Goal: Task Accomplishment & Management: Manage account settings

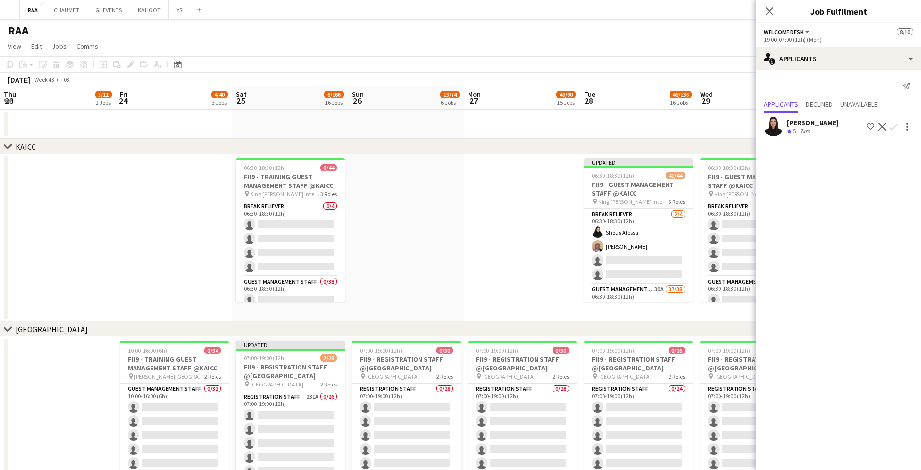
scroll to position [0, 270]
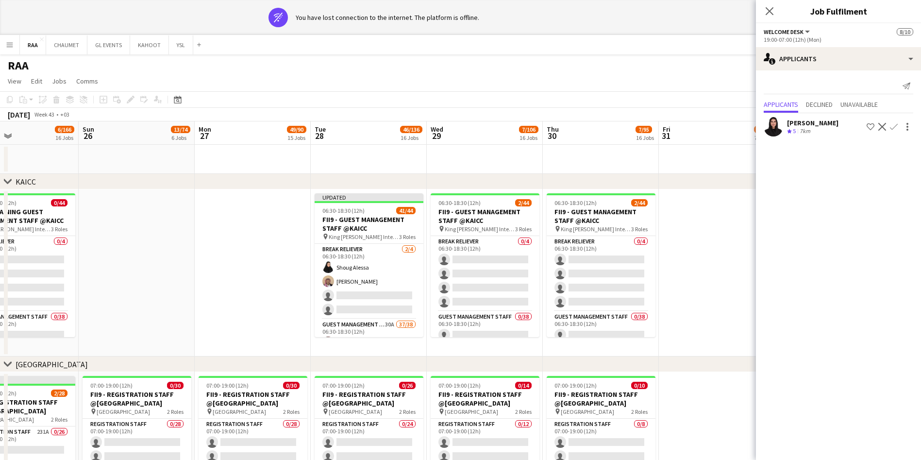
click at [803, 135] on div "7km" at bounding box center [805, 131] width 15 height 8
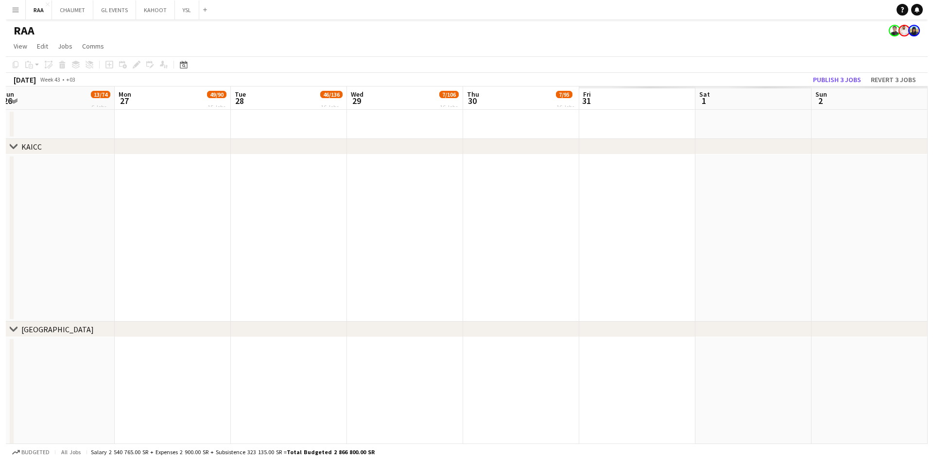
scroll to position [0, 233]
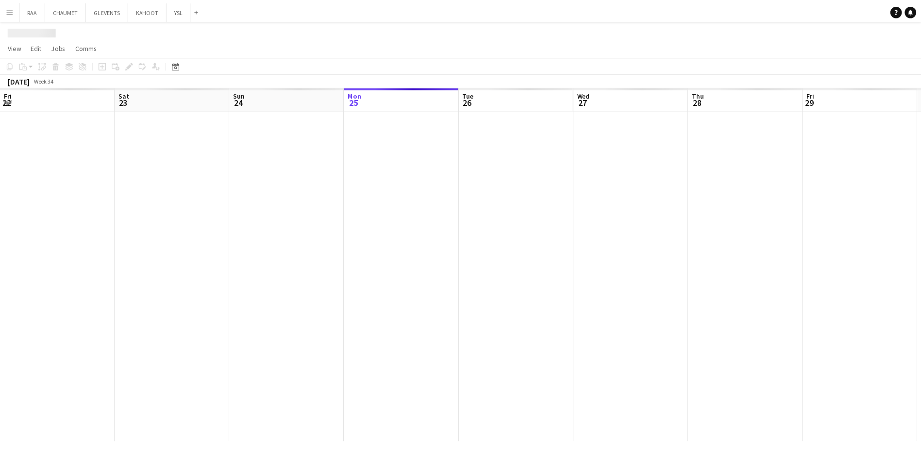
scroll to position [0, 232]
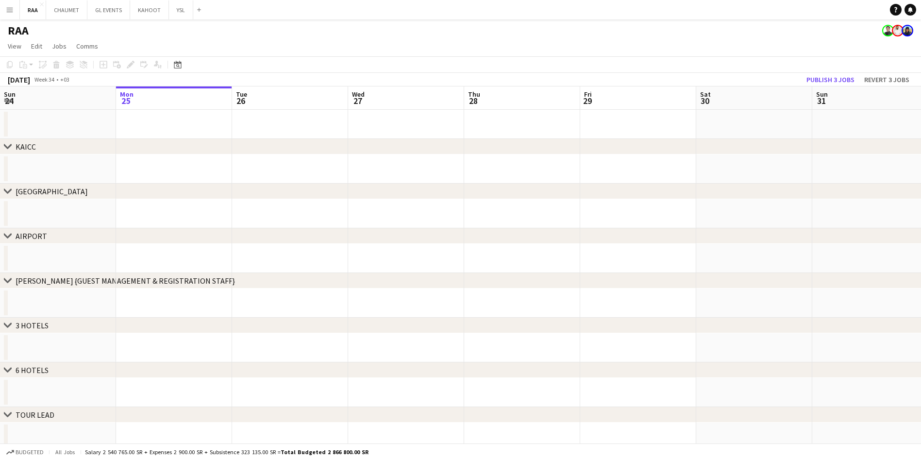
click at [383, 263] on app-date-cell at bounding box center [406, 258] width 116 height 29
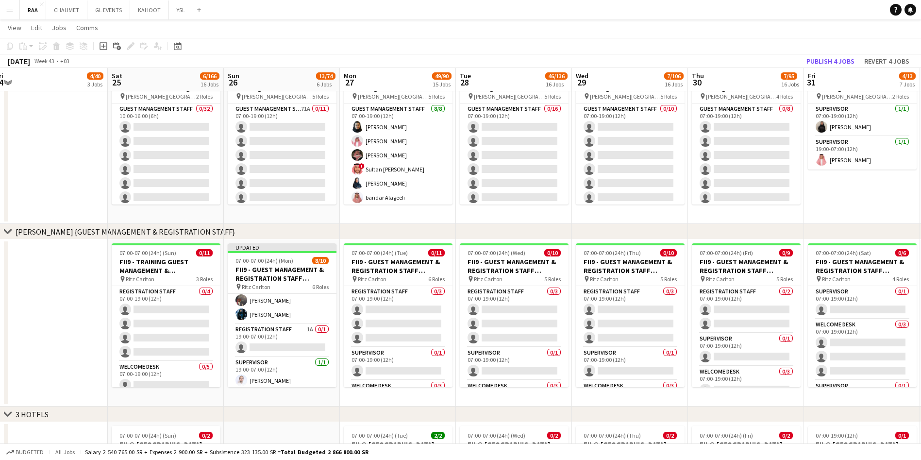
scroll to position [117, 0]
click at [283, 341] on app-card-role "Registration Staff 1A 0/1 19:00-07:00 (12h) single-neutral-actions" at bounding box center [282, 334] width 109 height 33
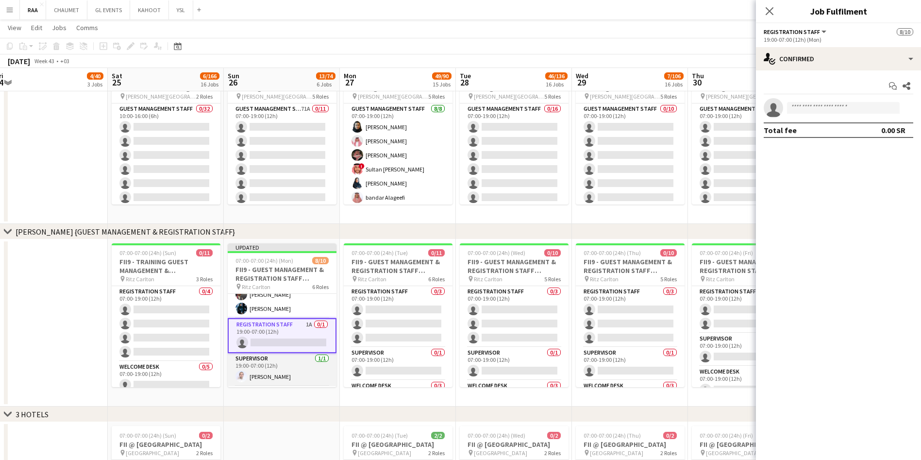
scroll to position [163, 0]
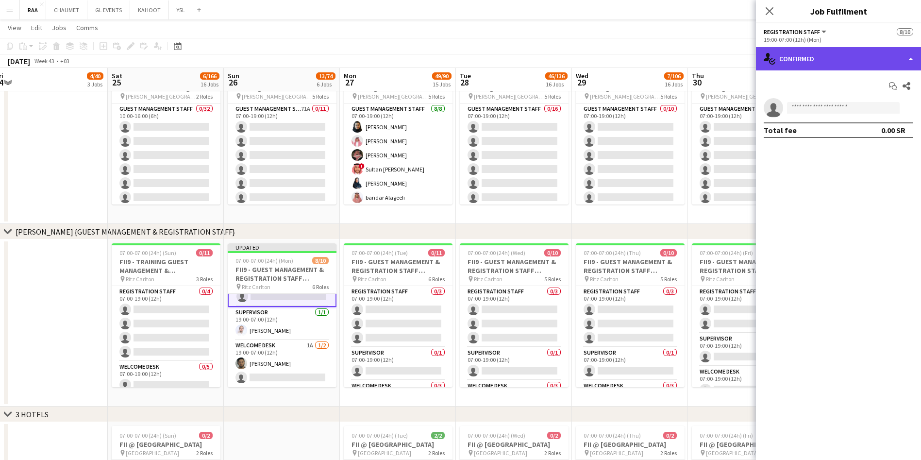
click at [808, 56] on div "single-neutral-actions-check-2 Confirmed" at bounding box center [838, 58] width 165 height 23
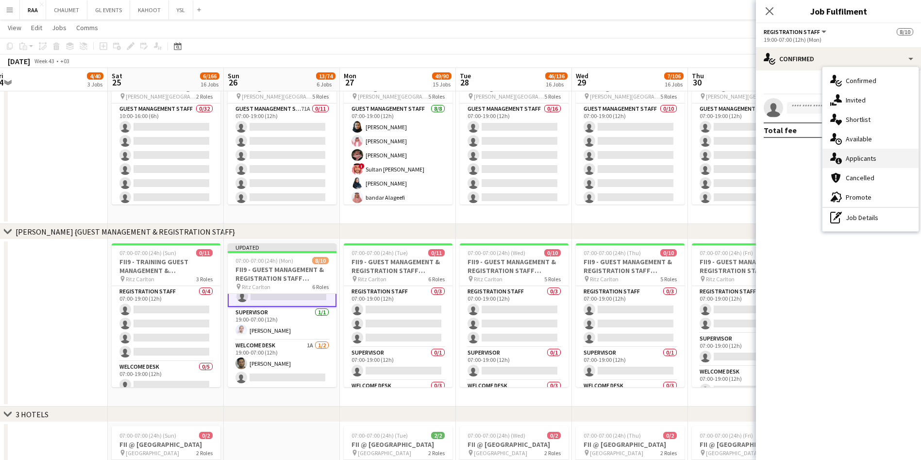
click at [870, 158] on div "single-neutral-actions-information Applicants" at bounding box center [871, 158] width 96 height 19
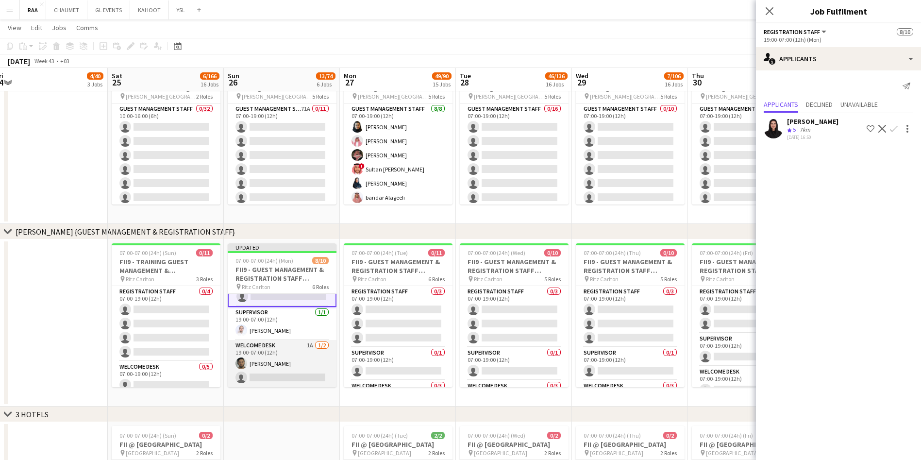
click at [264, 347] on app-card-role "Welcome Desk 1A 1/2 19:00-07:00 (12h) Abdulaziz Alnaji single-neutral-actions" at bounding box center [282, 363] width 109 height 47
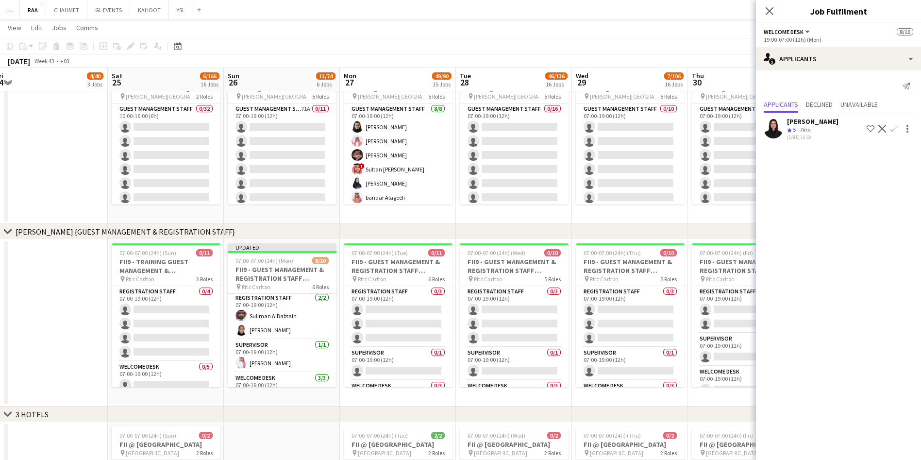
scroll to position [0, 0]
click at [264, 347] on app-card-role "Supervisor 1/1 07:00-19:00 (12h) Ahmad Ghali" at bounding box center [282, 357] width 109 height 33
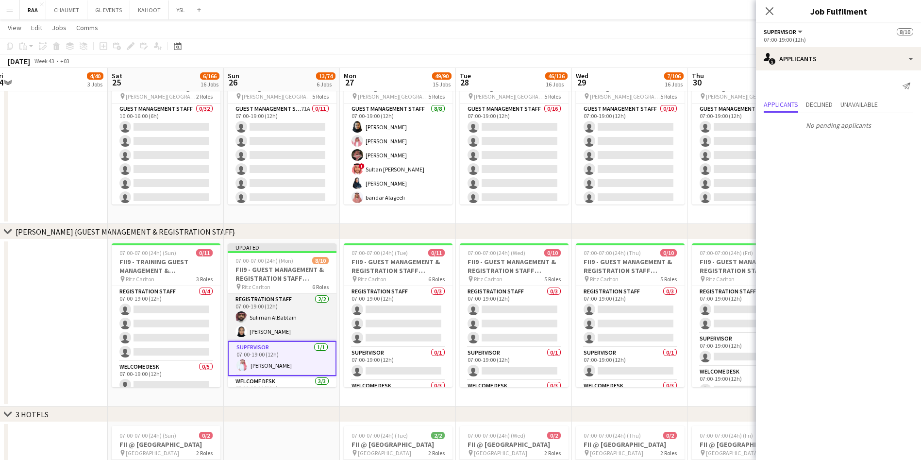
click at [261, 322] on app-card-role "Registration Staff 2/2 07:00-19:00 (12h) Suliman AlBabtain Rawan Alali" at bounding box center [282, 317] width 109 height 47
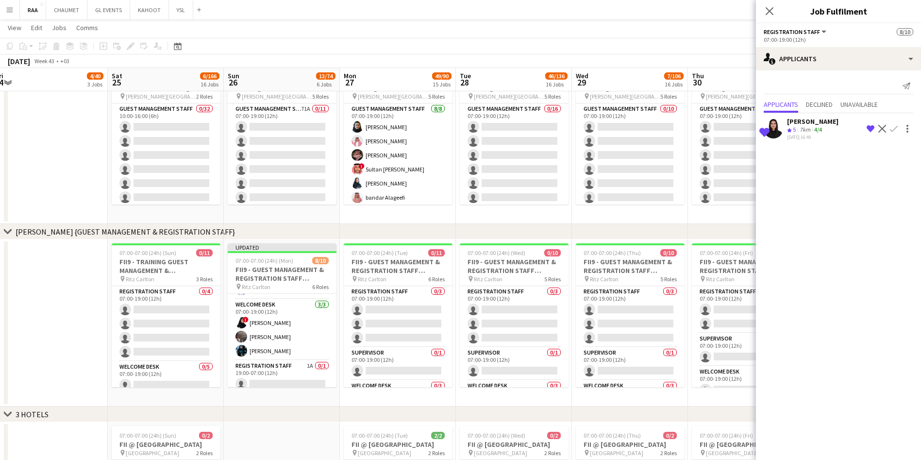
click at [261, 322] on app-card-role "Welcome Desk 3/3 07:00-19:00 (12h) ! Refal Alzahrani Ayoub Mohammed Malak Alshe…" at bounding box center [282, 329] width 109 height 61
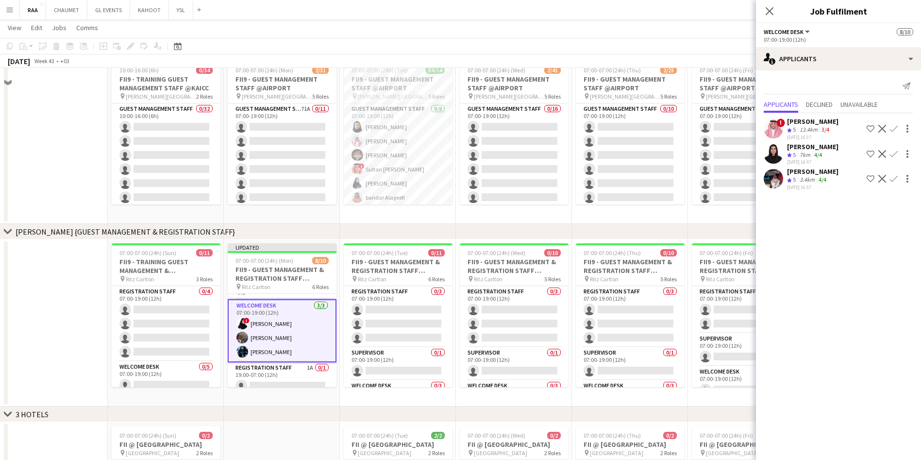
scroll to position [373, 0]
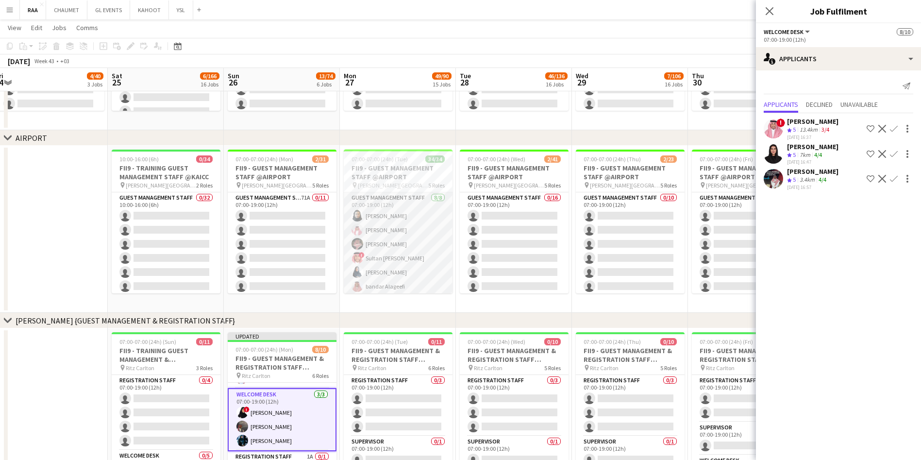
click at [401, 234] on app-card-role "Guest Management Staff 8/8 07:00-19:00 (12h) Noura Alsadoun Abdullah Alshehri H…" at bounding box center [398, 258] width 109 height 132
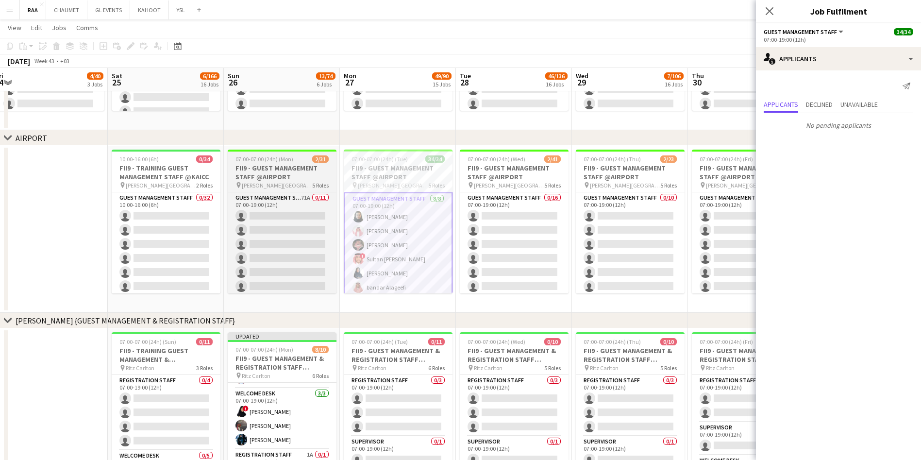
scroll to position [88, 0]
click at [271, 238] on app-card-role "Guest Management Staff 71A 0/11 07:00-19:00 (12h) single-neutral-actions single…" at bounding box center [282, 191] width 109 height 174
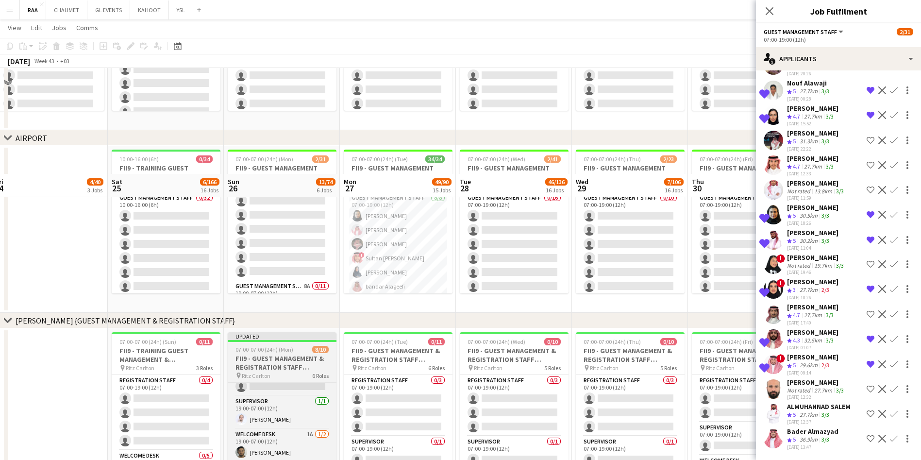
scroll to position [513, 0]
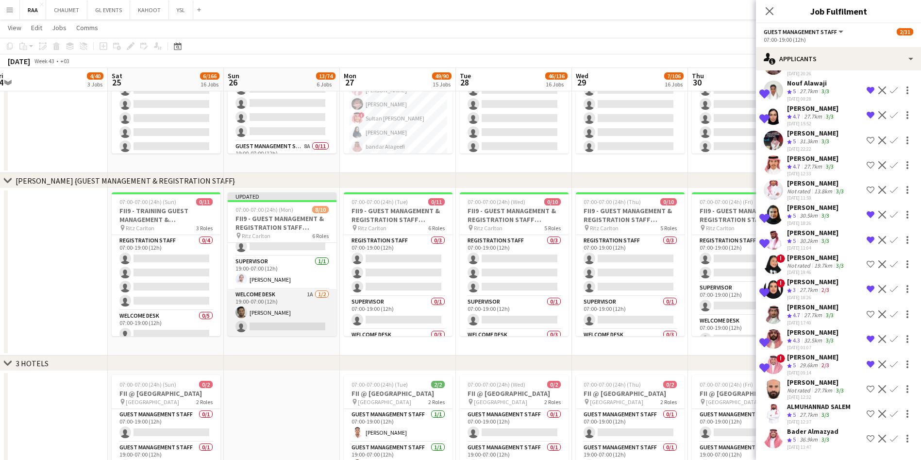
click at [275, 301] on app-card-role "Welcome Desk 1A 1/2 19:00-07:00 (12h) Abdulaziz Alnaji single-neutral-actions" at bounding box center [282, 312] width 109 height 47
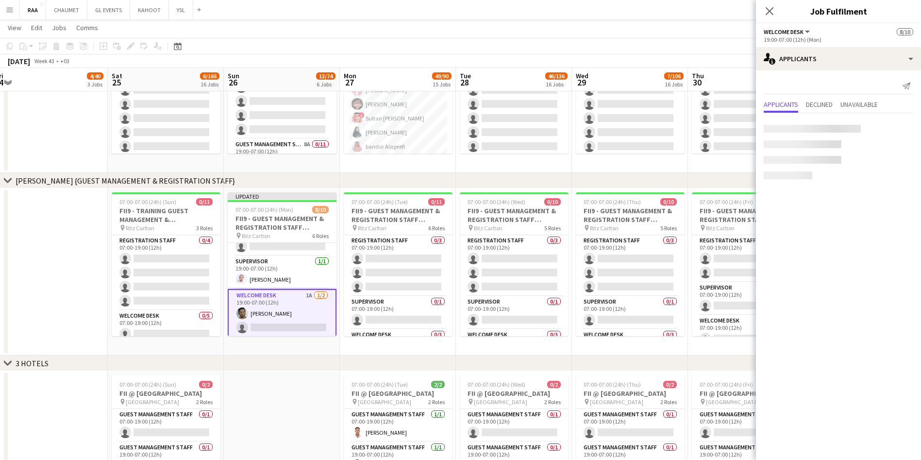
scroll to position [236, 0]
click at [87, 266] on app-date-cell at bounding box center [50, 271] width 116 height 167
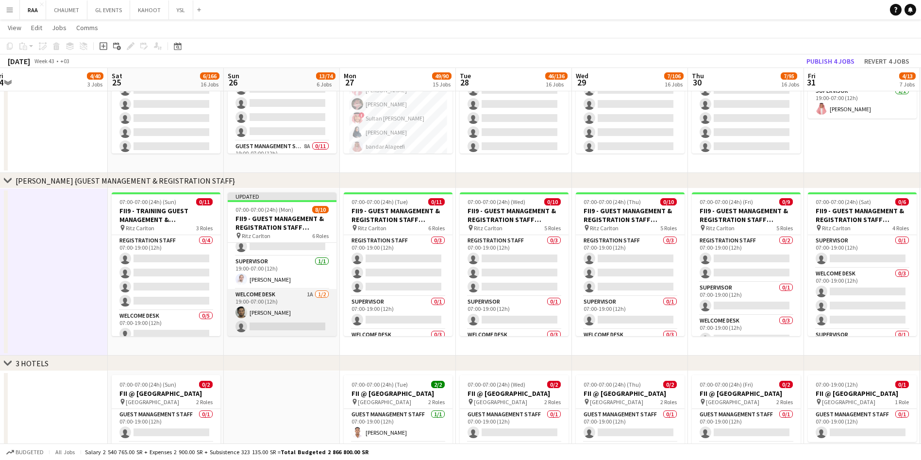
click at [300, 314] on app-card-role "Welcome Desk 1A 1/2 19:00-07:00 (12h) Abdulaziz Alnaji single-neutral-actions" at bounding box center [282, 312] width 109 height 47
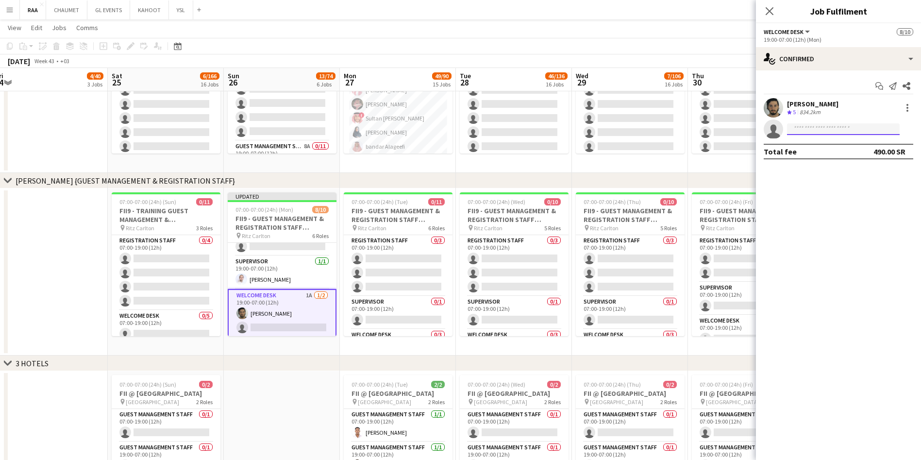
click at [831, 131] on input at bounding box center [843, 129] width 113 height 12
paste input "**********"
click at [791, 128] on input "**********" at bounding box center [843, 129] width 113 height 12
type input "**********"
click at [856, 137] on div "Mamdouh Aljefri Active mmdohaljefri@gmail.com +966545017755" at bounding box center [843, 150] width 113 height 31
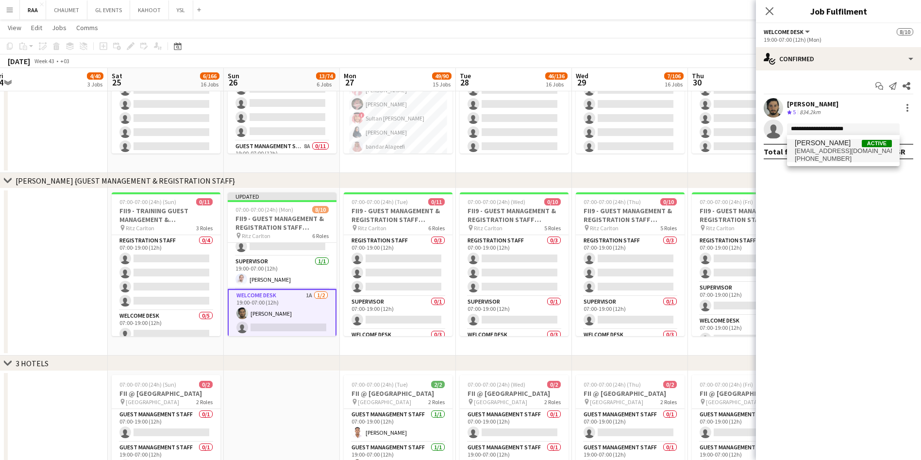
click at [854, 143] on span "Mamdouh Aljefri Active" at bounding box center [843, 143] width 97 height 8
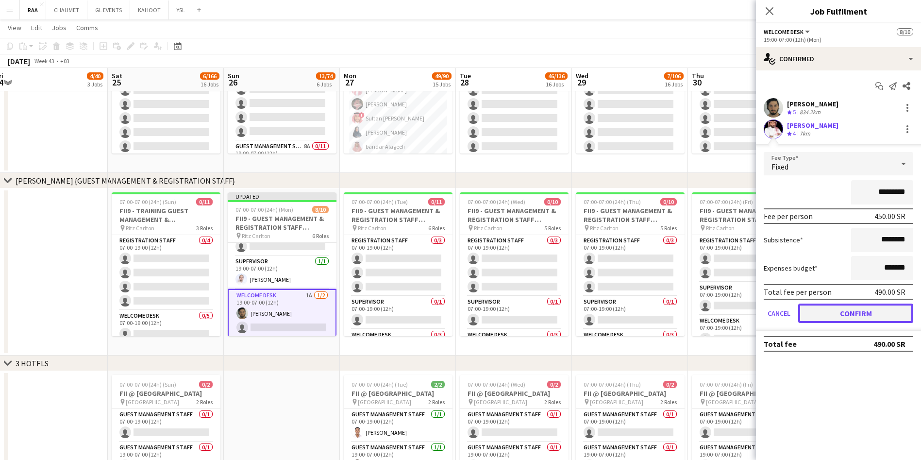
click at [881, 320] on button "Confirm" at bounding box center [856, 313] width 115 height 19
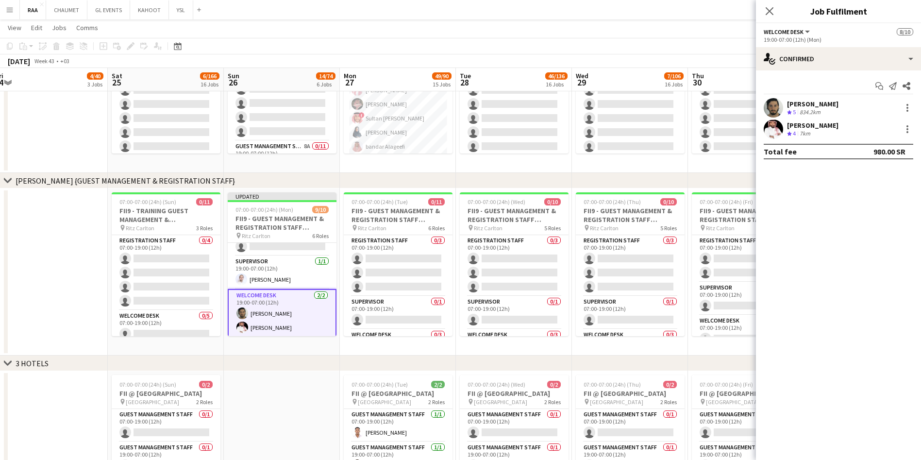
click at [806, 131] on div "7km" at bounding box center [805, 134] width 15 height 8
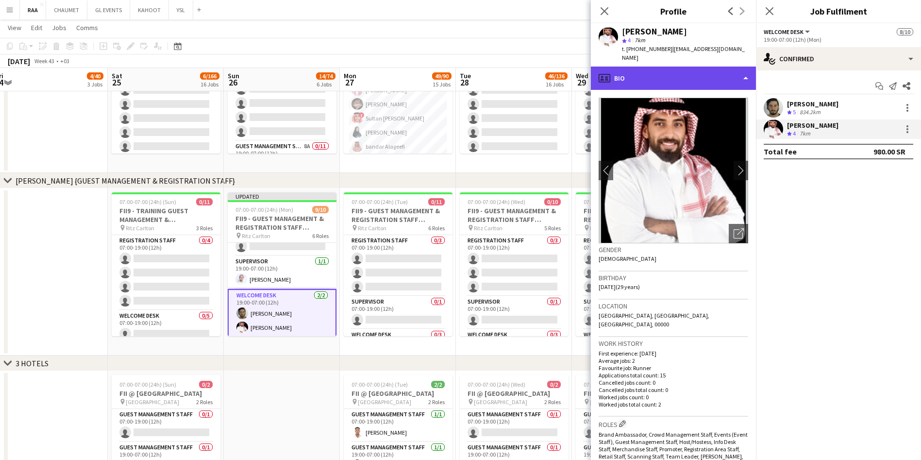
click at [703, 68] on div "profile Bio" at bounding box center [673, 78] width 165 height 23
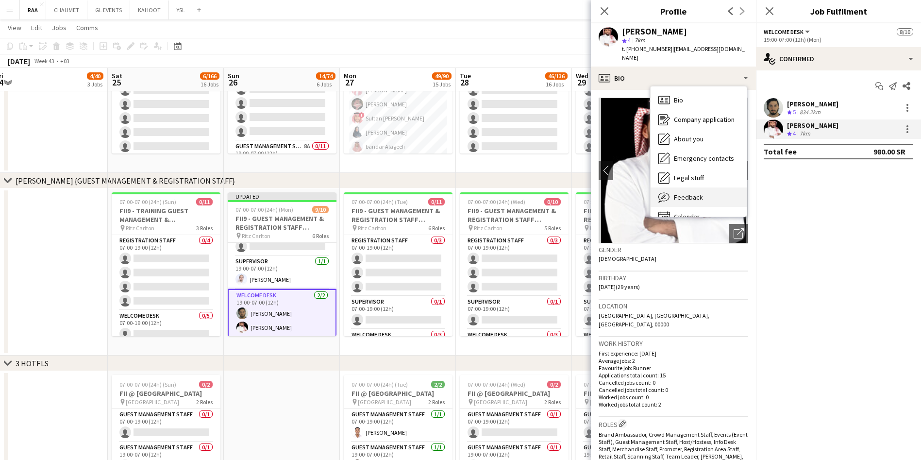
click at [713, 187] on div "Feedback Feedback" at bounding box center [699, 196] width 96 height 19
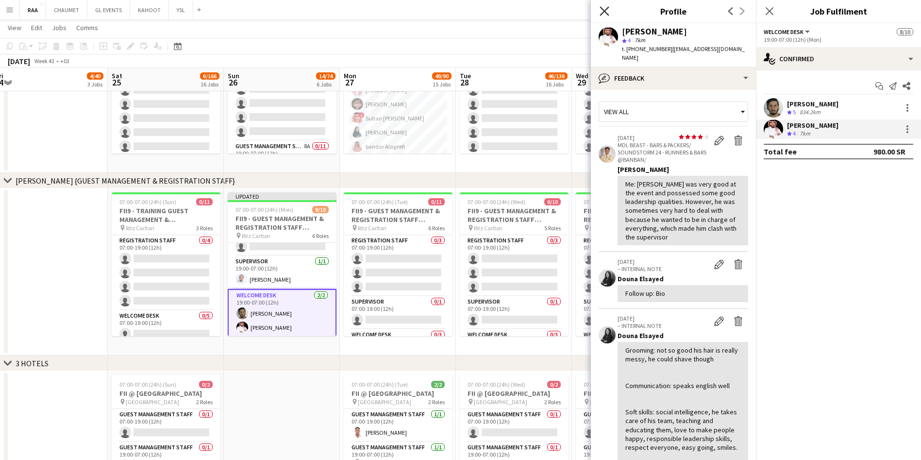
click at [606, 8] on icon "Close pop-in" at bounding box center [604, 10] width 9 height 9
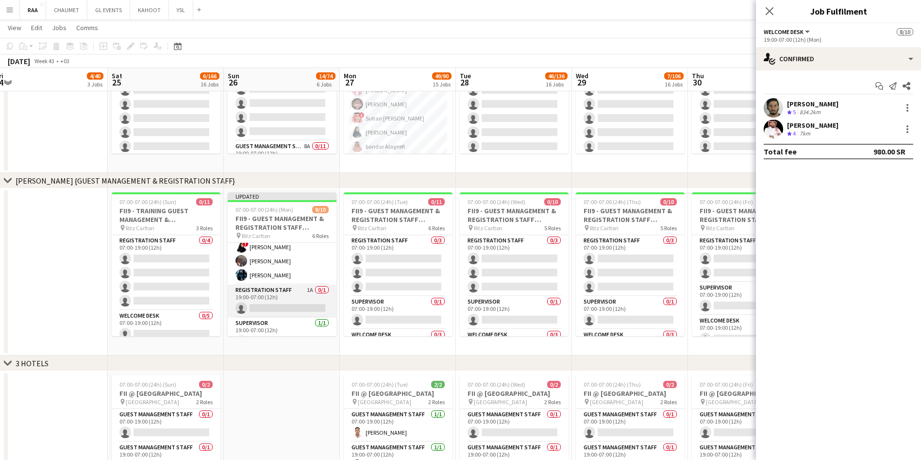
scroll to position [163, 0]
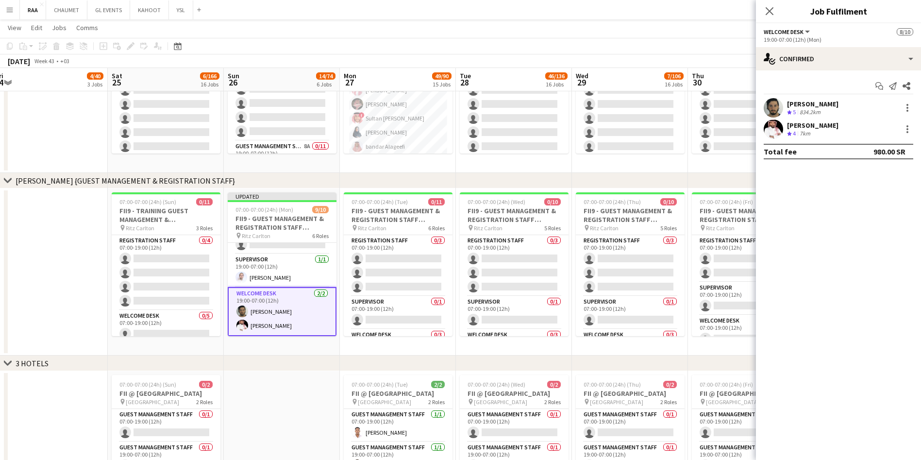
click at [291, 312] on app-card-role "Welcome Desk 2/2 19:00-07:00 (12h) Abdulaziz Alnaji Mamdouh Aljefri" at bounding box center [282, 311] width 109 height 49
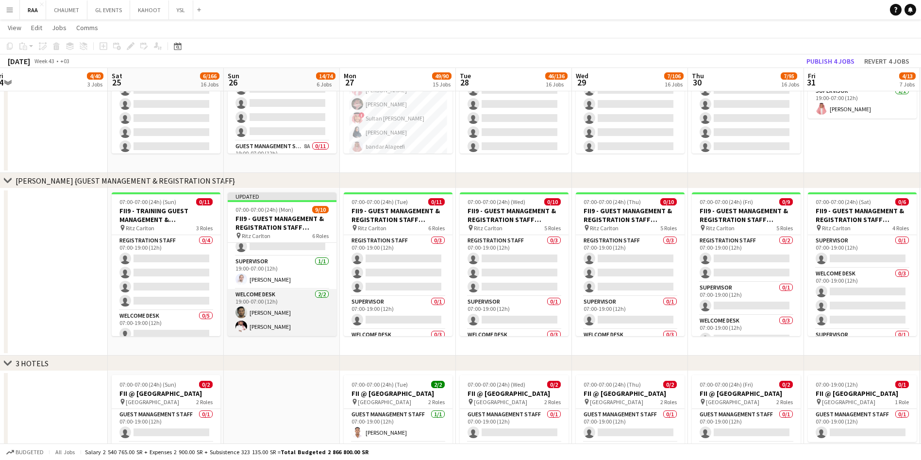
scroll to position [161, 0]
click at [276, 322] on app-card-role "Welcome Desk 2/2 19:00-07:00 (12h) Abdulaziz Alnaji Mamdouh Aljefri" at bounding box center [282, 312] width 109 height 47
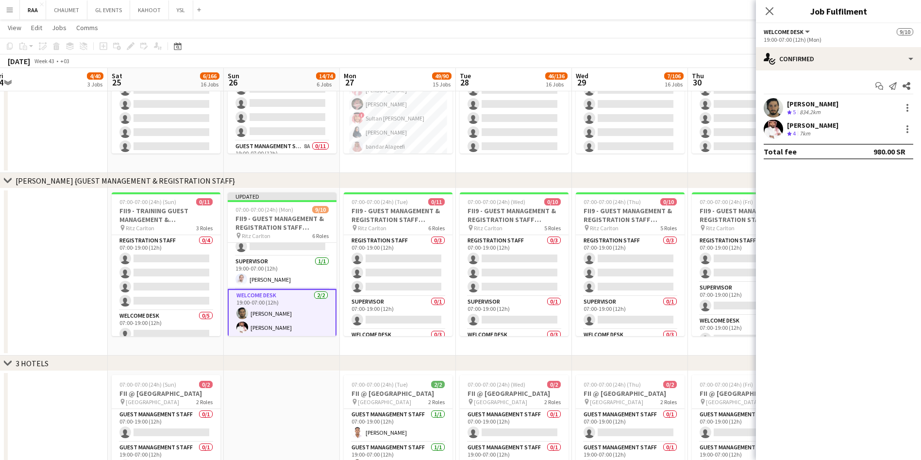
scroll to position [163, 0]
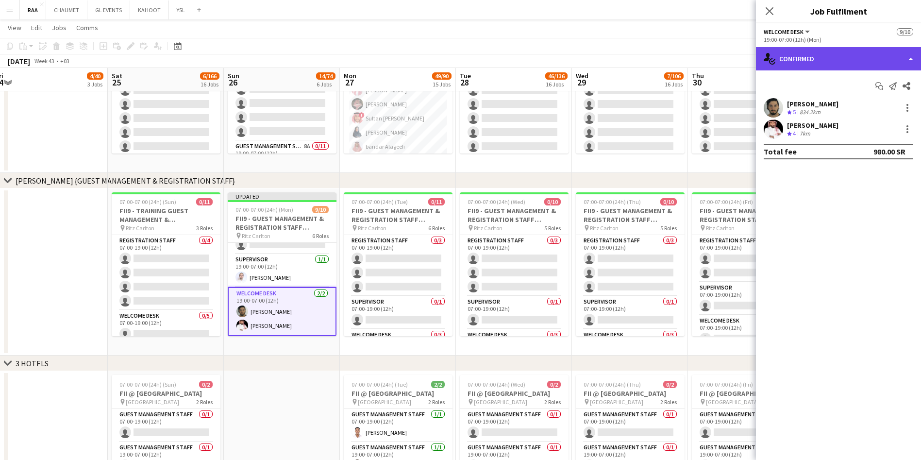
click at [821, 63] on div "single-neutral-actions-check-2 Confirmed" at bounding box center [838, 58] width 165 height 23
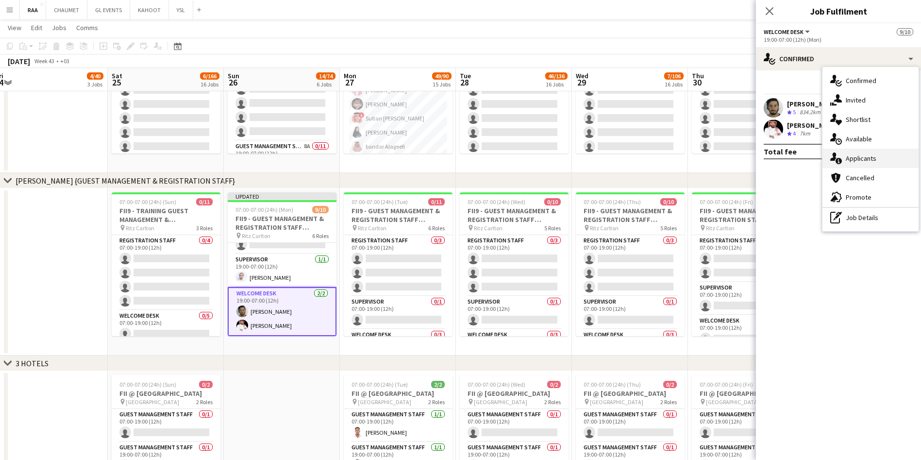
click at [868, 157] on div "single-neutral-actions-information Applicants" at bounding box center [871, 158] width 96 height 19
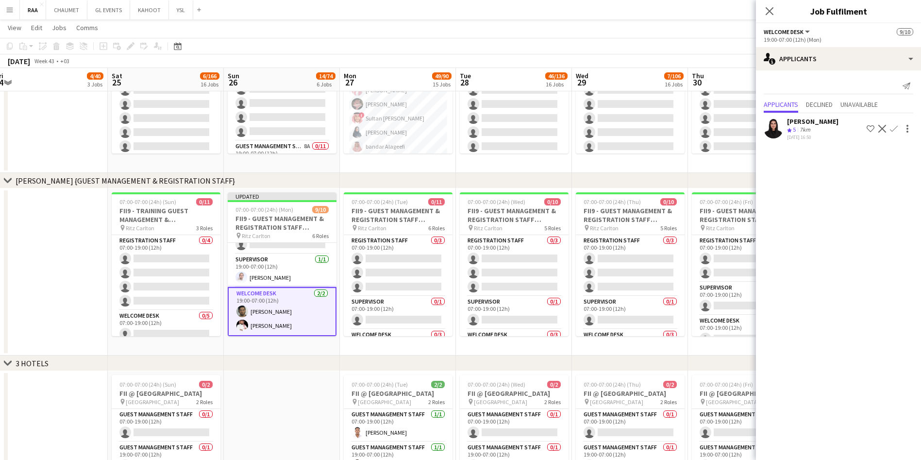
click at [823, 137] on div "17-08-2025 16:50" at bounding box center [812, 137] width 51 height 6
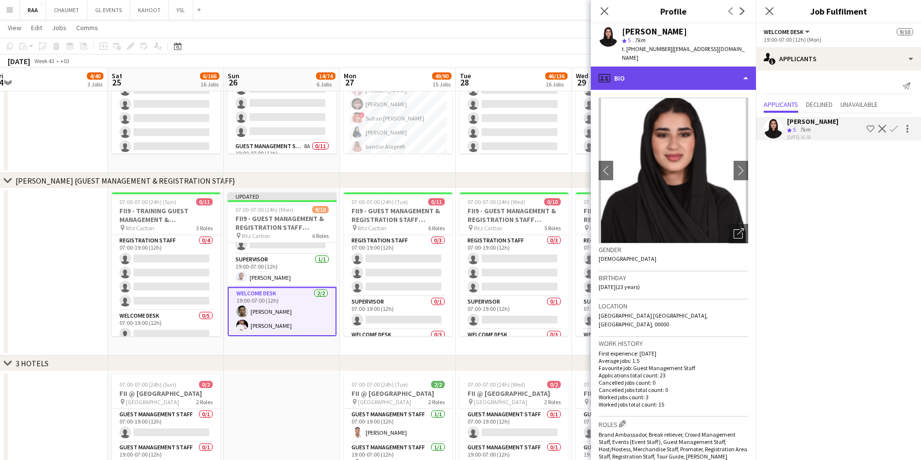
click at [693, 67] on div "profile Bio" at bounding box center [673, 78] width 165 height 23
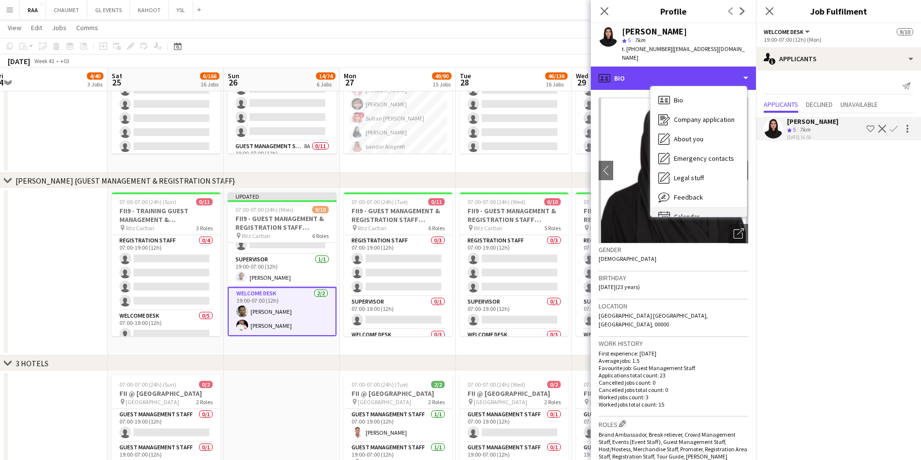
scroll to position [14, 0]
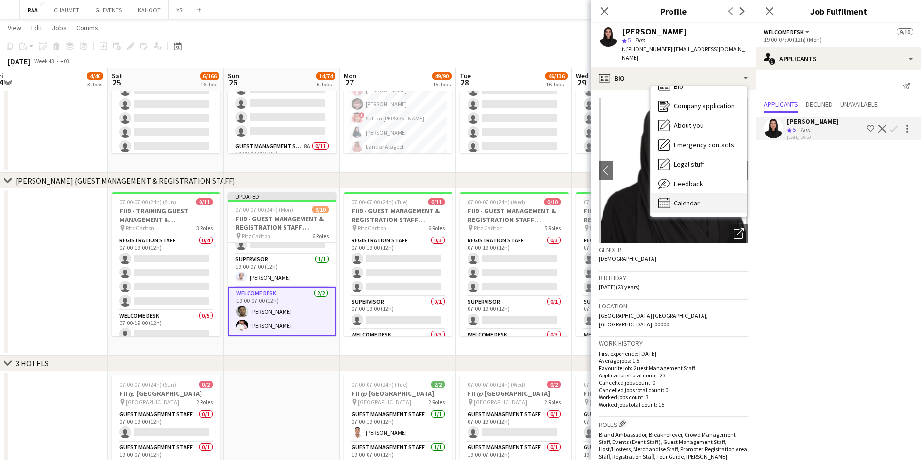
click at [713, 197] on div "Calendar Calendar" at bounding box center [699, 202] width 96 height 19
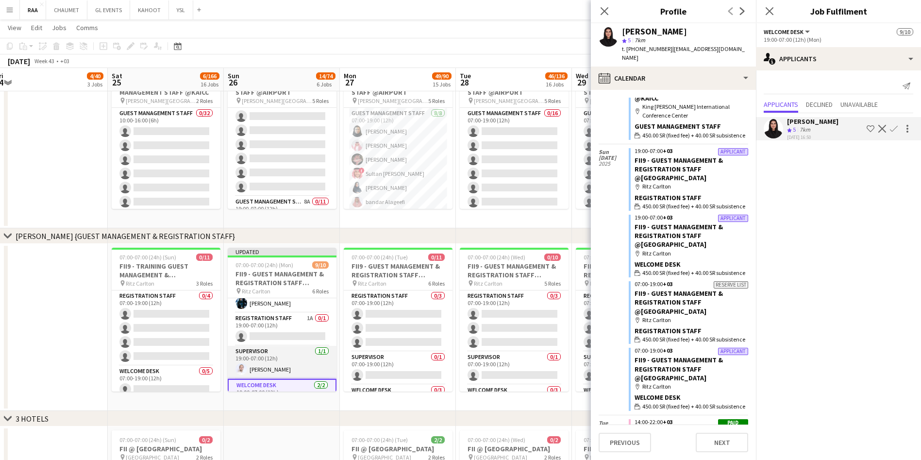
scroll to position [128, 0]
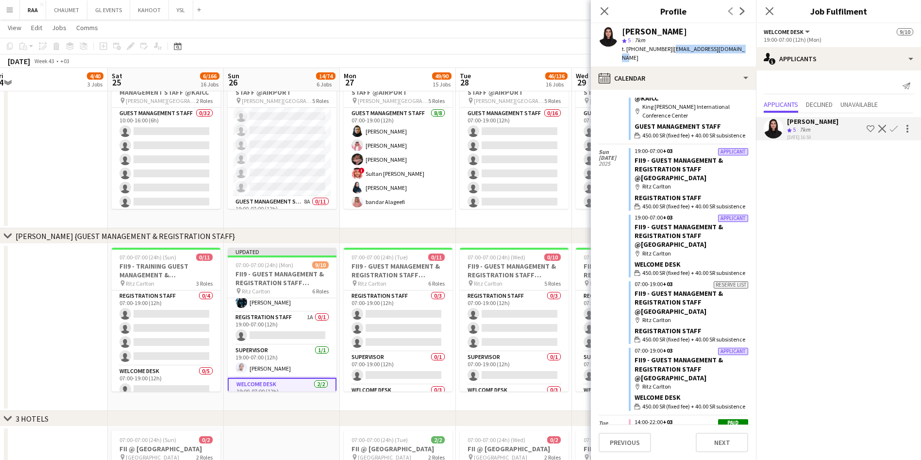
drag, startPoint x: 736, startPoint y: 47, endPoint x: 668, endPoint y: 50, distance: 68.6
click at [668, 50] on div "Raneem Alkharji star 5 7km t. +966505141547 | raneemalkharji@gmail.com" at bounding box center [673, 44] width 165 height 43
copy span "raneemalkharji@gmail.com"
click at [279, 335] on app-card-role "Registration Staff 1A 0/1 19:00-07:00 (12h) single-neutral-actions" at bounding box center [282, 328] width 109 height 33
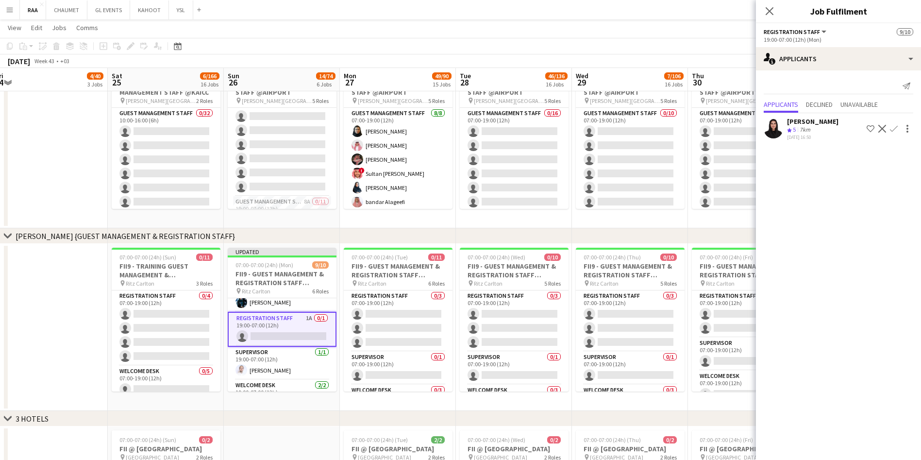
click at [893, 129] on app-icon "Confirm" at bounding box center [894, 129] width 8 height 8
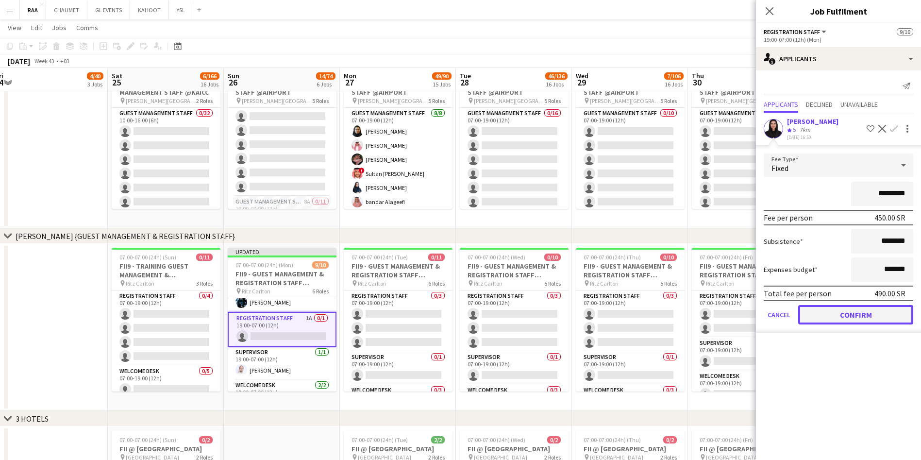
click at [876, 315] on button "Confirm" at bounding box center [856, 314] width 115 height 19
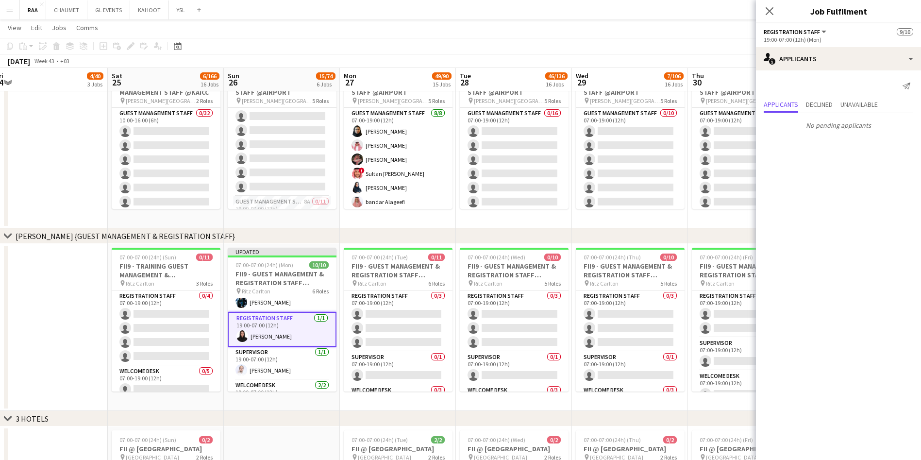
click at [53, 312] on app-date-cell at bounding box center [50, 327] width 116 height 167
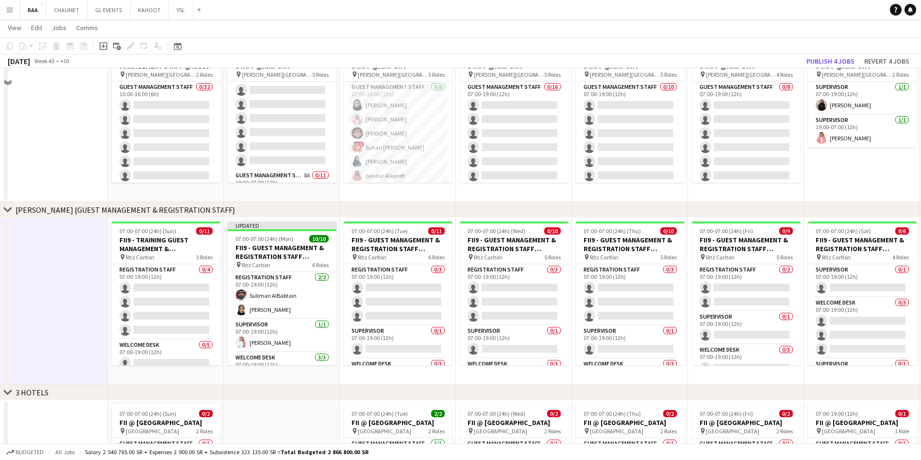
scroll to position [405, 0]
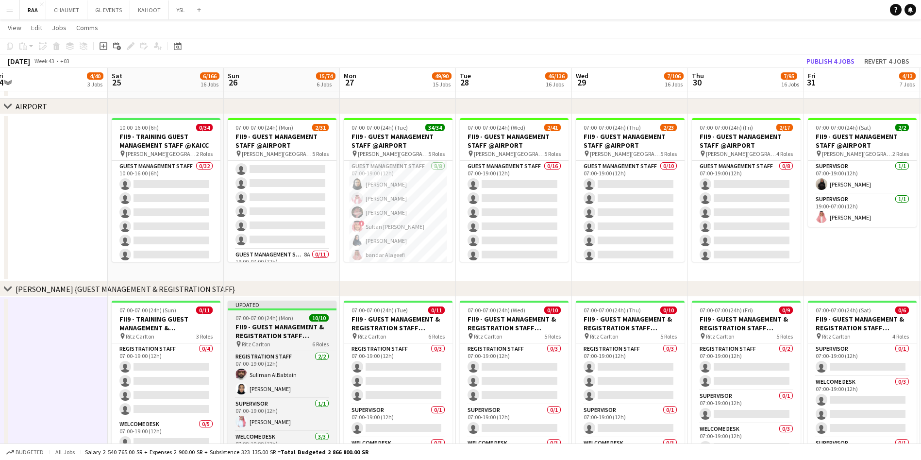
click at [282, 327] on h3 "FII9 - GUEST MANAGEMENT & REGISTRATION STAFF @[GEOGRAPHIC_DATA]" at bounding box center [282, 331] width 109 height 17
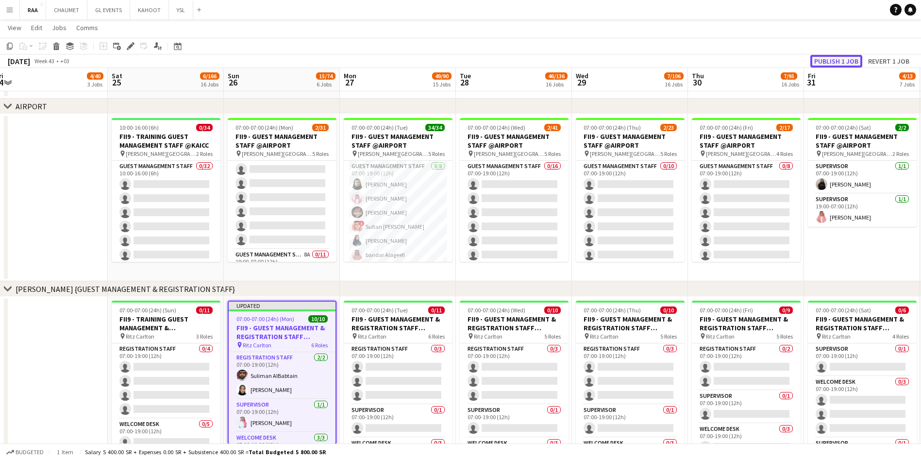
click at [840, 62] on button "Publish 1 job" at bounding box center [837, 61] width 52 height 13
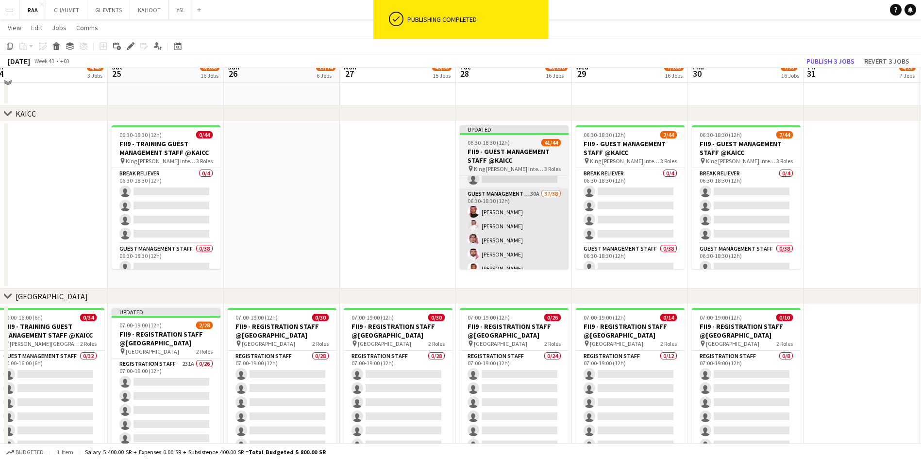
scroll to position [23, 0]
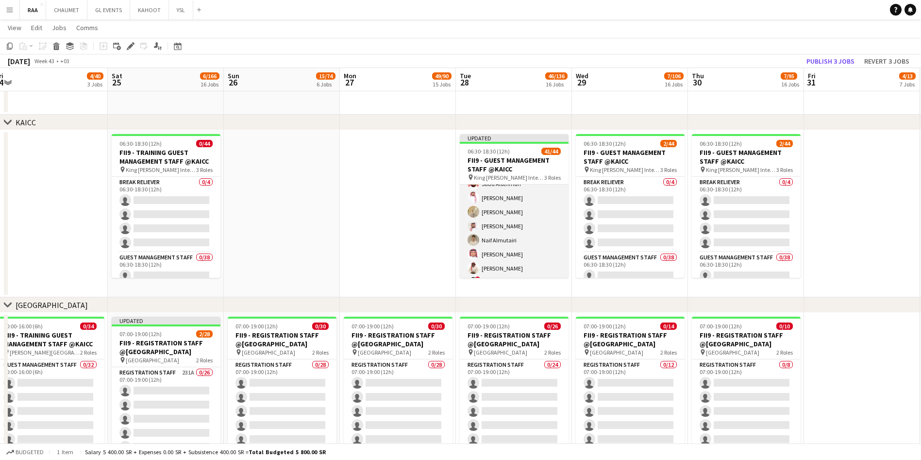
click at [521, 223] on app-card-role "Guest Management Staff 30A 37/38 06:30-18:30 (12h) Turki Alattas Riyadh Alamoud…" at bounding box center [514, 368] width 109 height 557
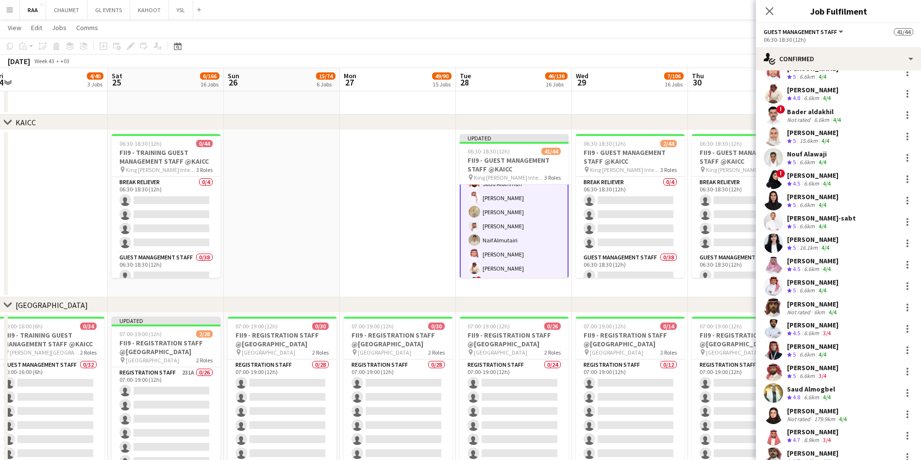
scroll to position [249, 0]
click at [902, 204] on div at bounding box center [908, 201] width 12 height 12
click at [856, 312] on span "Remove" at bounding box center [848, 312] width 29 height 8
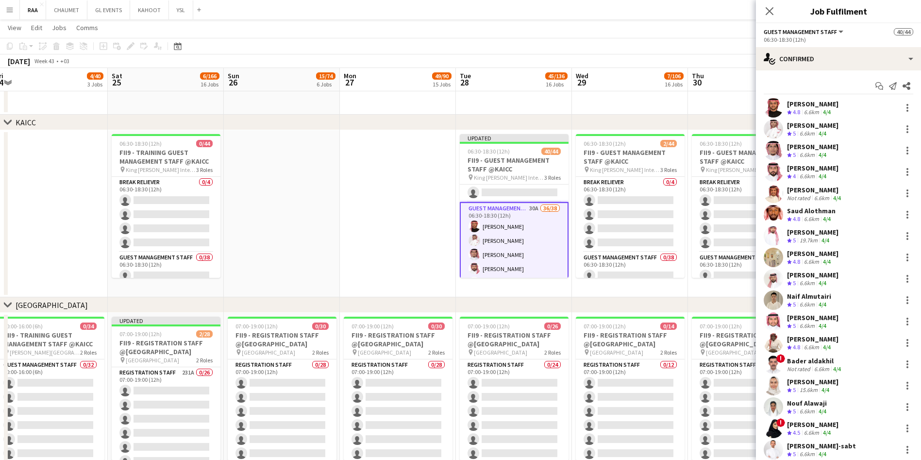
scroll to position [0, 0]
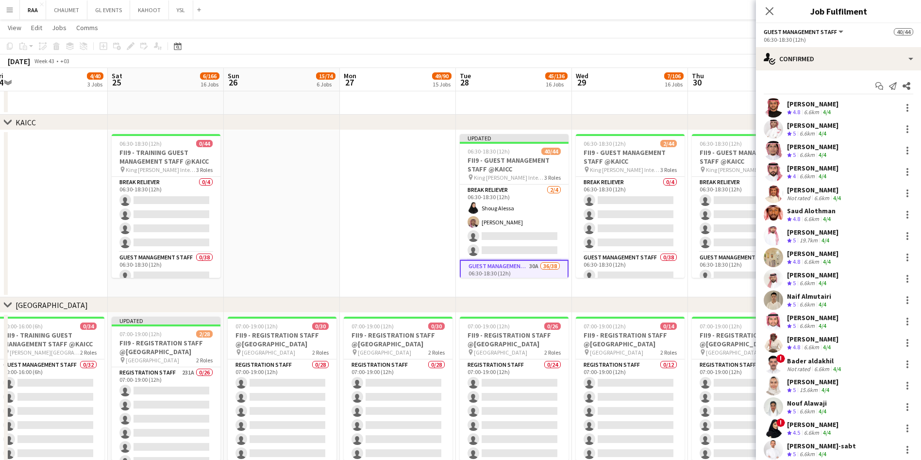
click at [819, 46] on app-options-switcher "Guest Management Staff All roles Guest Management Staff 40/44 06:30-18:30 (12h)" at bounding box center [838, 35] width 165 height 24
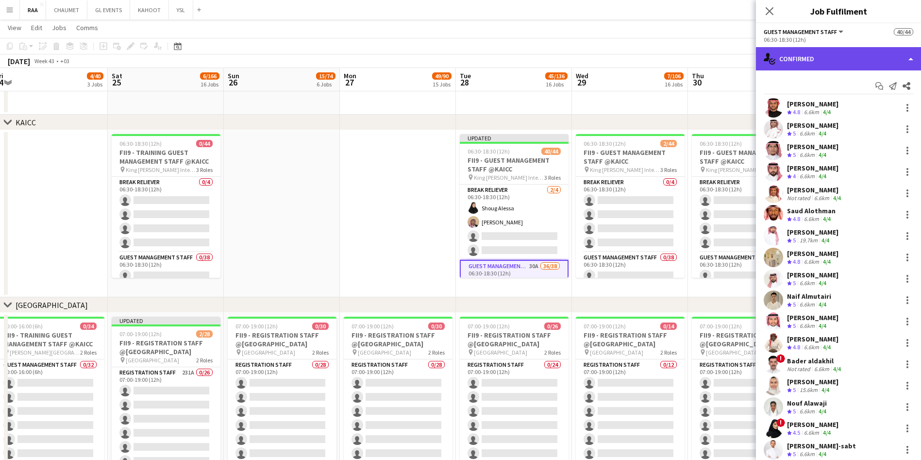
click at [829, 61] on div "single-neutral-actions-check-2 Confirmed" at bounding box center [838, 58] width 165 height 23
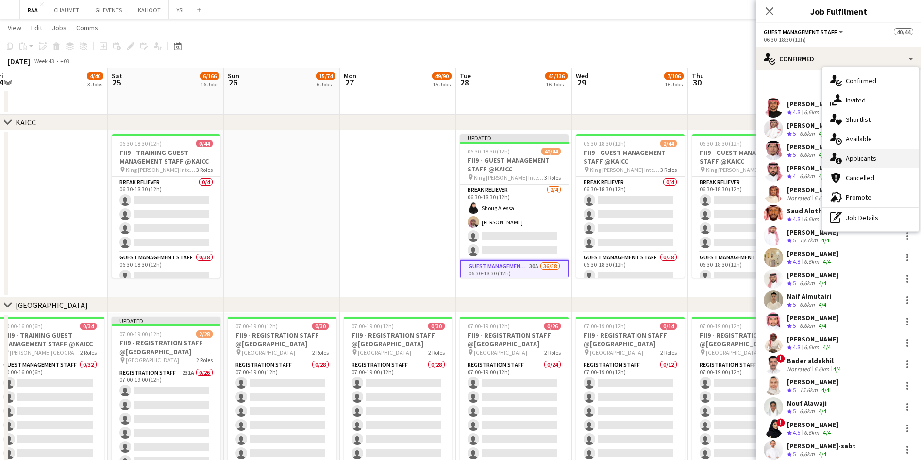
click at [872, 156] on div "single-neutral-actions-information Applicants" at bounding box center [871, 158] width 96 height 19
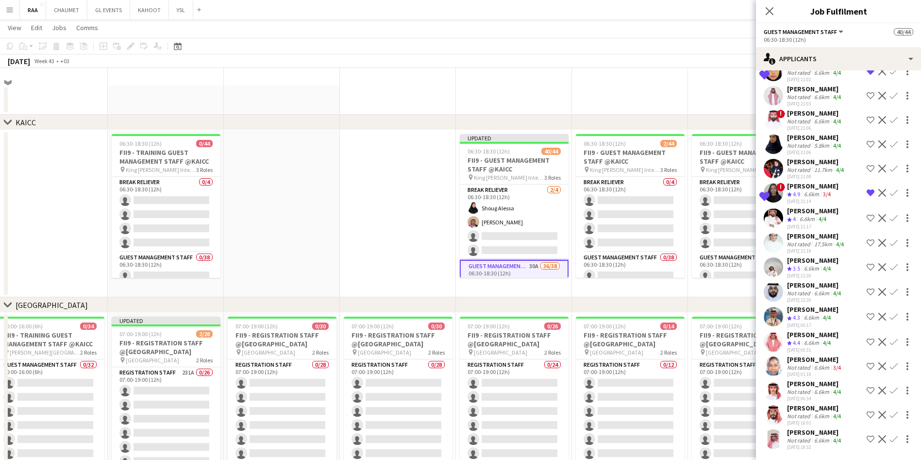
scroll to position [614, 0]
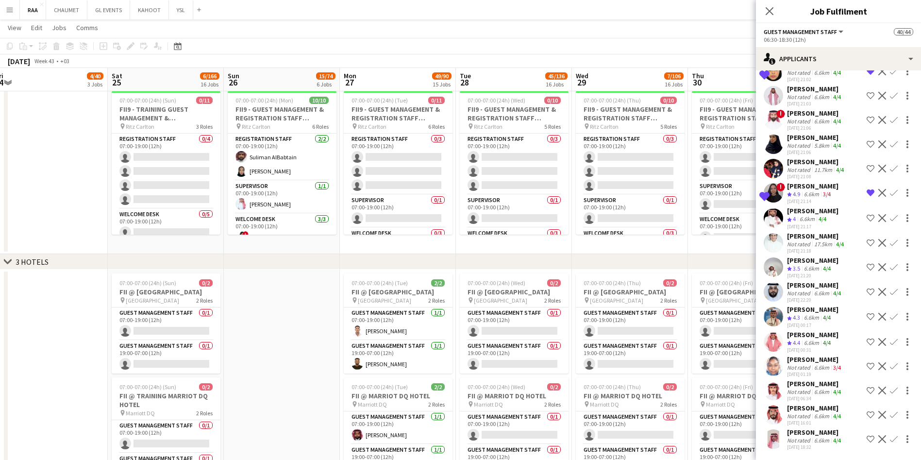
click at [812, 341] on div "6.6km" at bounding box center [811, 343] width 19 height 8
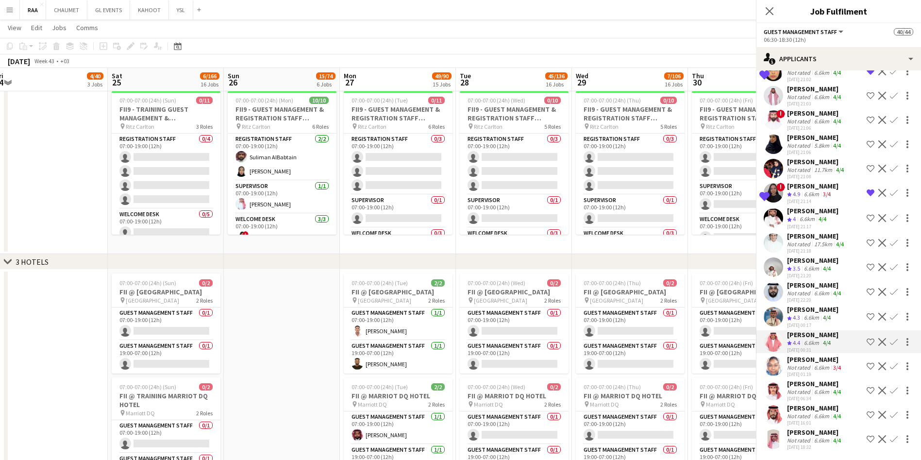
click at [810, 321] on div "6.6km" at bounding box center [811, 318] width 19 height 8
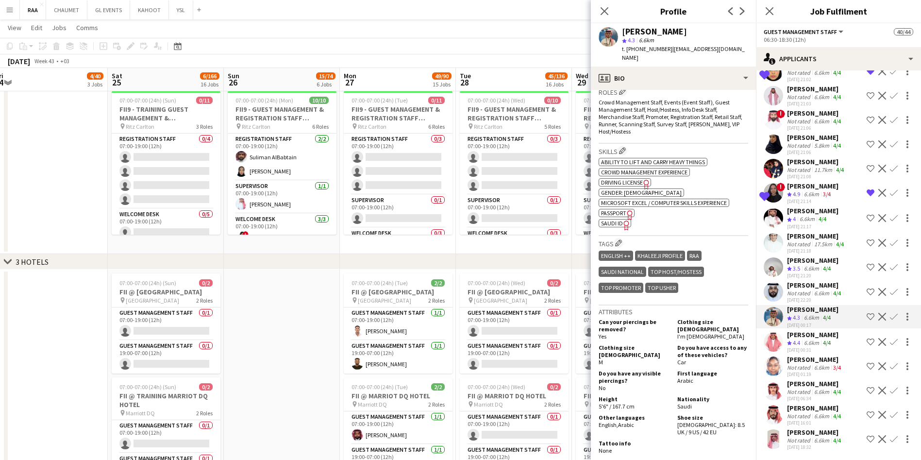
scroll to position [334, 0]
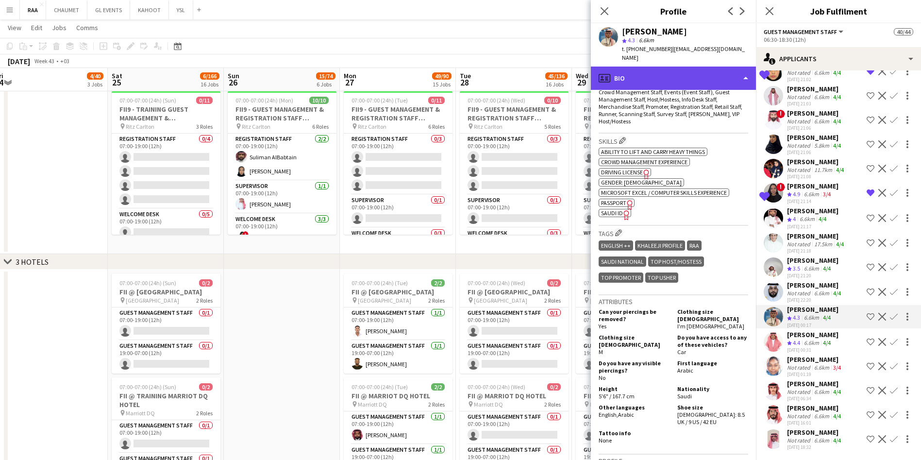
click at [692, 68] on div "profile Bio" at bounding box center [673, 78] width 165 height 23
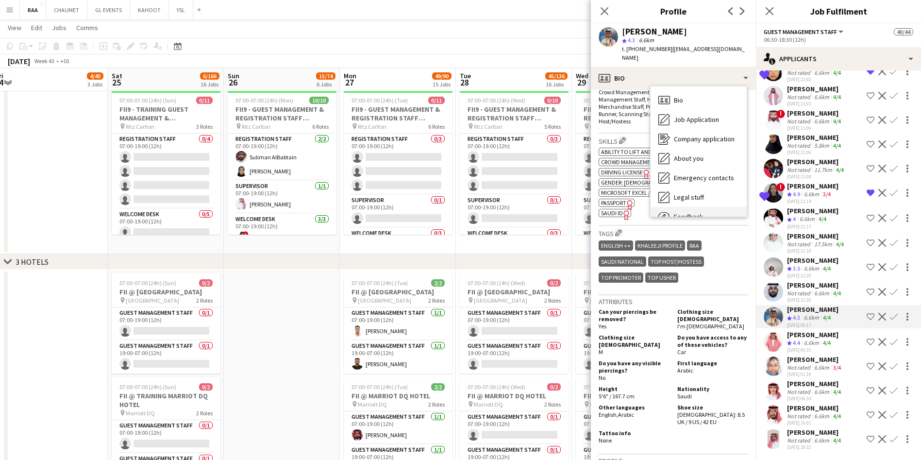
click at [707, 207] on div "Feedback Feedback" at bounding box center [699, 216] width 96 height 19
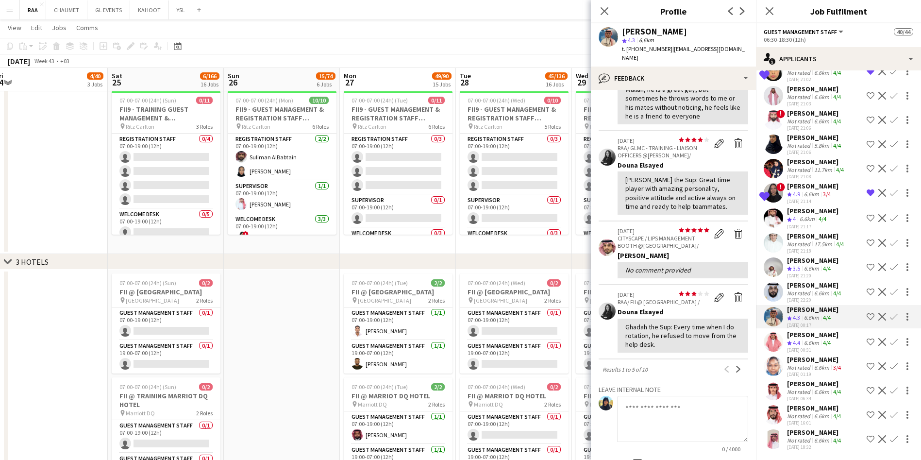
scroll to position [145, 0]
click at [810, 227] on div "02-08-2025 21:17" at bounding box center [812, 226] width 51 height 6
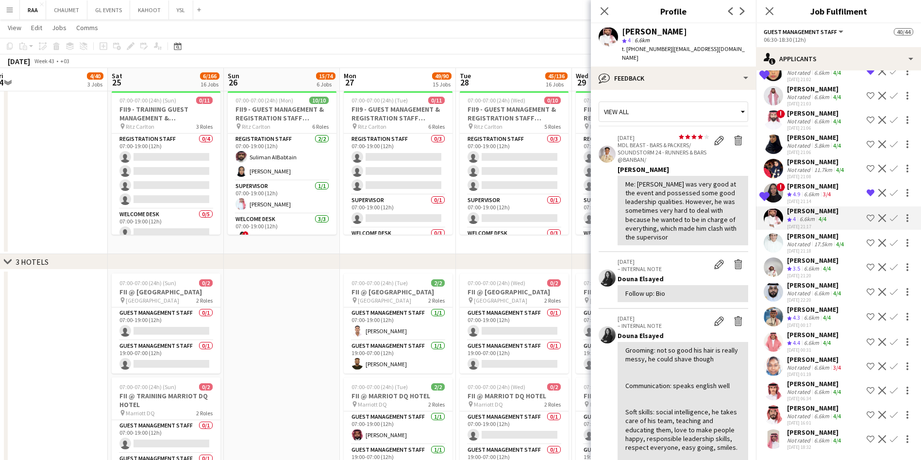
click at [879, 218] on app-icon "Decline" at bounding box center [883, 218] width 8 height 8
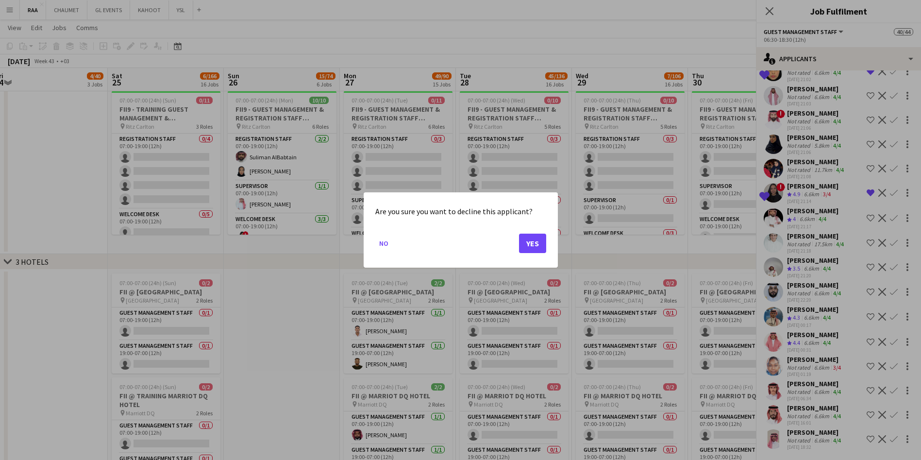
scroll to position [0, 0]
click at [536, 246] on button "Yes" at bounding box center [532, 243] width 27 height 19
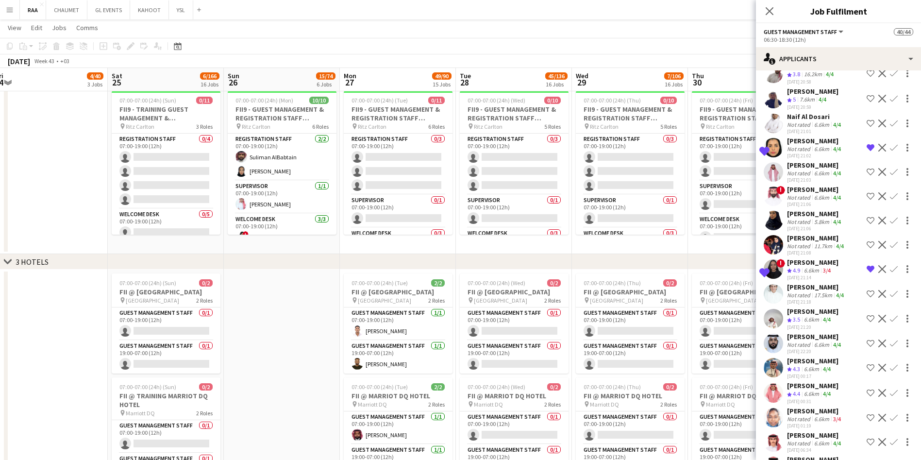
scroll to position [220, 0]
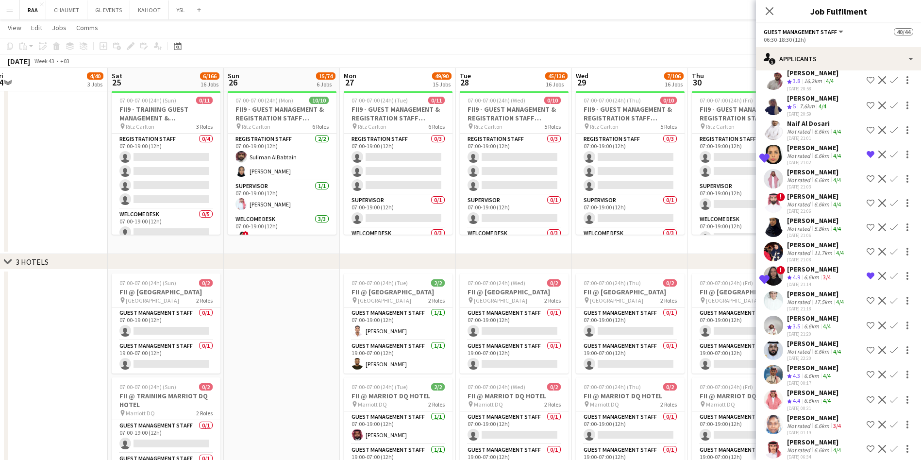
click at [819, 312] on div "02-08-2025 21:18" at bounding box center [816, 309] width 59 height 6
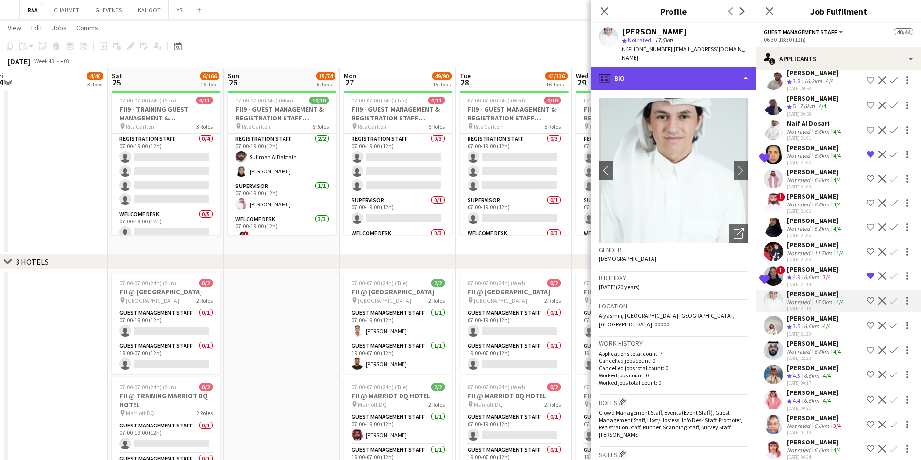
click at [717, 71] on div "profile Bio" at bounding box center [673, 78] width 165 height 23
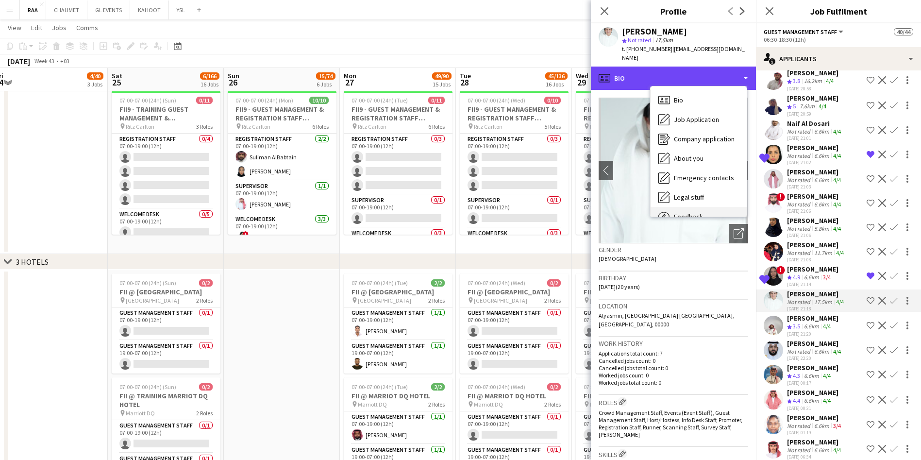
scroll to position [33, 0]
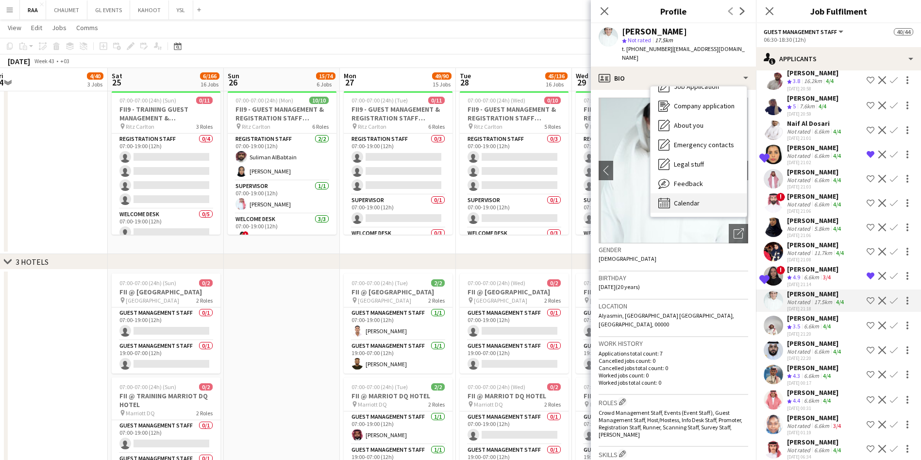
click at [694, 199] on span "Calendar" at bounding box center [687, 203] width 26 height 9
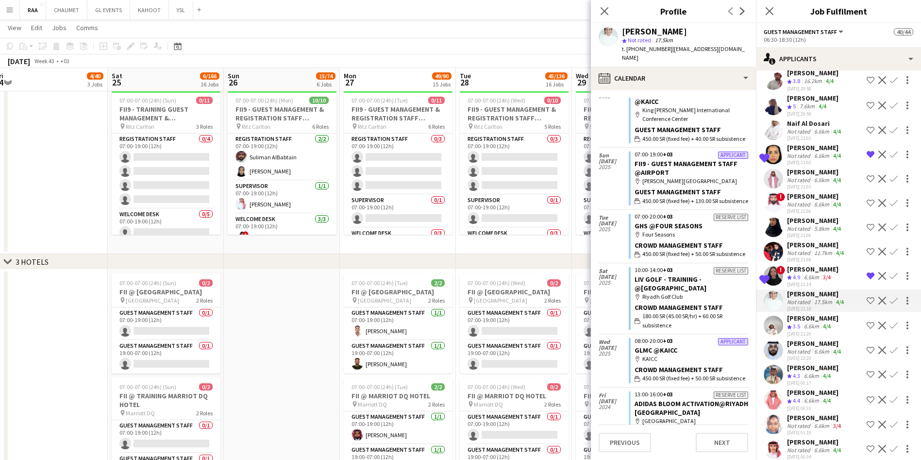
scroll to position [232, 0]
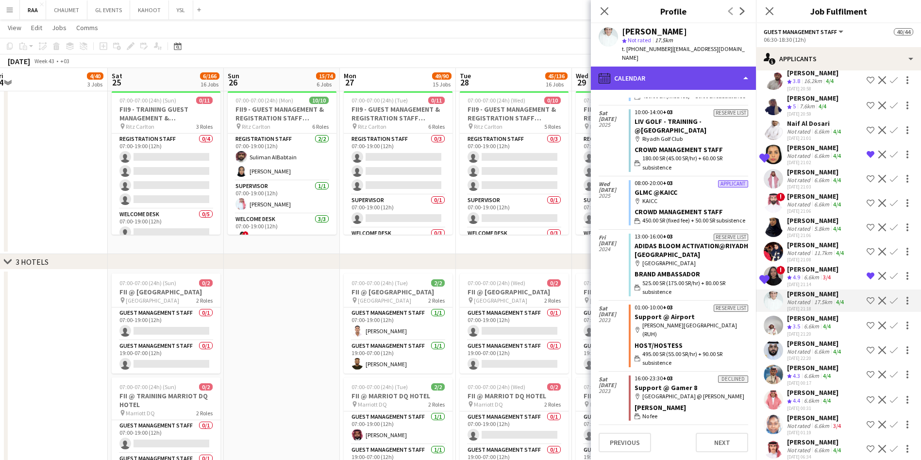
click at [691, 68] on div "calendar-full Calendar" at bounding box center [673, 78] width 165 height 23
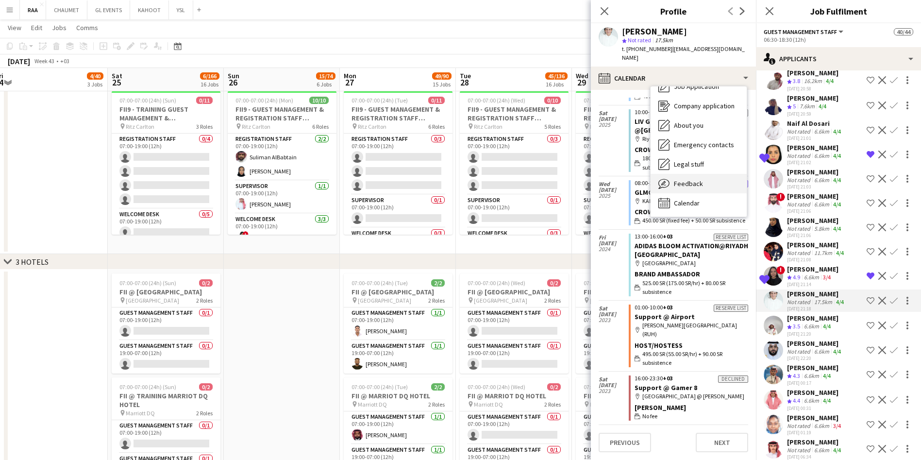
click at [715, 175] on div "Feedback Feedback" at bounding box center [699, 183] width 96 height 19
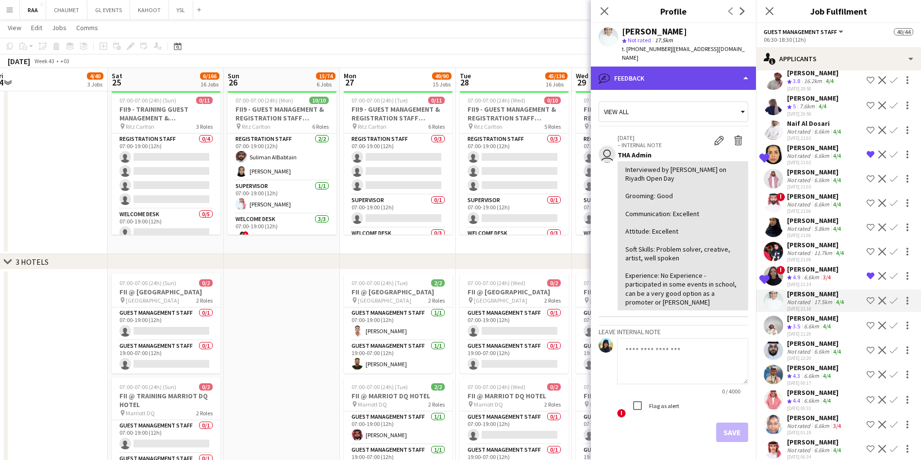
click at [677, 67] on div "bubble-pencil Feedback" at bounding box center [673, 78] width 165 height 23
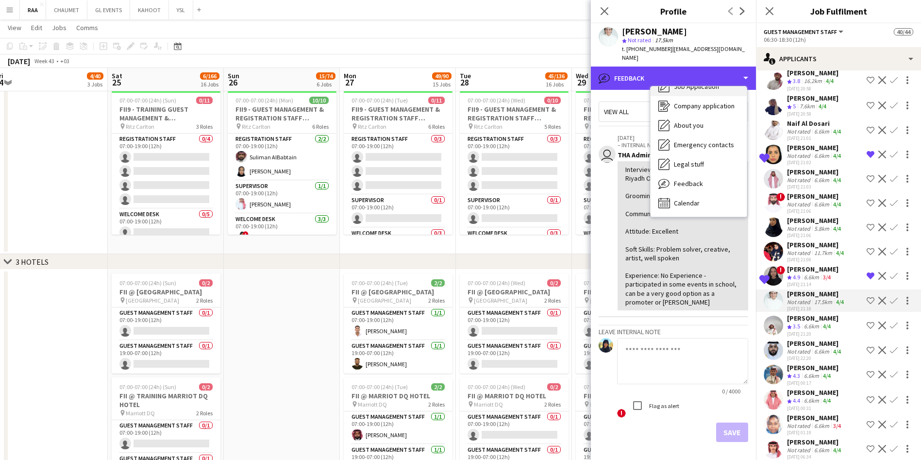
scroll to position [0, 0]
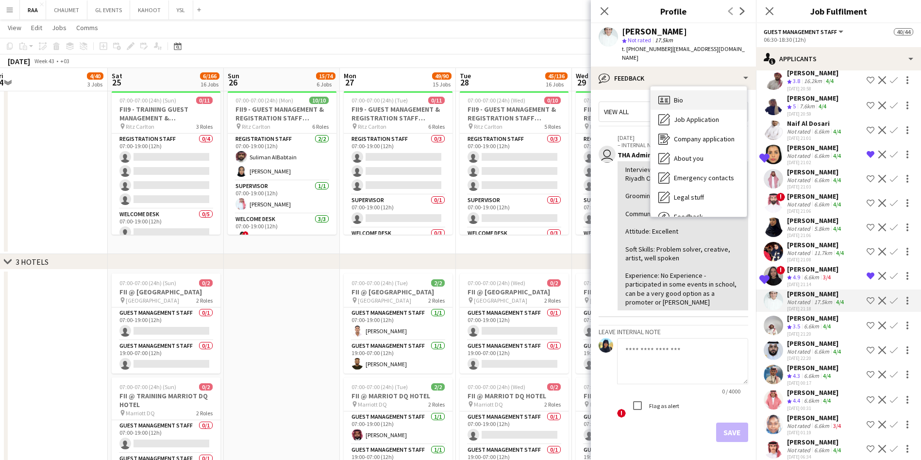
click at [696, 91] on div "Bio Bio" at bounding box center [699, 99] width 96 height 19
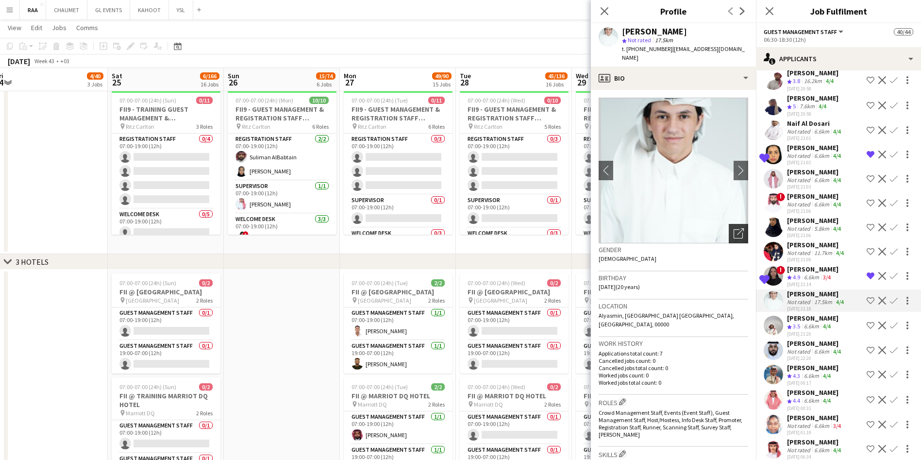
click at [734, 228] on icon "Open photos pop-in" at bounding box center [739, 233] width 10 height 10
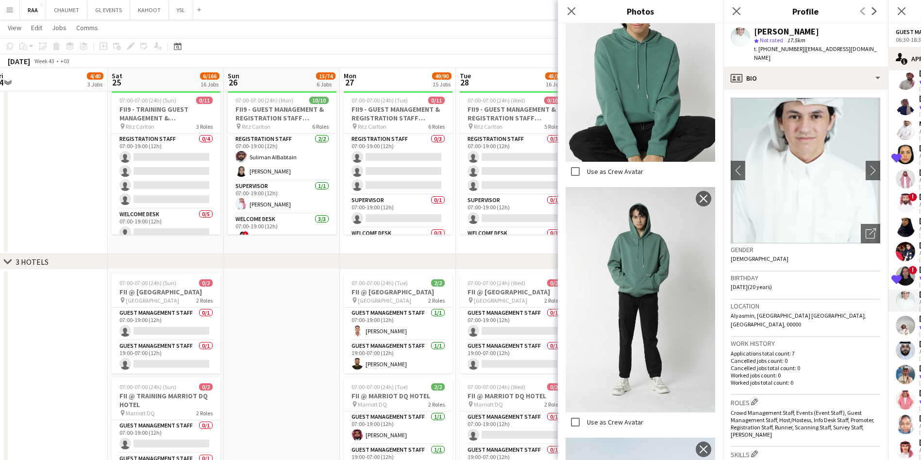
scroll to position [1041, 0]
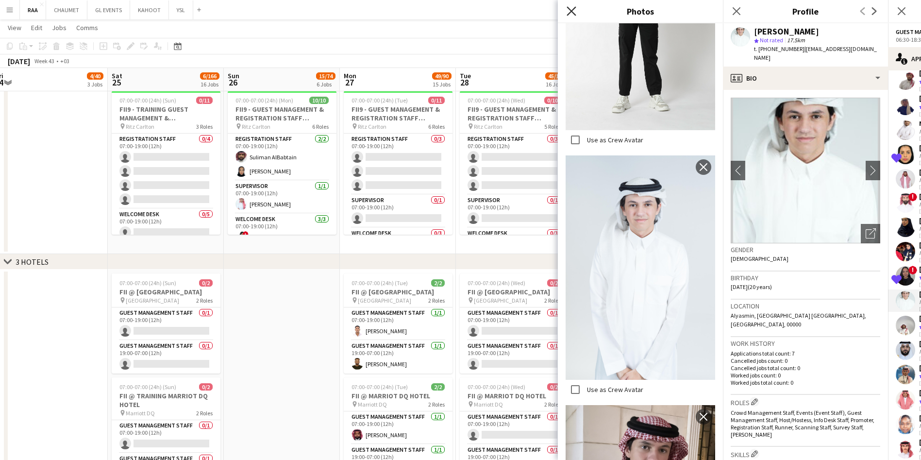
click at [571, 7] on icon "Close pop-in" at bounding box center [571, 10] width 9 height 9
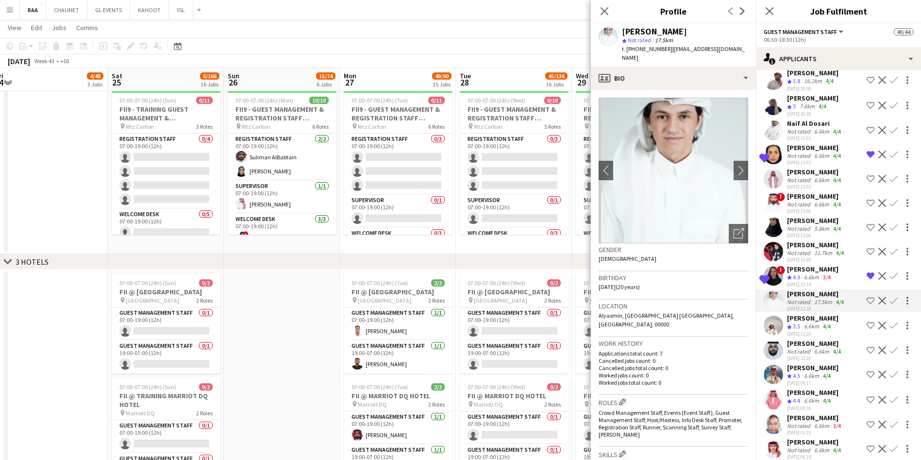
click at [815, 249] on div "Reema Khaled" at bounding box center [816, 244] width 59 height 9
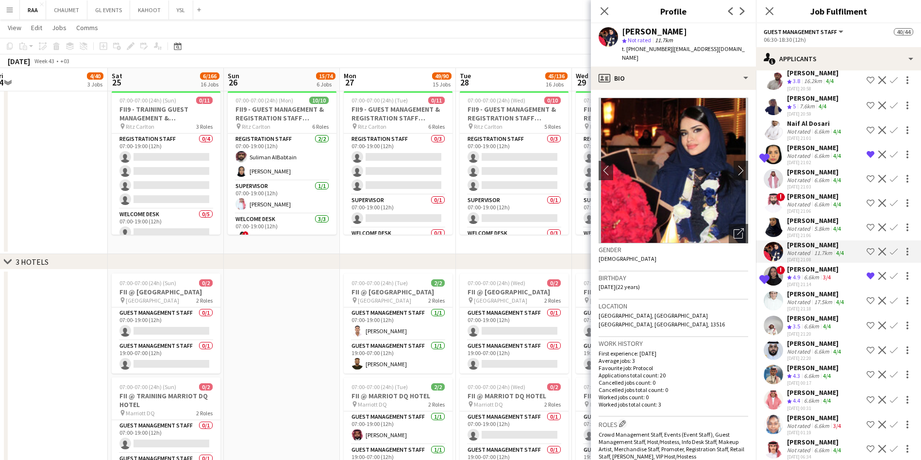
click at [816, 225] on div "Jumana Sultan" at bounding box center [815, 220] width 56 height 9
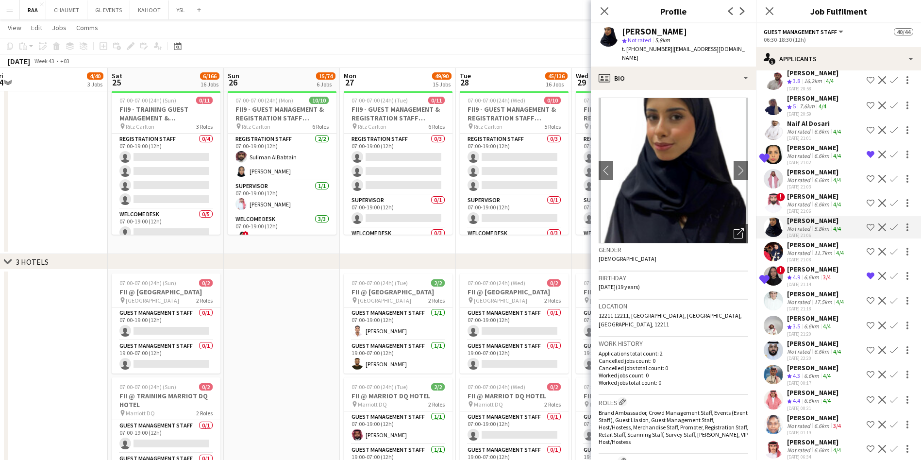
click at [815, 208] on div "6.6km" at bounding box center [822, 204] width 19 height 7
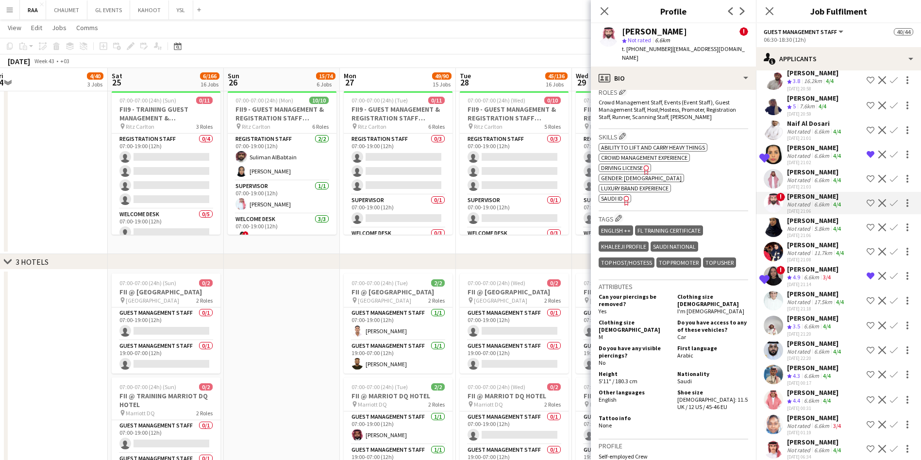
scroll to position [402, 0]
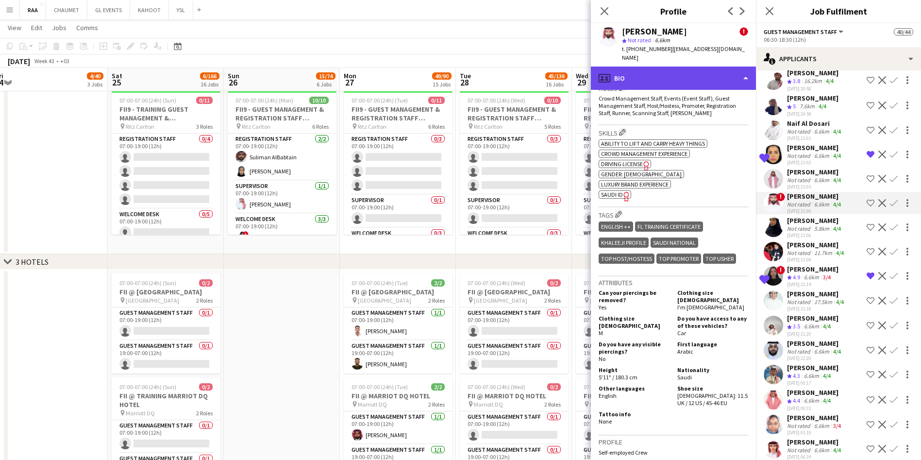
click at [700, 75] on div "profile Bio" at bounding box center [673, 78] width 165 height 23
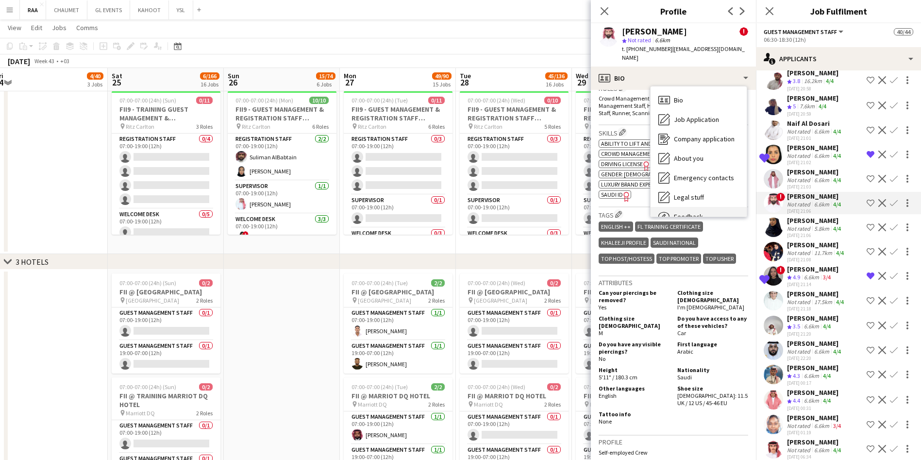
click at [705, 207] on div "Feedback Feedback" at bounding box center [699, 216] width 96 height 19
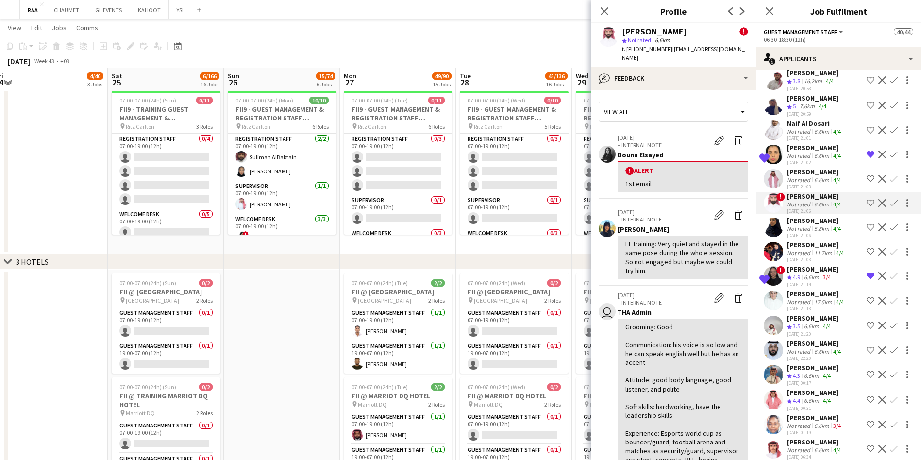
click at [807, 184] on div "Not rated" at bounding box center [799, 179] width 25 height 7
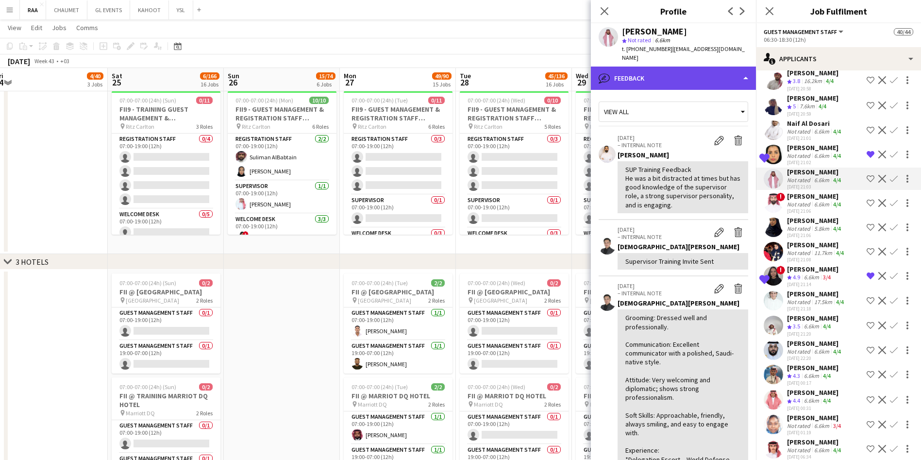
click at [701, 67] on div "bubble-pencil Feedback" at bounding box center [673, 78] width 165 height 23
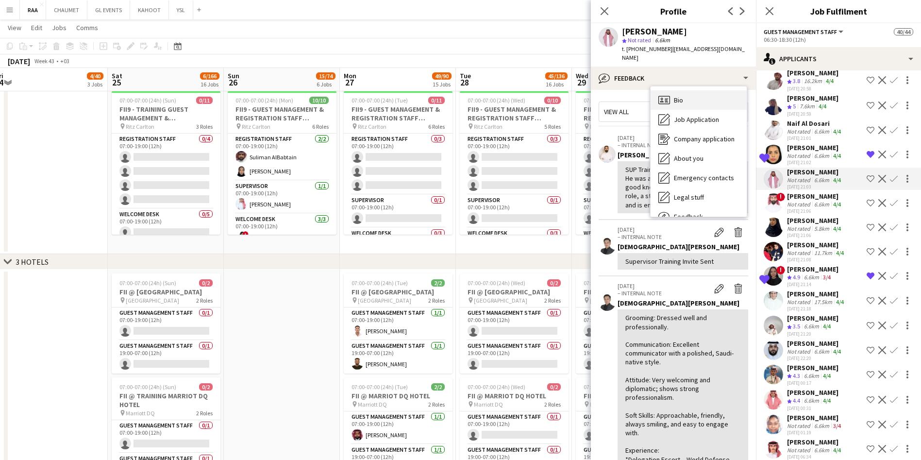
click at [681, 96] on span "Bio" at bounding box center [678, 100] width 9 height 9
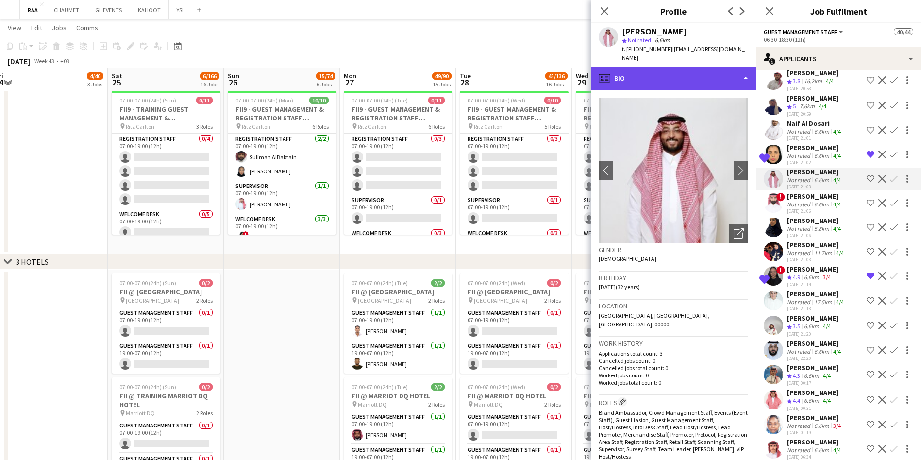
click at [690, 67] on div "profile Bio" at bounding box center [673, 78] width 165 height 23
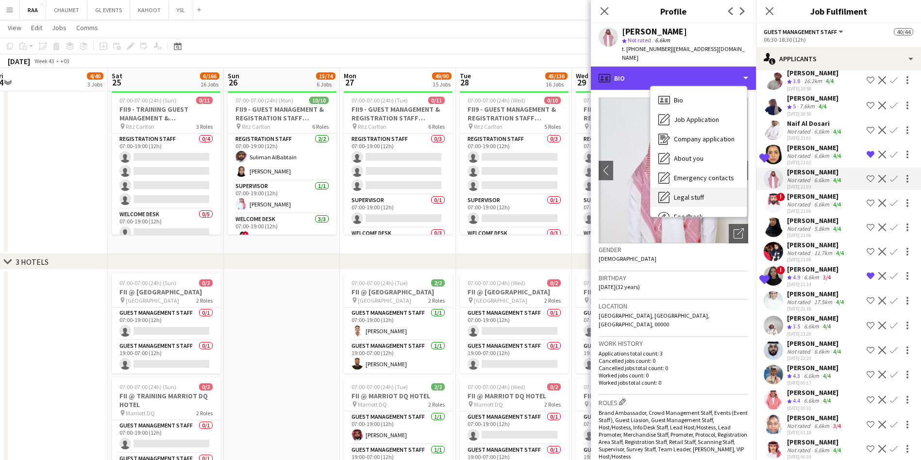
scroll to position [33, 0]
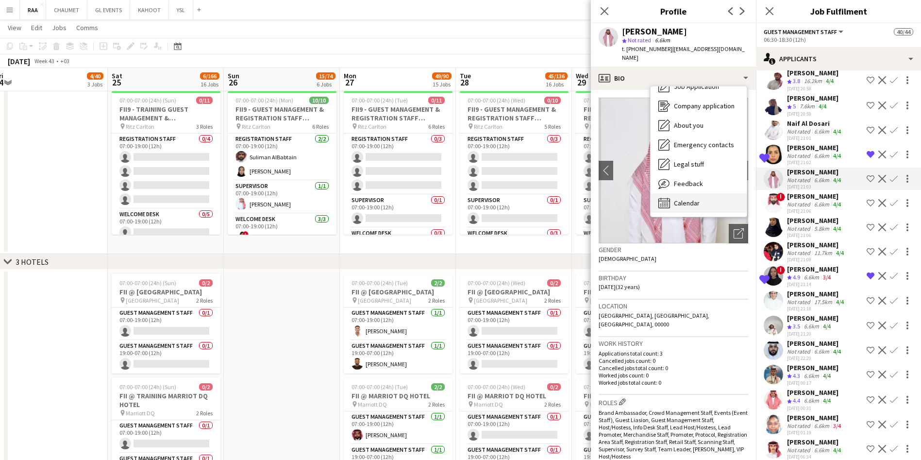
click at [701, 193] on div "Calendar Calendar" at bounding box center [699, 202] width 96 height 19
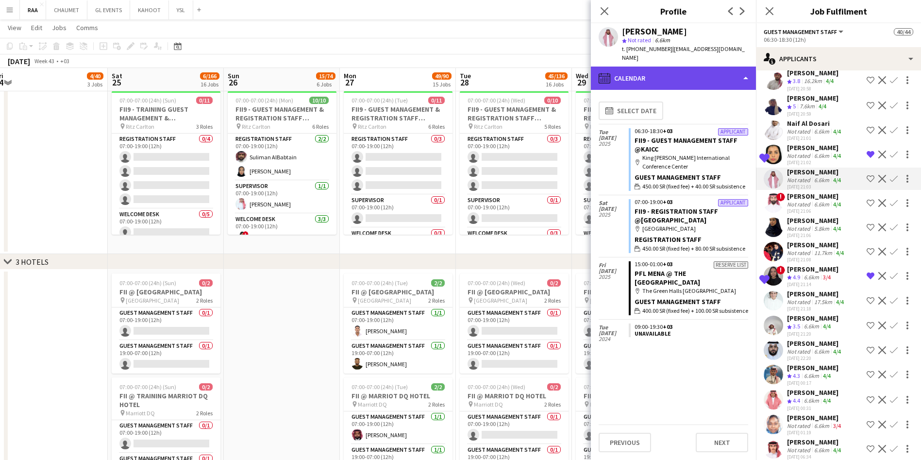
click at [699, 67] on div "calendar-full Calendar" at bounding box center [673, 78] width 165 height 23
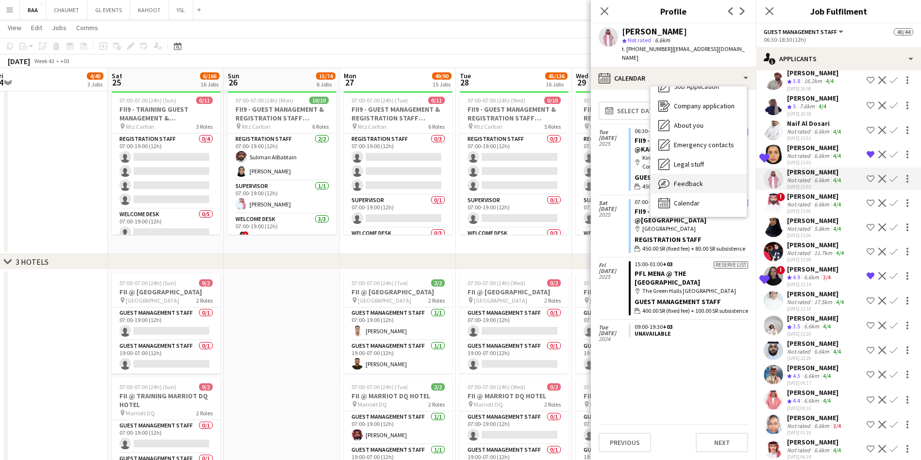
click at [706, 174] on div "Feedback Feedback" at bounding box center [699, 183] width 96 height 19
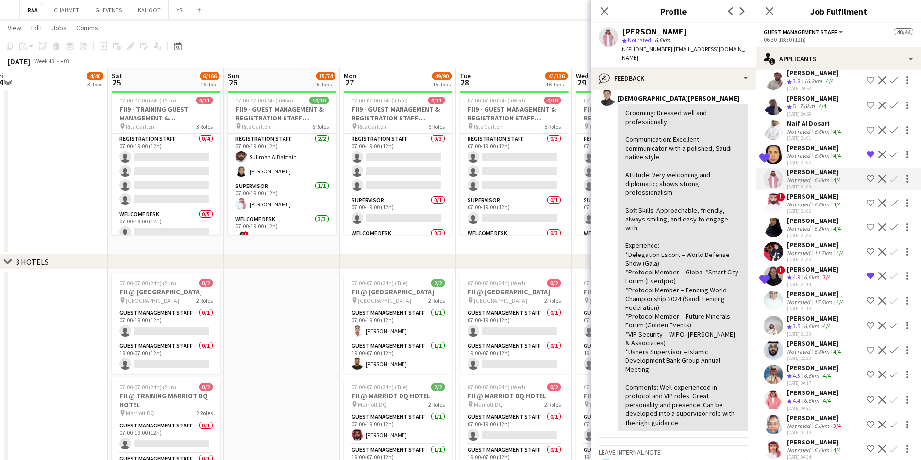
scroll to position [205, 0]
click at [890, 183] on app-icon "Confirm" at bounding box center [894, 179] width 8 height 8
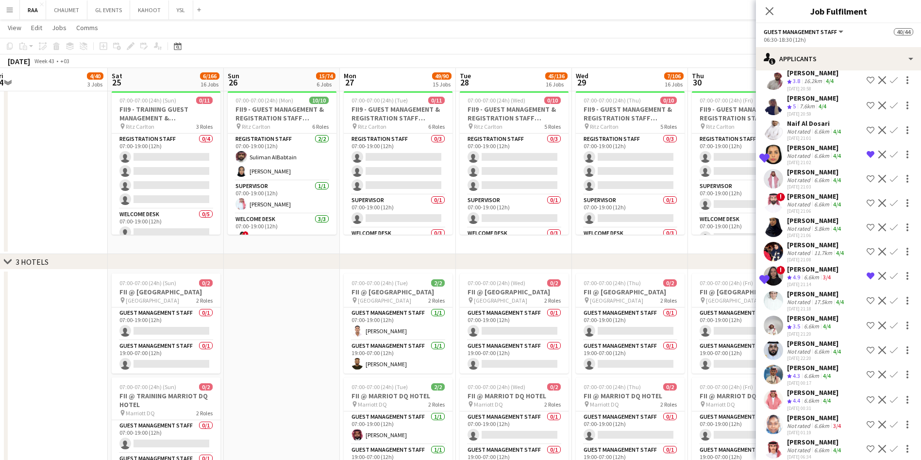
click at [803, 176] on div "[PERSON_NAME]" at bounding box center [815, 172] width 56 height 9
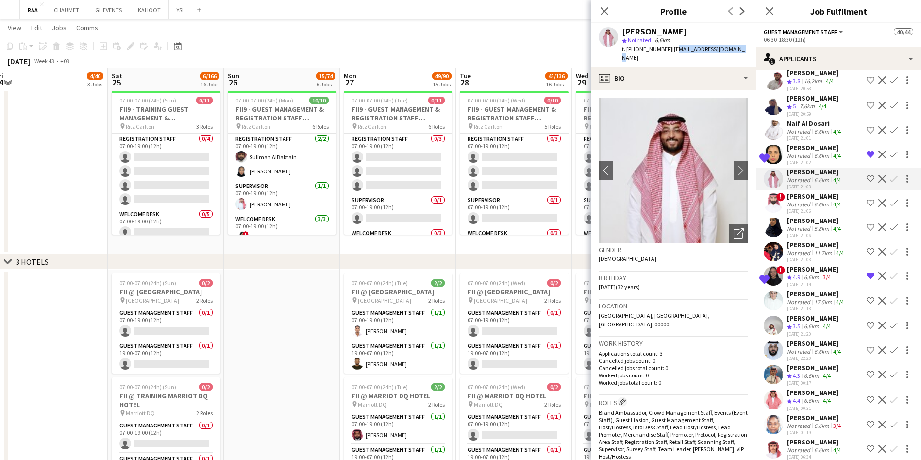
drag, startPoint x: 736, startPoint y: 48, endPoint x: 671, endPoint y: 48, distance: 64.6
click at [671, 48] on div "Sultan Alhumaied star Not rated 6.6km t. +966546213533 | alhumaied_s@hotmail.com" at bounding box center [673, 44] width 165 height 43
click at [890, 183] on app-icon "Confirm" at bounding box center [894, 179] width 8 height 8
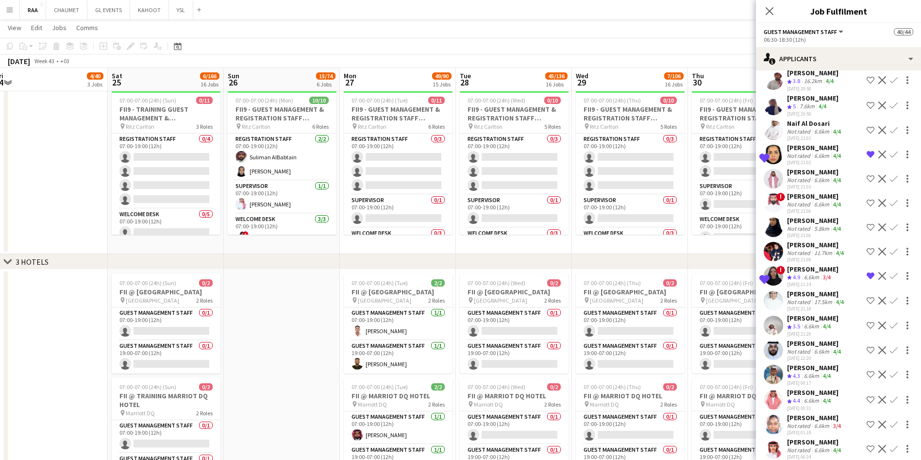
click at [890, 183] on app-icon "Confirm" at bounding box center [894, 179] width 8 height 8
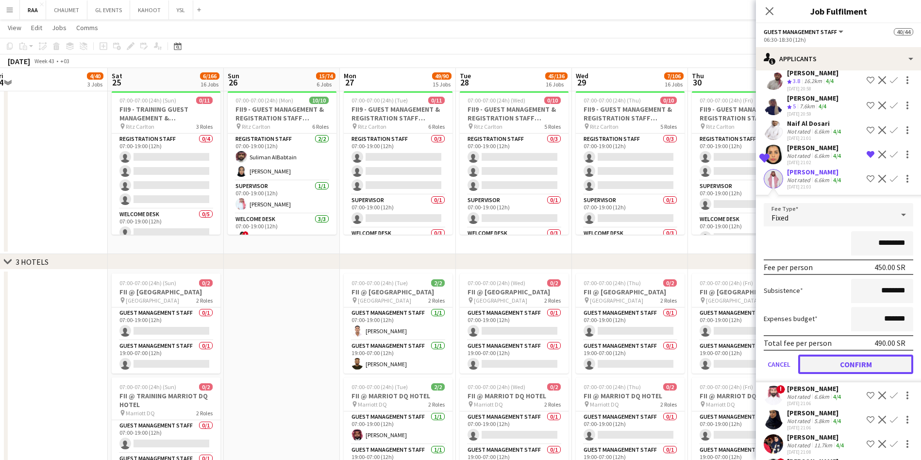
click at [853, 374] on button "Confirm" at bounding box center [856, 364] width 115 height 19
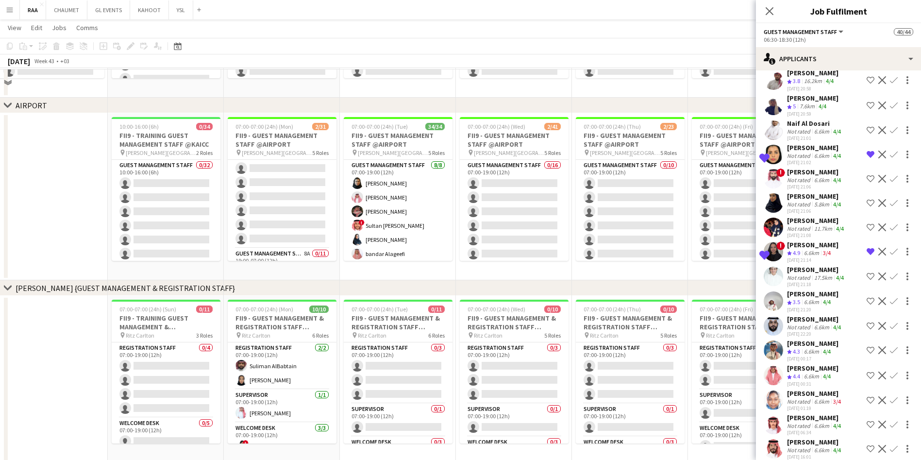
scroll to position [383, 0]
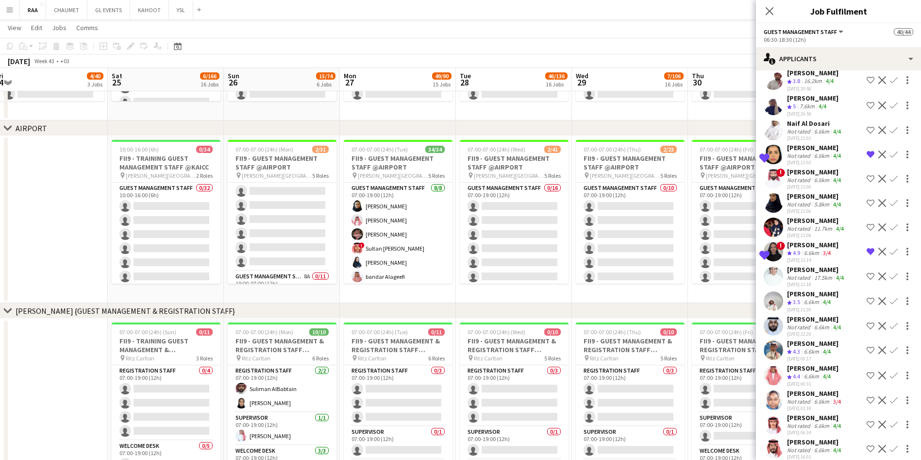
click at [9, 310] on icon at bounding box center [7, 310] width 7 height 4
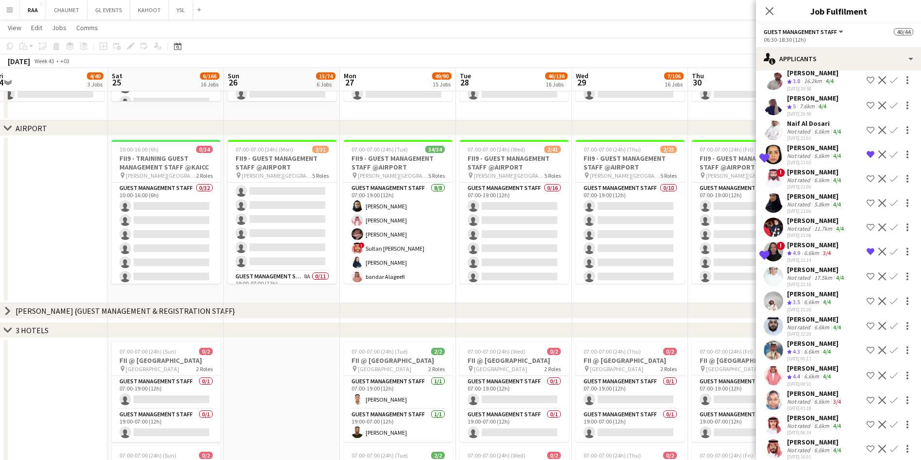
click at [5, 327] on icon "chevron-right" at bounding box center [8, 330] width 8 height 8
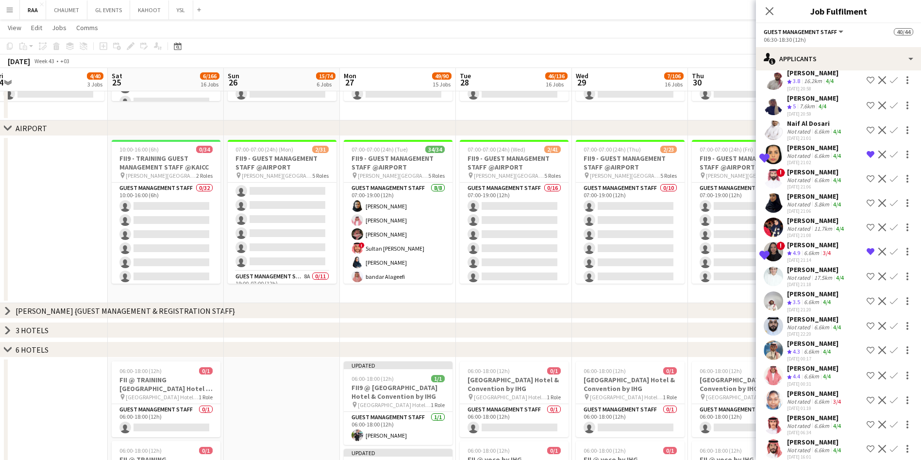
click at [7, 348] on icon "chevron-right" at bounding box center [8, 350] width 8 height 8
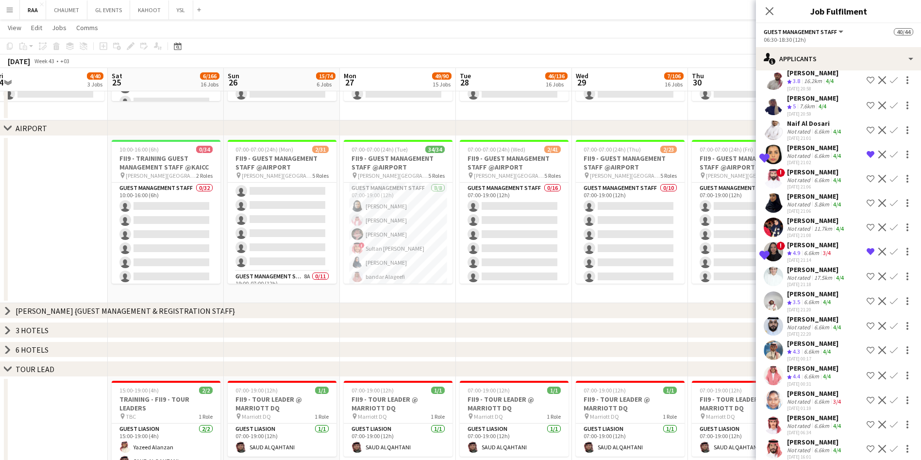
click at [6, 368] on icon at bounding box center [7, 369] width 7 height 4
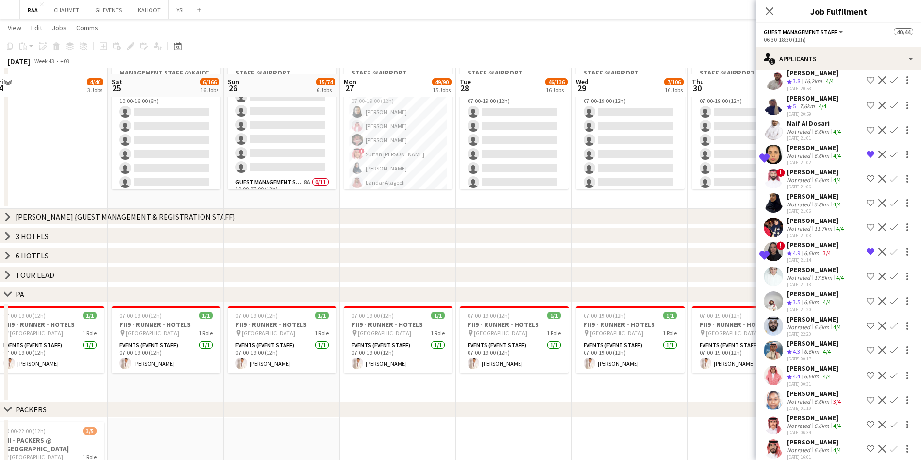
scroll to position [483, 0]
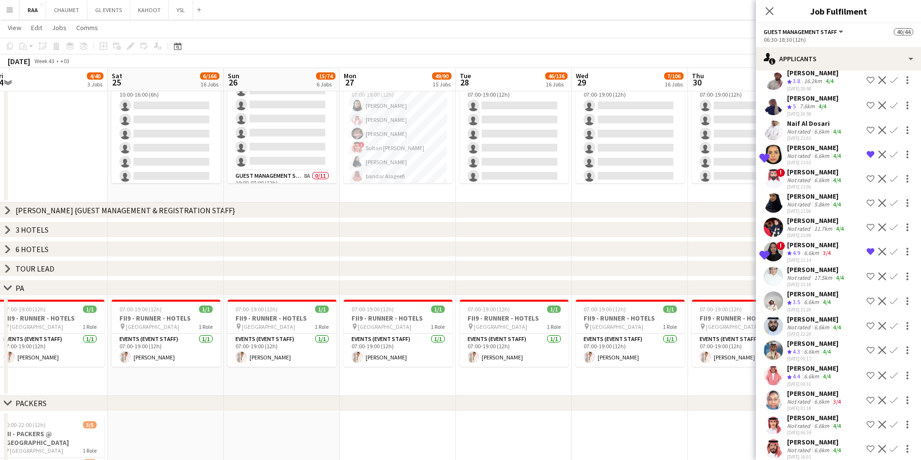
click at [5, 286] on icon at bounding box center [7, 288] width 7 height 4
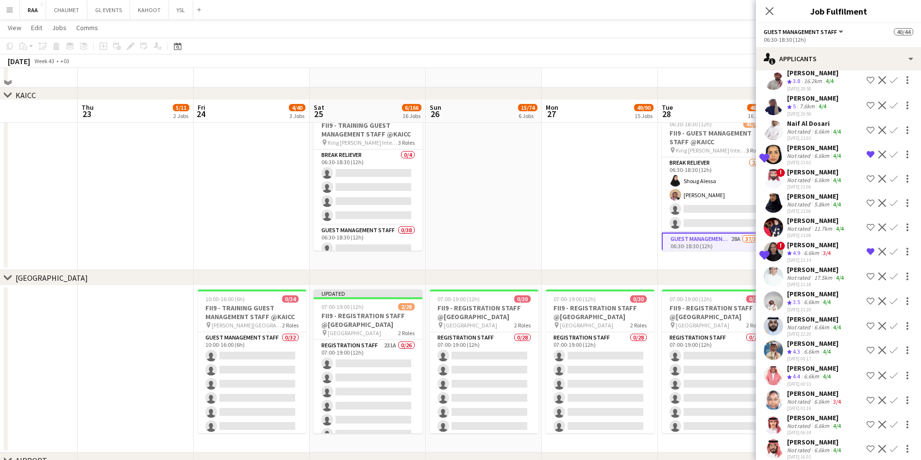
scroll to position [100, 0]
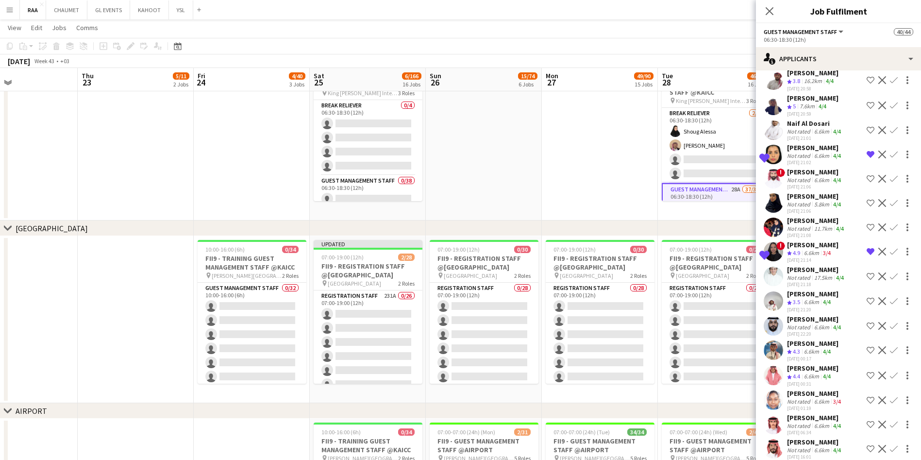
click at [8, 224] on icon "chevron-right" at bounding box center [8, 228] width 8 height 8
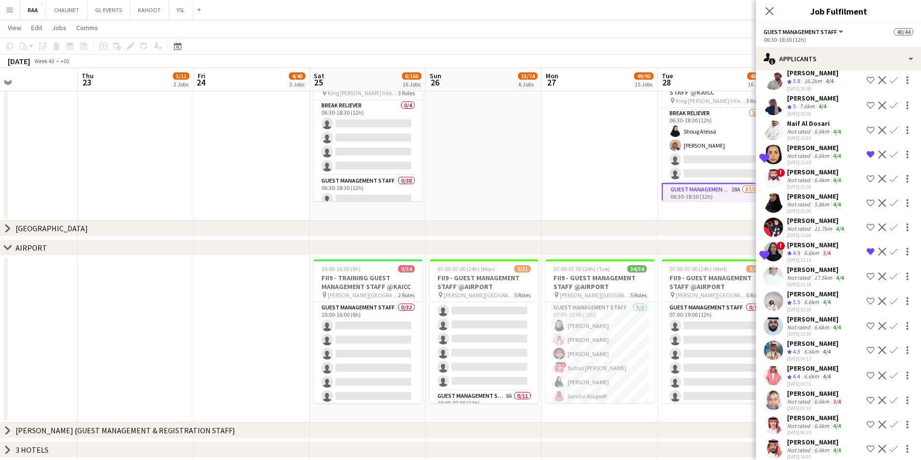
click at [10, 246] on icon "chevron-right" at bounding box center [8, 248] width 8 height 8
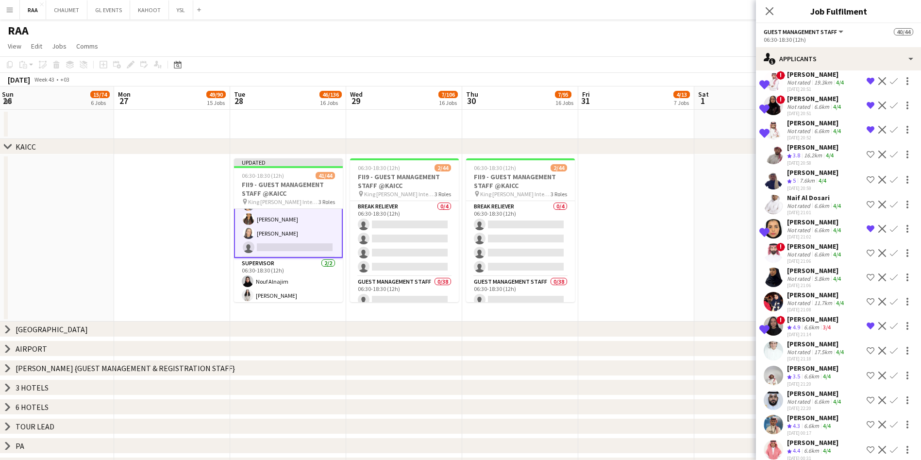
scroll to position [138, 0]
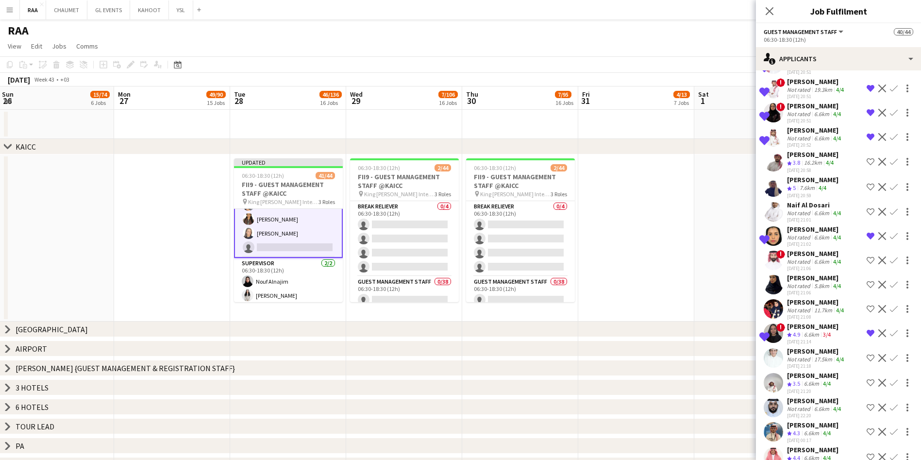
click at [804, 209] on div "Naif Al Dosari" at bounding box center [815, 205] width 56 height 9
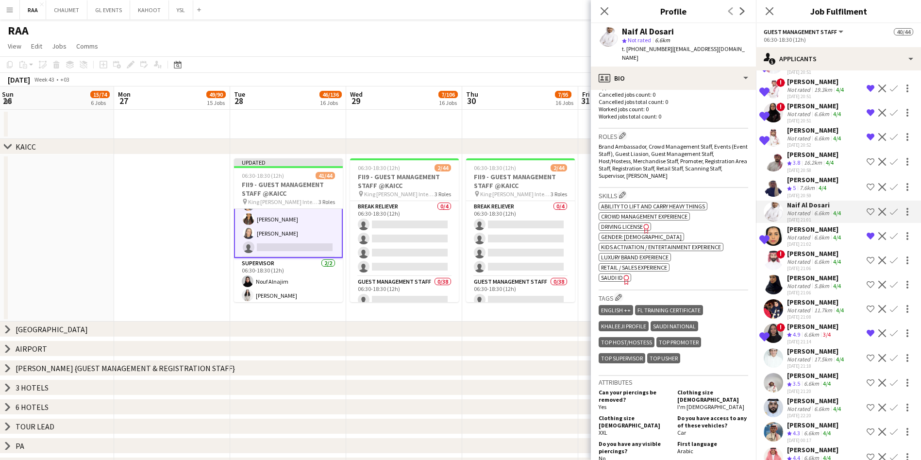
scroll to position [299, 0]
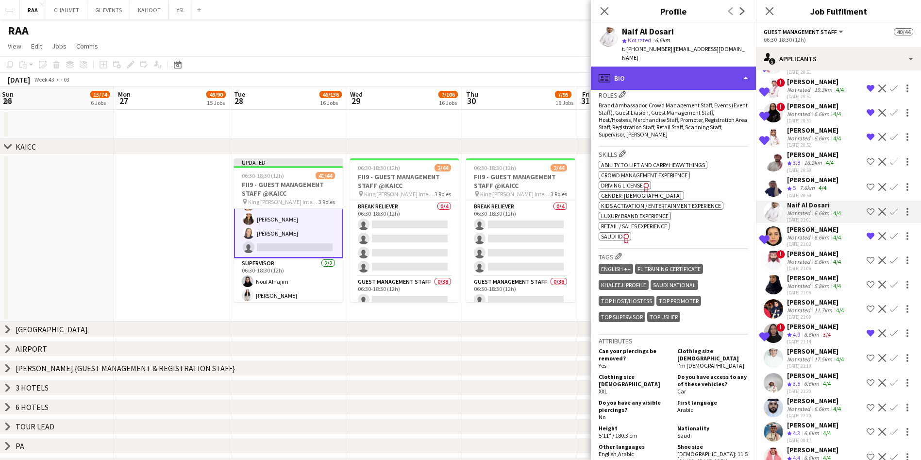
click at [696, 79] on div "profile Bio" at bounding box center [673, 78] width 165 height 23
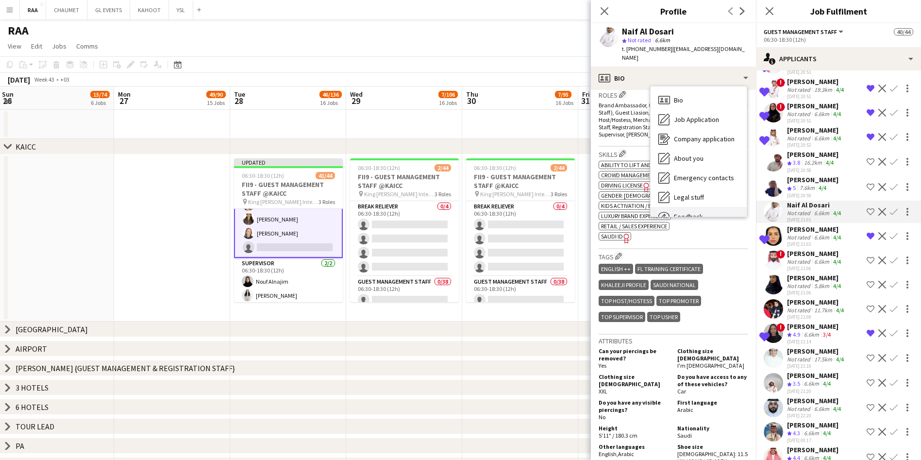
click at [705, 207] on div "Feedback Feedback" at bounding box center [699, 216] width 96 height 19
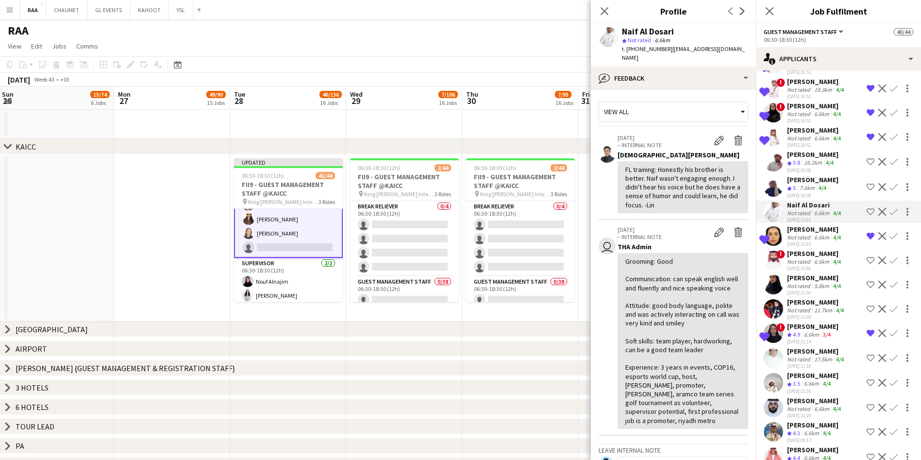
click at [808, 192] on div "7.6km" at bounding box center [807, 188] width 19 height 8
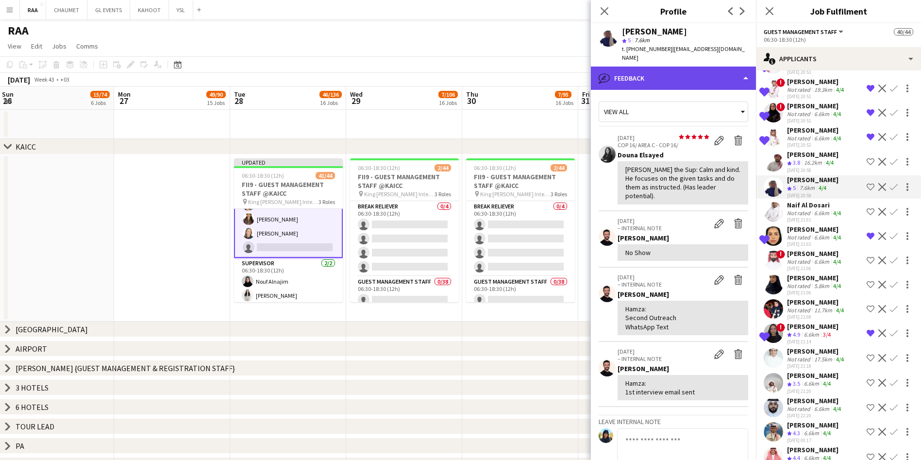
click at [677, 79] on div "bubble-pencil Feedback" at bounding box center [673, 78] width 165 height 23
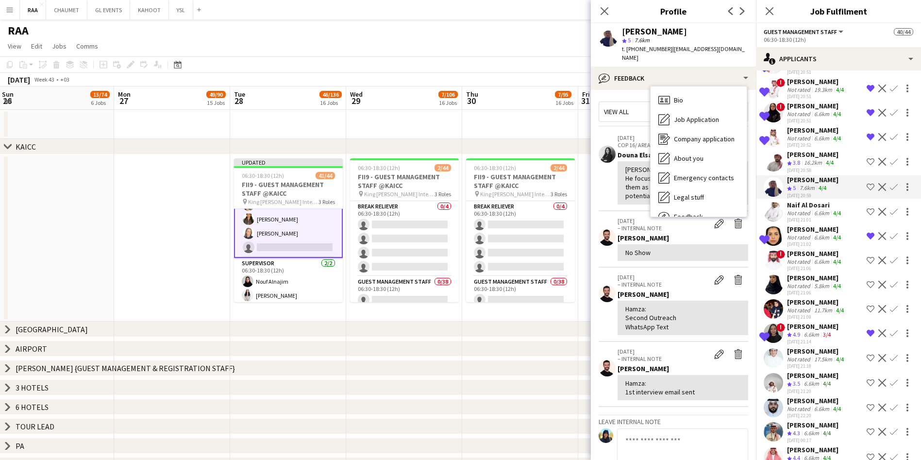
click at [707, 428] on textarea at bounding box center [682, 451] width 131 height 46
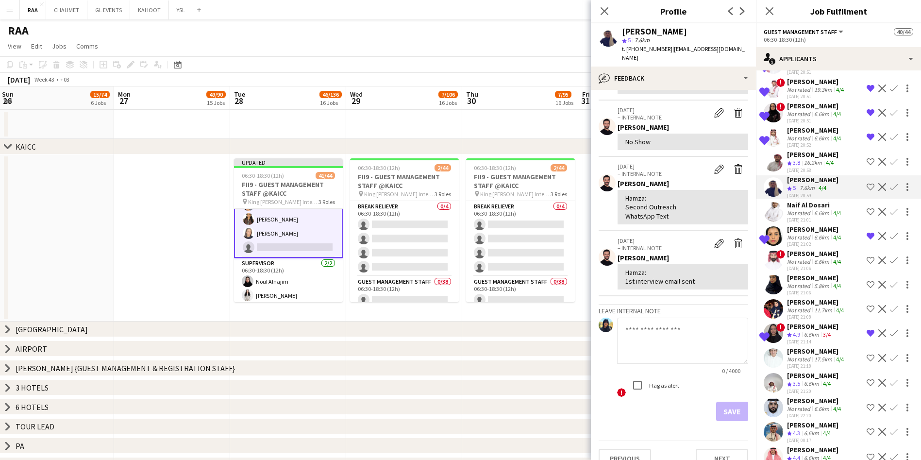
scroll to position [0, 0]
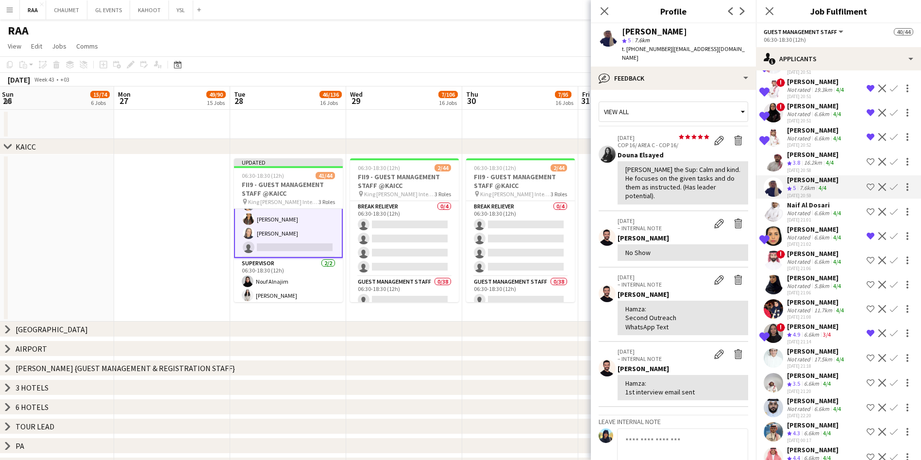
click at [671, 90] on app-crew-profile-feedback-tab "View all star star star star star star star star star star [DATE] COP 16/ AREA …" at bounding box center [673, 275] width 165 height 370
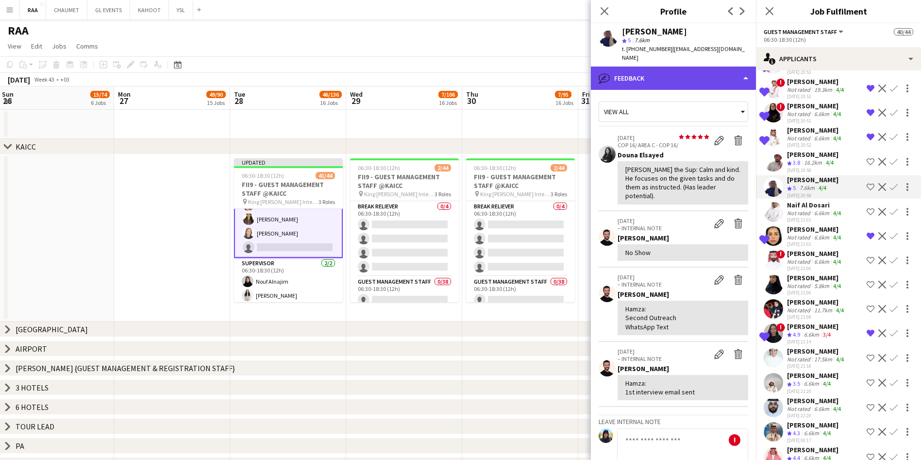
click at [665, 67] on div "bubble-pencil Feedback" at bounding box center [673, 78] width 165 height 23
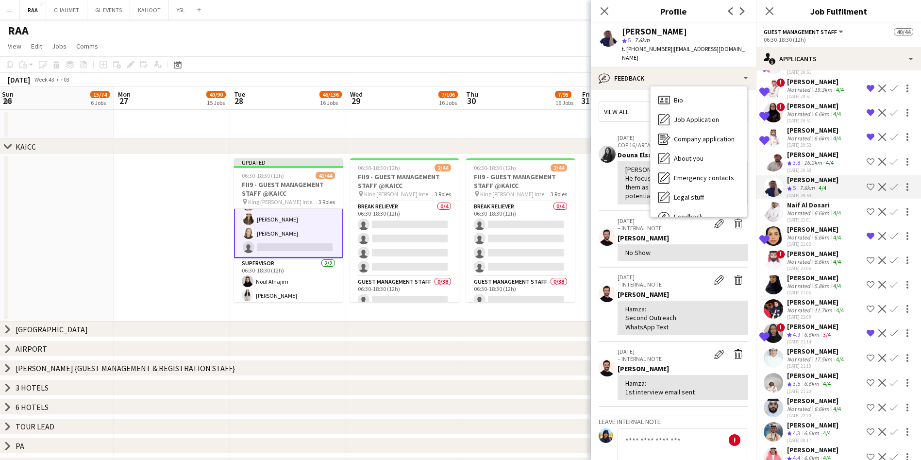
click at [686, 86] on div "Bio Bio Job Application Job Application Company application Company application…" at bounding box center [699, 151] width 96 height 130
click at [690, 92] on div "Bio Bio" at bounding box center [699, 99] width 96 height 19
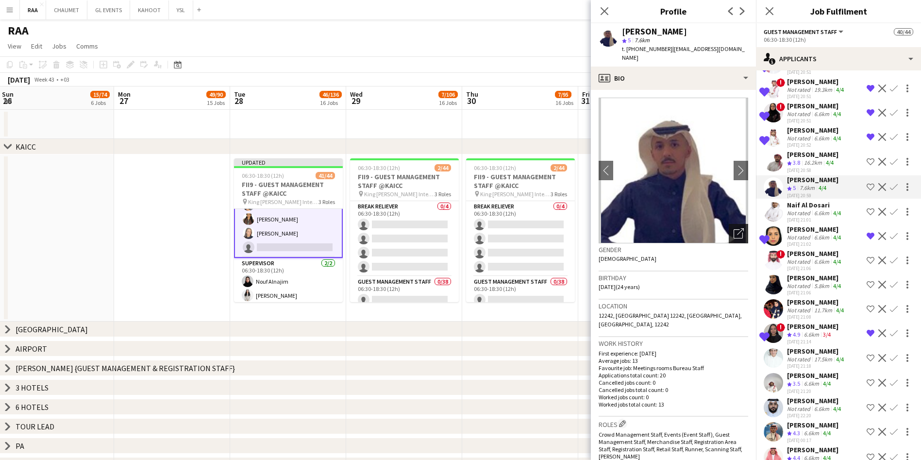
click at [733, 224] on div "Open photos pop-in" at bounding box center [738, 233] width 19 height 19
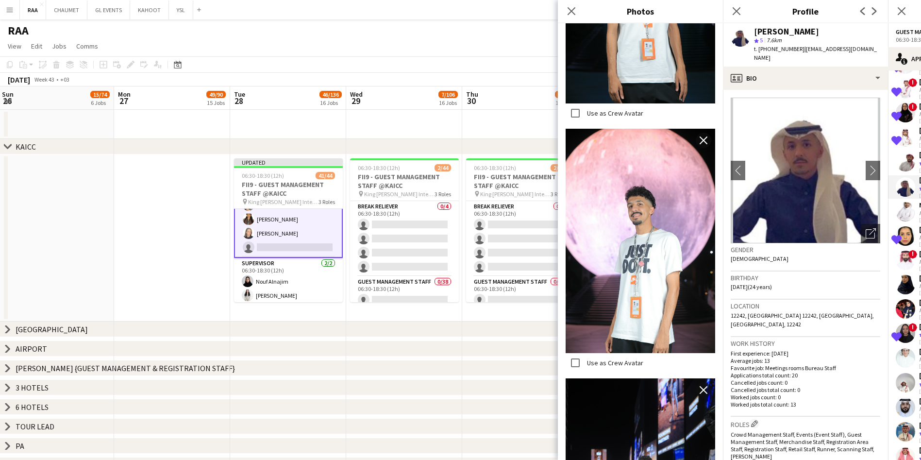
scroll to position [1110, 0]
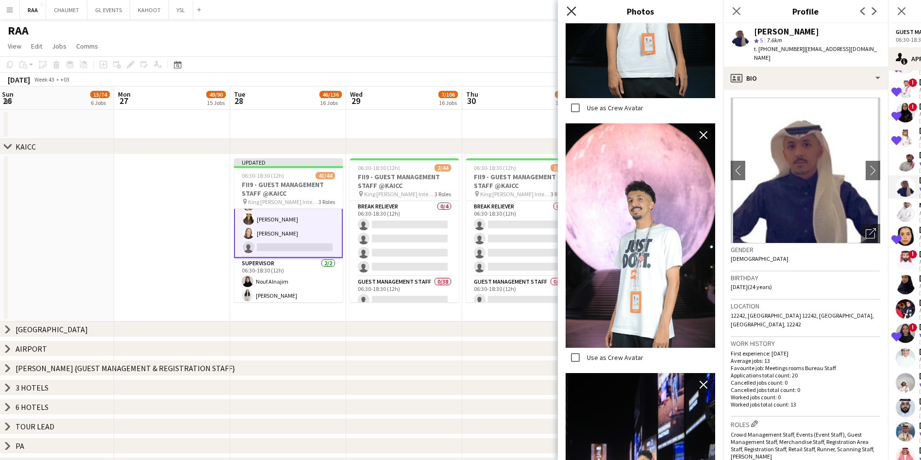
click at [569, 7] on icon at bounding box center [571, 10] width 9 height 9
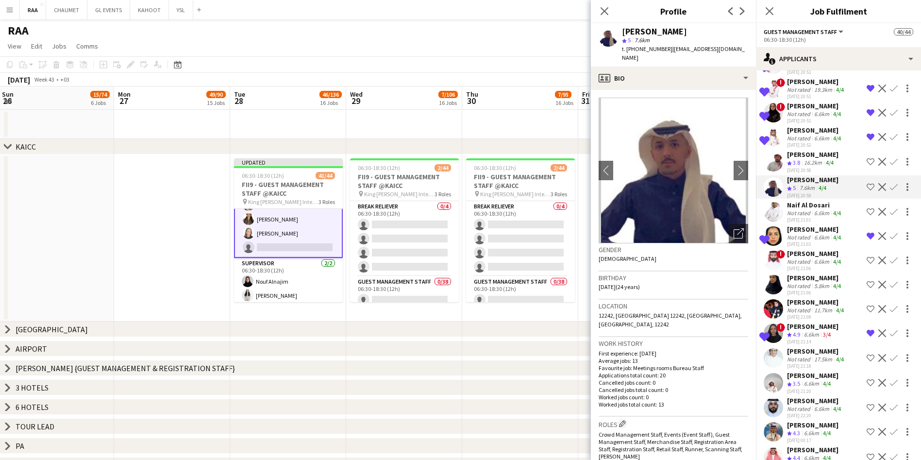
click at [817, 159] on div "[PERSON_NAME]" at bounding box center [812, 154] width 51 height 9
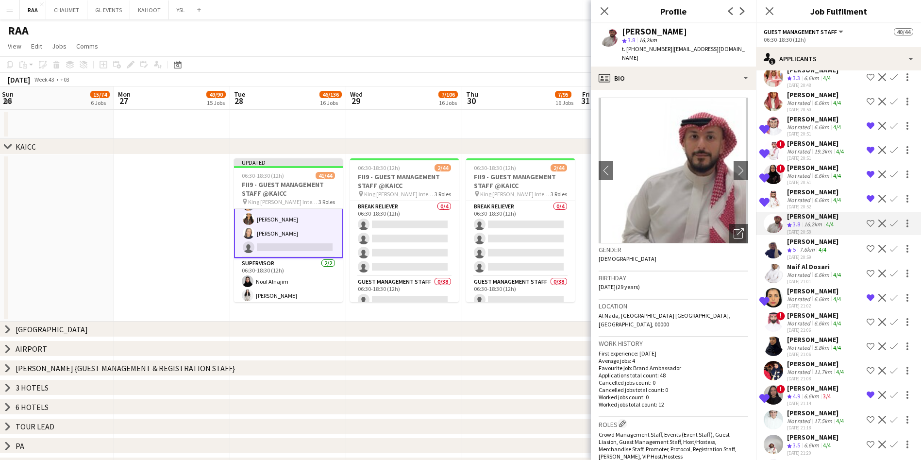
scroll to position [74, 0]
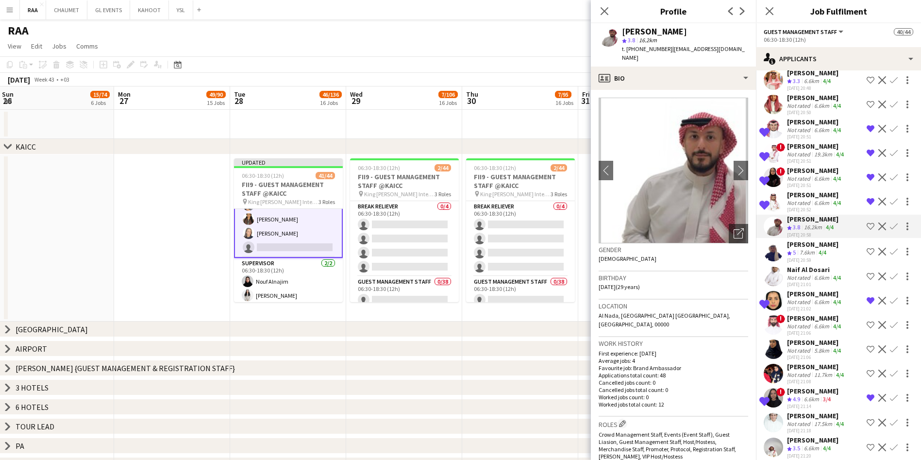
click at [815, 206] on div "6.6km" at bounding box center [822, 202] width 19 height 7
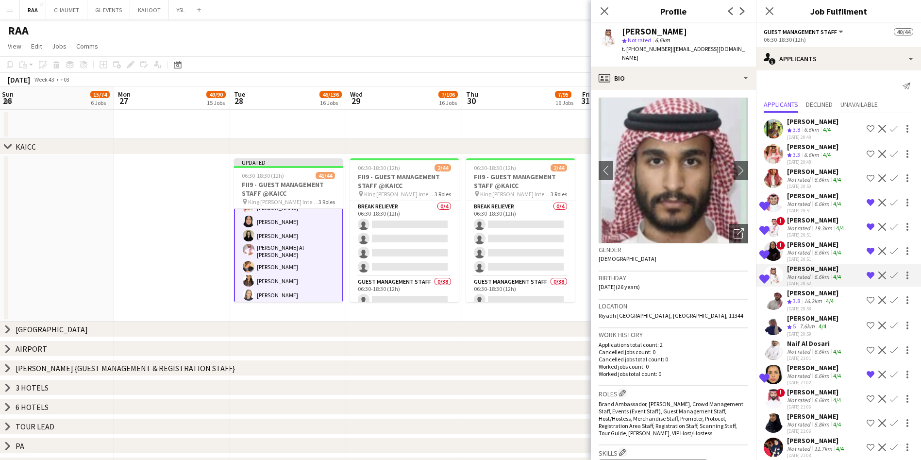
scroll to position [0, 0]
click at [810, 200] on div "[PERSON_NAME]" at bounding box center [815, 195] width 56 height 9
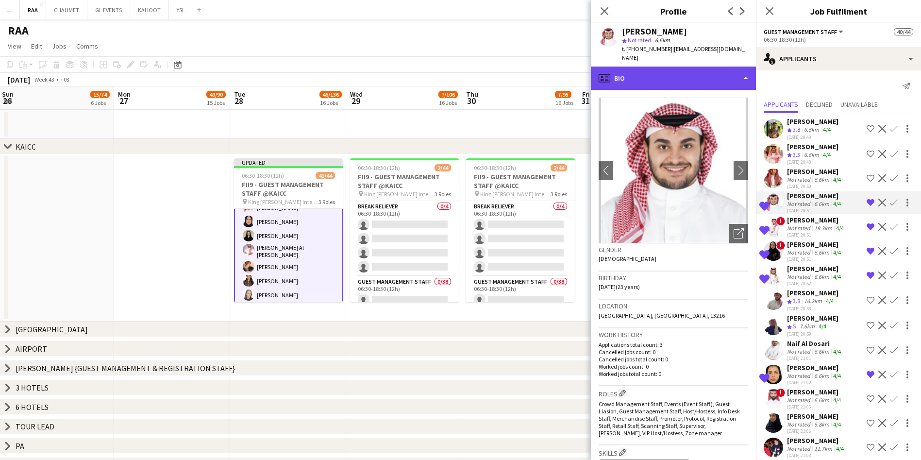
click at [707, 78] on div "profile Bio" at bounding box center [673, 78] width 165 height 23
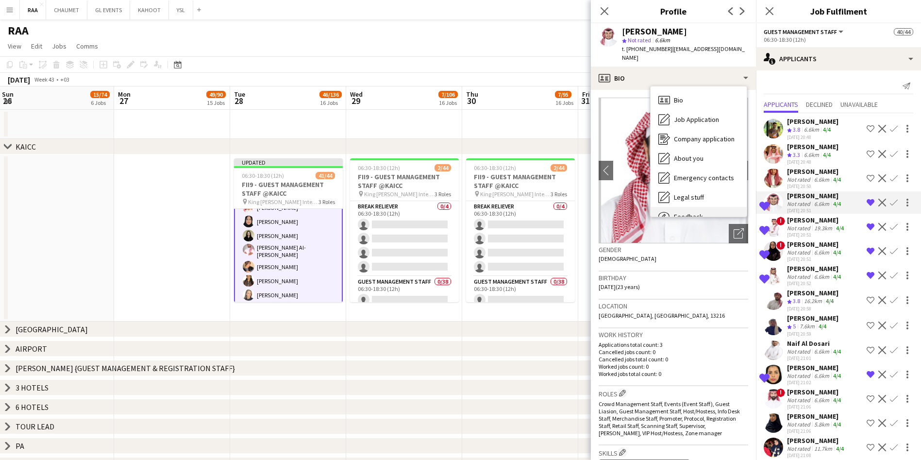
click at [709, 210] on div "Feedback Feedback" at bounding box center [699, 216] width 96 height 19
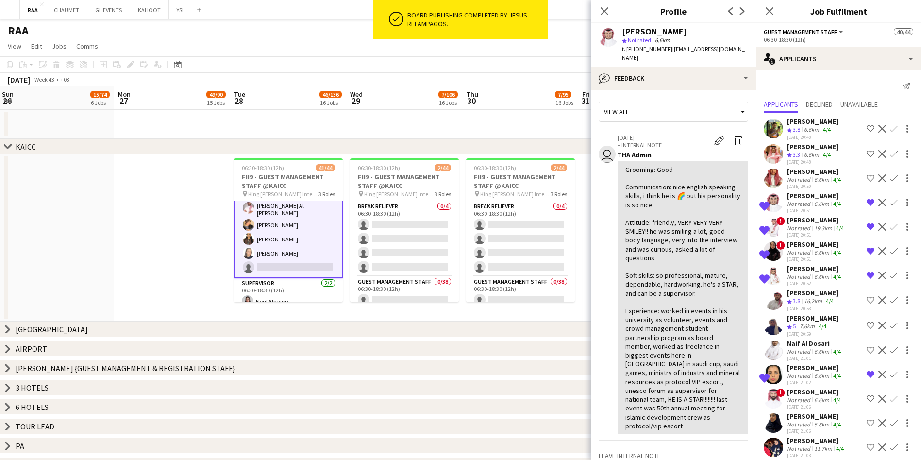
scroll to position [557, 0]
click at [890, 206] on app-icon "Confirm" at bounding box center [894, 203] width 8 height 8
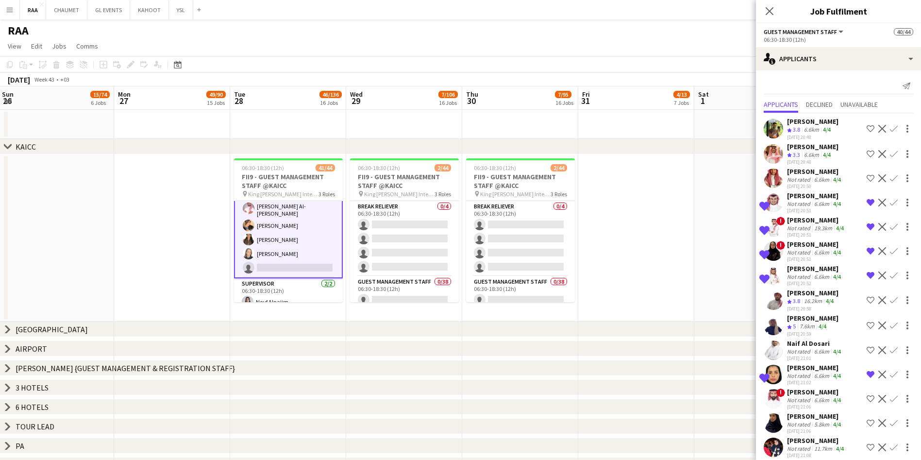
click at [890, 206] on app-icon "Confirm" at bounding box center [894, 203] width 8 height 8
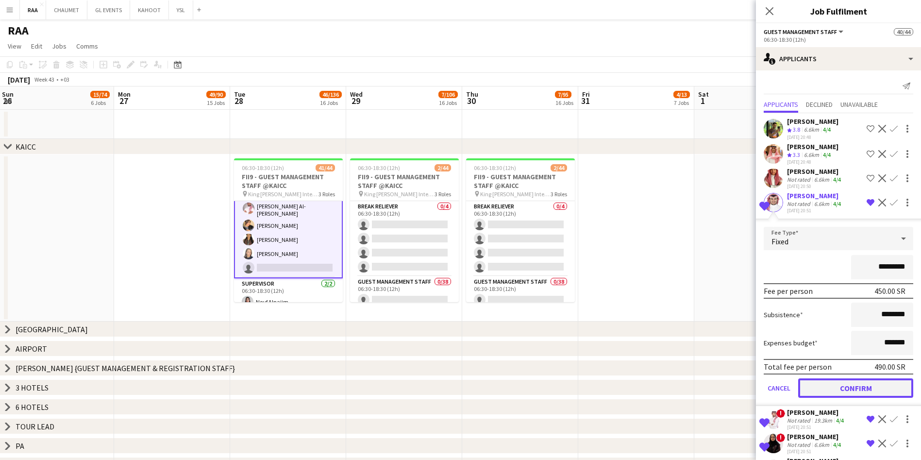
click at [854, 398] on button "Confirm" at bounding box center [856, 387] width 115 height 19
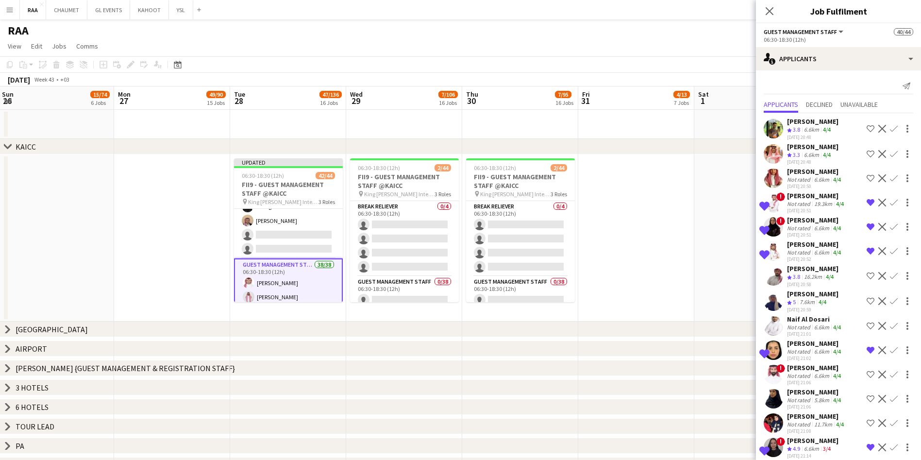
scroll to position [0, 0]
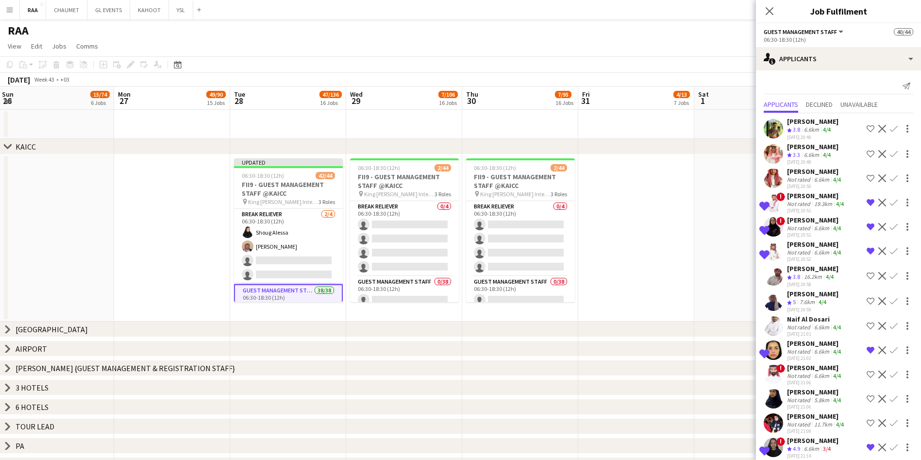
click at [811, 159] on div "6.6km" at bounding box center [811, 155] width 19 height 8
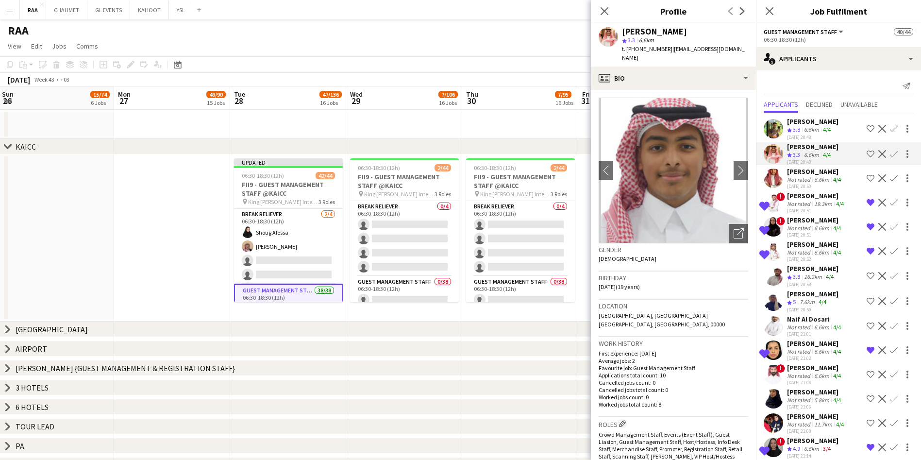
click at [823, 183] on div "6.6km" at bounding box center [822, 179] width 19 height 7
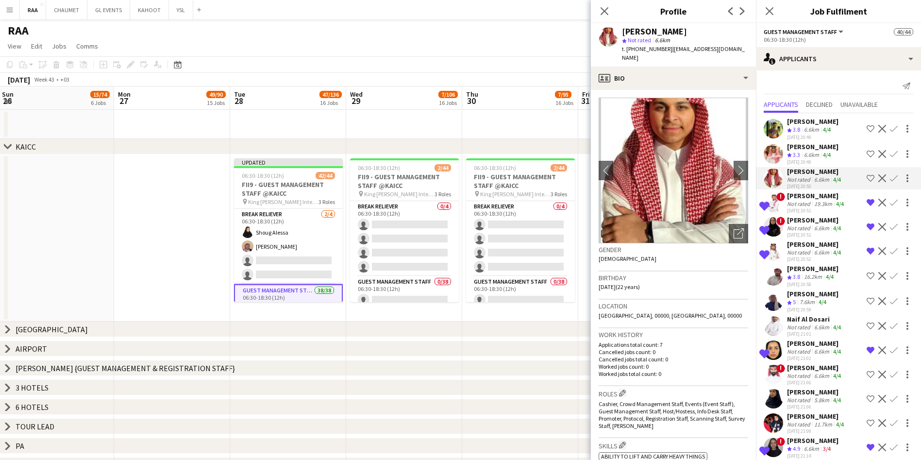
click at [811, 159] on div "6.6km" at bounding box center [811, 155] width 19 height 8
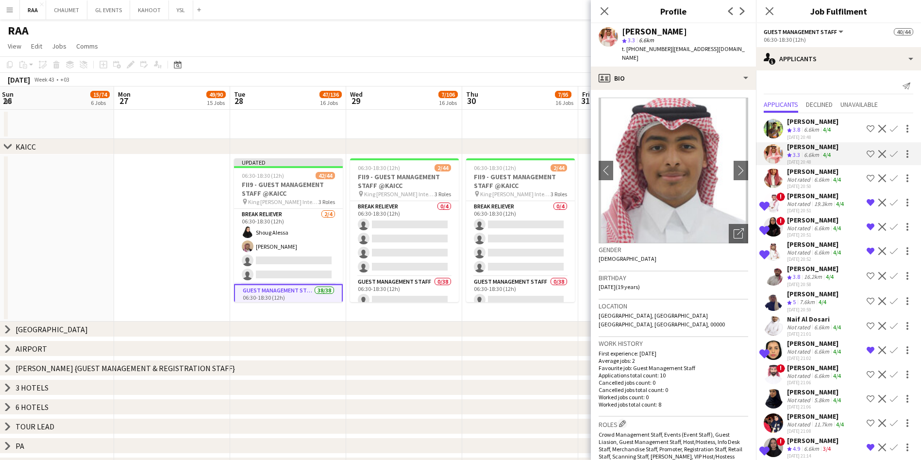
click at [811, 183] on div "Not rated" at bounding box center [799, 179] width 25 height 7
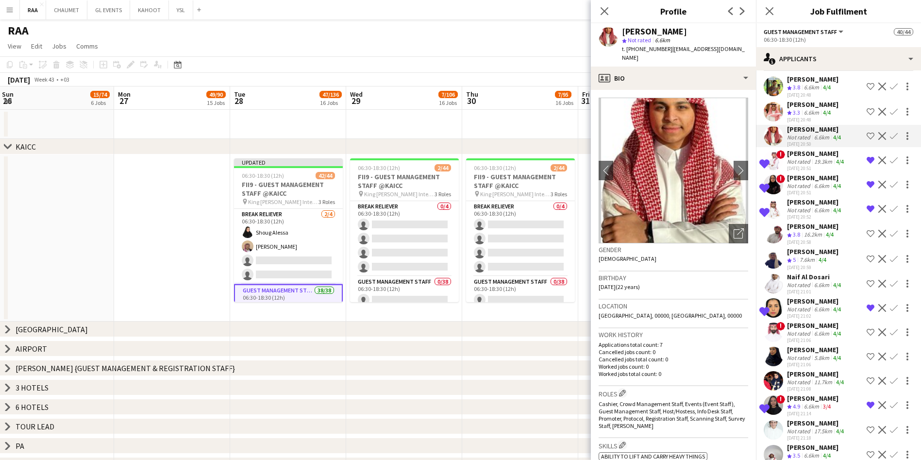
scroll to position [44, 0]
click at [10, 327] on icon "chevron-right" at bounding box center [8, 329] width 8 height 8
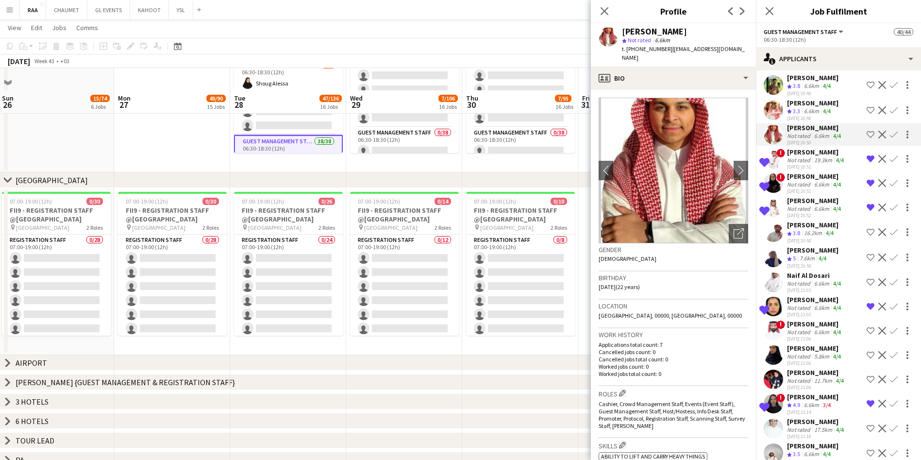
scroll to position [170, 0]
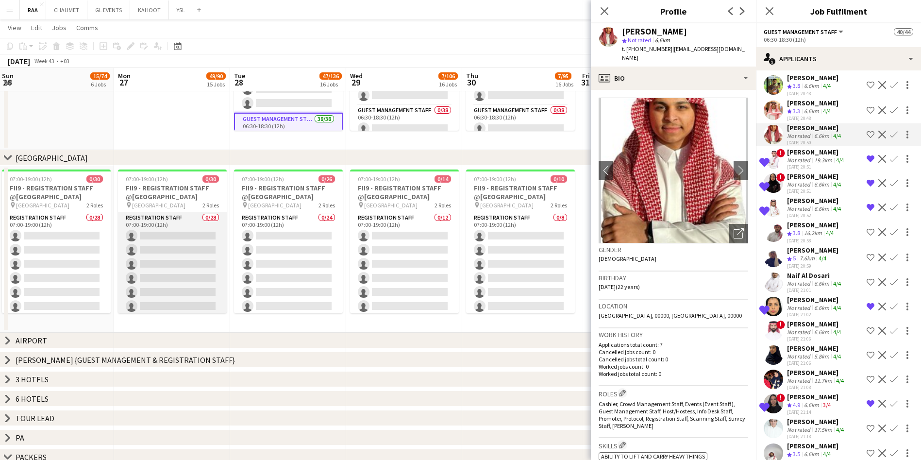
click at [166, 277] on app-card-role "Registration Staff 0/28 07:00-19:00 (12h) single-neutral-actions single-neutral…" at bounding box center [172, 418] width 109 height 413
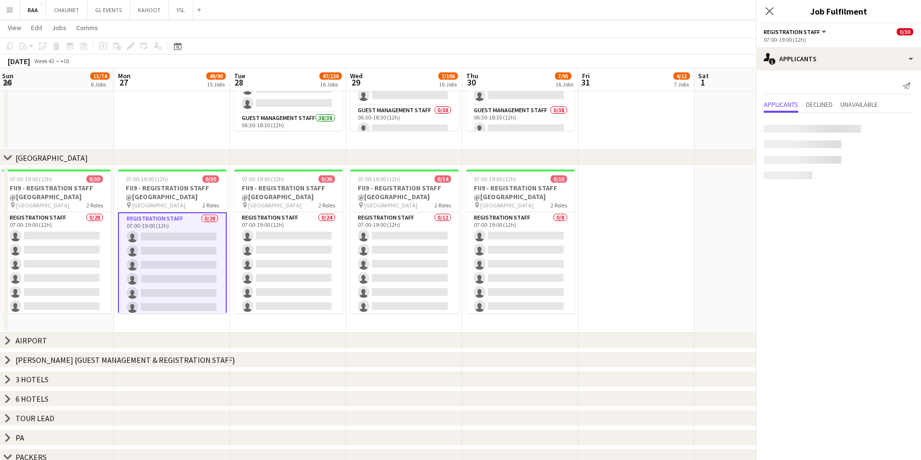
scroll to position [0, 0]
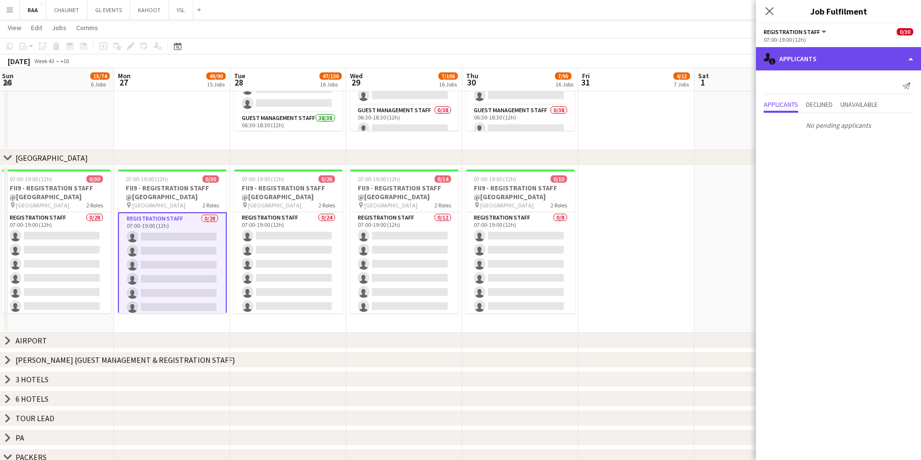
click at [876, 54] on div "single-neutral-actions-information Applicants" at bounding box center [838, 58] width 165 height 23
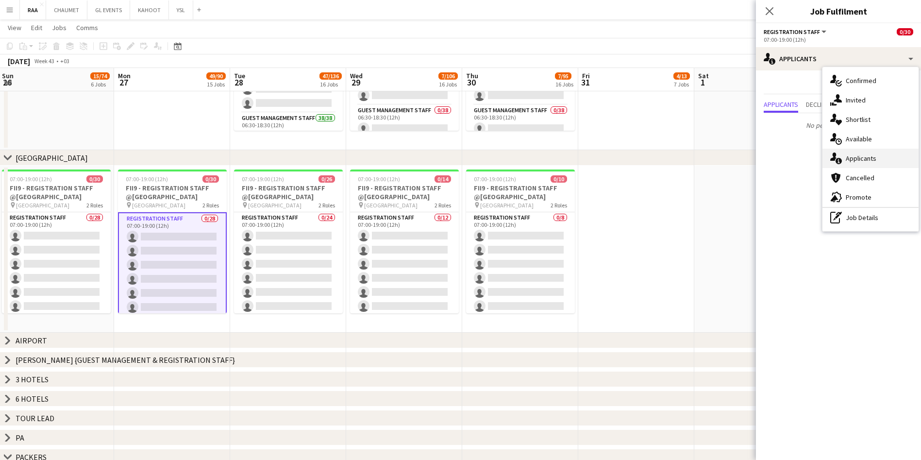
click at [868, 162] on div "single-neutral-actions-information Applicants" at bounding box center [871, 158] width 96 height 19
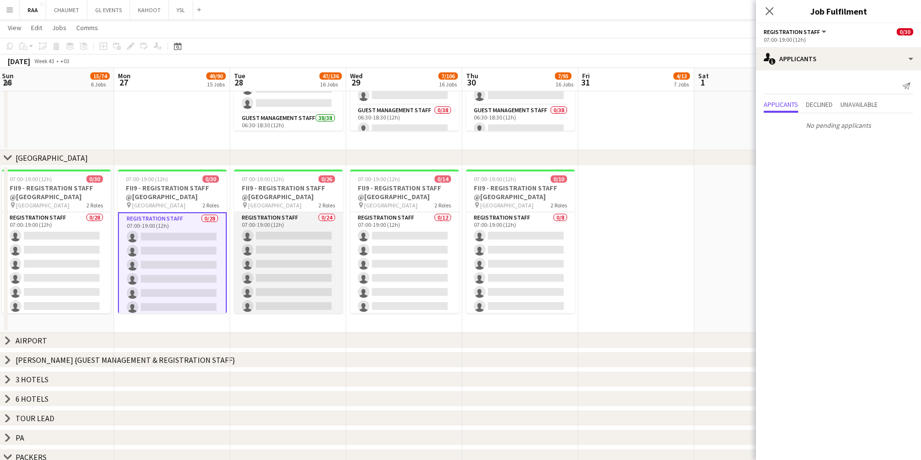
click at [311, 247] on app-card-role "Registration Staff 0/24 07:00-19:00 (12h) single-neutral-actions single-neutral…" at bounding box center [288, 390] width 109 height 357
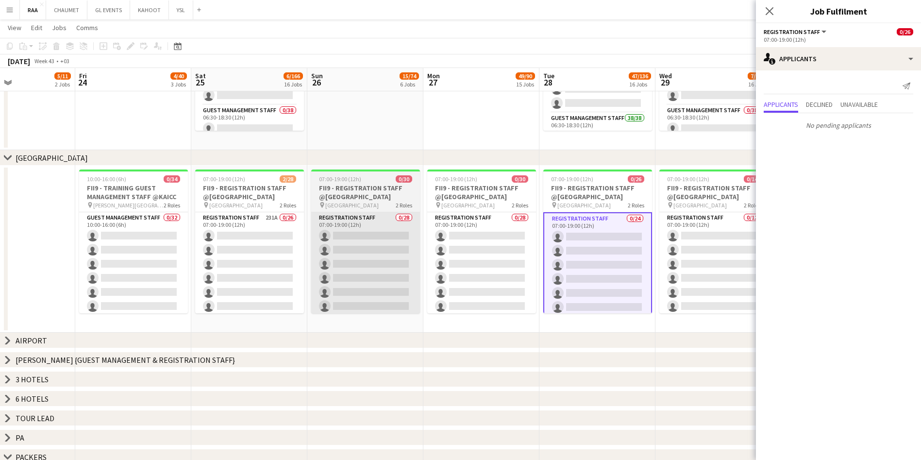
scroll to position [0, 230]
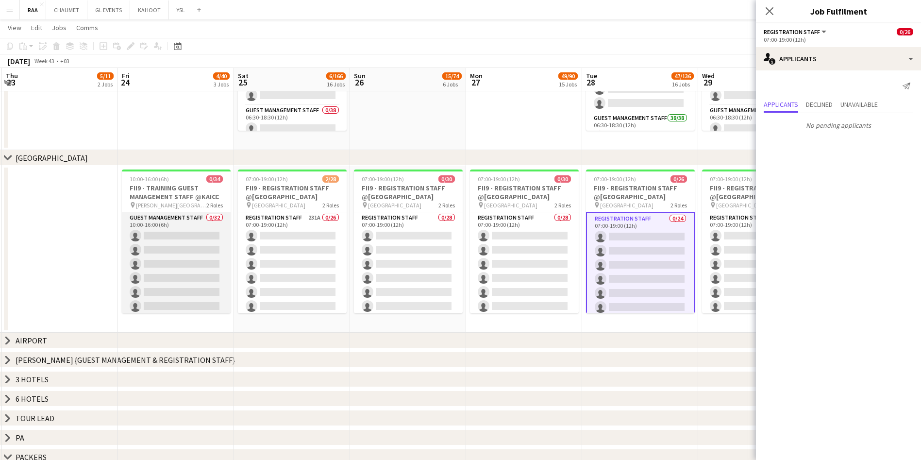
click at [210, 276] on app-card-role "Guest Management Staff 0/32 10:00-16:00 (6h) single-neutral-actions single-neut…" at bounding box center [176, 447] width 109 height 470
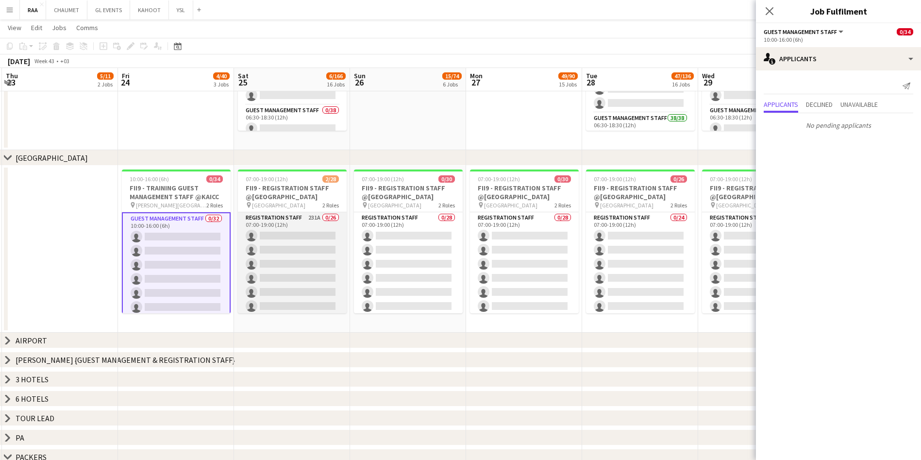
click at [280, 293] on app-card-role "Registration Staff 231A 0/26 07:00-19:00 (12h) single-neutral-actions single-ne…" at bounding box center [292, 404] width 109 height 385
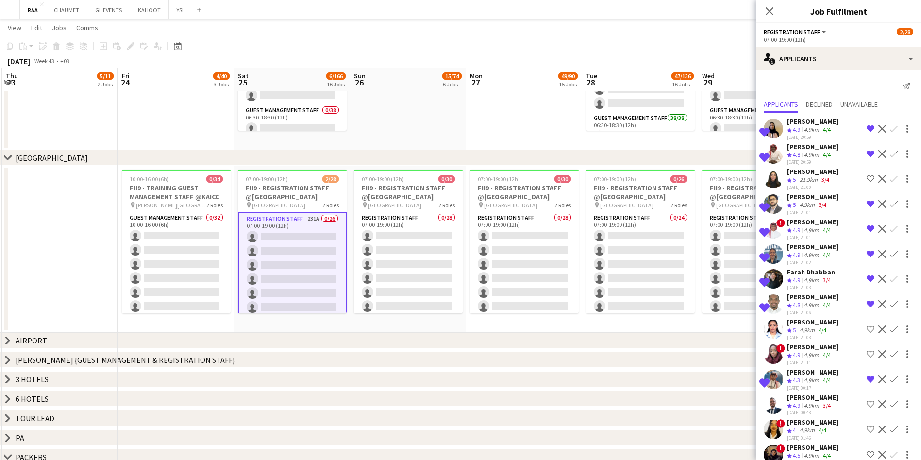
click at [808, 176] on div "21.9km" at bounding box center [809, 180] width 22 height 8
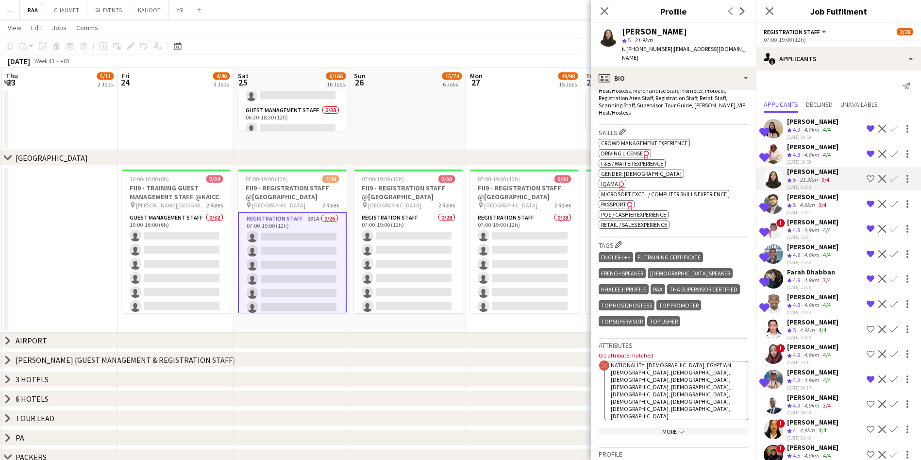
scroll to position [344, 0]
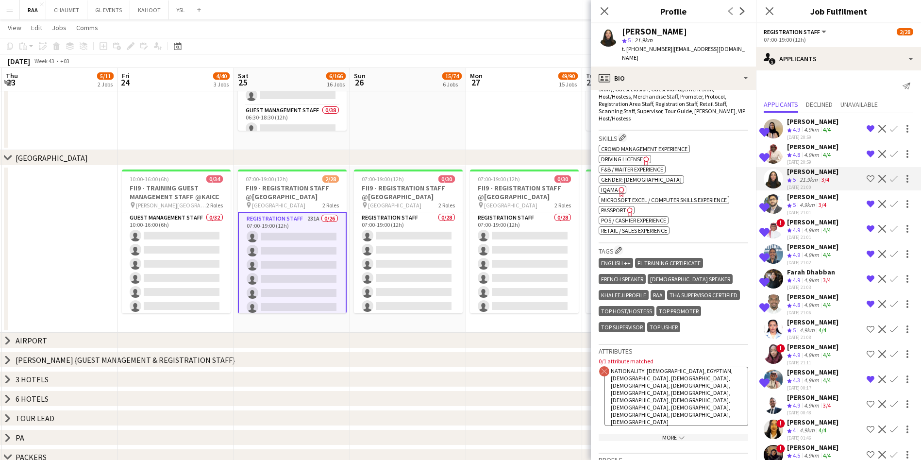
click at [814, 198] on div "[PERSON_NAME]" at bounding box center [812, 196] width 51 height 9
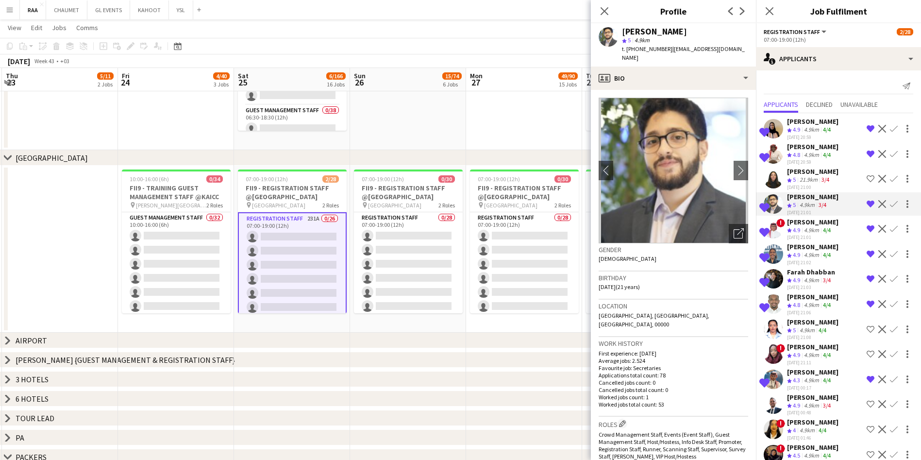
click at [814, 227] on div "4.9km" at bounding box center [811, 230] width 19 height 8
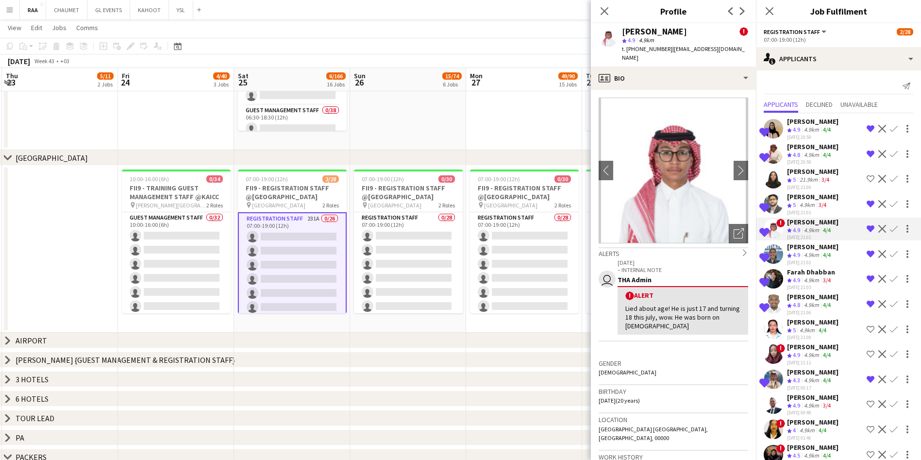
scroll to position [22, 0]
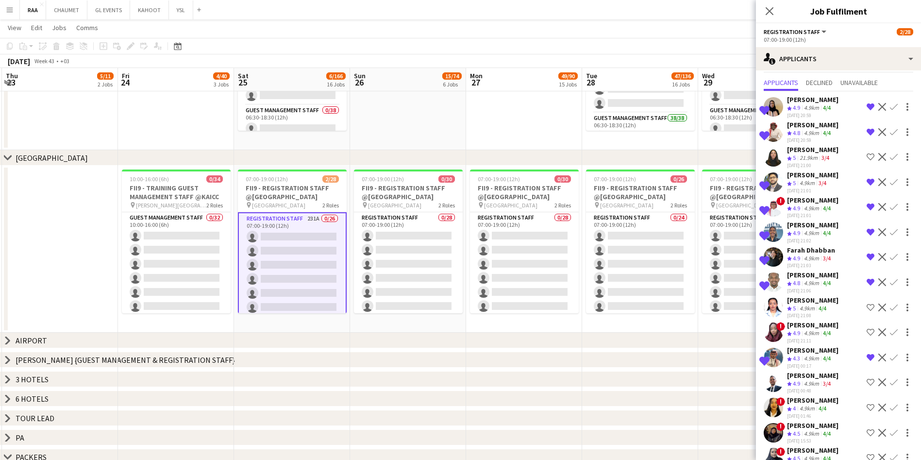
click at [809, 303] on div "[PERSON_NAME]" at bounding box center [812, 300] width 51 height 9
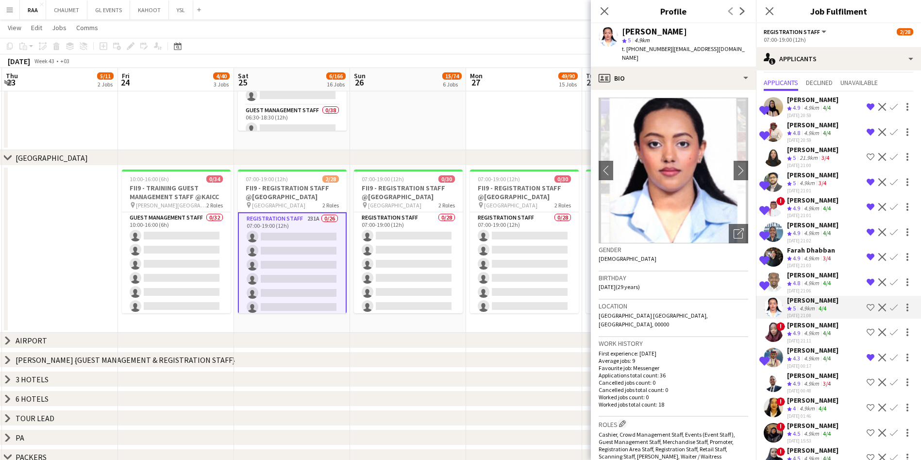
click at [813, 332] on div "4.9km" at bounding box center [811, 333] width 19 height 8
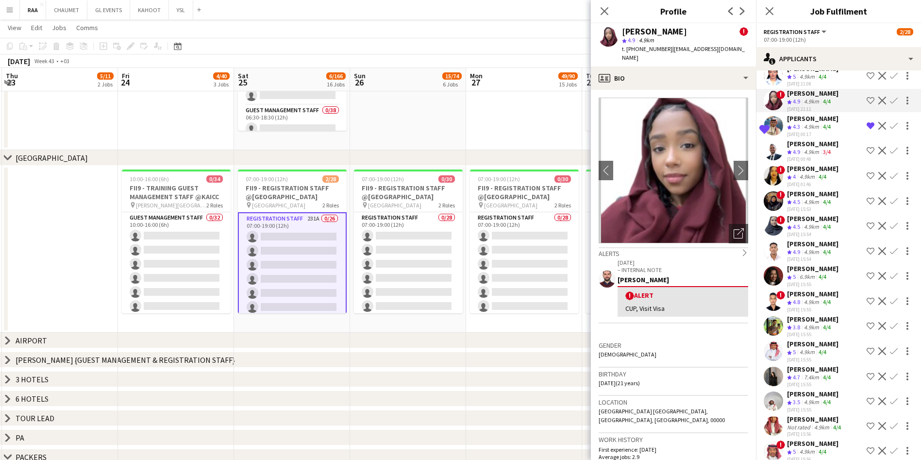
scroll to position [255, 0]
click at [808, 255] on div "[DATE] 15:54" at bounding box center [812, 258] width 51 height 6
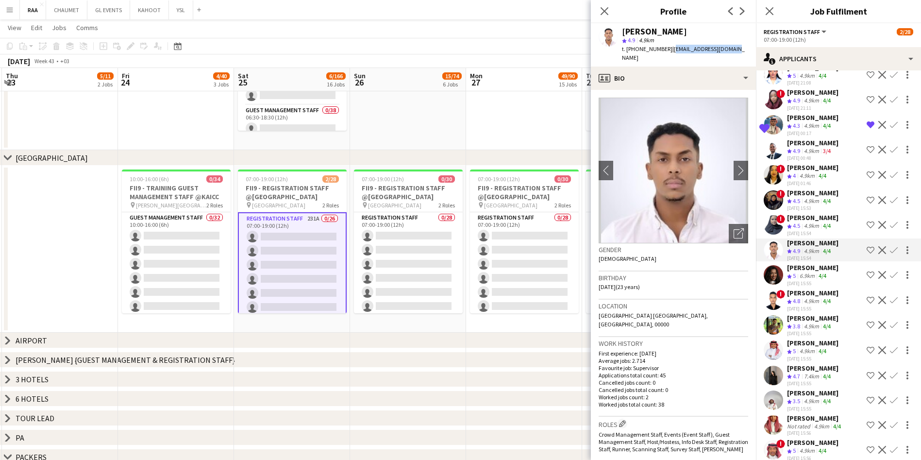
drag, startPoint x: 735, startPoint y: 46, endPoint x: 670, endPoint y: 49, distance: 65.1
click at [670, 49] on div "Basheir Hussein star 4.9 4.9km t. +966562895707 | mcbisha2077@gmail.com" at bounding box center [673, 44] width 165 height 43
copy span "mcbisha2077@gmail.com"
click at [879, 249] on app-icon "Decline" at bounding box center [883, 250] width 8 height 8
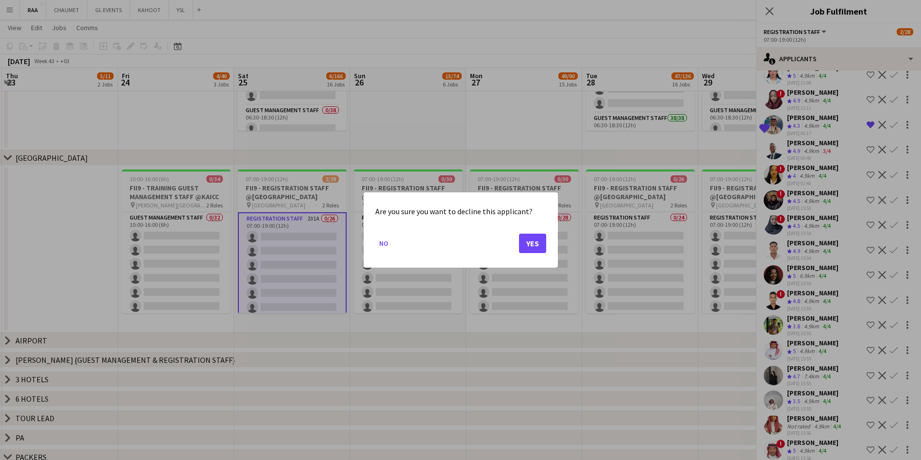
scroll to position [0, 0]
click at [533, 245] on button "Yes" at bounding box center [532, 243] width 27 height 19
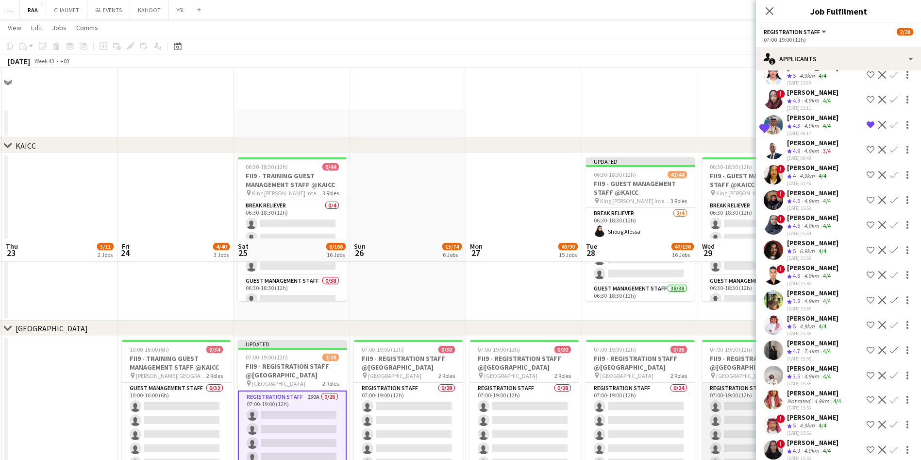
scroll to position [170, 0]
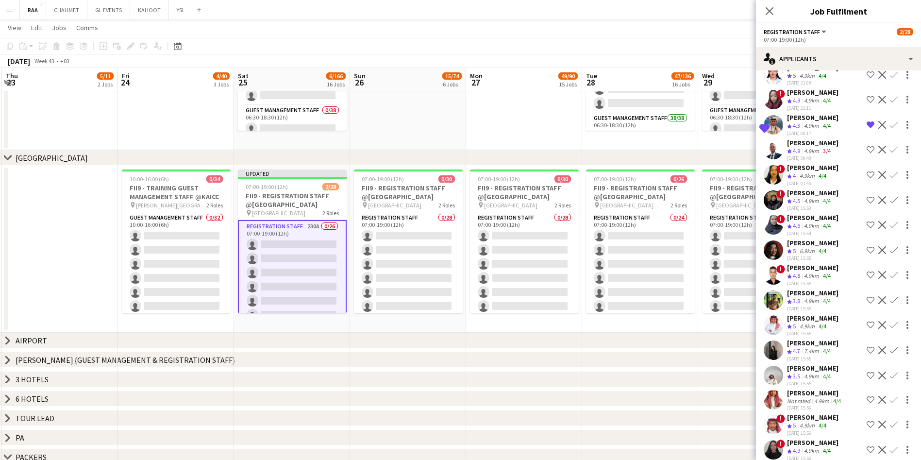
click at [817, 279] on div "4.9km" at bounding box center [811, 276] width 19 height 8
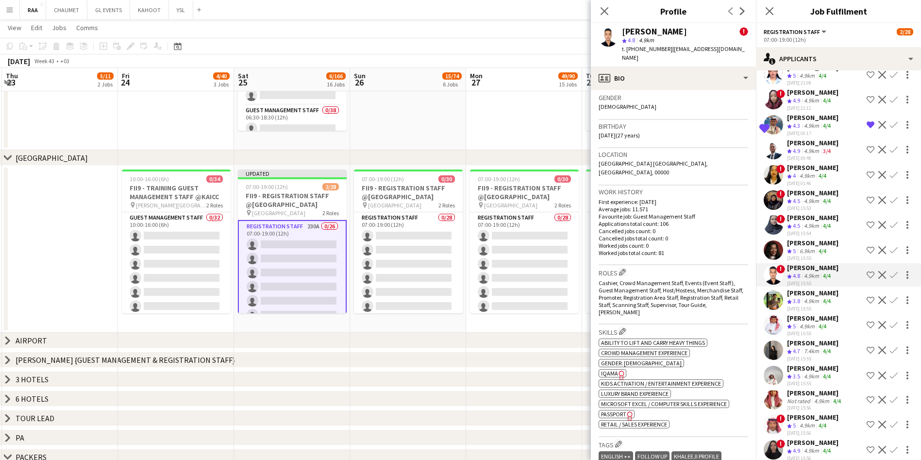
scroll to position [0, 0]
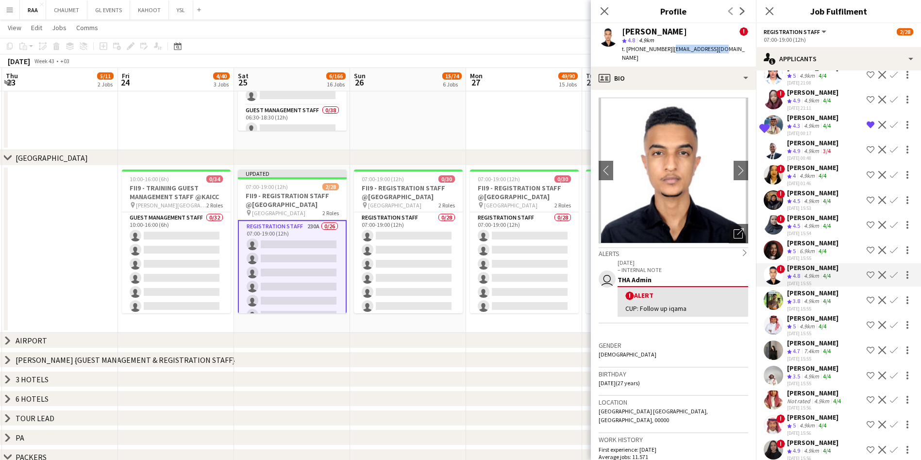
drag, startPoint x: 722, startPoint y: 47, endPoint x: 669, endPoint y: 51, distance: 53.6
click at [669, 51] on div "Mohamed Ibrahim ! star 4.8 4.9km t. +966558251208 | joobusy@yahoo.com" at bounding box center [673, 44] width 165 height 43
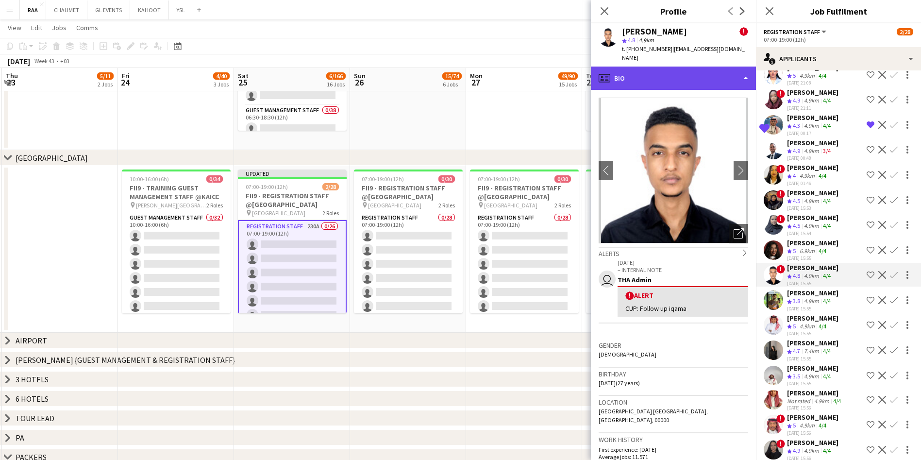
click at [705, 67] on div "profile Bio" at bounding box center [673, 78] width 165 height 23
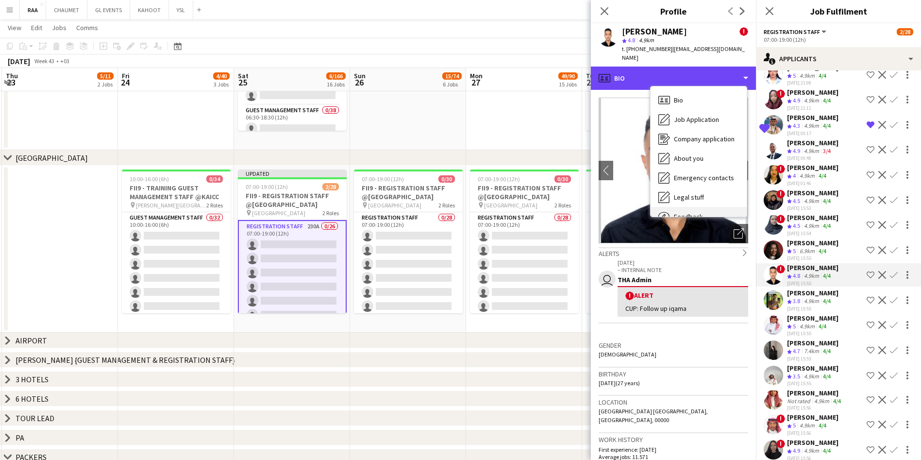
scroll to position [33, 0]
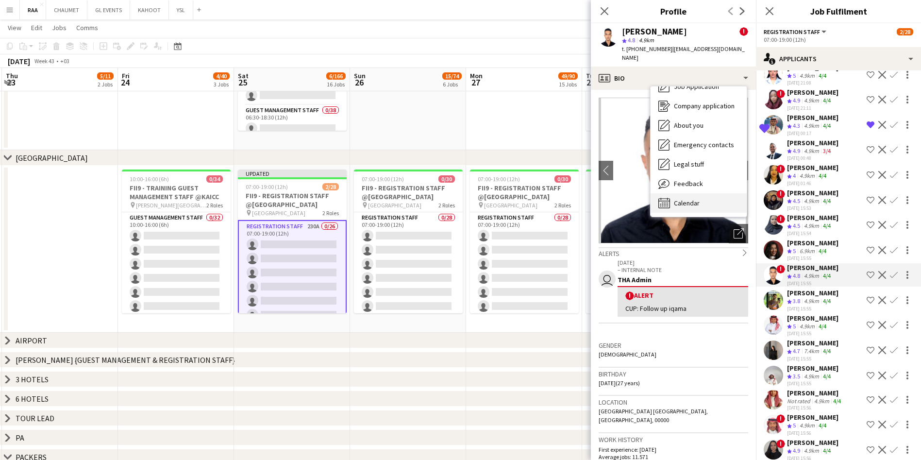
click at [681, 199] on span "Calendar" at bounding box center [687, 203] width 26 height 9
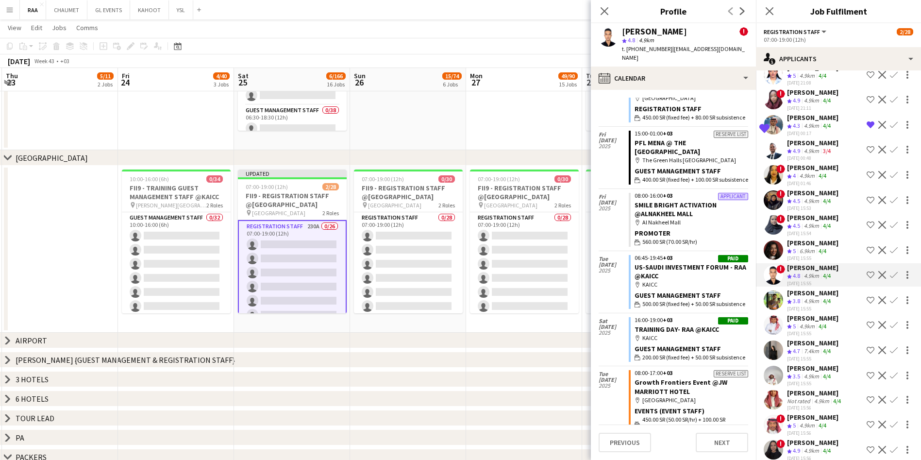
scroll to position [0, 0]
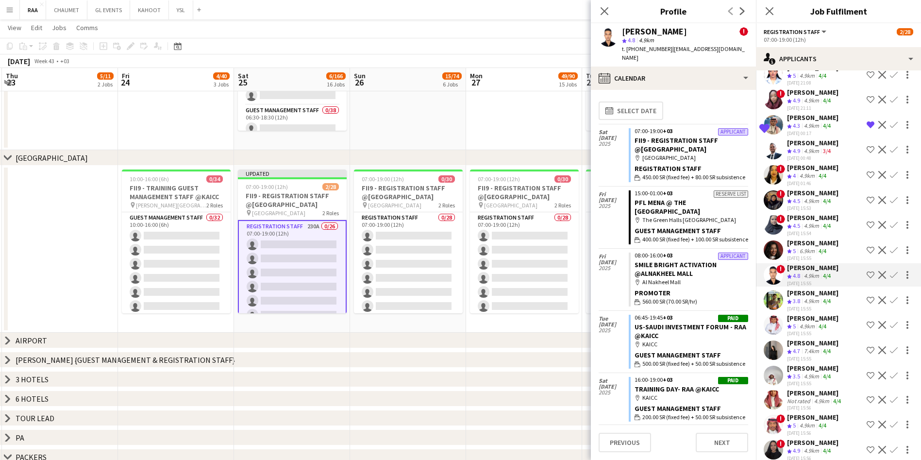
click at [806, 297] on div "[PERSON_NAME]" at bounding box center [812, 293] width 51 height 9
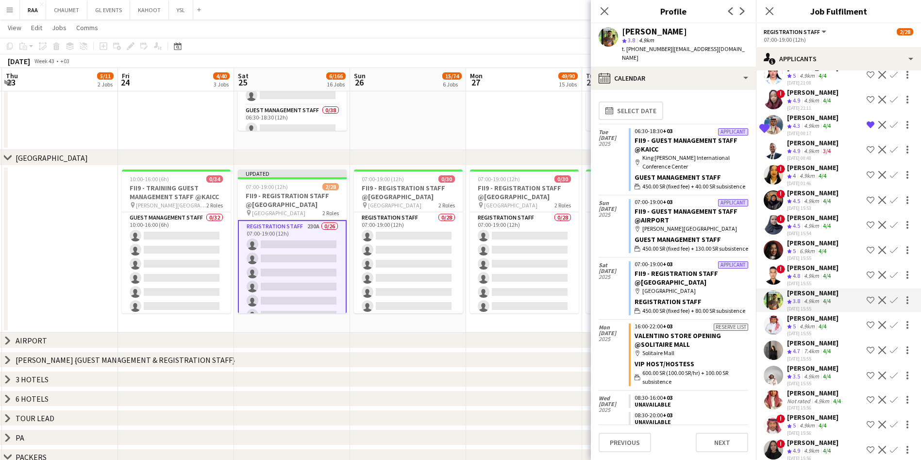
click at [809, 331] on div "4.9km" at bounding box center [807, 327] width 19 height 8
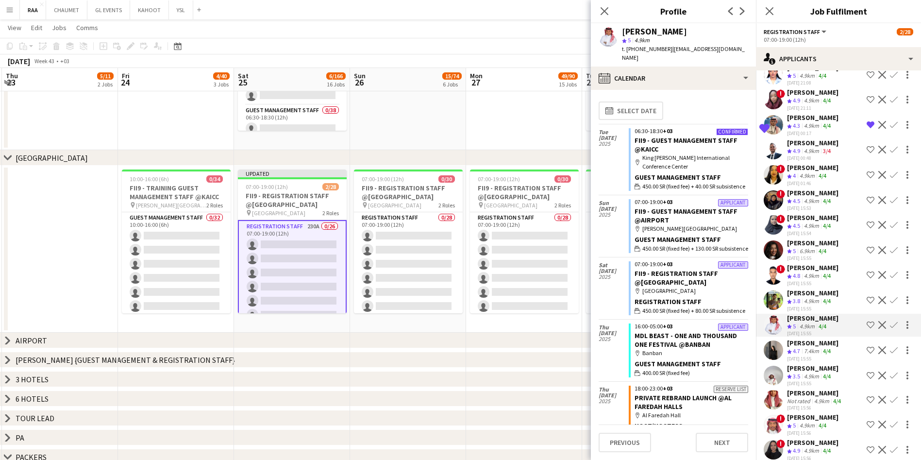
click at [814, 356] on div "7.4km" at bounding box center [811, 351] width 19 height 8
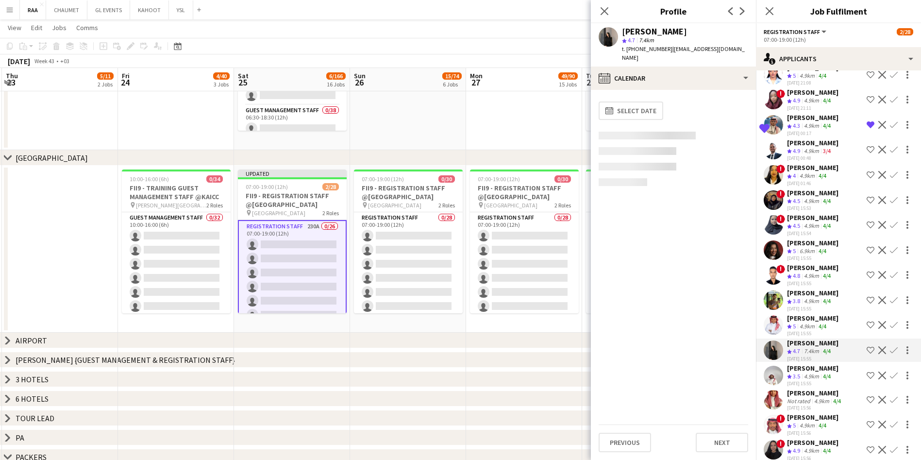
click at [817, 373] on div "[PERSON_NAME]" at bounding box center [812, 368] width 51 height 9
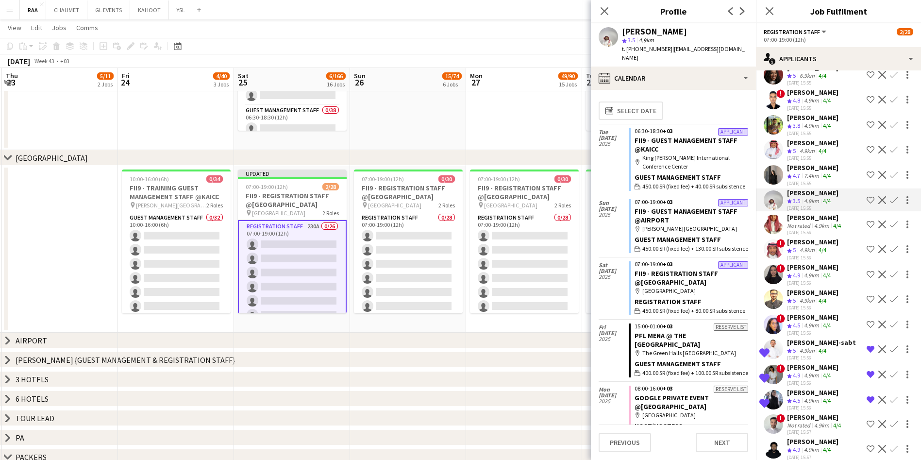
scroll to position [440, 0]
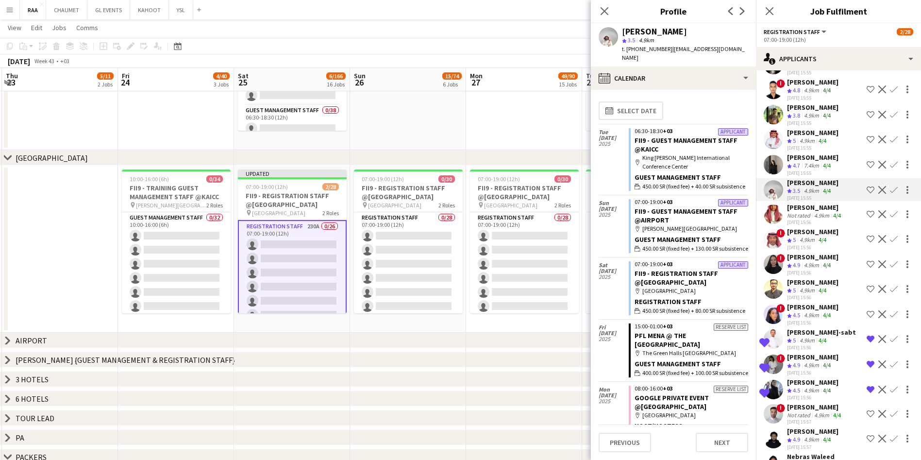
click at [800, 244] on div "4.9km" at bounding box center [807, 240] width 19 height 8
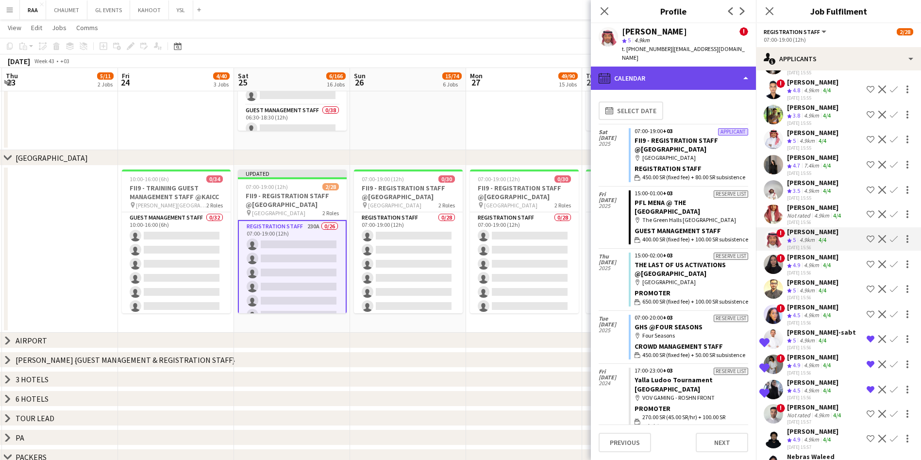
click at [717, 67] on div "calendar-full Calendar" at bounding box center [673, 78] width 165 height 23
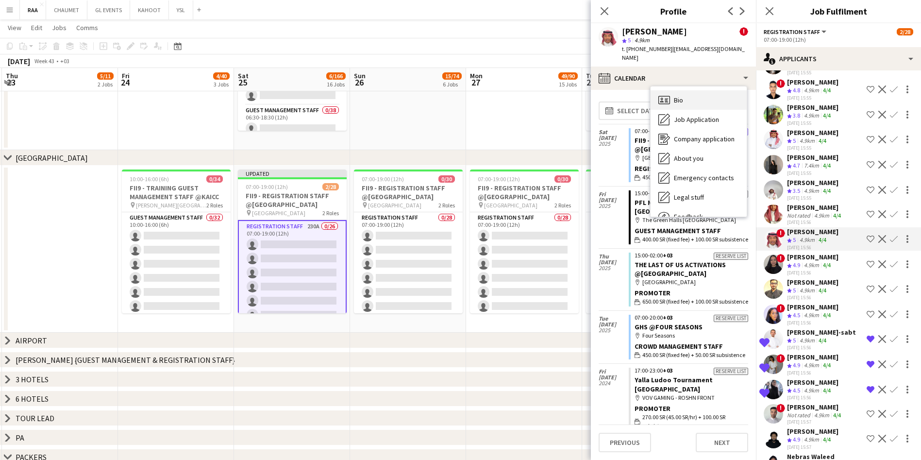
click at [698, 90] on div "Bio Bio" at bounding box center [699, 99] width 96 height 19
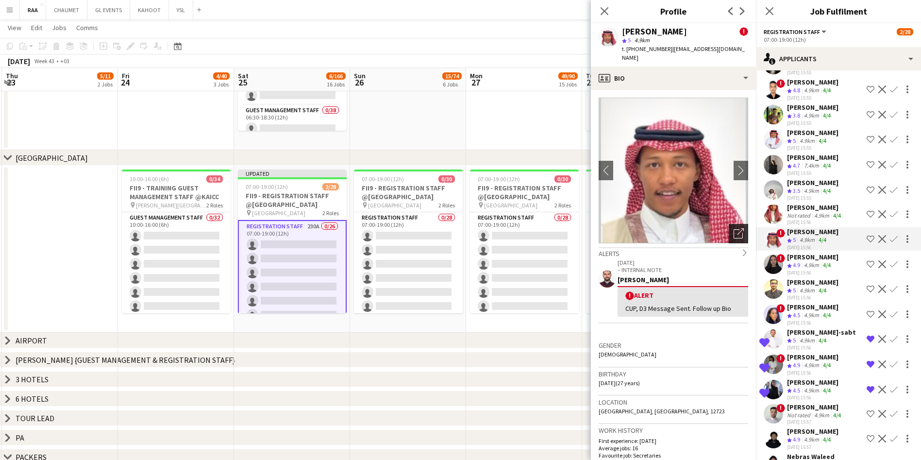
click at [734, 228] on icon "Open photos pop-in" at bounding box center [739, 233] width 10 height 10
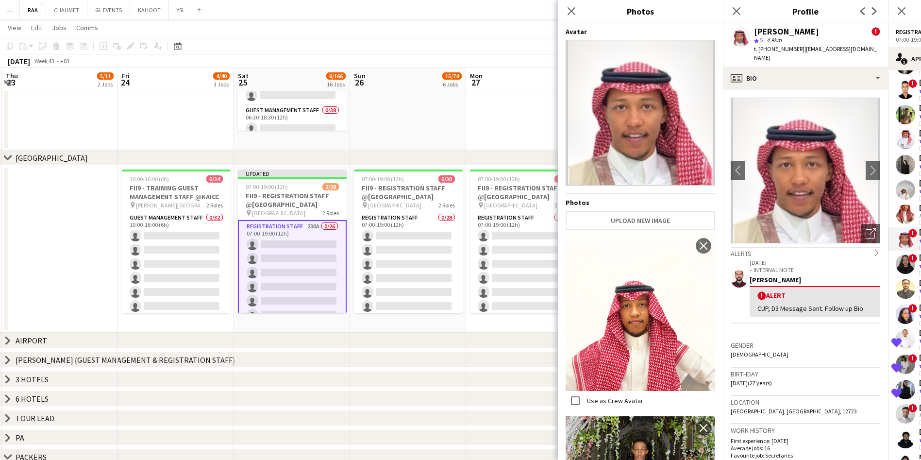
scroll to position [51, 0]
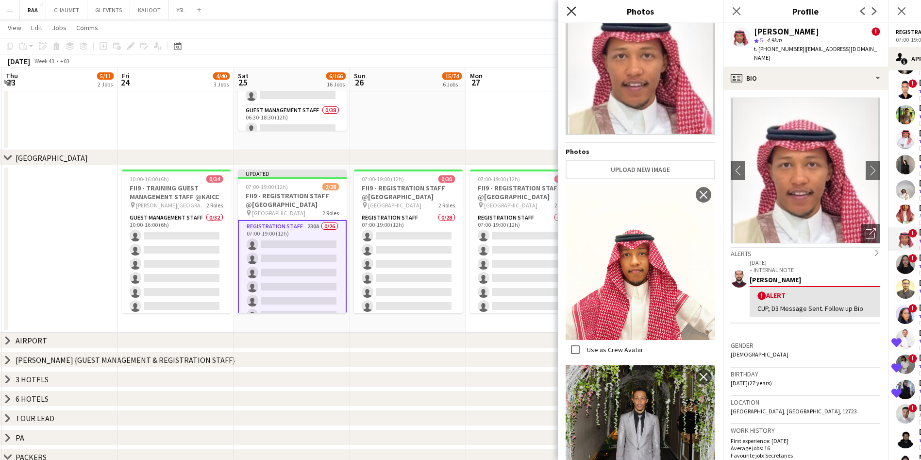
click at [569, 9] on icon at bounding box center [571, 10] width 9 height 9
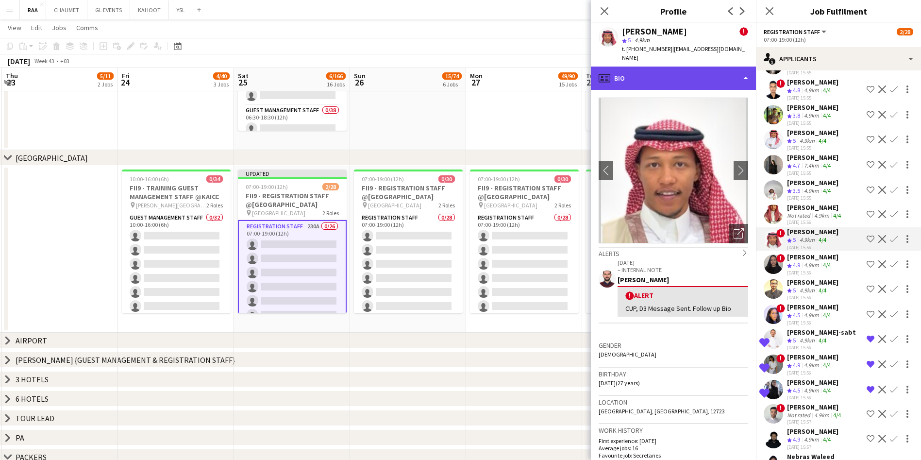
click at [677, 73] on div "profile Bio" at bounding box center [673, 78] width 165 height 23
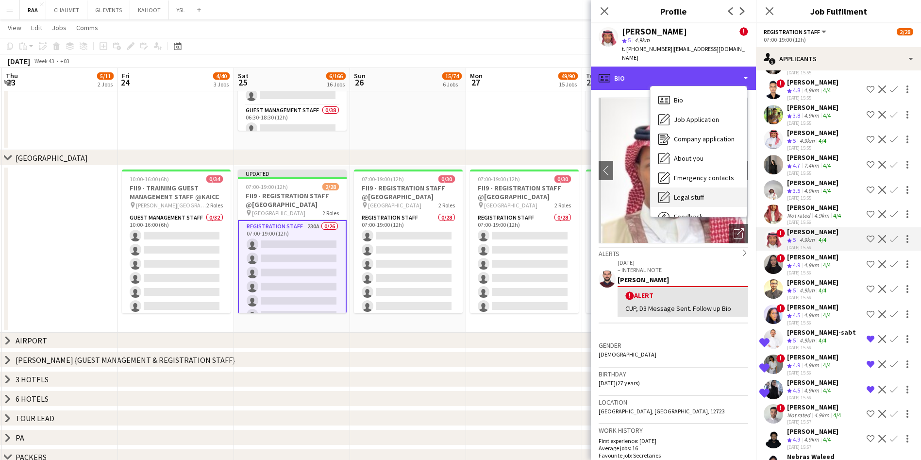
scroll to position [33, 0]
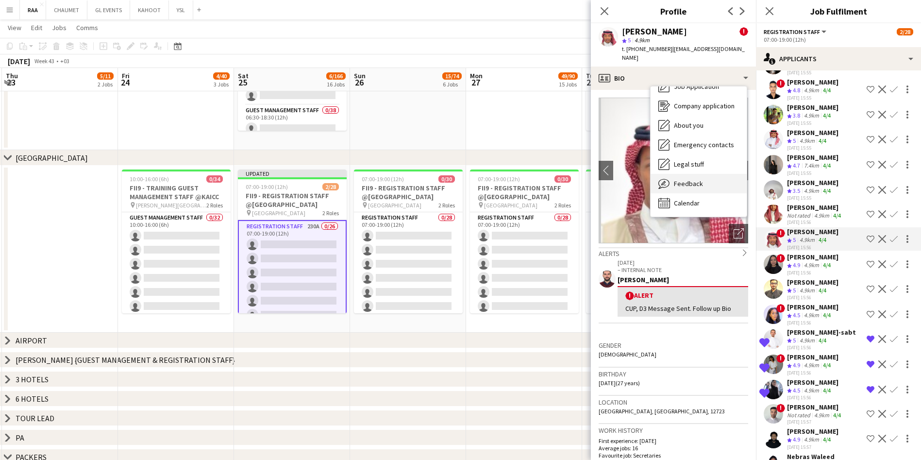
click at [697, 180] on div "Feedback Feedback" at bounding box center [699, 183] width 96 height 19
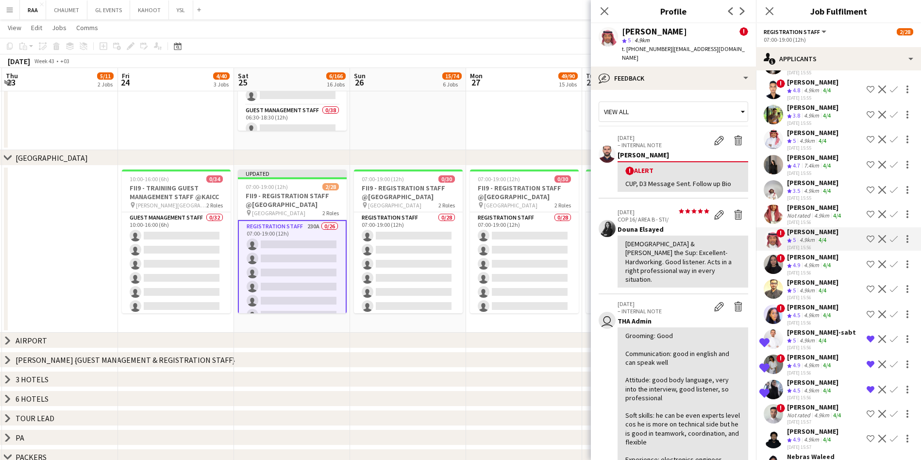
click at [813, 101] on div "[DATE] 15:55" at bounding box center [812, 98] width 51 height 6
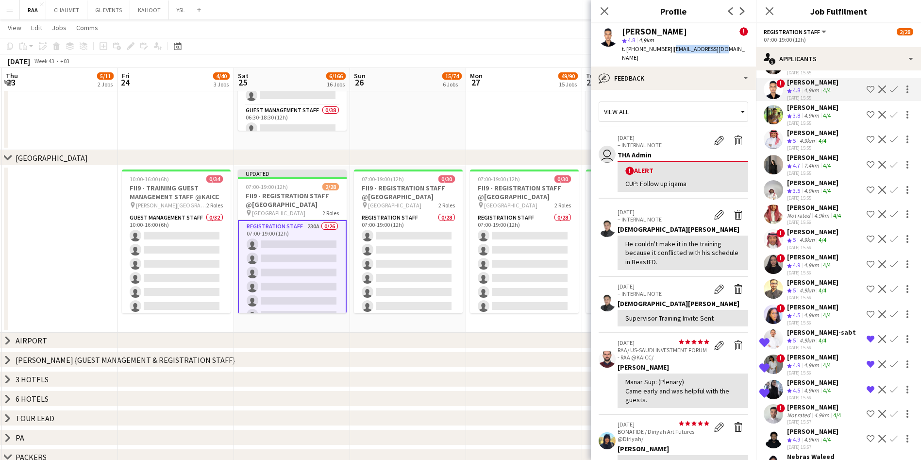
drag, startPoint x: 722, startPoint y: 47, endPoint x: 669, endPoint y: 50, distance: 53.0
click at [669, 50] on div "Mohamed Ibrahim ! star 4.8 4.9km t. +966558251208 | joobusy@yahoo.com" at bounding box center [673, 44] width 165 height 43
copy span "[EMAIL_ADDRESS][DOMAIN_NAME]"
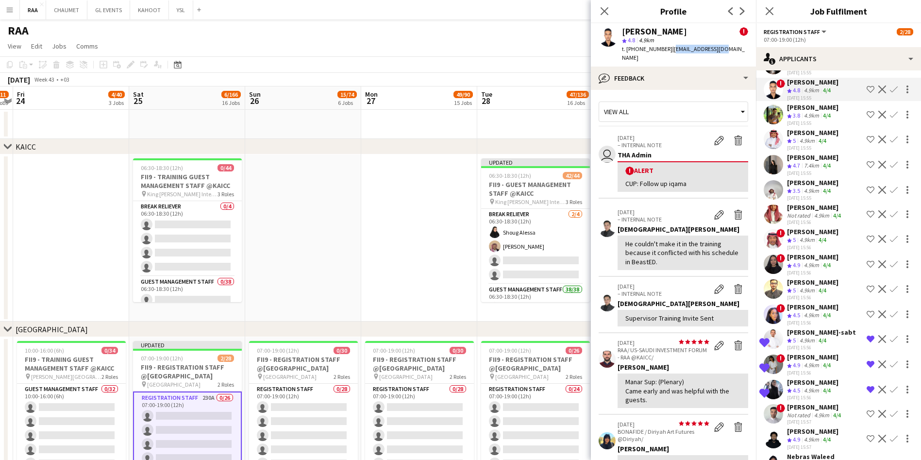
scroll to position [0, 328]
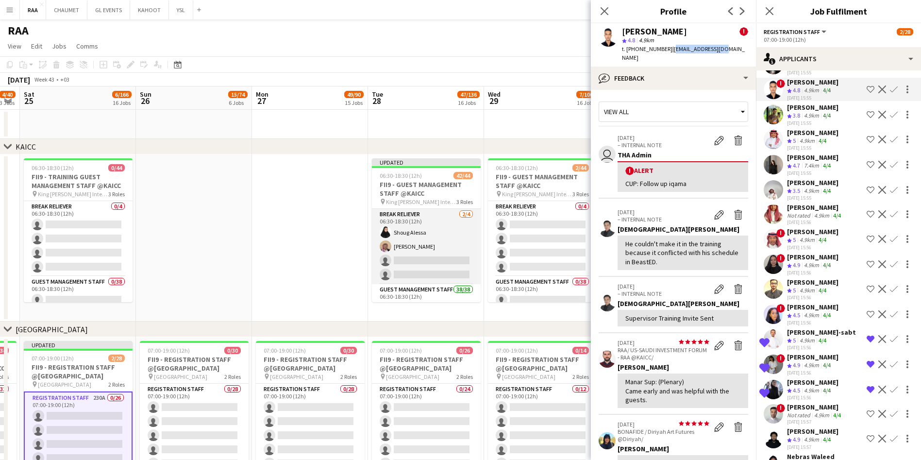
click at [416, 253] on app-card-role "Break reliever 2/4 06:30-18:30 (12h) Shoug Alessa Mohammed Midhat single-neutra…" at bounding box center [426, 246] width 109 height 75
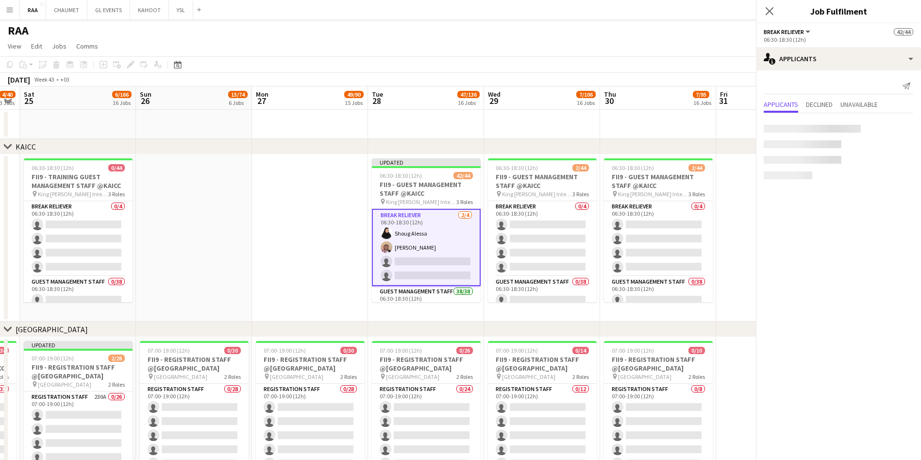
scroll to position [0, 0]
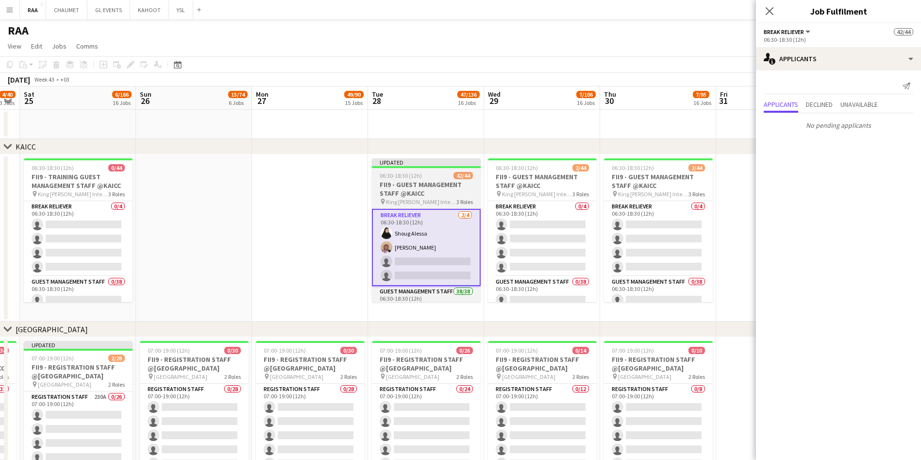
click at [294, 254] on app-date-cell at bounding box center [310, 237] width 116 height 167
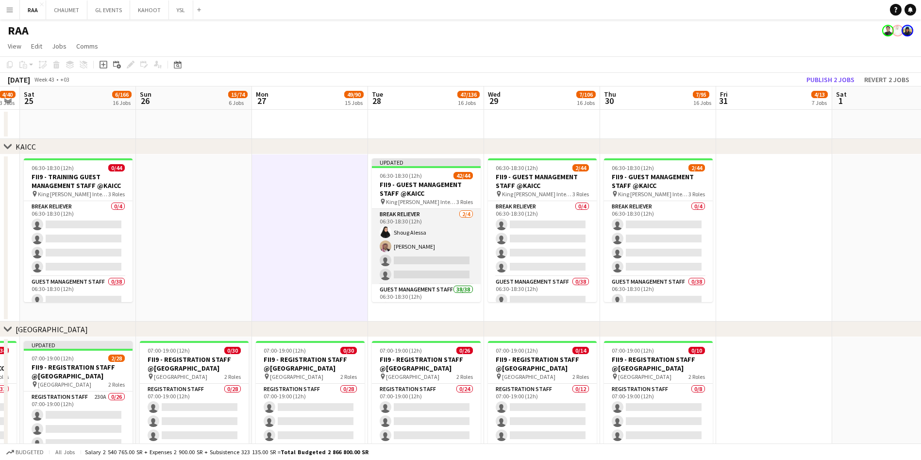
click at [441, 250] on app-card-role "Break reliever 2/4 06:30-18:30 (12h) Shoug Alessa Mohammed Midhat single-neutra…" at bounding box center [426, 246] width 109 height 75
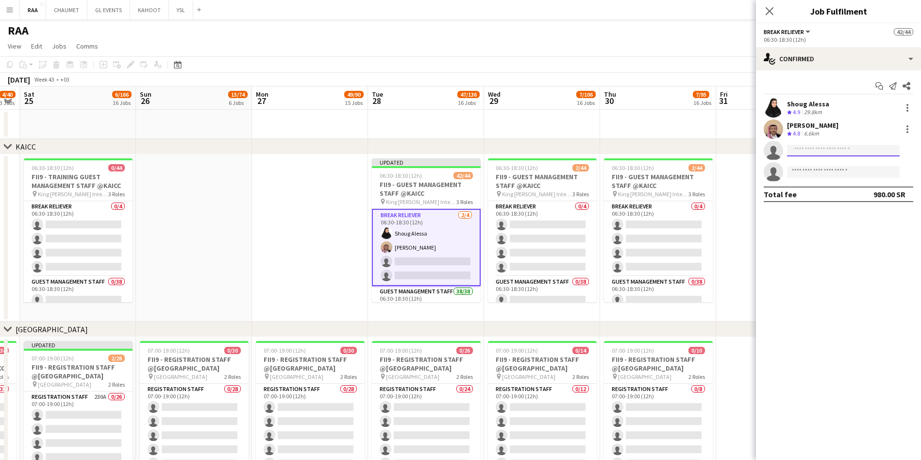
click at [842, 151] on input at bounding box center [843, 151] width 113 height 12
paste input "**********"
type input "**********"
click at [831, 182] on span "+966558251208" at bounding box center [843, 180] width 97 height 8
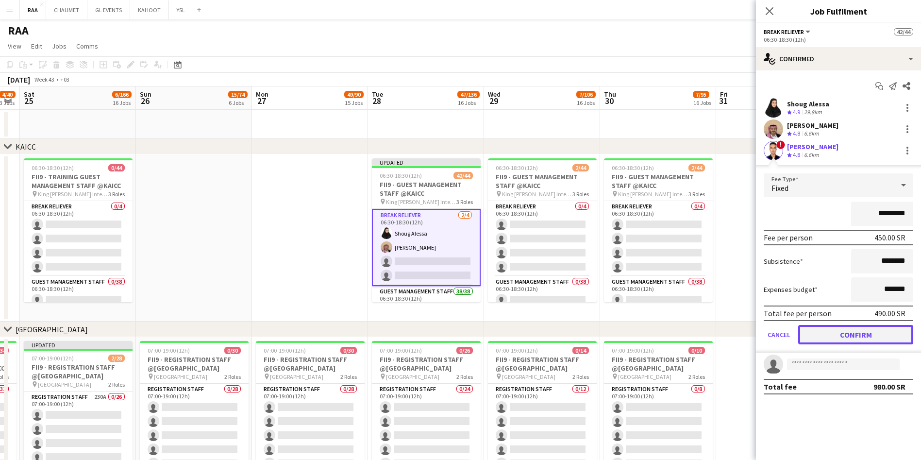
click at [829, 327] on button "Confirm" at bounding box center [856, 334] width 115 height 19
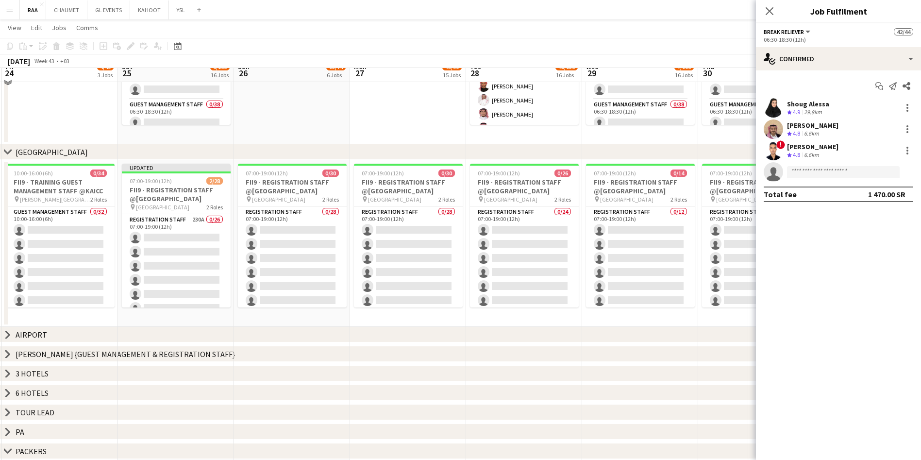
scroll to position [182, 0]
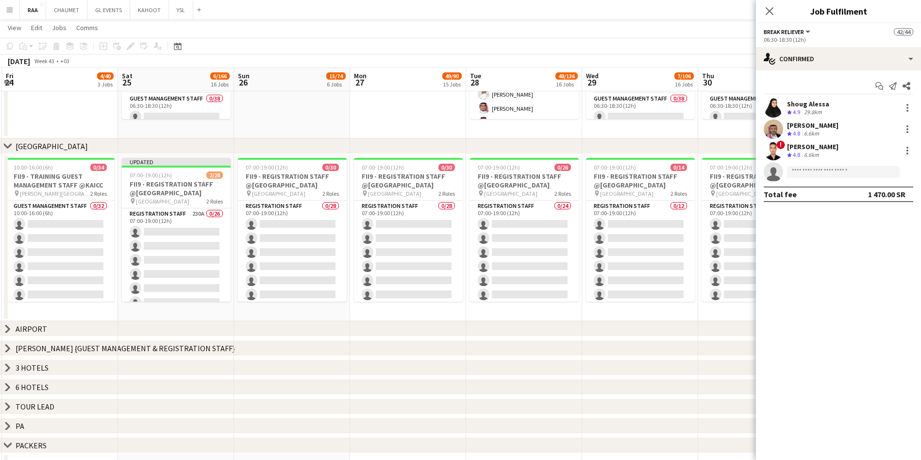
click at [120, 347] on div "[PERSON_NAME] {GUEST MANAGEMENT & REGISTRATION STAFF}" at bounding box center [126, 348] width 220 height 10
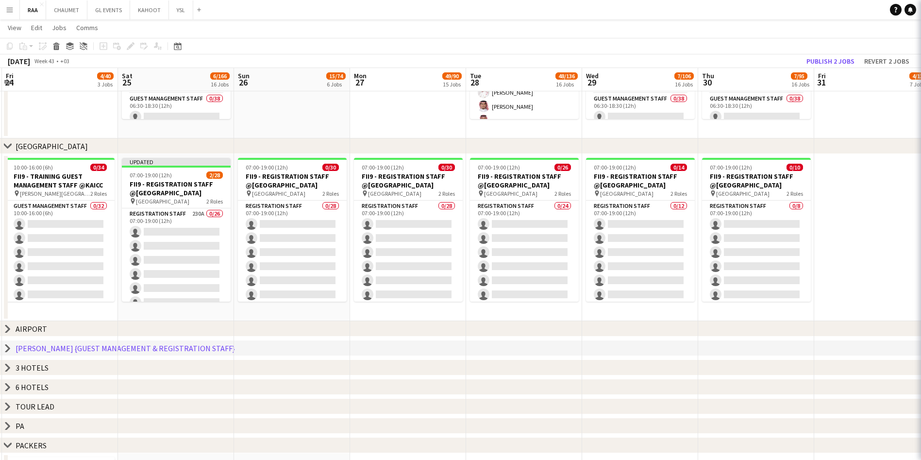
scroll to position [73, 0]
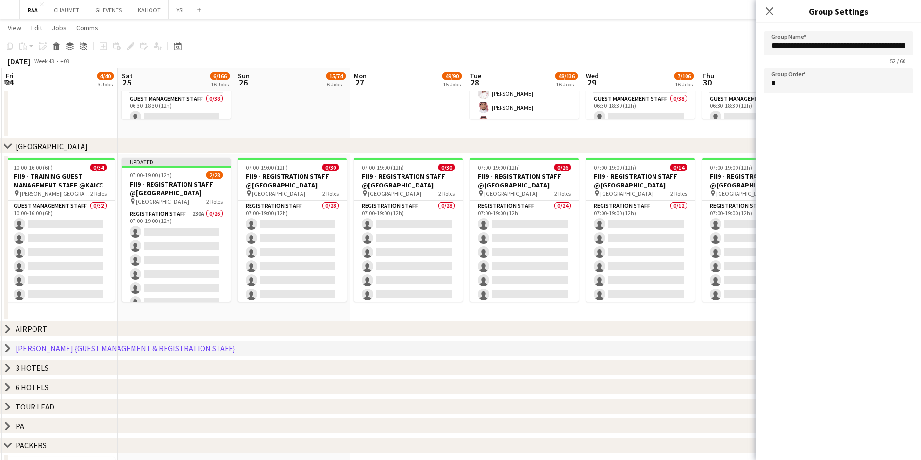
click at [13, 347] on div "chevron-right RITZ CARLTON {GUEST MANAGEMENT & REGISTRATION STAFF}" at bounding box center [460, 349] width 921 height 16
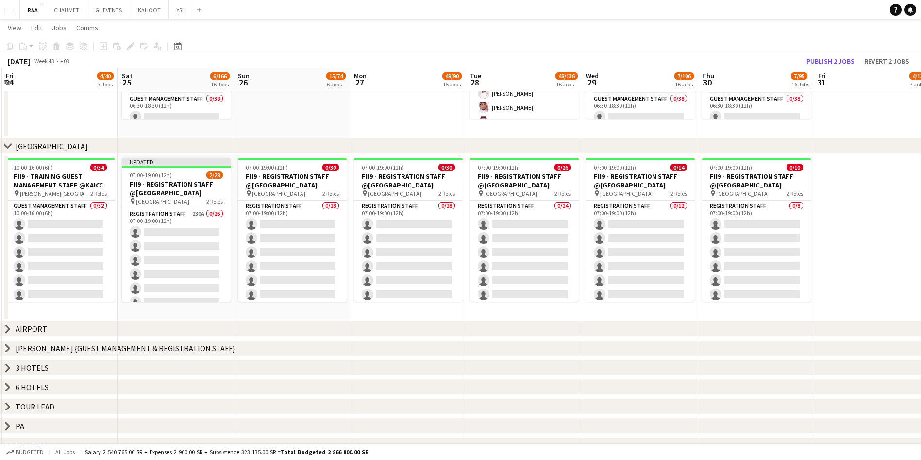
click at [10, 350] on icon "chevron-right" at bounding box center [8, 348] width 8 height 8
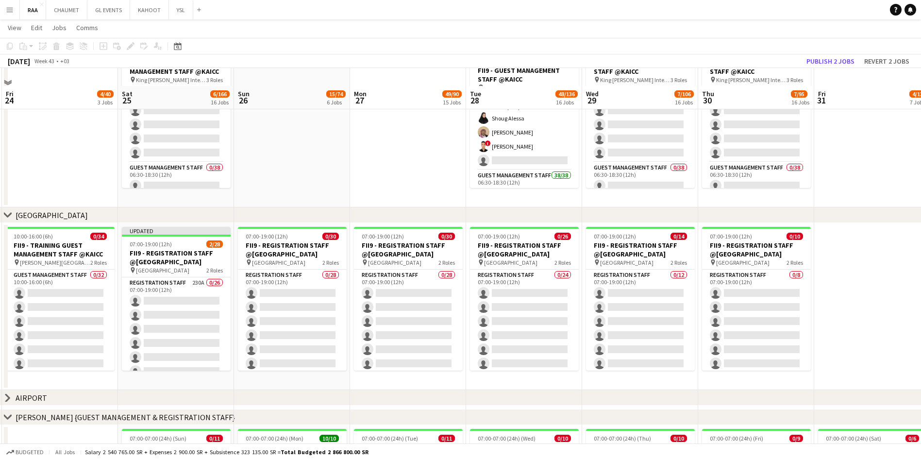
scroll to position [132, 0]
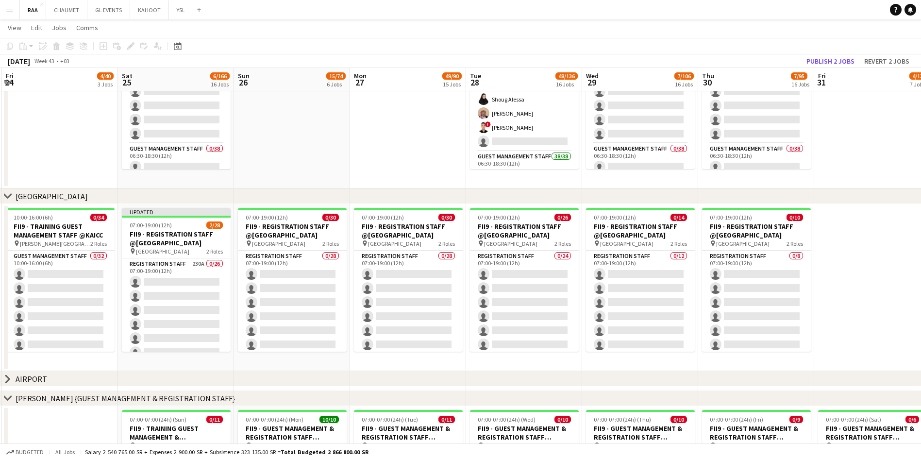
click at [7, 399] on icon at bounding box center [7, 398] width 7 height 4
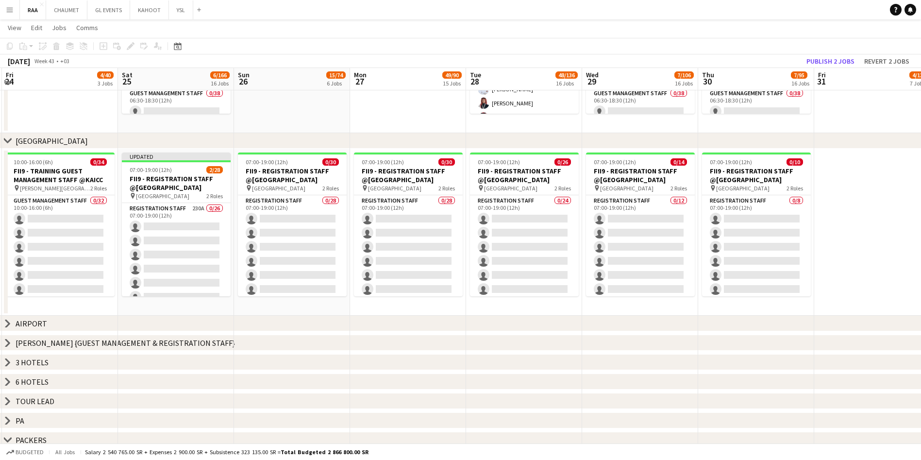
scroll to position [187, 0]
click at [3, 339] on div "chevron-right RITZ CARLTON {GUEST MANAGEMENT & REGISTRATION STAFF}" at bounding box center [460, 344] width 921 height 16
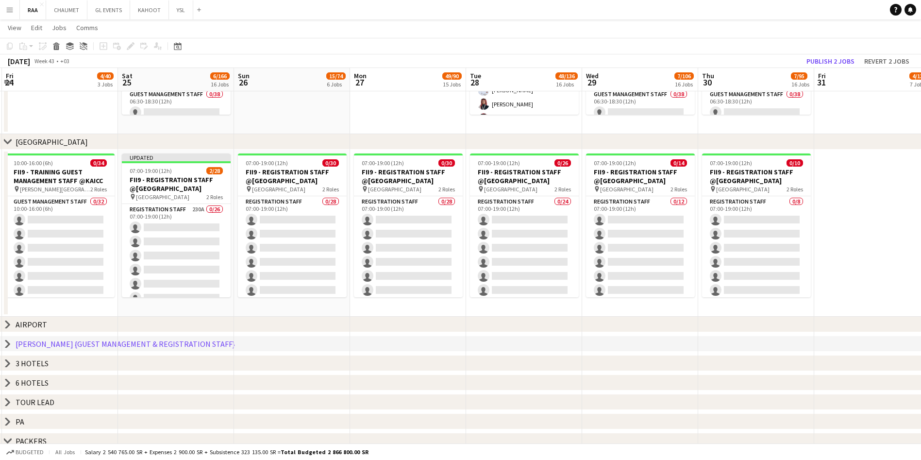
click at [11, 345] on icon "chevron-right" at bounding box center [8, 344] width 8 height 8
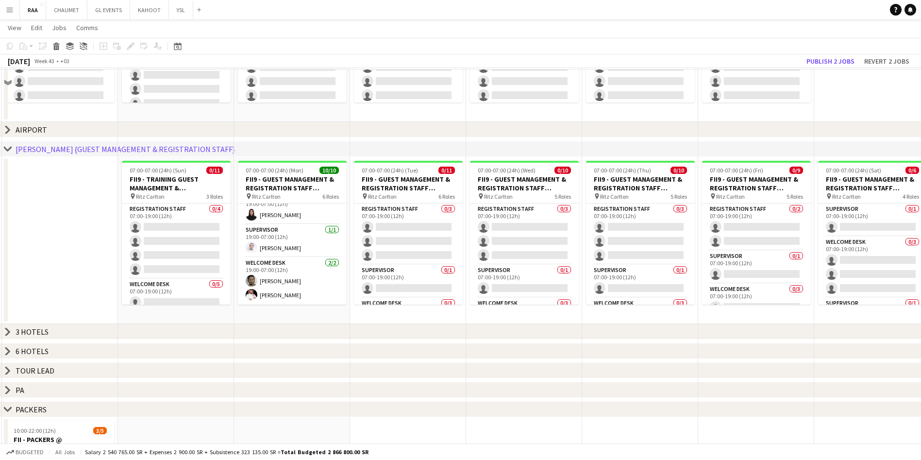
scroll to position [317, 0]
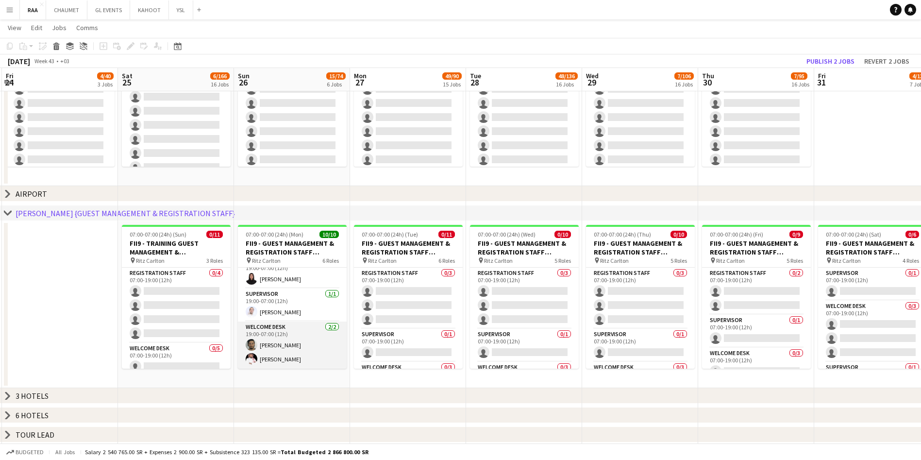
click at [285, 349] on app-card-role "Welcome Desk 2/2 19:00-07:00 (12h) Abdulaziz Alnaji Mamdouh Aljefri" at bounding box center [292, 345] width 109 height 47
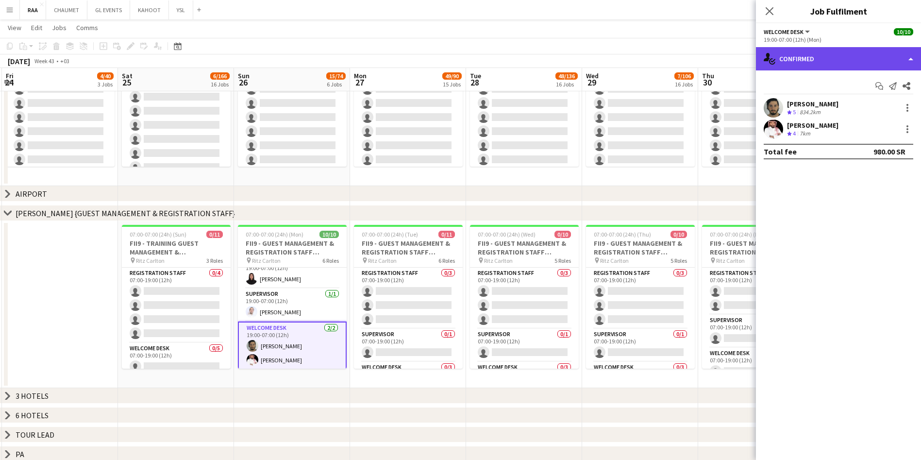
click at [853, 53] on div "single-neutral-actions-check-2 Confirmed" at bounding box center [838, 58] width 165 height 23
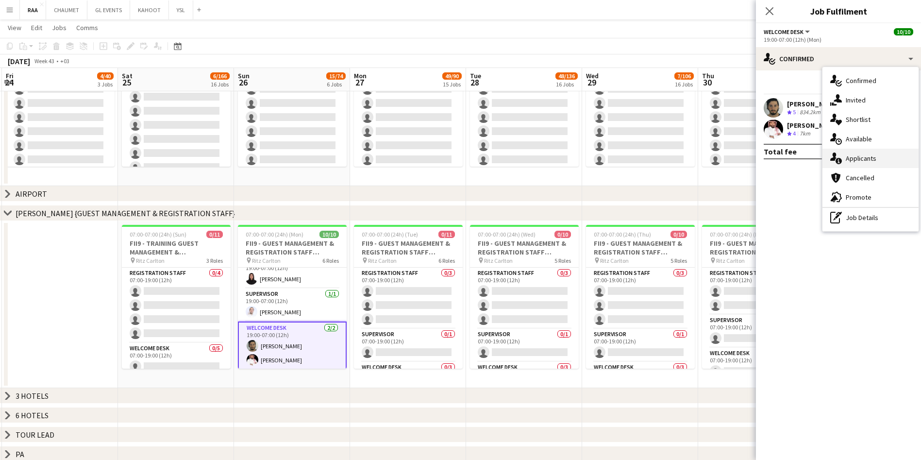
click at [882, 161] on div "single-neutral-actions-information Applicants" at bounding box center [871, 158] width 96 height 19
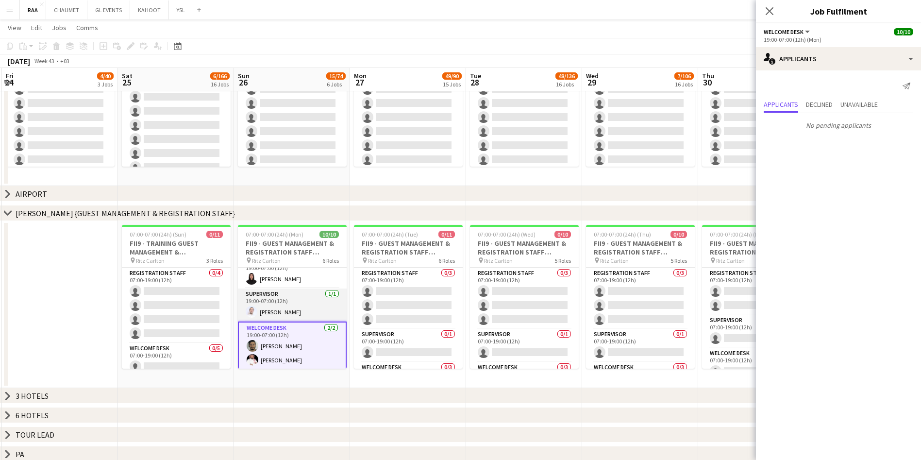
click at [267, 310] on app-card-role "Supervisor 1/1 19:00-07:00 (12h) Abdullah Alnaji" at bounding box center [292, 305] width 109 height 33
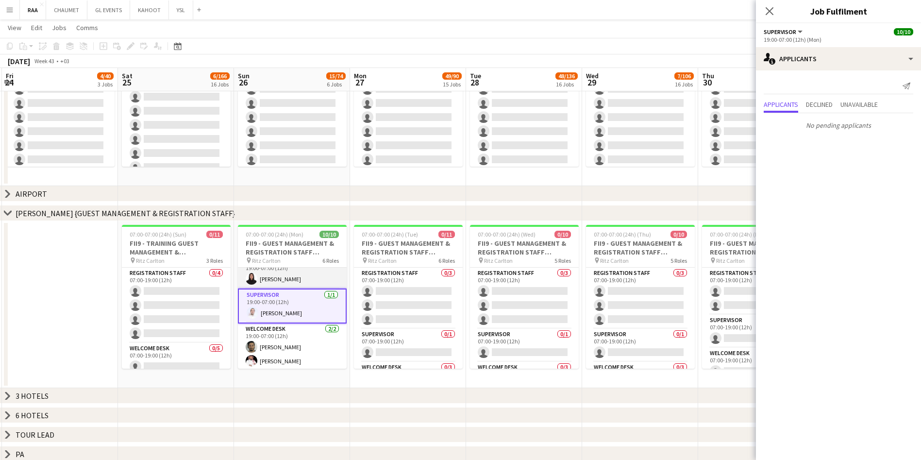
click at [282, 277] on app-card-role "Registration Staff 1/1 19:00-07:00 (12h) Raneem Alkharji" at bounding box center [292, 271] width 109 height 33
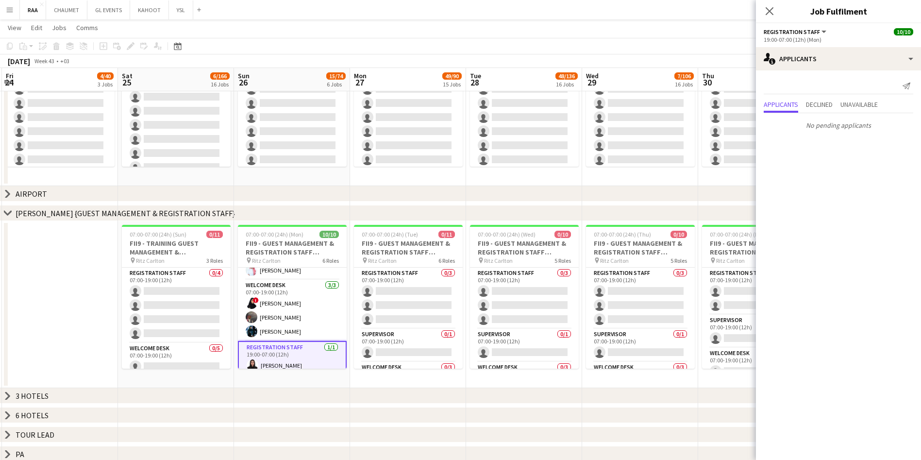
scroll to position [18, 0]
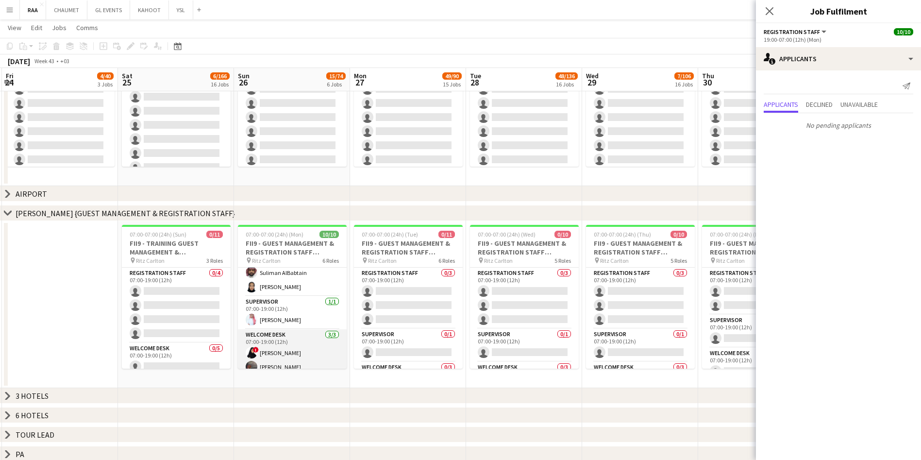
click at [287, 343] on app-card-role "Welcome Desk 3/3 07:00-19:00 (12h) ! Refal Alzahrani Ayoub Mohammed Malak Alshe…" at bounding box center [292, 359] width 109 height 61
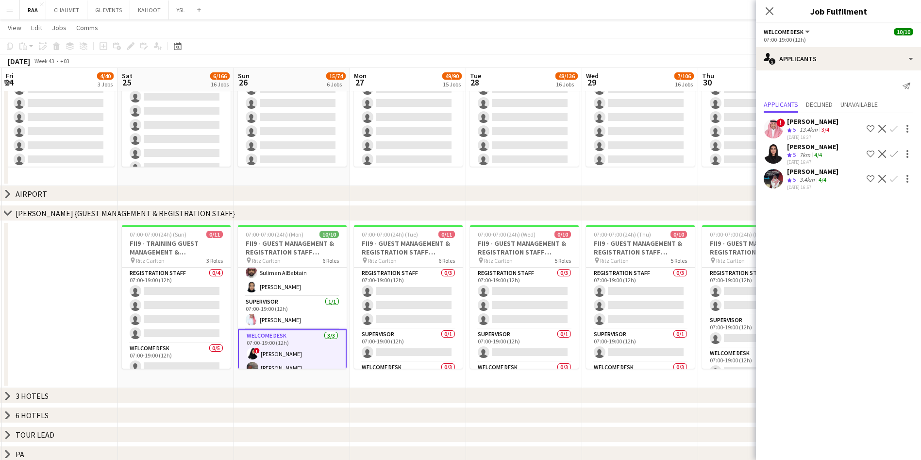
click at [795, 123] on div "[PERSON_NAME]" at bounding box center [812, 121] width 51 height 9
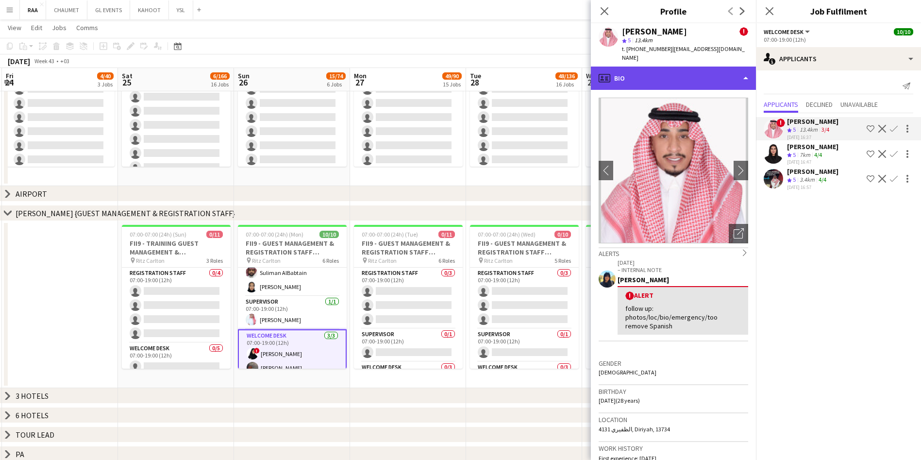
click at [705, 67] on div "profile Bio" at bounding box center [673, 78] width 165 height 23
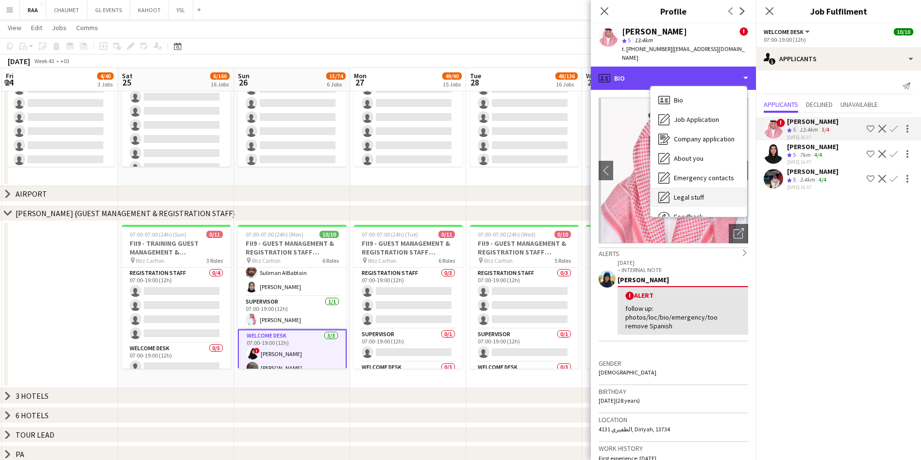
scroll to position [33, 0]
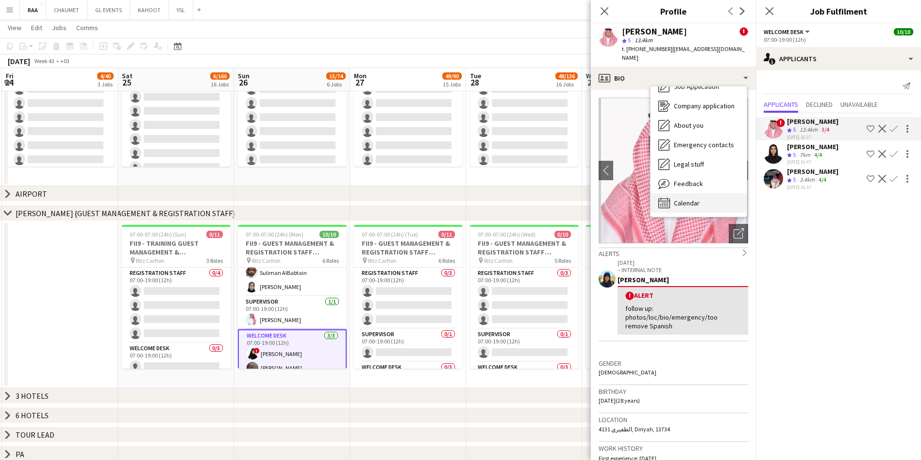
click at [696, 199] on span "Calendar" at bounding box center [687, 203] width 26 height 9
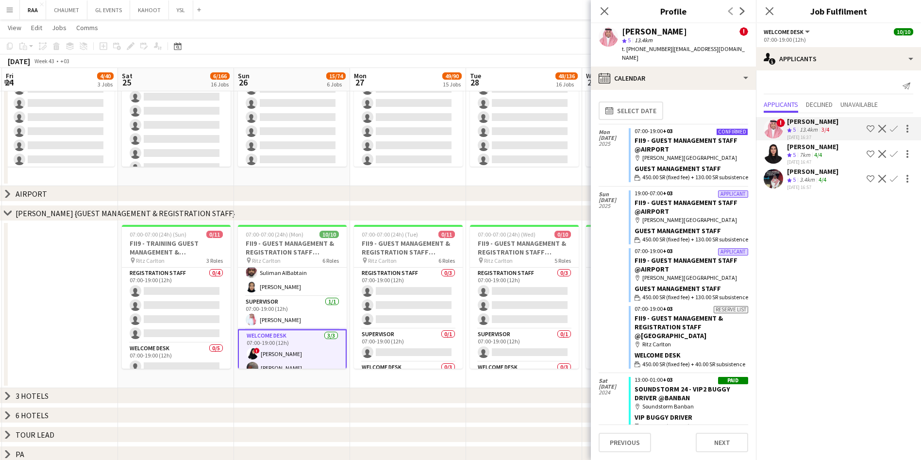
click at [884, 159] on button "Decline" at bounding box center [883, 154] width 12 height 12
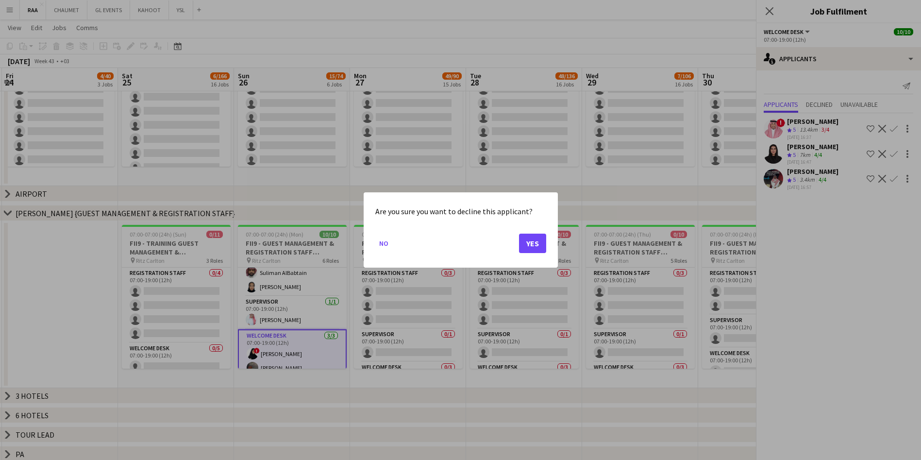
scroll to position [0, 0]
click at [523, 243] on button "Yes" at bounding box center [532, 243] width 27 height 19
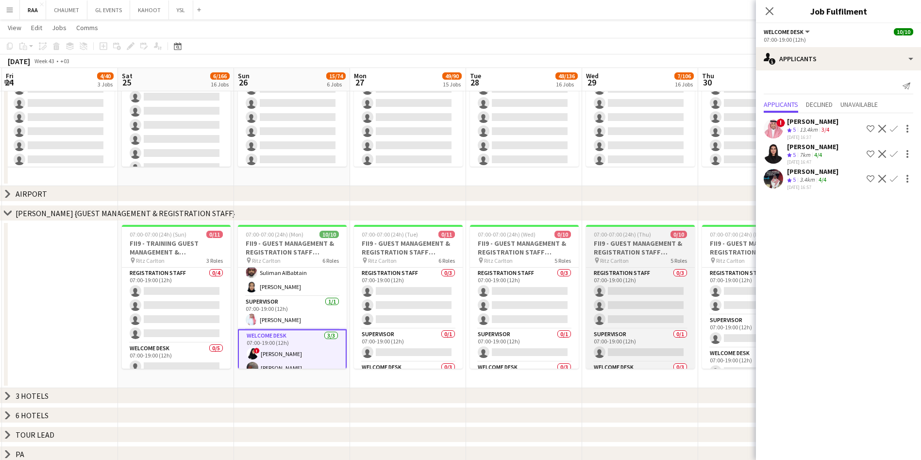
scroll to position [317, 0]
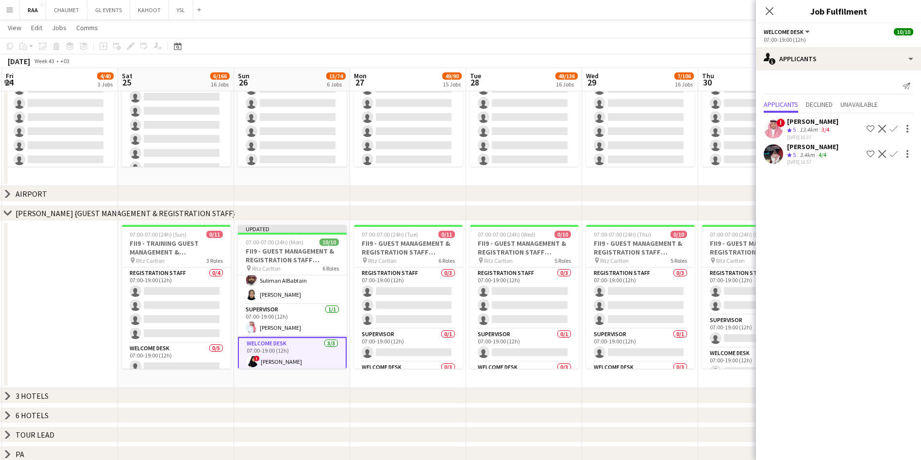
click at [809, 149] on div "[PERSON_NAME]" at bounding box center [812, 146] width 51 height 9
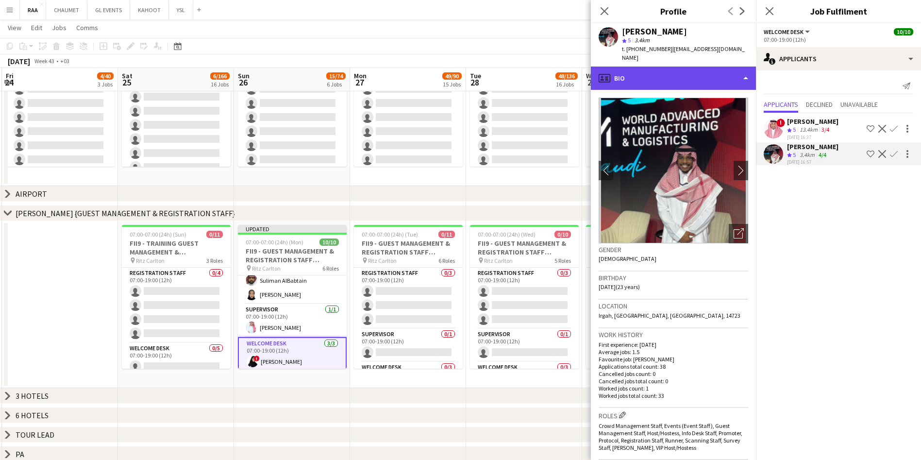
click at [697, 69] on div "profile Bio" at bounding box center [673, 78] width 165 height 23
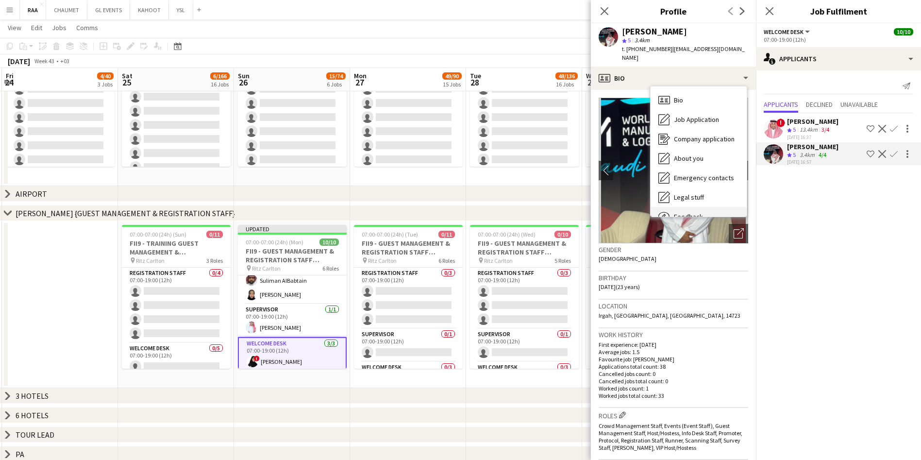
click at [699, 207] on div "Feedback Feedback" at bounding box center [699, 216] width 96 height 19
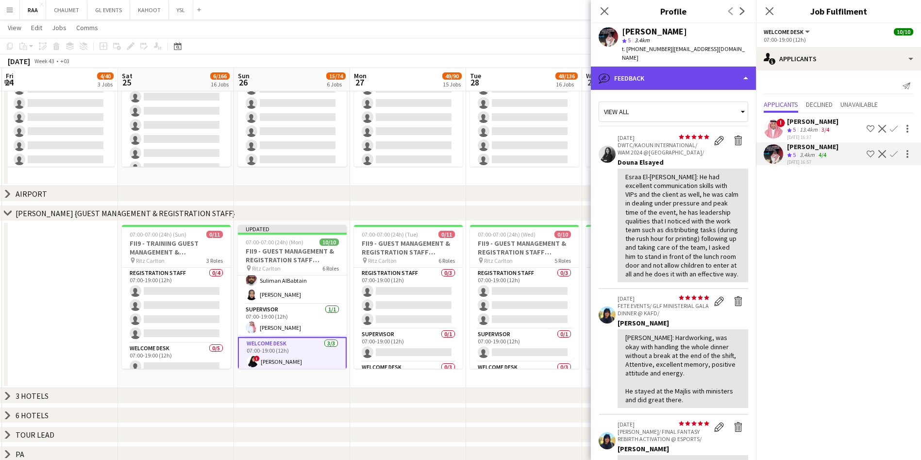
click at [688, 67] on div "bubble-pencil Feedback" at bounding box center [673, 78] width 165 height 23
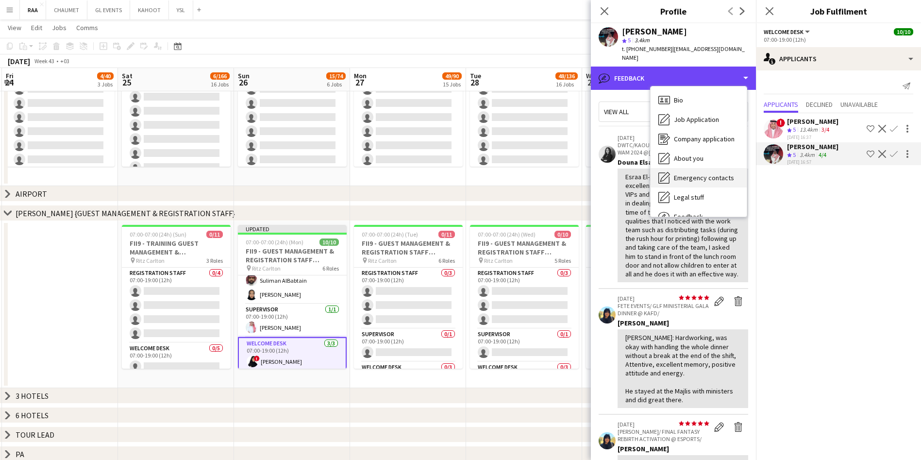
scroll to position [33, 0]
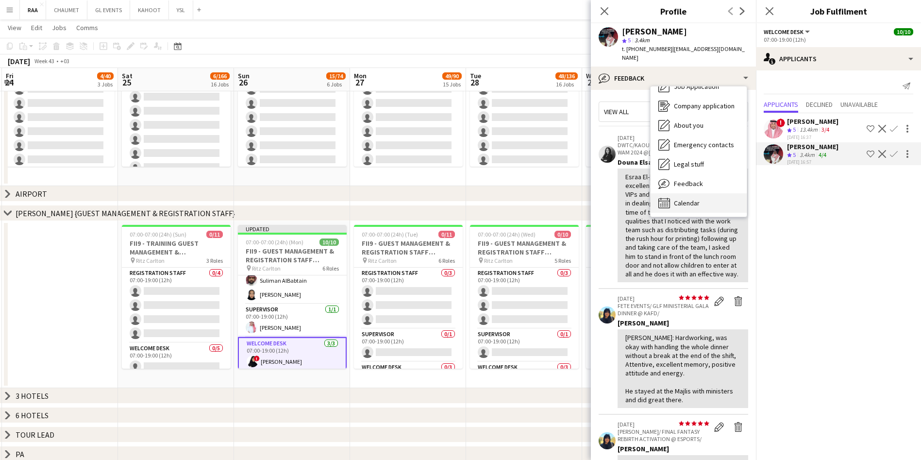
click at [700, 197] on div "Calendar Calendar" at bounding box center [699, 202] width 96 height 19
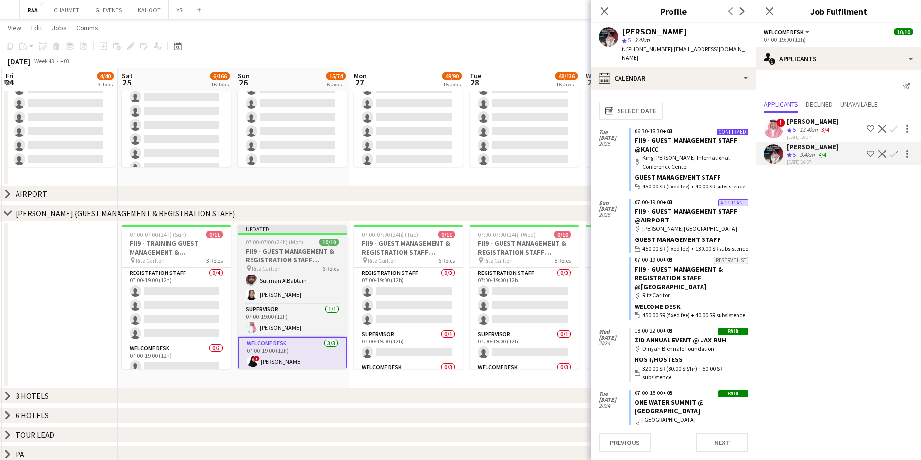
click at [301, 246] on app-job-card "Updated 07:00-07:00 (24h) (Mon) 10/10 FII9 - GUEST MANAGEMENT & REGISTRATION ST…" at bounding box center [292, 297] width 109 height 144
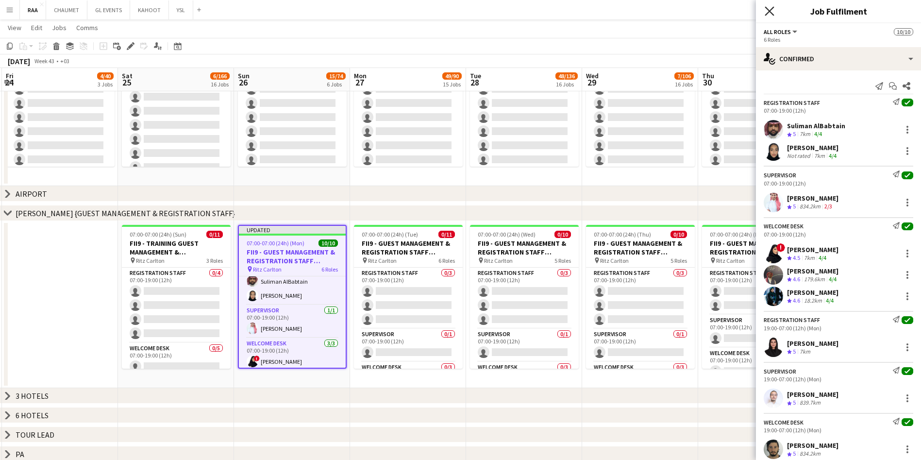
click at [770, 10] on icon at bounding box center [769, 10] width 9 height 9
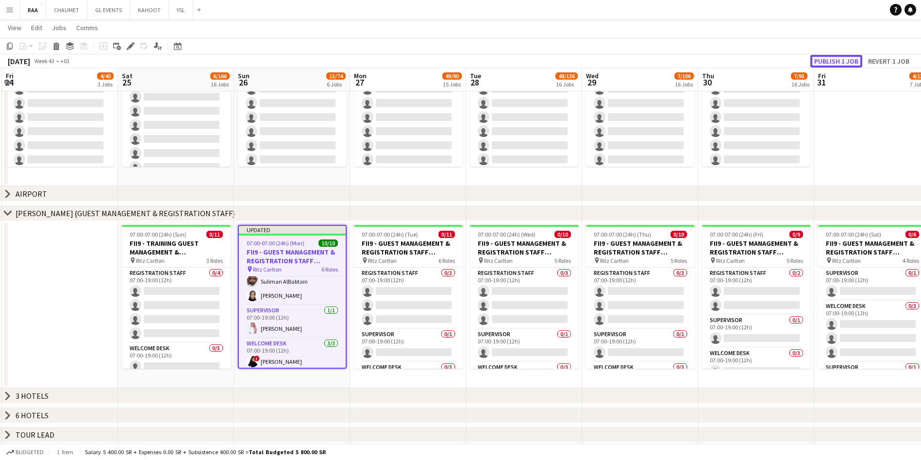
click at [833, 60] on button "Publish 1 job" at bounding box center [837, 61] width 52 height 13
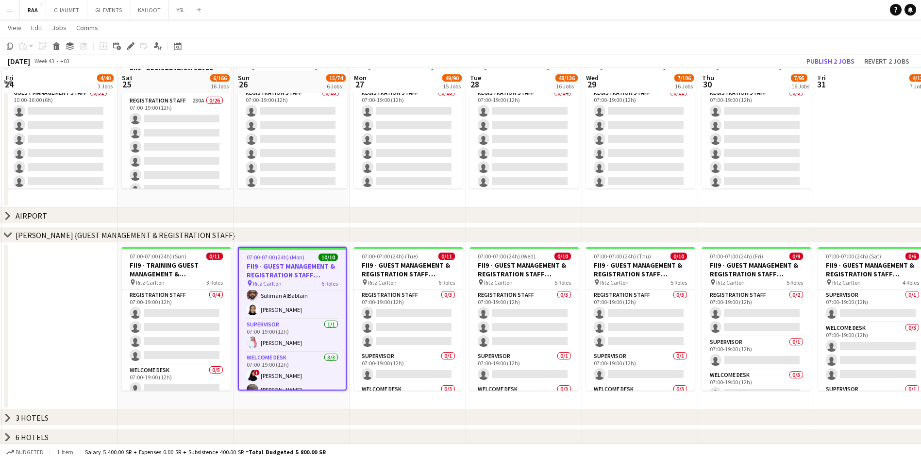
scroll to position [0, 0]
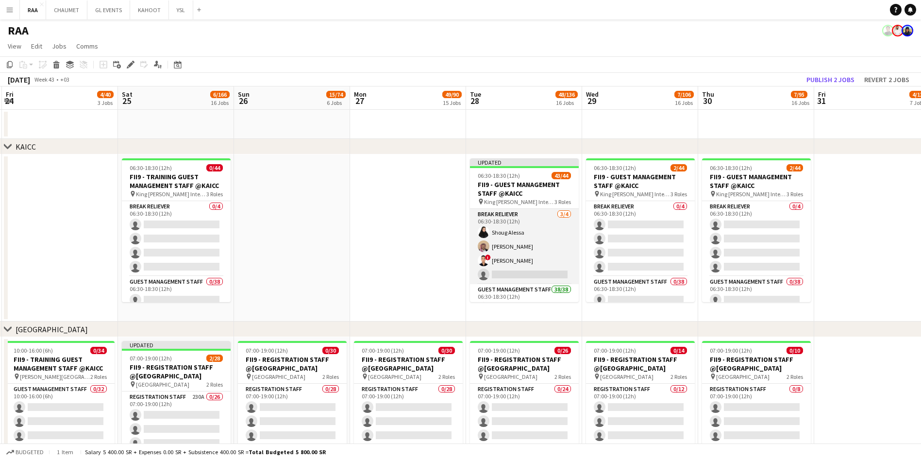
click at [538, 233] on app-card-role "Break reliever 3/4 06:30-18:30 (12h) Shoug Alessa Mohammed Midhat ! Mohamed Ibr…" at bounding box center [524, 246] width 109 height 75
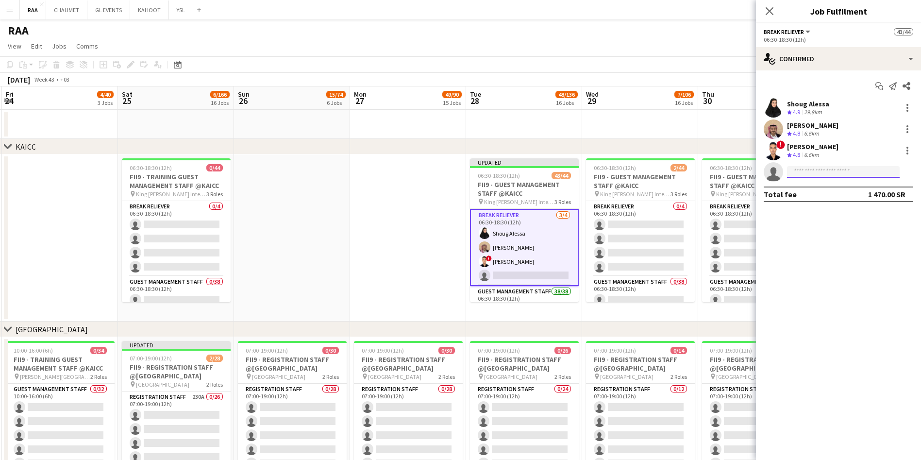
click at [862, 171] on input at bounding box center [843, 172] width 113 height 12
paste input "**********"
type input "**********"
click at [835, 197] on span "[EMAIL_ADDRESS][DOMAIN_NAME]" at bounding box center [843, 194] width 97 height 8
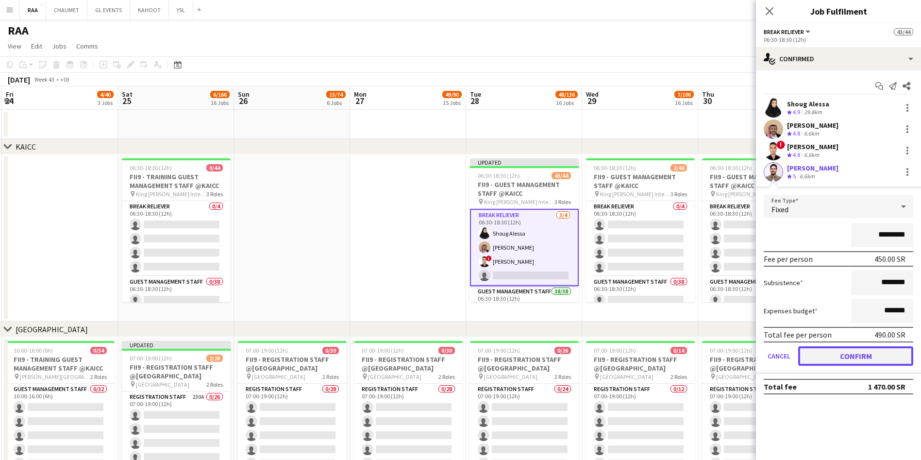
click at [835, 357] on button "Confirm" at bounding box center [856, 355] width 115 height 19
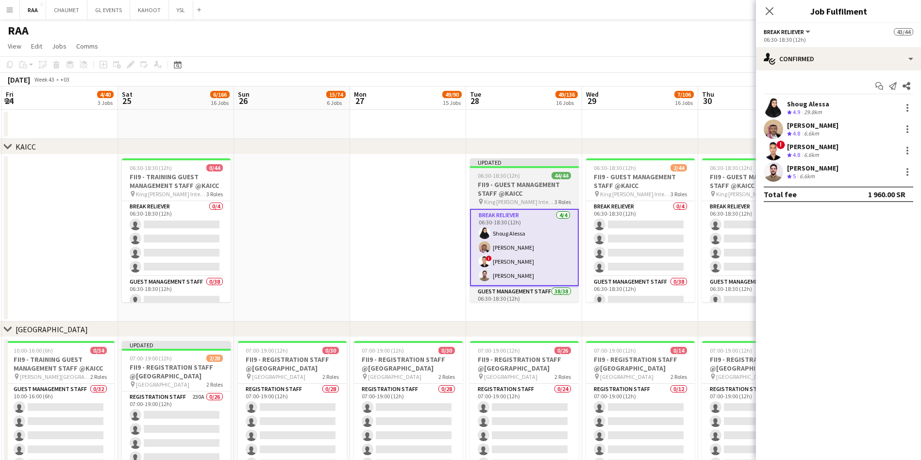
click at [511, 195] on h3 "FII9 - GUEST MANAGEMENT STAFF @KAICC" at bounding box center [524, 188] width 109 height 17
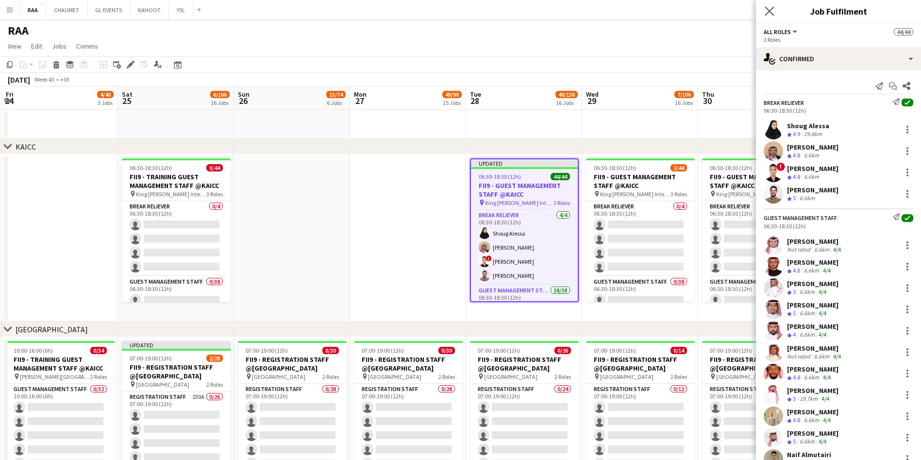
click at [766, 14] on icon "Close pop-in" at bounding box center [769, 10] width 9 height 9
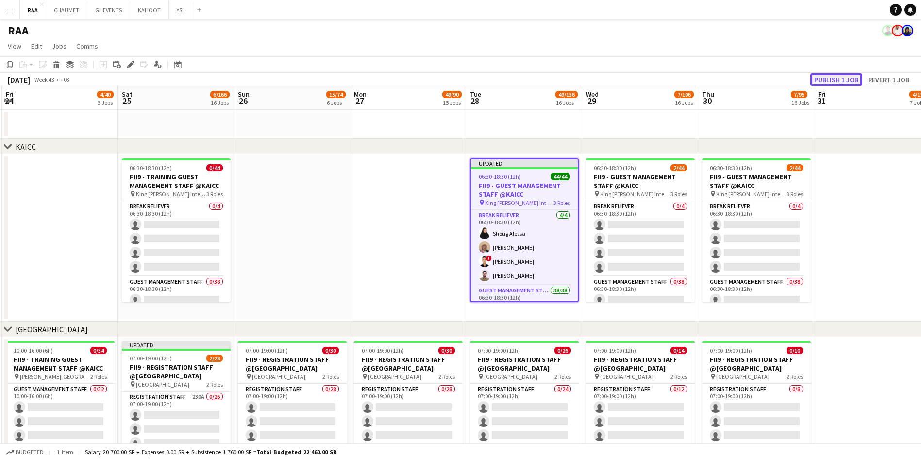
click at [833, 81] on button "Publish 1 job" at bounding box center [837, 79] width 52 height 13
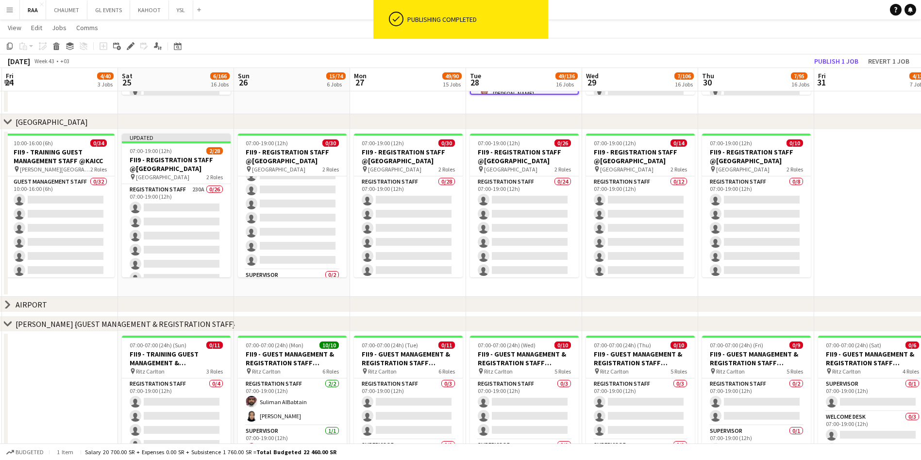
scroll to position [322, 0]
click at [7, 325] on icon at bounding box center [7, 324] width 7 height 4
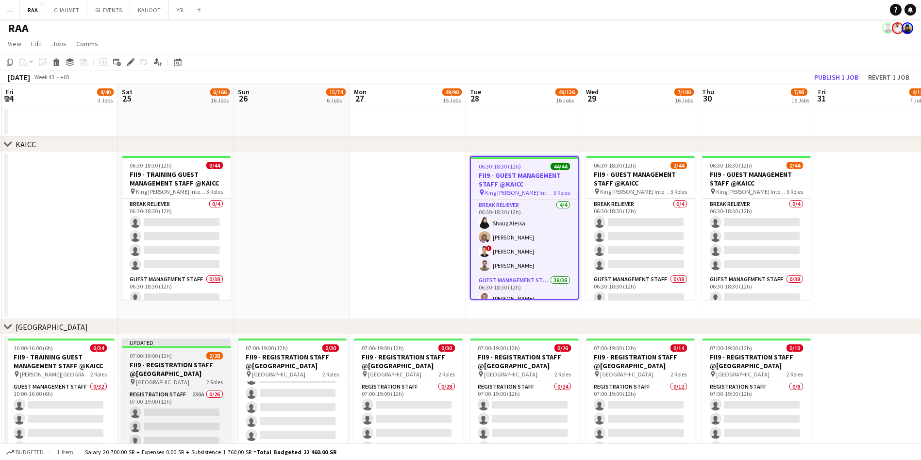
scroll to position [1, 0]
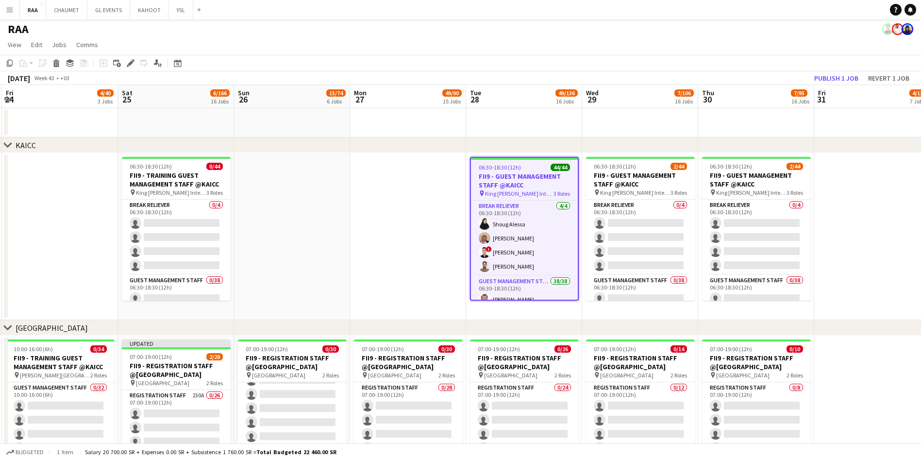
click at [9, 143] on icon "chevron-right" at bounding box center [8, 145] width 8 height 8
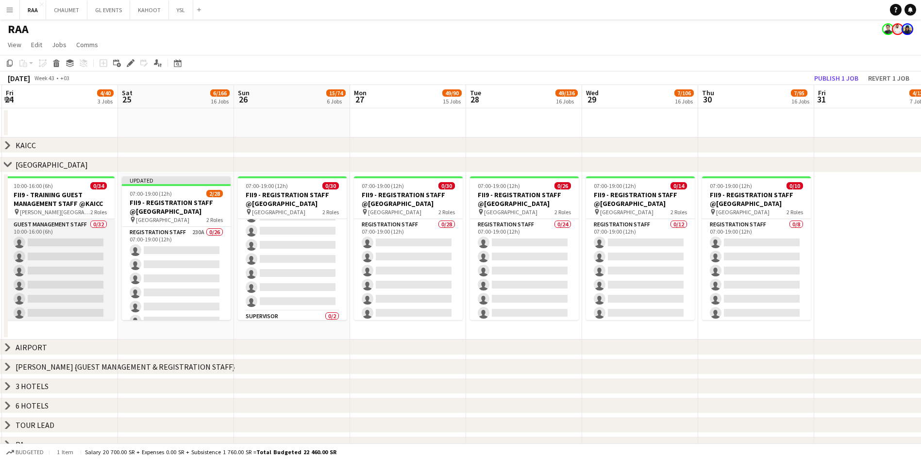
scroll to position [28, 0]
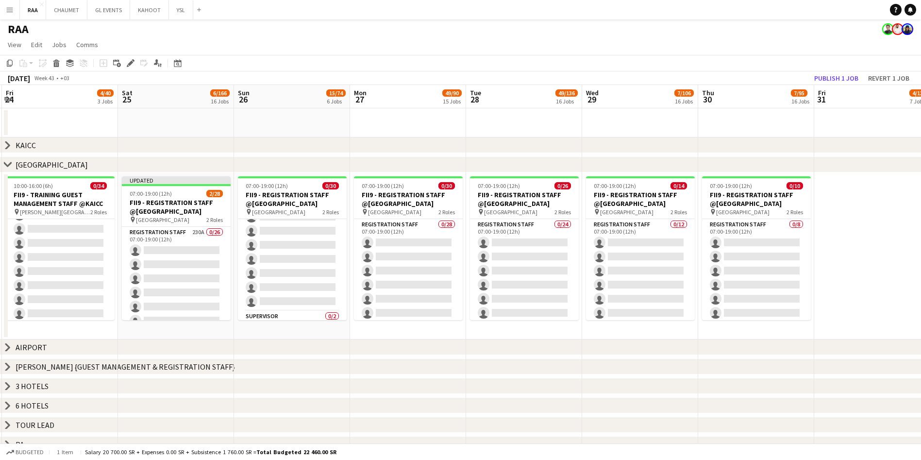
click at [11, 164] on icon "chevron-right" at bounding box center [8, 165] width 8 height 8
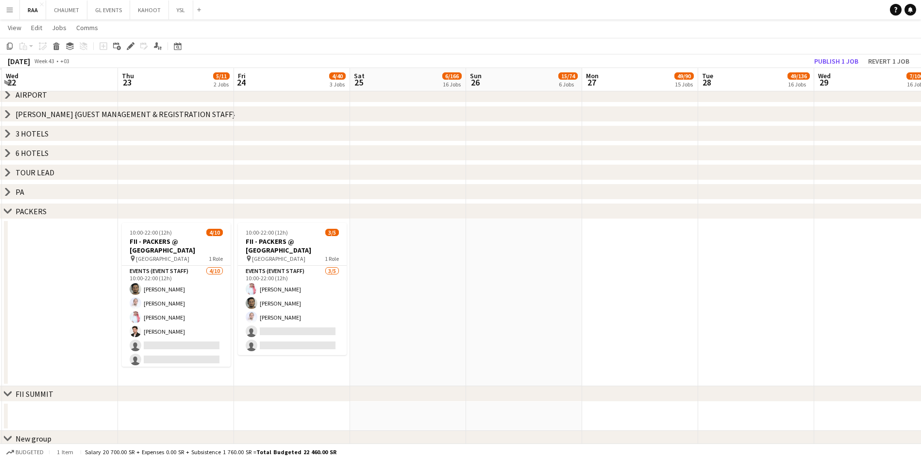
scroll to position [0, 221]
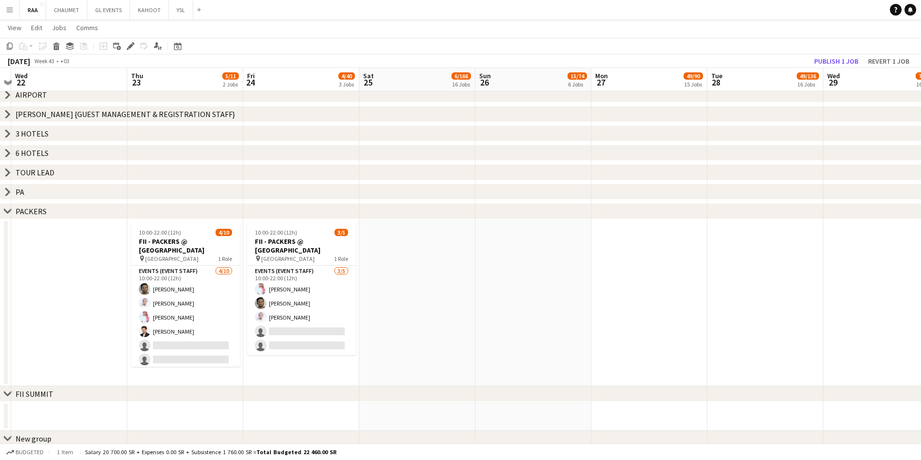
click at [9, 214] on icon "chevron-right" at bounding box center [8, 211] width 8 height 8
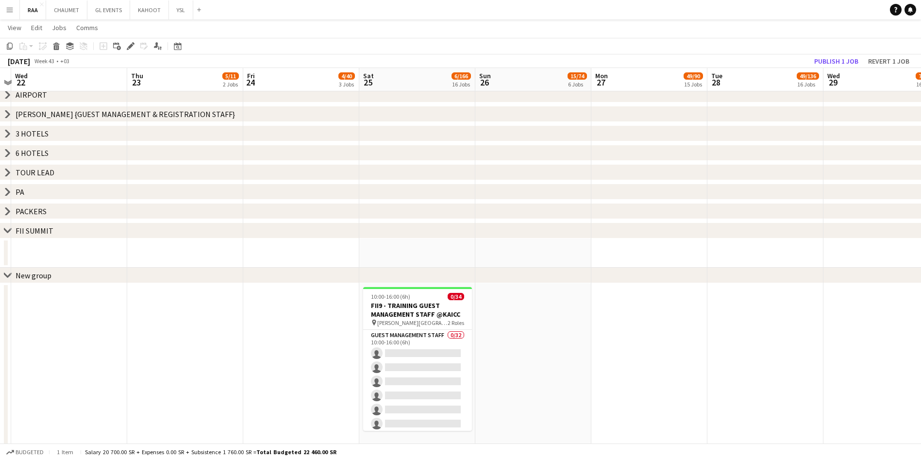
click at [9, 274] on icon at bounding box center [7, 275] width 7 height 4
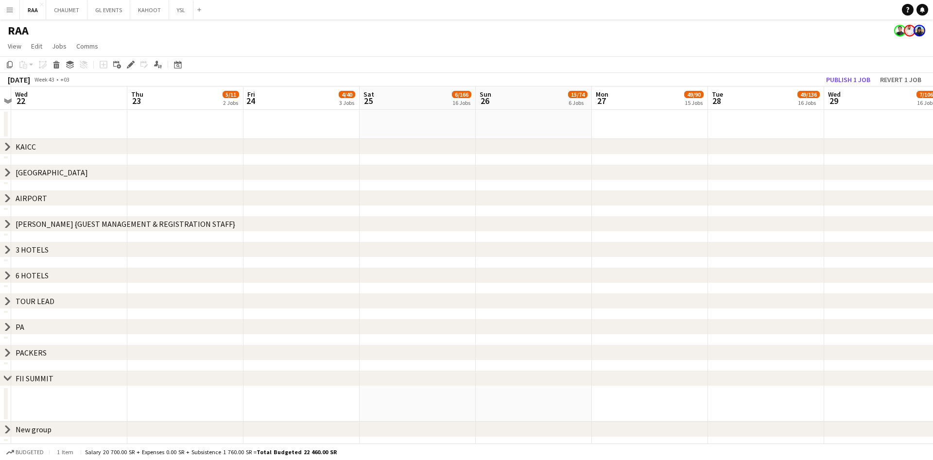
click at [8, 377] on icon "chevron-right" at bounding box center [8, 379] width 8 height 8
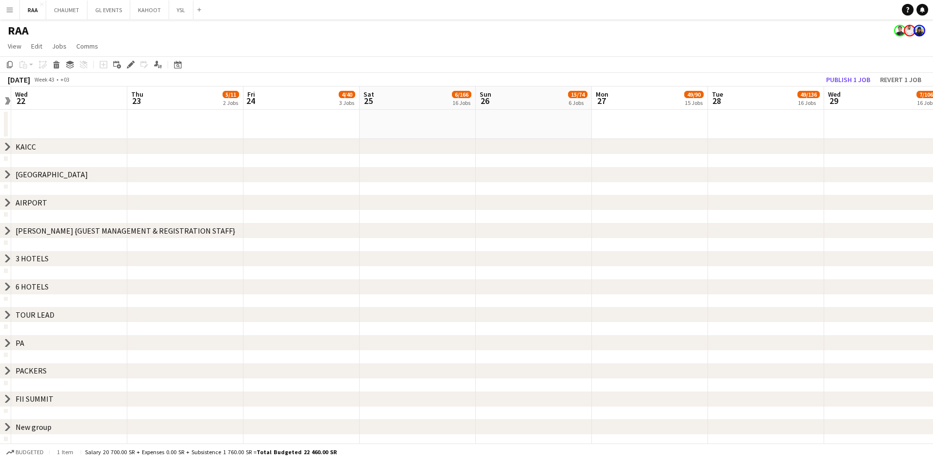
click at [9, 147] on icon at bounding box center [8, 146] width 4 height 7
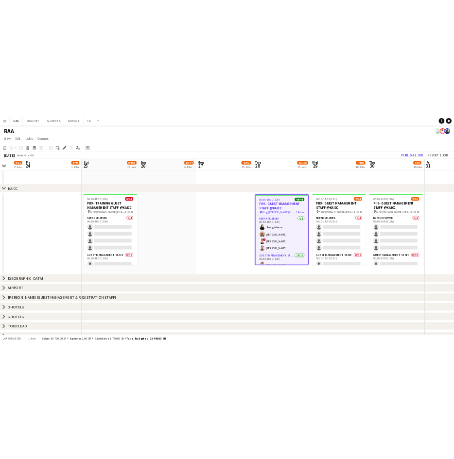
scroll to position [0, 315]
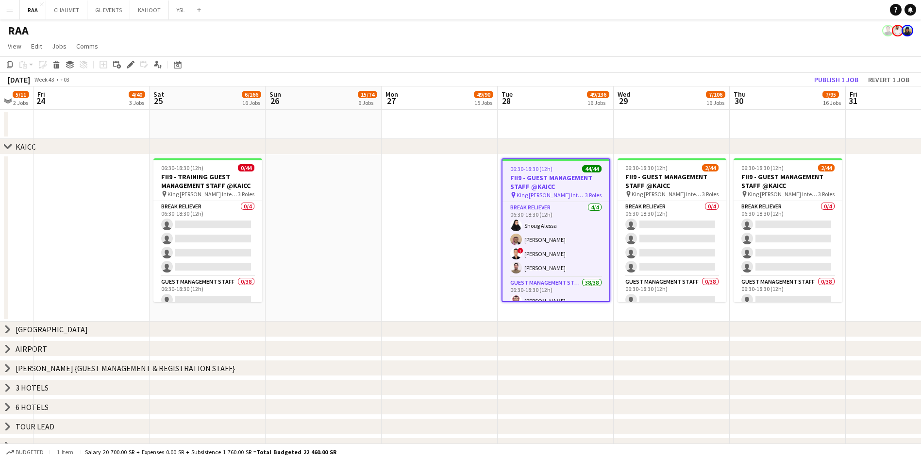
click at [469, 241] on app-date-cell at bounding box center [440, 237] width 116 height 167
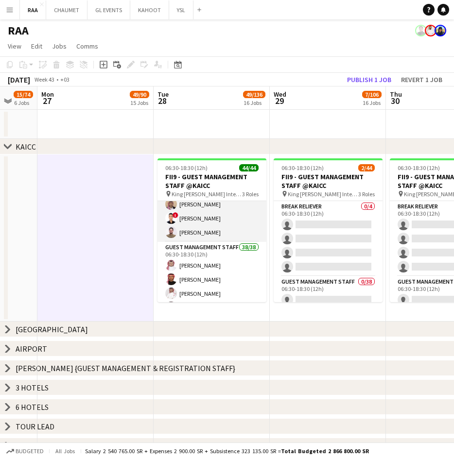
scroll to position [35, 0]
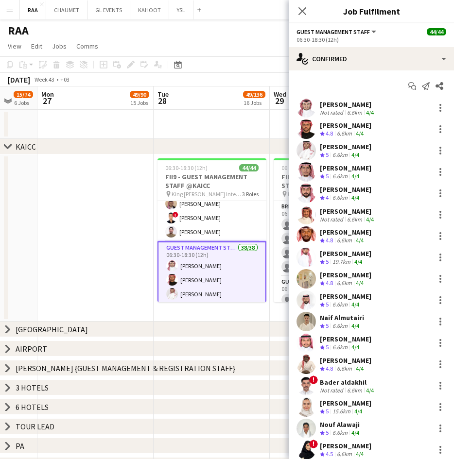
click at [362, 113] on div "6.6km" at bounding box center [354, 112] width 19 height 7
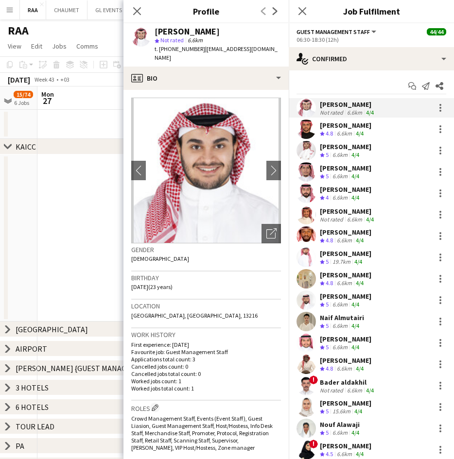
click at [220, 31] on div "[PERSON_NAME]" at bounding box center [186, 31] width 65 height 9
copy div "[PERSON_NAME]"
click at [133, 6] on icon "Close pop-in" at bounding box center [136, 10] width 9 height 9
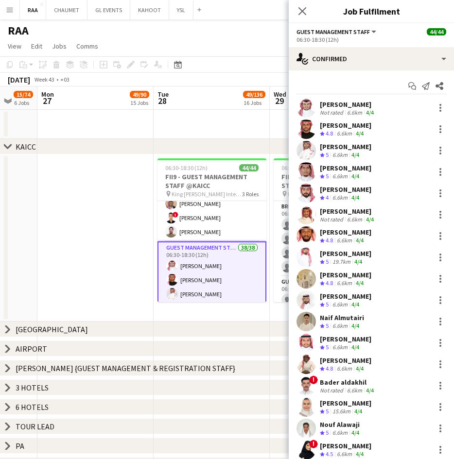
click at [129, 219] on app-date-cell at bounding box center [95, 237] width 116 height 167
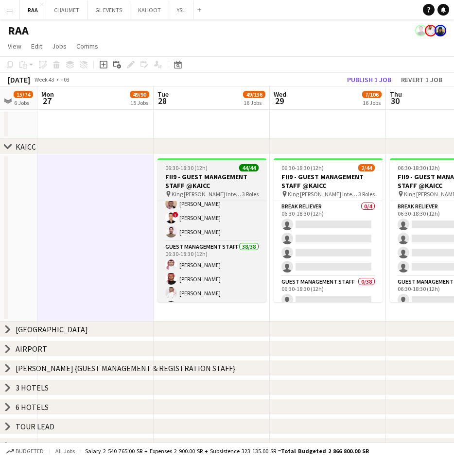
click at [212, 167] on div "06:30-18:30 (12h) 44/44" at bounding box center [211, 167] width 109 height 7
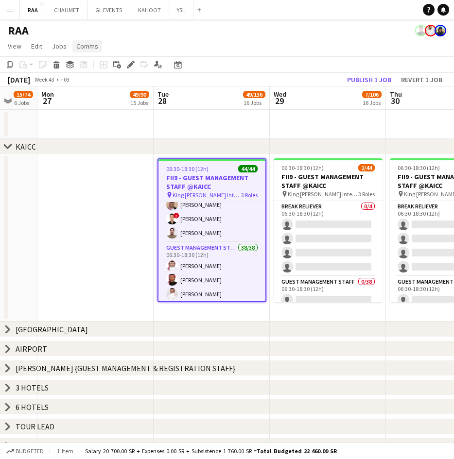
click at [85, 45] on span "Comms" at bounding box center [87, 46] width 22 height 9
click at [58, 47] on span "Jobs" at bounding box center [59, 46] width 15 height 9
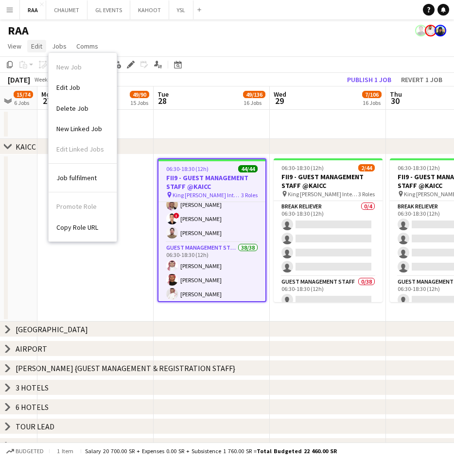
click at [34, 47] on span "Edit" at bounding box center [36, 46] width 11 height 9
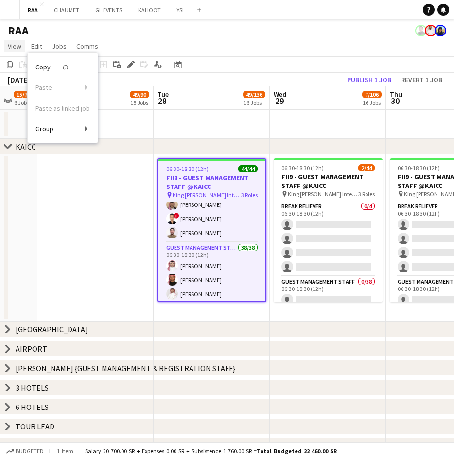
click at [4, 50] on link "View" at bounding box center [14, 46] width 21 height 13
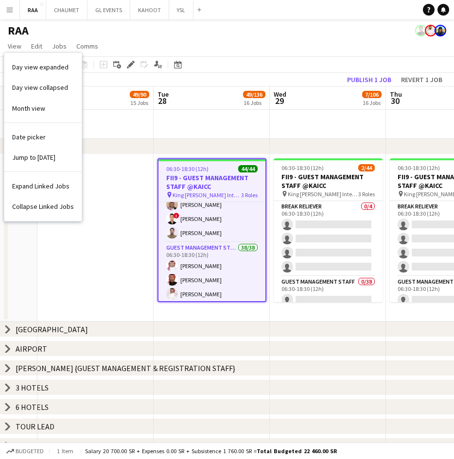
click at [199, 42] on app-page-menu "View Day view expanded Day view collapsed Month view Date picker Jump to today …" at bounding box center [227, 47] width 454 height 18
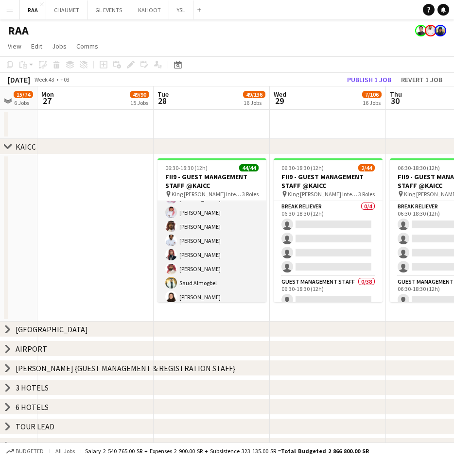
click at [233, 274] on app-card-role "Guest Management Staff 38/38 06:30-18:30 (12h) Mohammed Alshuwaier Turki Alatta…" at bounding box center [211, 171] width 109 height 557
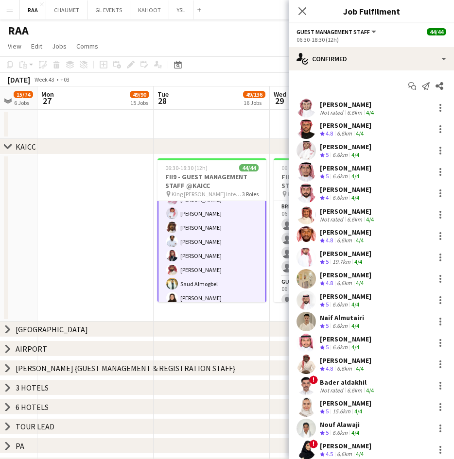
scroll to position [384, 0]
click at [351, 99] on div "Mohammed Alshuwaier Not rated 6.6km 4/4" at bounding box center [371, 107] width 165 height 19
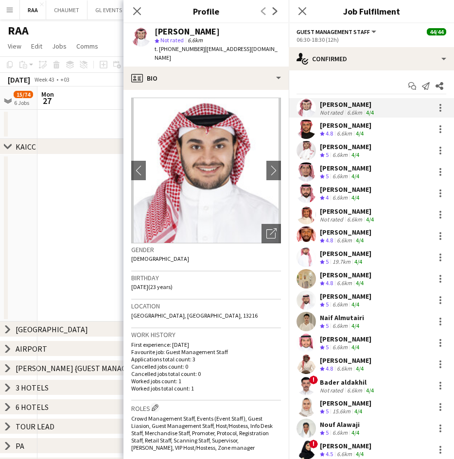
drag, startPoint x: 244, startPoint y: 31, endPoint x: 156, endPoint y: 31, distance: 88.4
click at [156, 31] on div "[PERSON_NAME]" at bounding box center [186, 31] width 65 height 9
copy div "[PERSON_NAME]"
click at [220, 32] on div "[PERSON_NAME]" at bounding box center [186, 31] width 65 height 9
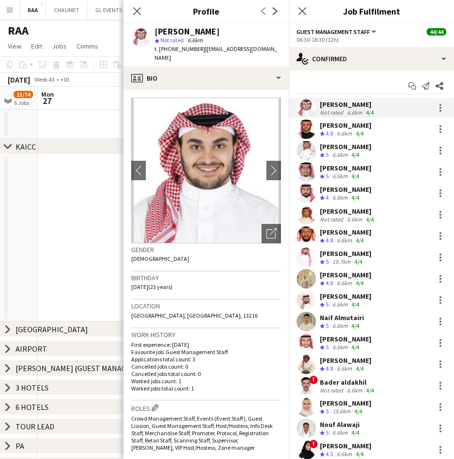
click at [220, 32] on div "[PERSON_NAME]" at bounding box center [186, 31] width 65 height 9
copy div "[PERSON_NAME]"
click at [357, 135] on app-skills-label "4/4" at bounding box center [360, 133] width 8 height 7
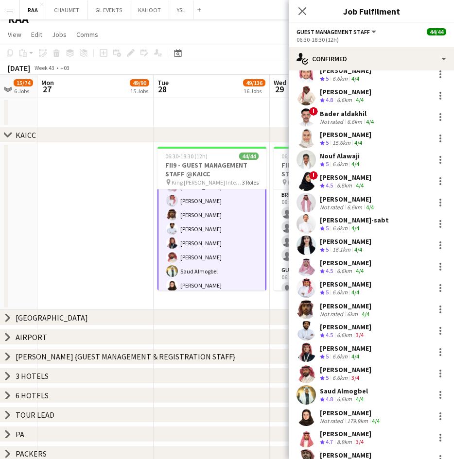
scroll to position [268, 0]
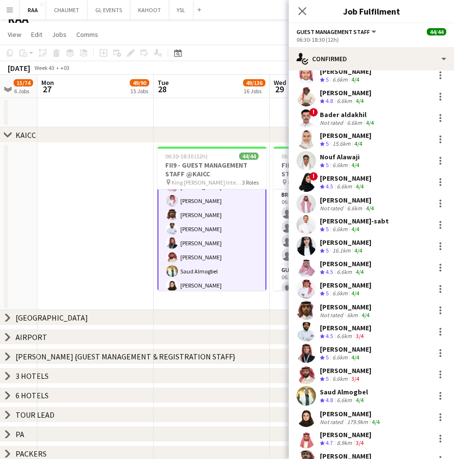
click at [6, 359] on icon at bounding box center [8, 356] width 4 height 7
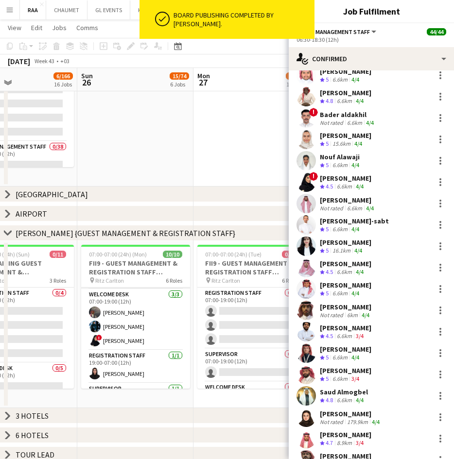
scroll to position [70, 0]
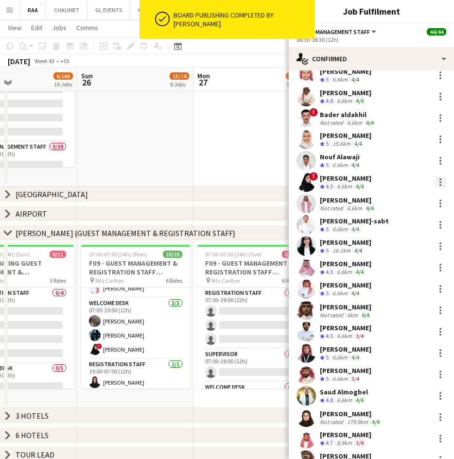
click at [439, 179] on div at bounding box center [440, 179] width 2 height 2
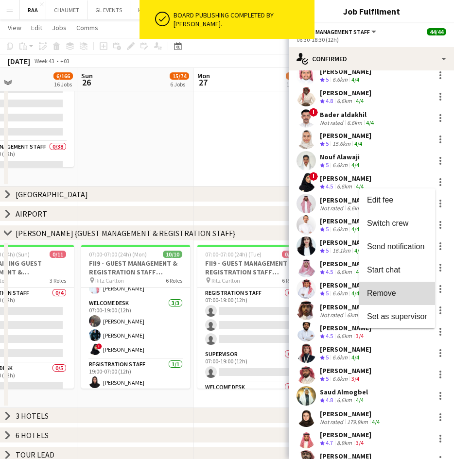
click at [386, 294] on span "Remove" at bounding box center [381, 293] width 29 height 8
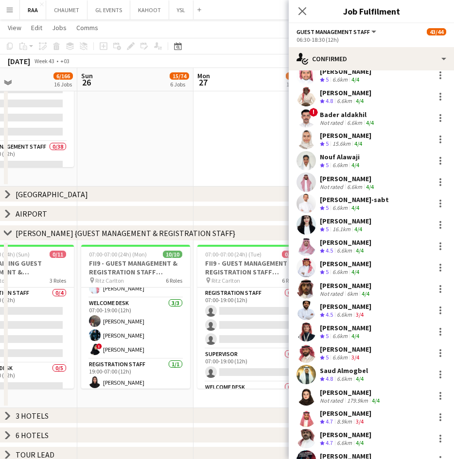
click at [206, 152] on app-date-cell at bounding box center [251, 102] width 116 height 167
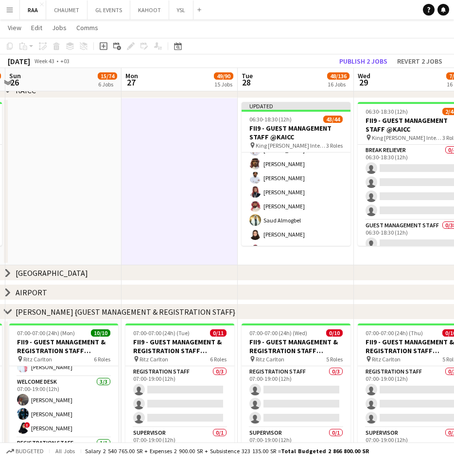
scroll to position [0, 357]
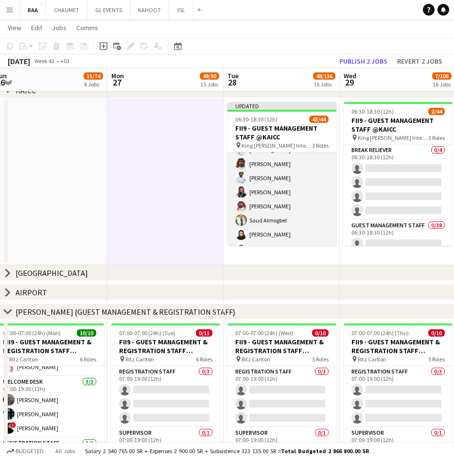
click at [264, 197] on app-card-role "Guest Management Staff 26A 37/38 06:30-18:30 (12h) [PERSON_NAME] Alshuwaier Tur…" at bounding box center [281, 123] width 109 height 557
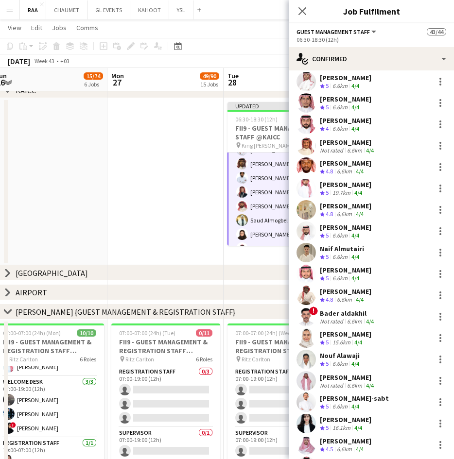
scroll to position [0, 0]
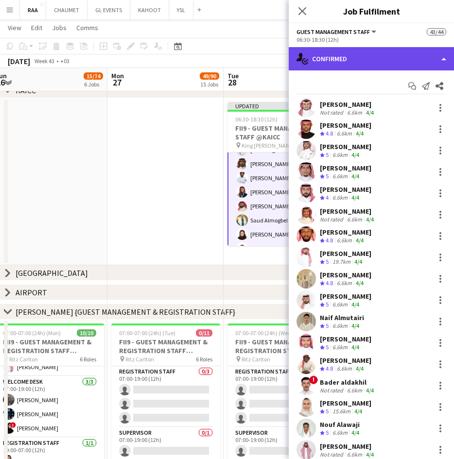
click at [390, 54] on div "single-neutral-actions-check-2 Confirmed" at bounding box center [371, 58] width 165 height 23
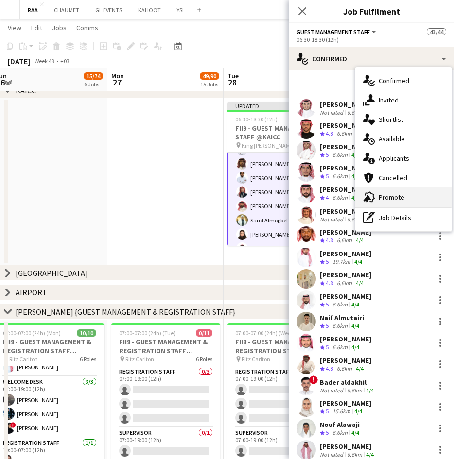
click at [396, 200] on div "advertising-megaphone Promote" at bounding box center [403, 196] width 96 height 19
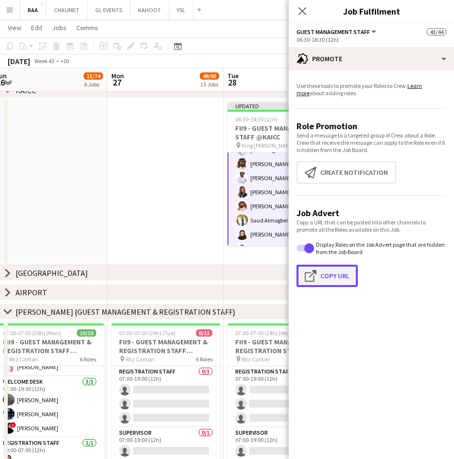
click at [326, 266] on button "Click to copy URL Copy Url" at bounding box center [326, 276] width 61 height 22
click at [259, 196] on app-card-role "Guest Management Staff 26A 37/38 06:30-18:30 (12h) [PERSON_NAME] Alshuwaier Tur…" at bounding box center [281, 123] width 109 height 559
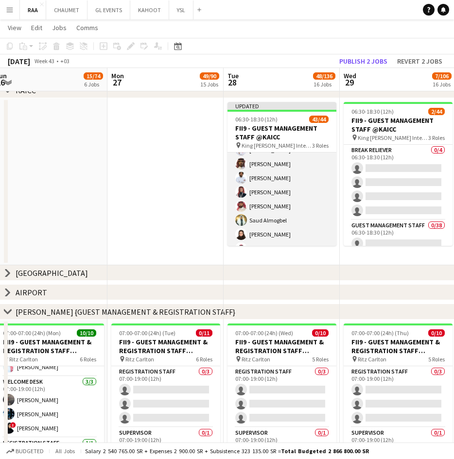
click at [258, 196] on app-card-role "Guest Management Staff 26A 37/38 06:30-18:30 (12h) [PERSON_NAME] Alshuwaier Tur…" at bounding box center [281, 123] width 109 height 557
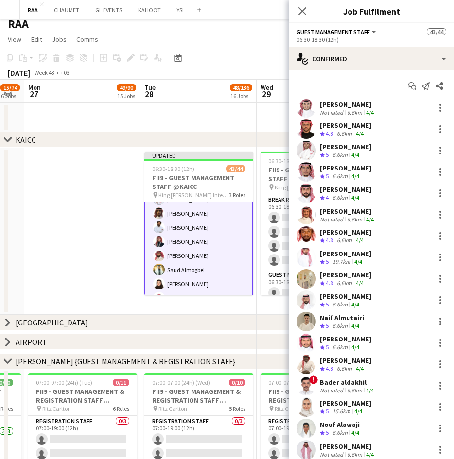
scroll to position [6, 0]
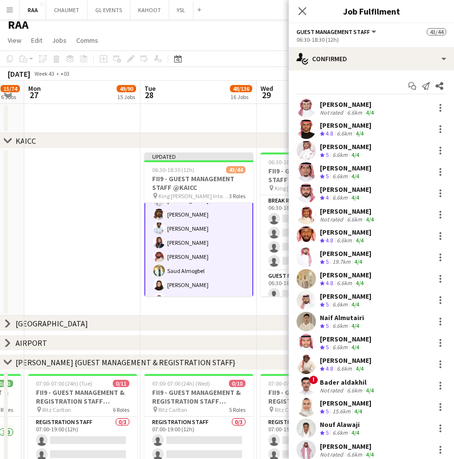
click at [372, 104] on div "[PERSON_NAME]" at bounding box center [348, 104] width 56 height 9
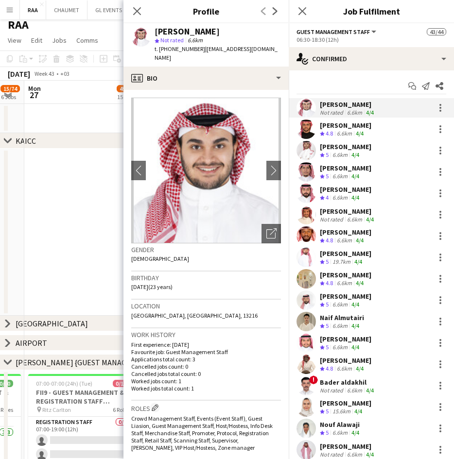
click at [364, 128] on div "[PERSON_NAME]" at bounding box center [345, 125] width 51 height 9
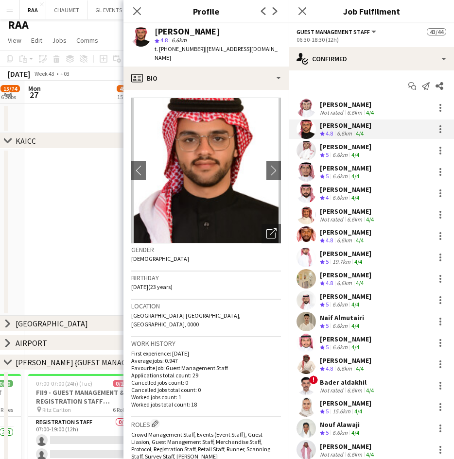
click at [369, 154] on div "Crew rating 5 6.6km 4/4" at bounding box center [345, 155] width 51 height 8
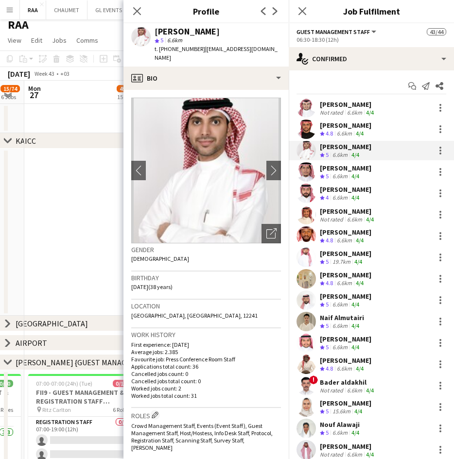
click at [181, 29] on div "[PERSON_NAME]" at bounding box center [186, 31] width 65 height 9
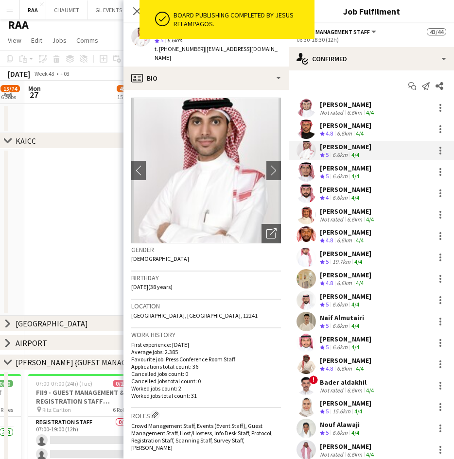
copy div "[PERSON_NAME]"
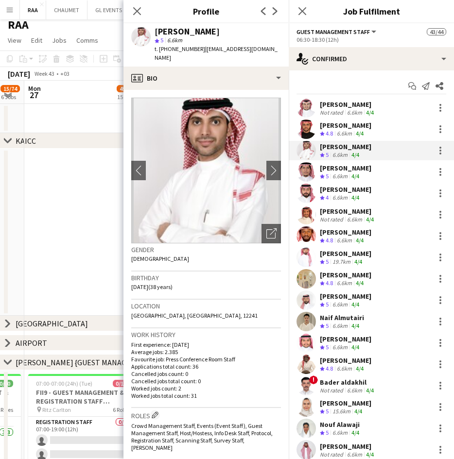
click at [364, 171] on div "[PERSON_NAME]" at bounding box center [345, 168] width 51 height 9
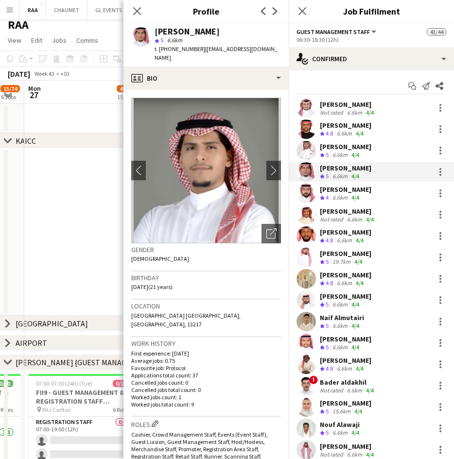
click at [177, 30] on div "[PERSON_NAME]" at bounding box center [186, 31] width 65 height 9
copy div "[PERSON_NAME]"
click at [352, 190] on div "[PERSON_NAME]" at bounding box center [345, 189] width 51 height 9
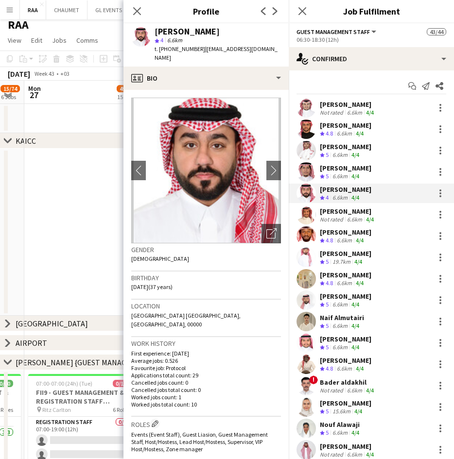
click at [187, 27] on div "[PERSON_NAME]" at bounding box center [186, 31] width 65 height 9
copy div "[PERSON_NAME]"
click at [358, 218] on div "6.6km" at bounding box center [354, 219] width 19 height 7
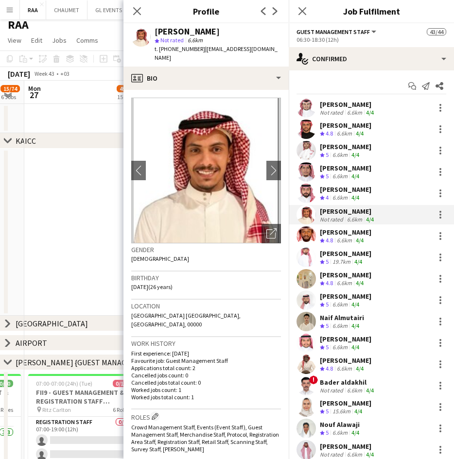
click at [177, 32] on div "[PERSON_NAME]" at bounding box center [186, 31] width 65 height 9
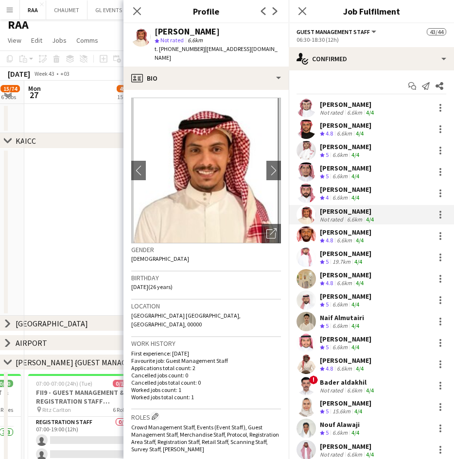
click at [339, 231] on div "[PERSON_NAME]" at bounding box center [345, 232] width 51 height 9
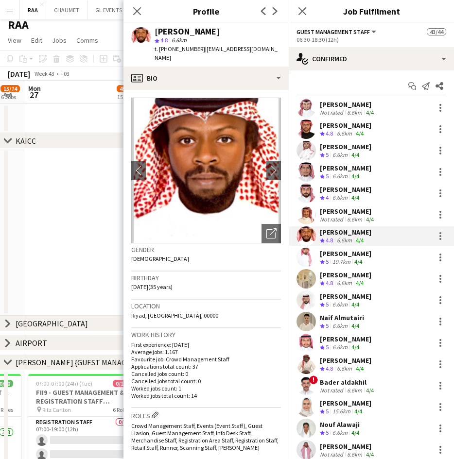
click at [187, 32] on div "[PERSON_NAME]" at bounding box center [186, 31] width 65 height 9
copy div "[PERSON_NAME]"
click at [373, 258] on div "[PERSON_NAME] Crew rating 5 19.7km 4/4" at bounding box center [371, 257] width 165 height 19
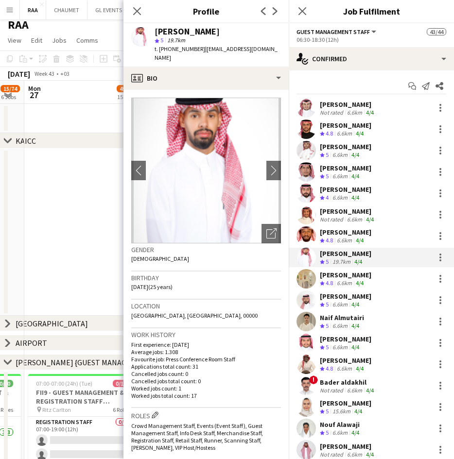
click at [184, 29] on div "[PERSON_NAME]" at bounding box center [186, 31] width 65 height 9
click at [355, 280] on div "4/4" at bounding box center [360, 283] width 12 height 8
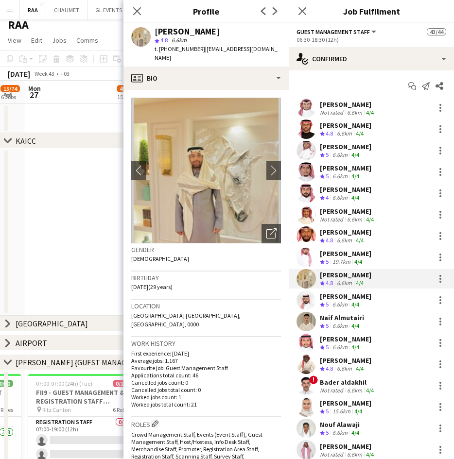
click at [364, 307] on div "Naif Saleh Crew rating 5 6.6km 4/4" at bounding box center [371, 299] width 165 height 19
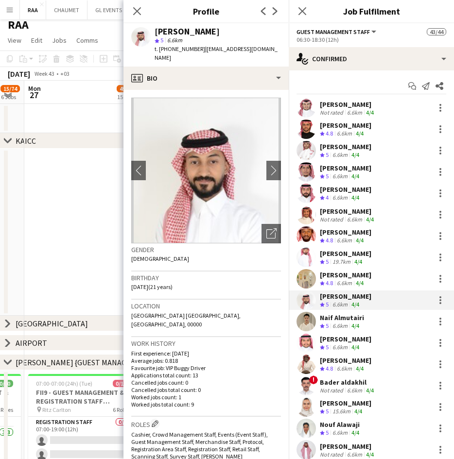
click at [170, 29] on div "[PERSON_NAME]" at bounding box center [186, 31] width 65 height 9
click at [337, 321] on div "Naif Almutairi" at bounding box center [342, 317] width 44 height 9
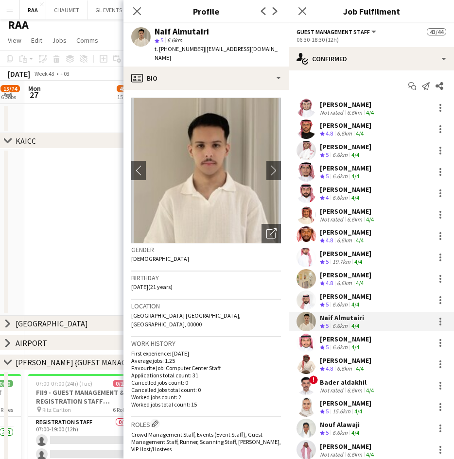
click at [182, 34] on div "Naif Almutairi" at bounding box center [181, 31] width 54 height 9
click at [359, 343] on app-skills-label "4/4" at bounding box center [355, 346] width 8 height 7
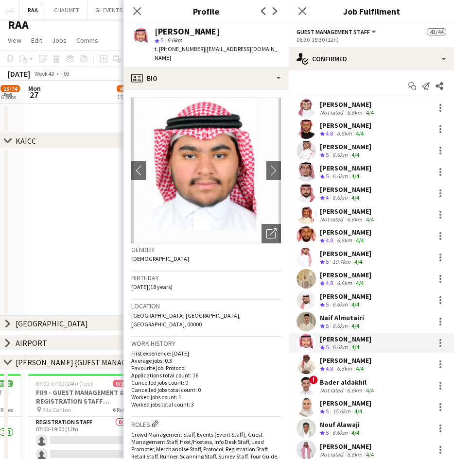
click at [193, 27] on div "[PERSON_NAME]" at bounding box center [186, 31] width 65 height 9
click at [358, 371] on app-skills-label "4/4" at bounding box center [360, 368] width 8 height 7
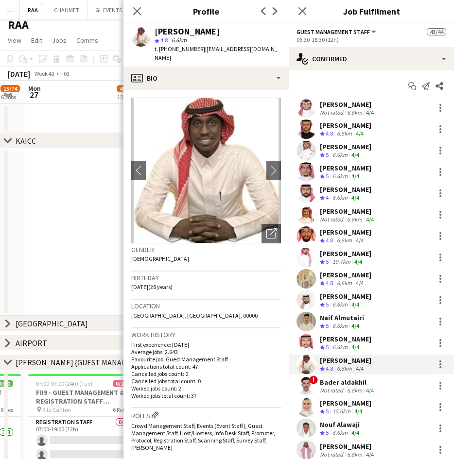
click at [193, 29] on div "[PERSON_NAME]" at bounding box center [186, 31] width 65 height 9
click at [371, 324] on div "Naif Almutairi Crew rating 5 6.6km 4/4" at bounding box center [371, 321] width 165 height 19
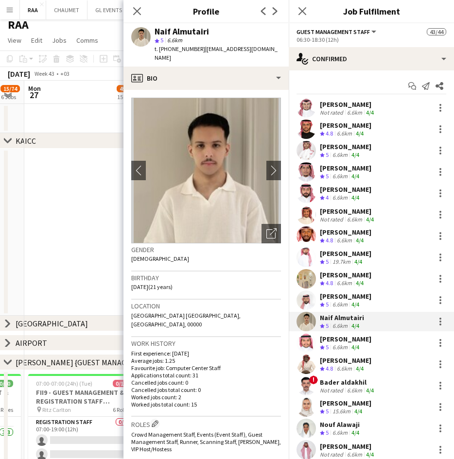
click at [185, 34] on div "Naif Almutairi" at bounding box center [181, 31] width 54 height 9
click at [367, 343] on div "Crew rating 5 6.6km 4/4" at bounding box center [345, 347] width 51 height 8
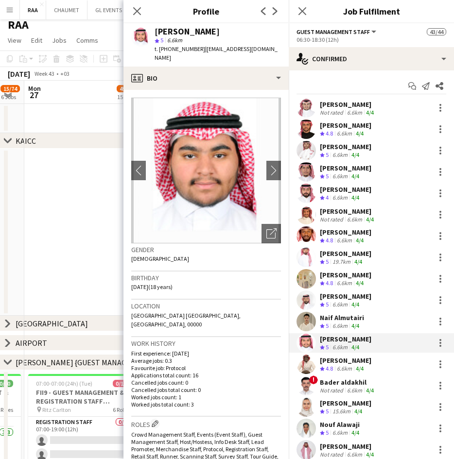
click at [358, 365] on app-skills-label "4/4" at bounding box center [360, 368] width 8 height 7
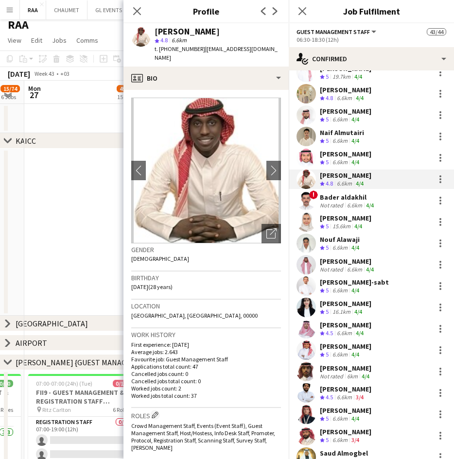
scroll to position [186, 0]
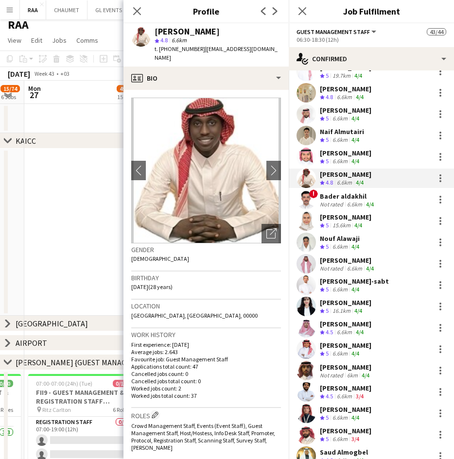
click at [358, 197] on div "Bader aldakhil" at bounding box center [348, 196] width 56 height 9
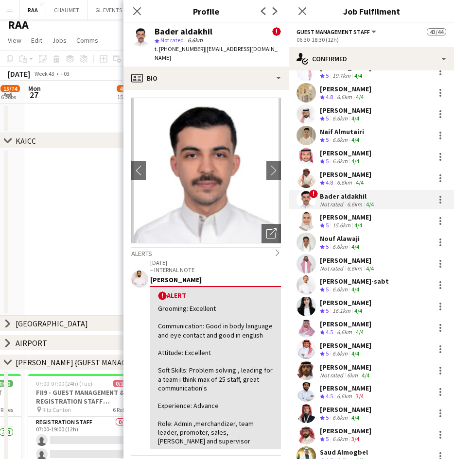
click at [191, 32] on div "Bader aldakhil" at bounding box center [183, 31] width 58 height 9
click at [371, 216] on div "[PERSON_NAME]" at bounding box center [345, 217] width 51 height 9
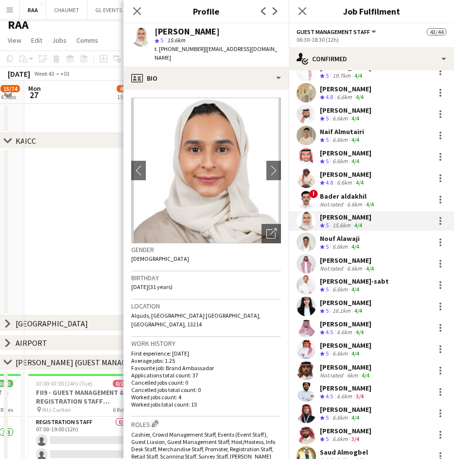
click at [187, 31] on div "[PERSON_NAME]" at bounding box center [186, 31] width 65 height 9
click at [357, 241] on div "Nouf Alawaji" at bounding box center [340, 238] width 41 height 9
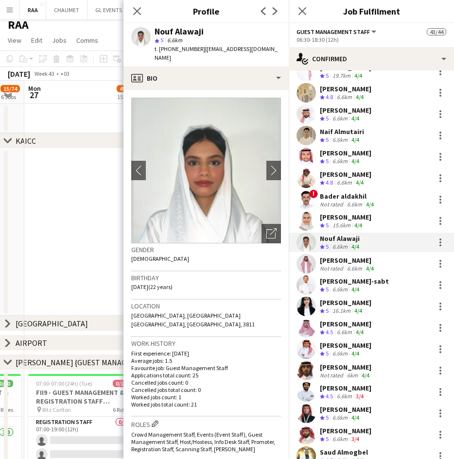
click at [194, 31] on div "Nouf Alawaji" at bounding box center [178, 31] width 49 height 9
click at [350, 272] on div "Sultan Alhumaied Not rated 6.6km 4/4" at bounding box center [371, 263] width 165 height 19
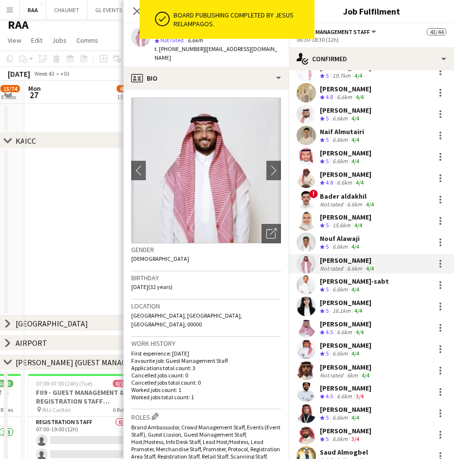
click at [246, 48] on span "| alhumaied_s@hotmail.com" at bounding box center [215, 53] width 123 height 16
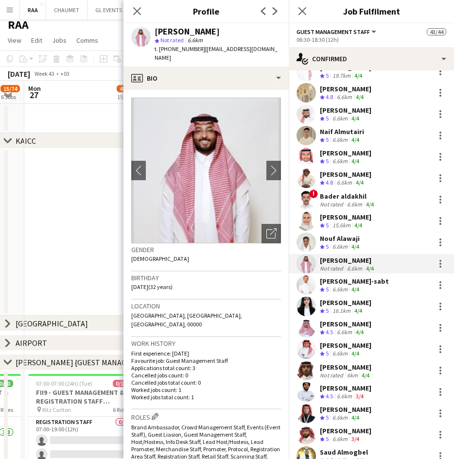
click at [189, 30] on div "[PERSON_NAME]" at bounding box center [186, 31] width 65 height 9
click at [348, 284] on div "[PERSON_NAME]-sabt" at bounding box center [354, 281] width 69 height 9
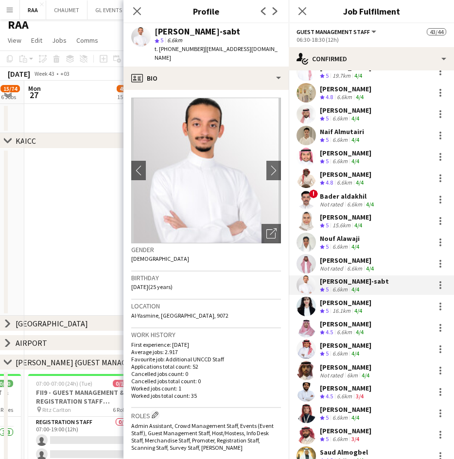
click at [192, 32] on div "[PERSON_NAME]-sabt" at bounding box center [196, 31] width 85 height 9
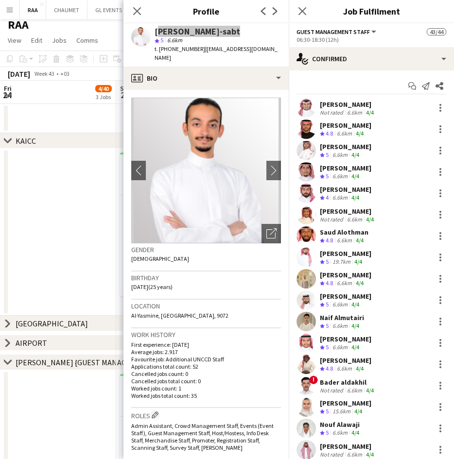
scroll to position [186, 0]
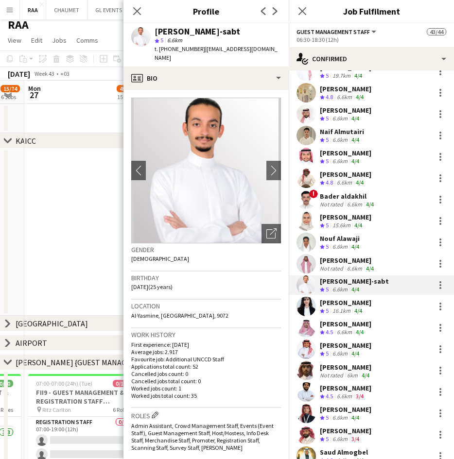
click at [354, 306] on div "[PERSON_NAME]" at bounding box center [345, 302] width 51 height 9
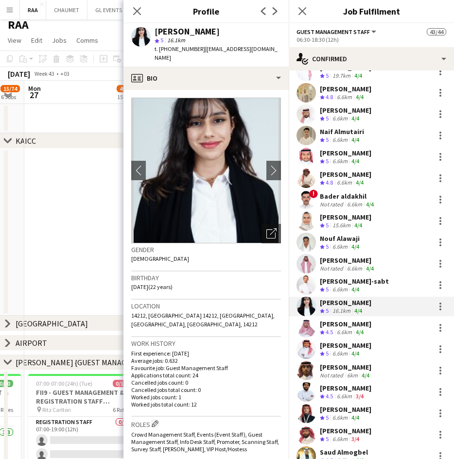
click at [200, 32] on div "[PERSON_NAME]" at bounding box center [186, 31] width 65 height 9
copy div "[PERSON_NAME]"
click at [344, 325] on div "[PERSON_NAME]" at bounding box center [345, 324] width 51 height 9
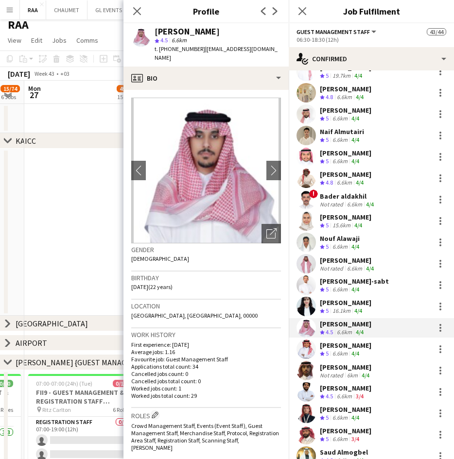
click at [184, 31] on div "[PERSON_NAME]" at bounding box center [186, 31] width 65 height 9
copy div "[PERSON_NAME]"
click at [360, 352] on div "4/4" at bounding box center [355, 354] width 12 height 8
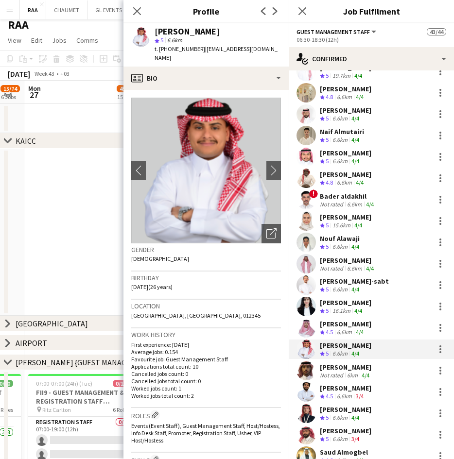
click at [181, 35] on div "[PERSON_NAME]" at bounding box center [186, 31] width 65 height 9
copy div "[PERSON_NAME]"
click at [351, 376] on div "6km" at bounding box center [352, 375] width 15 height 7
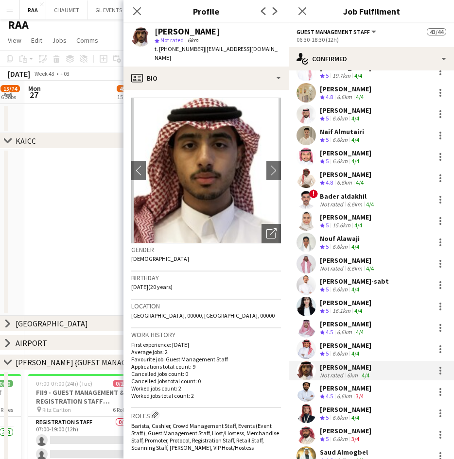
click at [185, 30] on div "[PERSON_NAME]" at bounding box center [186, 31] width 65 height 9
copy div "[PERSON_NAME]"
click at [339, 392] on div "[PERSON_NAME]" at bounding box center [345, 388] width 51 height 9
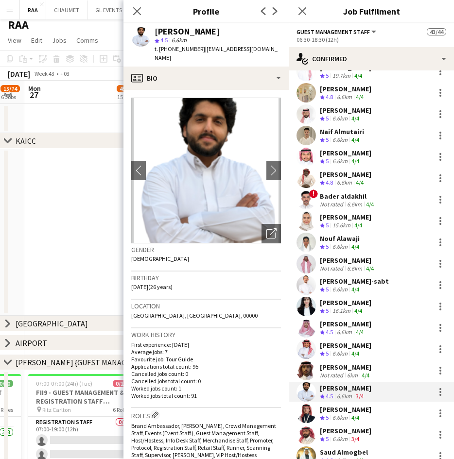
click at [177, 31] on div "[PERSON_NAME]" at bounding box center [186, 31] width 65 height 9
copy div "[PERSON_NAME]"
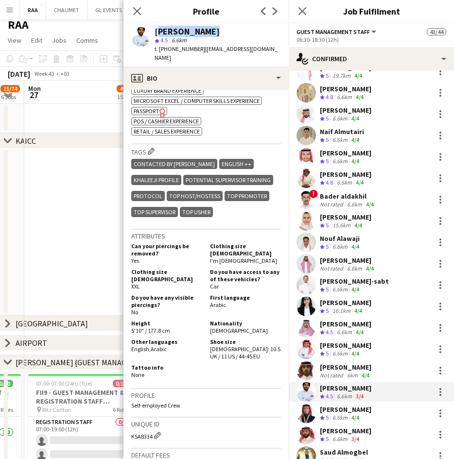
scroll to position [479, 0]
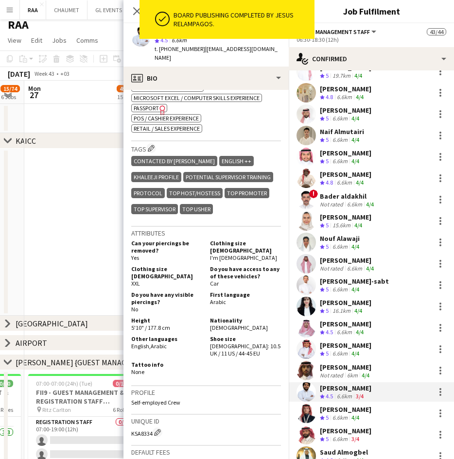
click at [353, 407] on div "[PERSON_NAME]" at bounding box center [345, 409] width 51 height 9
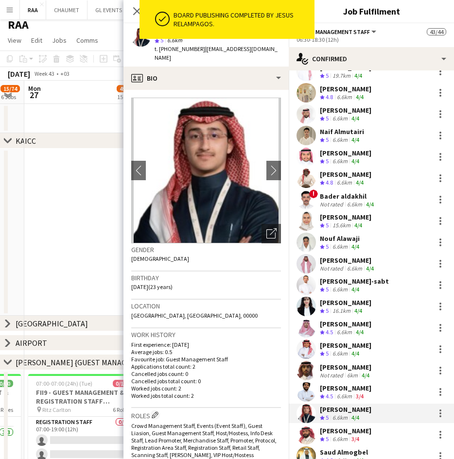
click at [185, 50] on span "t. [PHONE_NUMBER]" at bounding box center [179, 48] width 51 height 7
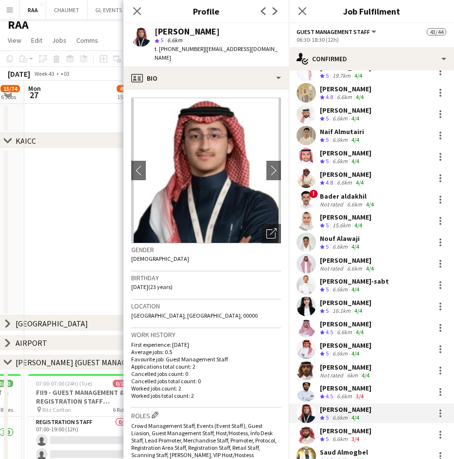
click at [177, 30] on div "[PERSON_NAME]" at bounding box center [186, 31] width 65 height 9
copy div "[PERSON_NAME]"
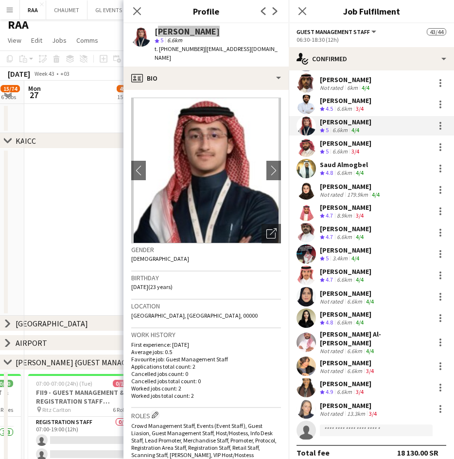
scroll to position [477, 0]
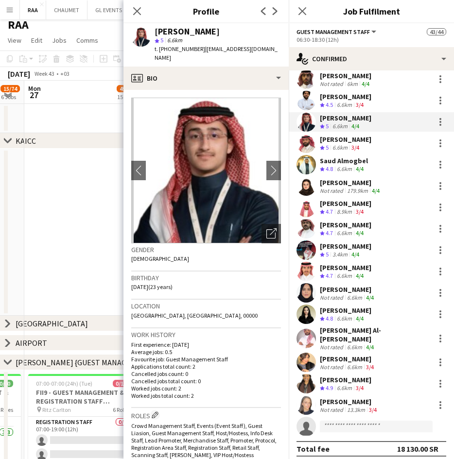
click at [349, 141] on div "[PERSON_NAME]" at bounding box center [345, 139] width 51 height 9
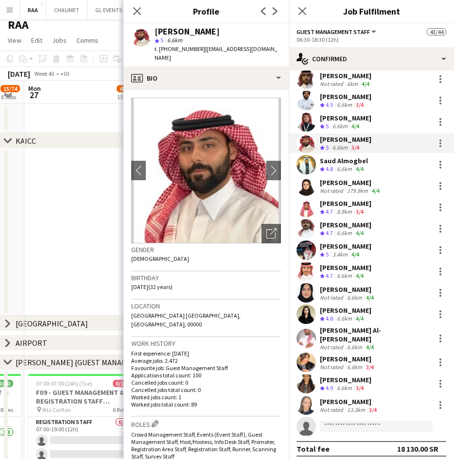
click at [186, 46] on span "t. [PHONE_NUMBER]" at bounding box center [179, 48] width 51 height 7
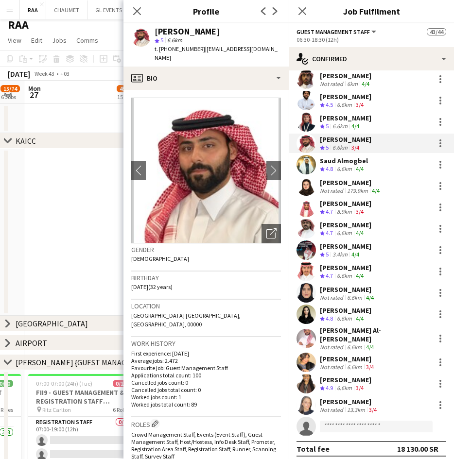
click at [186, 28] on div "[PERSON_NAME]" at bounding box center [186, 31] width 65 height 9
copy div "[PERSON_NAME]"
click at [357, 166] on app-skills-label "4/4" at bounding box center [360, 168] width 8 height 7
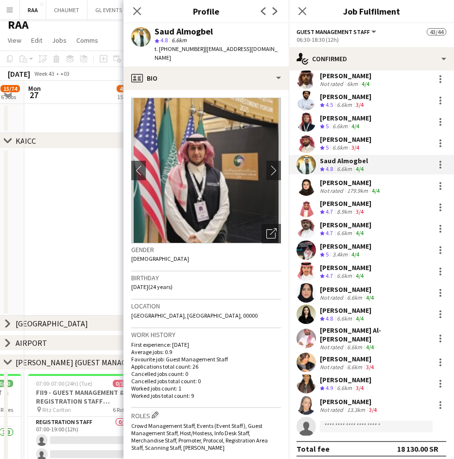
click at [177, 29] on div "Saud Almogbel" at bounding box center [183, 31] width 58 height 9
copy div "Saud Almogbel"
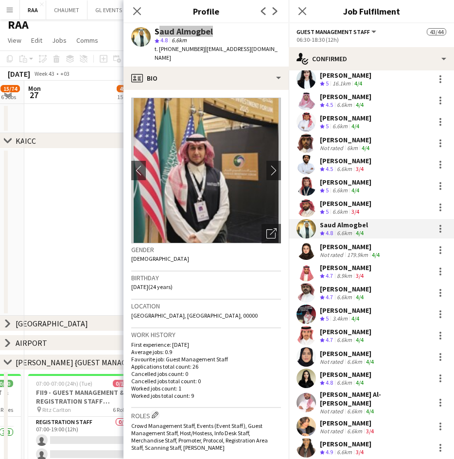
scroll to position [384, 0]
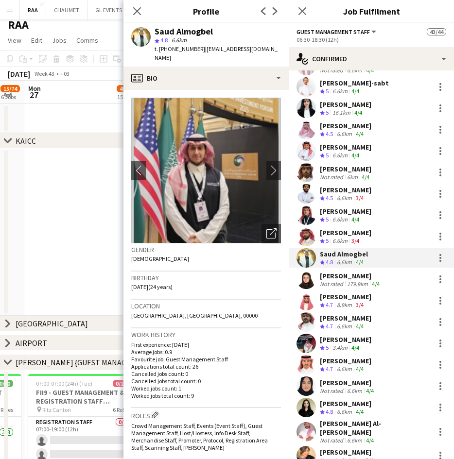
click at [360, 174] on div "4/4" at bounding box center [365, 176] width 12 height 7
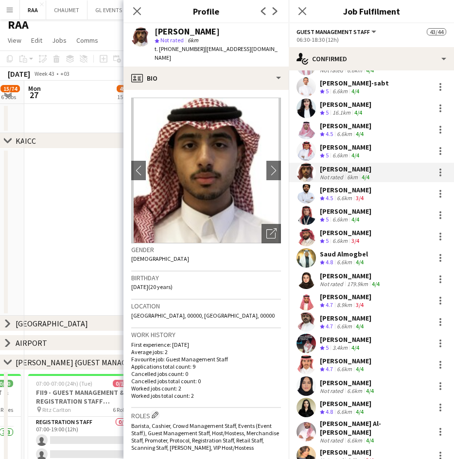
click at [356, 97] on div "[PERSON_NAME] Not rated 6.6km 4/4 Turki Alattas Crew rating 4.8 6.6km 4/4 Riyad…" at bounding box center [371, 122] width 165 height 816
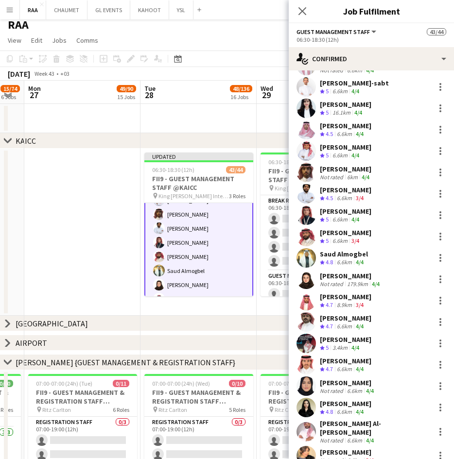
click at [352, 115] on div "16.1km" at bounding box center [341, 113] width 22 height 8
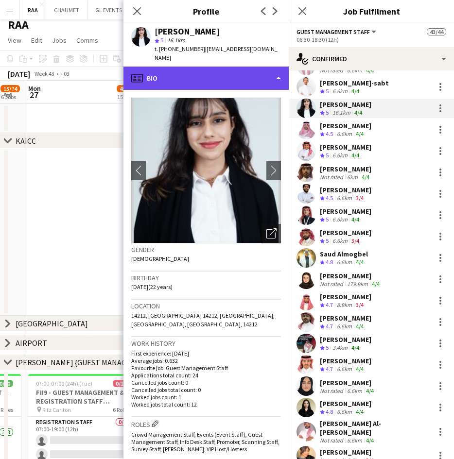
click at [241, 67] on div "profile Bio" at bounding box center [205, 78] width 165 height 23
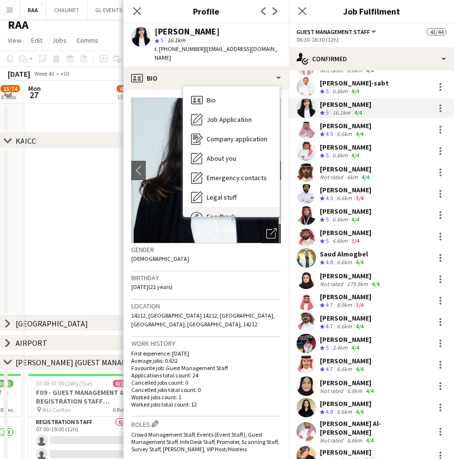
click at [227, 211] on div "Feedback Feedback" at bounding box center [231, 216] width 96 height 19
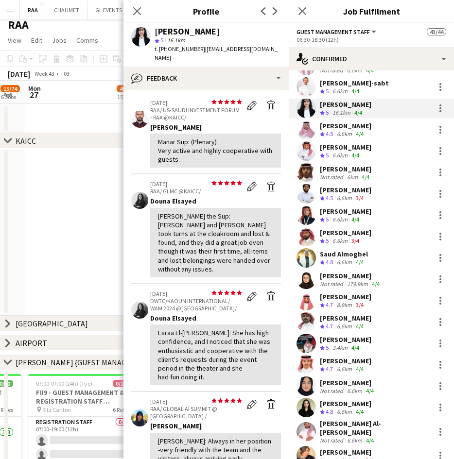
scroll to position [0, 0]
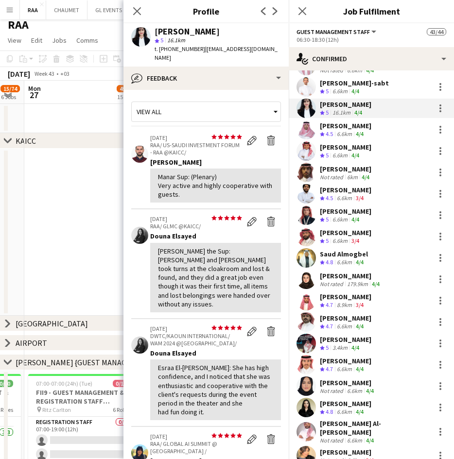
click at [362, 145] on div "[PERSON_NAME]" at bounding box center [345, 147] width 51 height 9
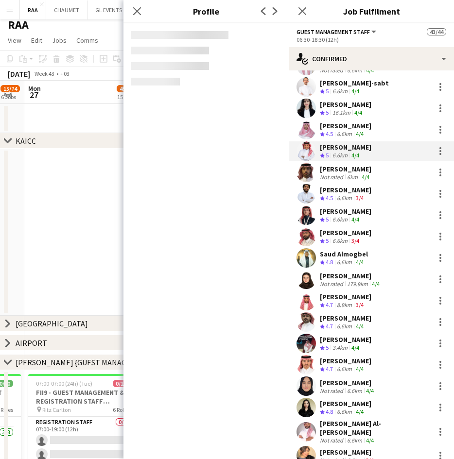
click at [375, 272] on div "[PERSON_NAME]" at bounding box center [351, 276] width 62 height 9
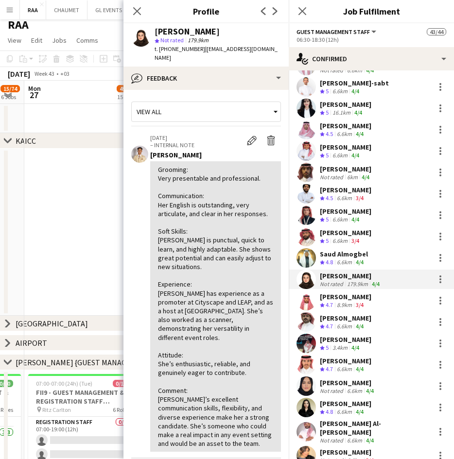
click at [361, 228] on div "[PERSON_NAME]" at bounding box center [345, 232] width 51 height 9
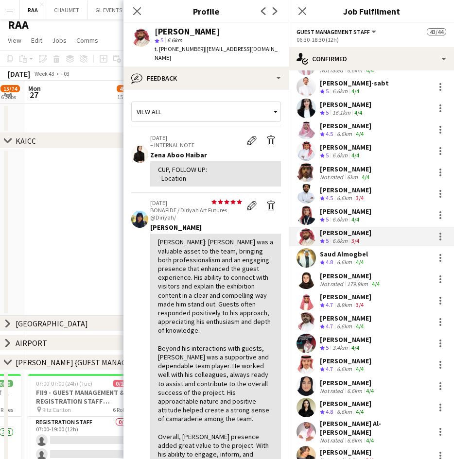
click at [358, 251] on div "Saud Almogbel" at bounding box center [344, 254] width 48 height 9
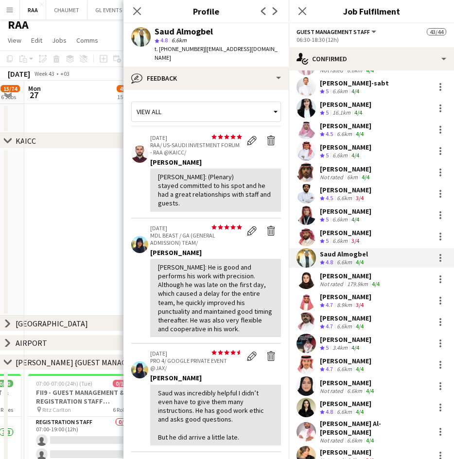
click at [355, 282] on div "179.9km" at bounding box center [357, 283] width 25 height 7
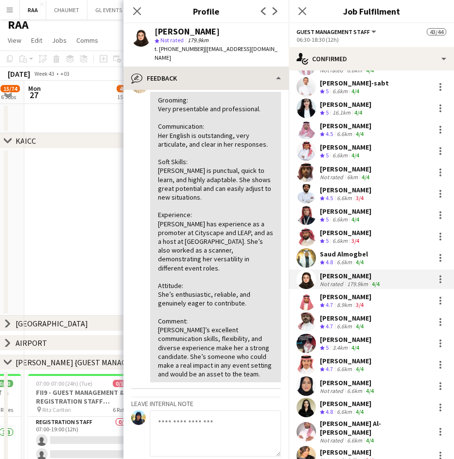
scroll to position [70, 0]
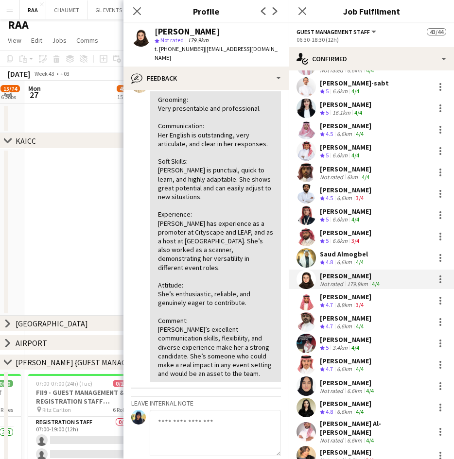
click at [177, 31] on div "[PERSON_NAME]" at bounding box center [186, 31] width 65 height 9
copy div "[PERSON_NAME]"
click at [346, 298] on div "[PERSON_NAME]" at bounding box center [345, 296] width 51 height 9
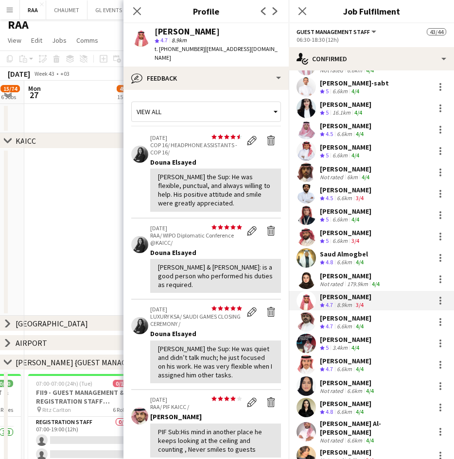
click at [179, 31] on div "[PERSON_NAME]" at bounding box center [186, 31] width 65 height 9
copy div "[PERSON_NAME]"
click at [363, 318] on div "[PERSON_NAME]" at bounding box center [345, 318] width 51 height 9
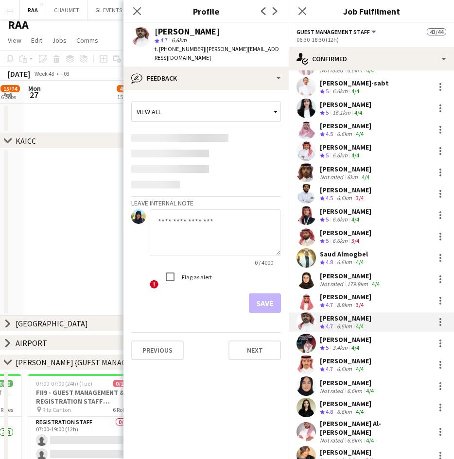
scroll to position [477, 0]
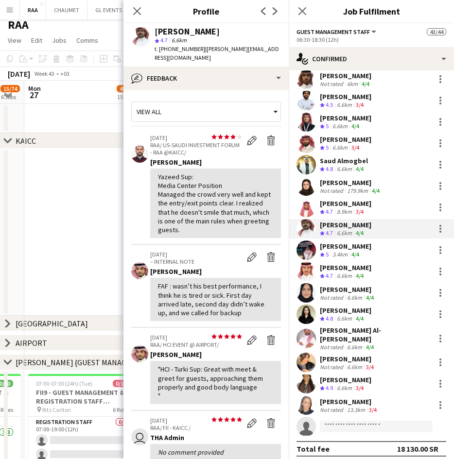
click at [180, 49] on span "t. [PHONE_NUMBER]" at bounding box center [179, 48] width 51 height 7
click at [182, 28] on div "[PERSON_NAME]" at bounding box center [186, 31] width 65 height 9
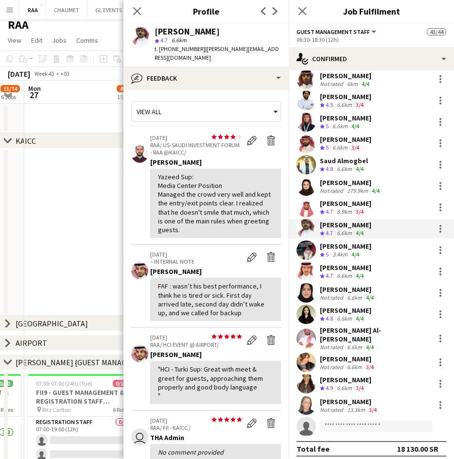
click at [337, 252] on div "3.4km" at bounding box center [339, 255] width 19 height 8
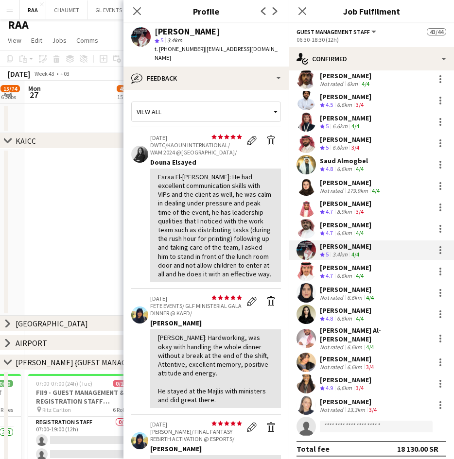
click at [182, 27] on div "[PERSON_NAME]" at bounding box center [186, 31] width 65 height 9
click at [346, 278] on div "6.6km" at bounding box center [344, 276] width 19 height 8
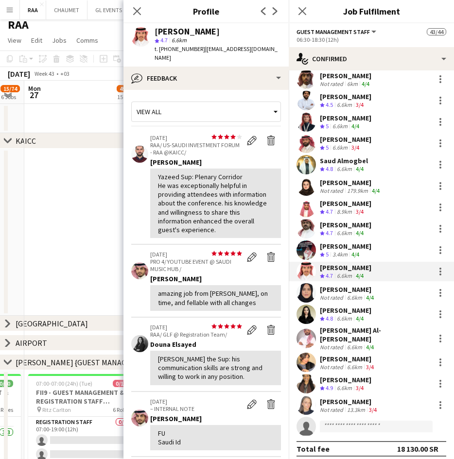
click at [181, 32] on div "[PERSON_NAME]" at bounding box center [186, 31] width 65 height 9
click at [362, 294] on div "6.6km" at bounding box center [354, 297] width 19 height 7
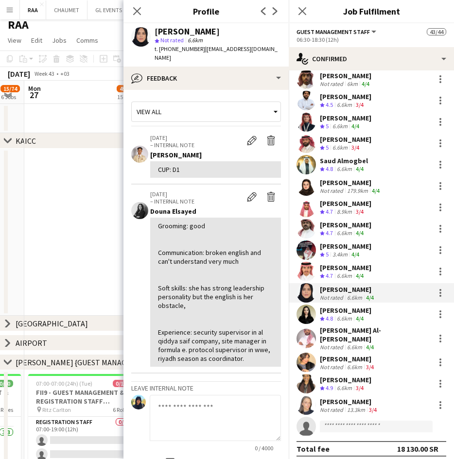
click at [172, 27] on div "[PERSON_NAME]" at bounding box center [186, 31] width 65 height 9
click at [348, 311] on div "[PERSON_NAME]" at bounding box center [345, 310] width 51 height 9
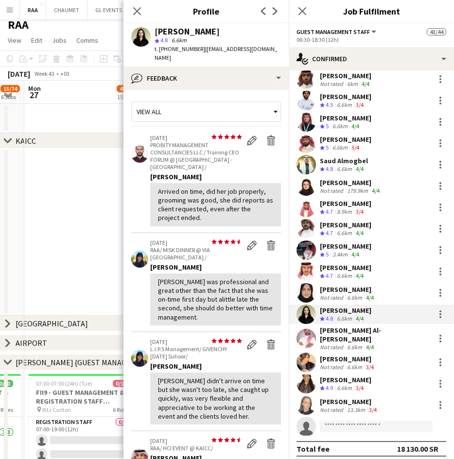
click at [170, 34] on div "[PERSON_NAME]" at bounding box center [186, 31] width 65 height 9
click at [347, 334] on div "[PERSON_NAME] Al-[PERSON_NAME]" at bounding box center [375, 334] width 111 height 17
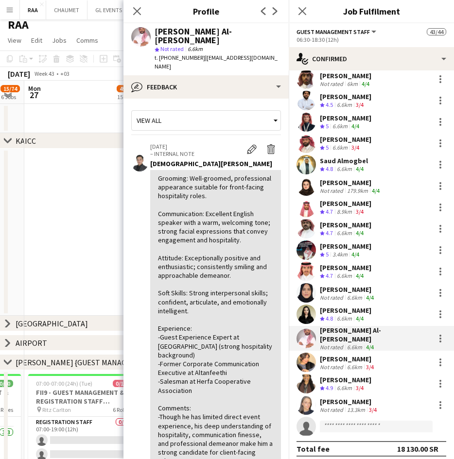
click at [175, 32] on div "[PERSON_NAME] Al-[PERSON_NAME]" at bounding box center [217, 35] width 126 height 17
click at [349, 363] on div "6.6km" at bounding box center [354, 366] width 19 height 7
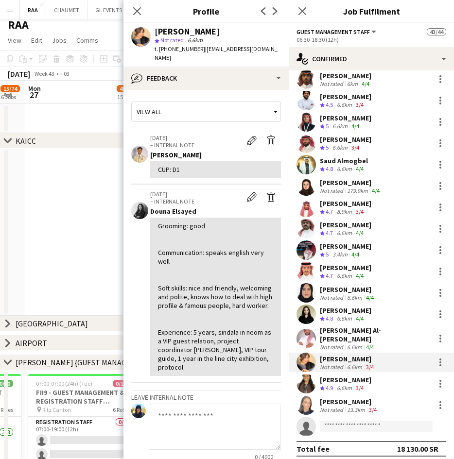
click at [190, 34] on div "[PERSON_NAME]" at bounding box center [186, 31] width 65 height 9
click at [350, 375] on div "[PERSON_NAME]" at bounding box center [345, 379] width 51 height 9
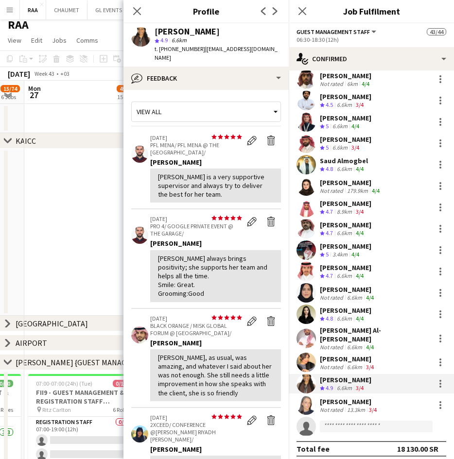
click at [179, 27] on div "[PERSON_NAME]" at bounding box center [186, 31] width 65 height 9
click at [365, 406] on div "13.3km" at bounding box center [356, 409] width 22 height 7
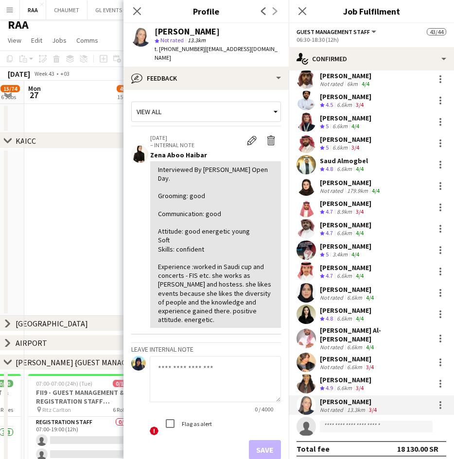
click at [177, 31] on div "[PERSON_NAME]" at bounding box center [186, 31] width 65 height 9
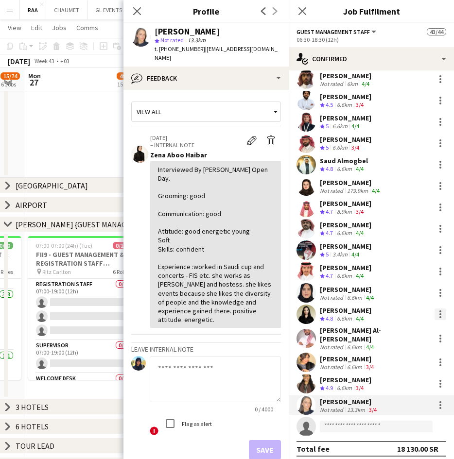
scroll to position [0, 0]
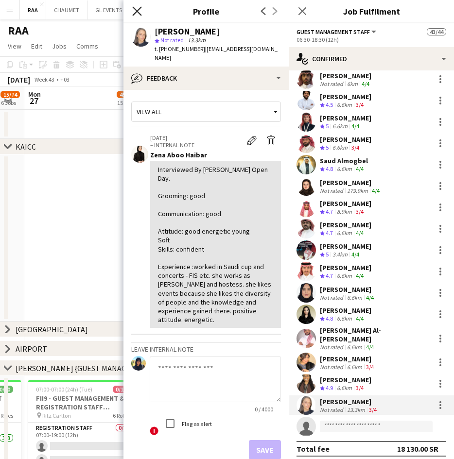
click at [136, 16] on icon "Close pop-in" at bounding box center [136, 10] width 9 height 9
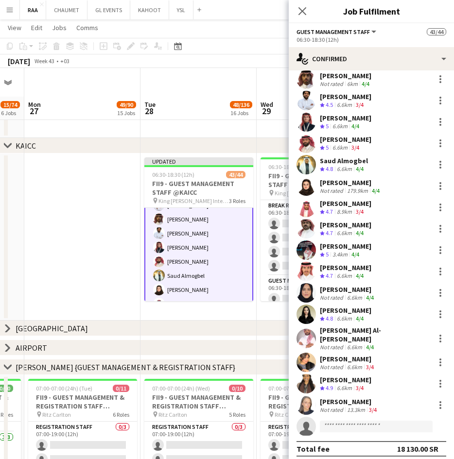
scroll to position [86, 0]
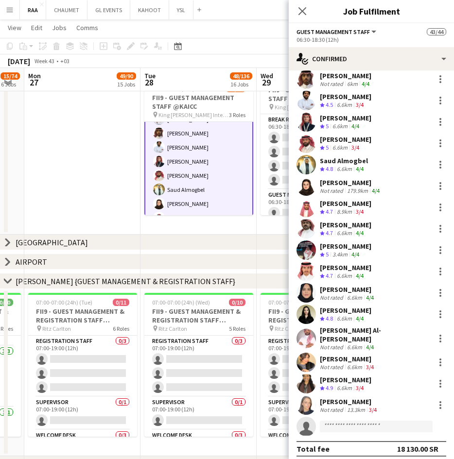
click at [75, 235] on div "chevron-right [GEOGRAPHIC_DATA]" at bounding box center [227, 243] width 454 height 16
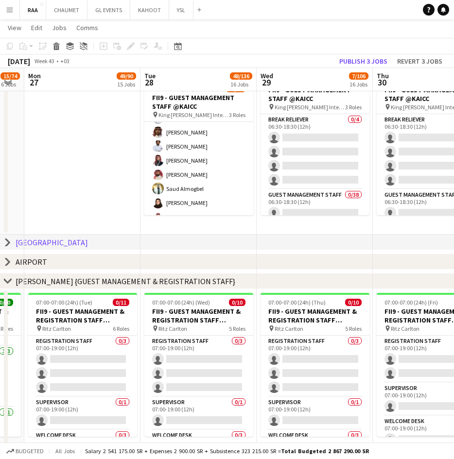
scroll to position [383, 0]
click at [77, 242] on div "chevron-right [GEOGRAPHIC_DATA]" at bounding box center [227, 243] width 454 height 16
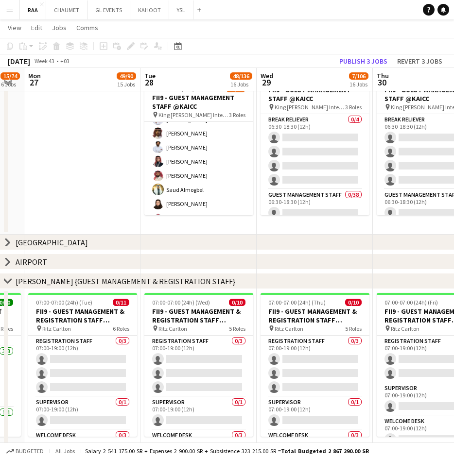
click at [11, 241] on icon "chevron-right" at bounding box center [8, 242] width 8 height 8
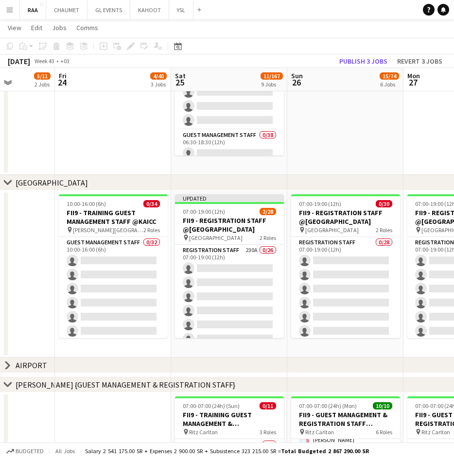
scroll to position [0, 294]
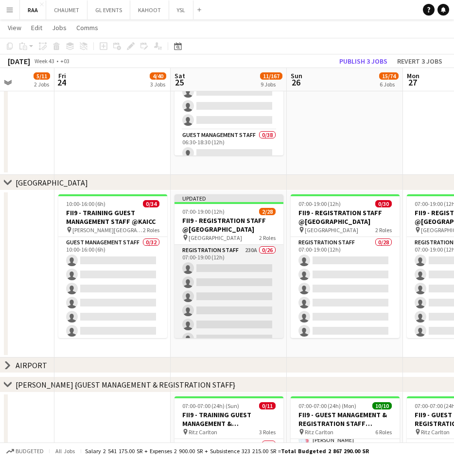
click at [207, 269] on app-card-role "Registration Staff 230A 0/26 07:00-19:00 (12h) single-neutral-actions single-ne…" at bounding box center [228, 437] width 109 height 385
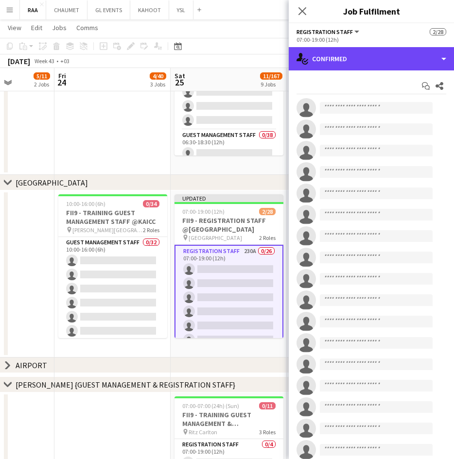
click at [380, 57] on div "single-neutral-actions-check-2 Confirmed" at bounding box center [371, 58] width 165 height 23
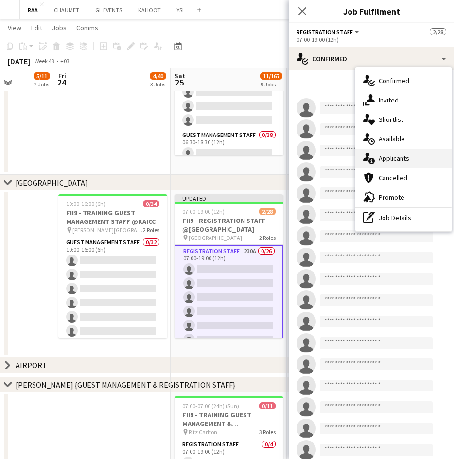
click at [409, 155] on div "single-neutral-actions-information Applicants" at bounding box center [403, 158] width 96 height 19
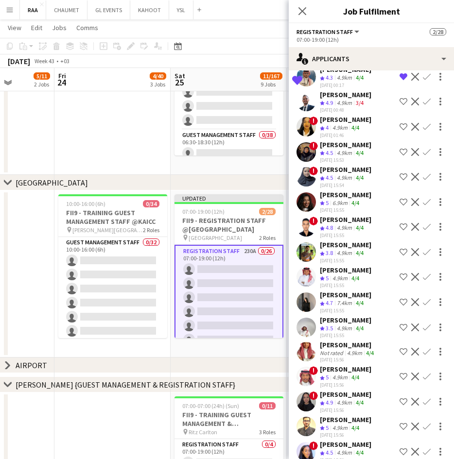
scroll to position [316, 0]
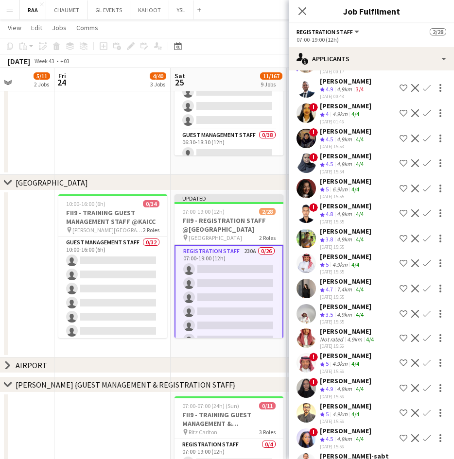
click at [344, 136] on div "4.9km" at bounding box center [344, 140] width 19 height 8
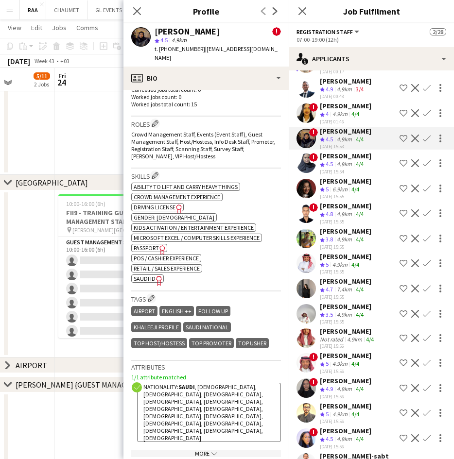
scroll to position [409, 0]
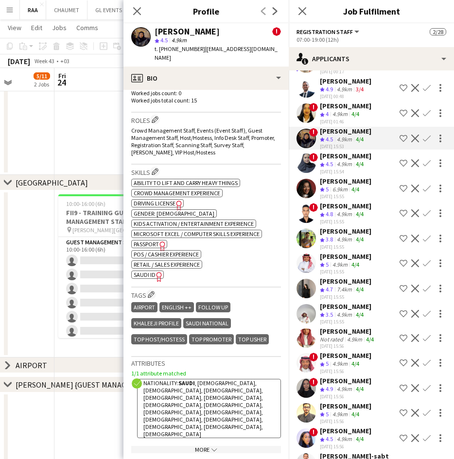
click at [350, 166] on div "4.9km" at bounding box center [344, 164] width 19 height 8
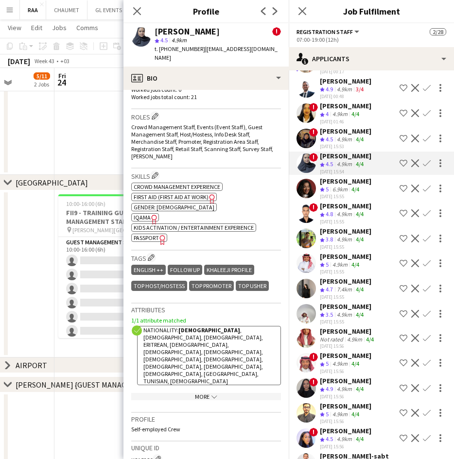
scroll to position [558, 0]
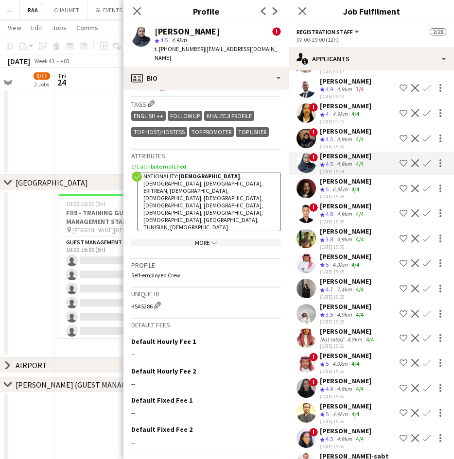
click at [346, 184] on div "[PERSON_NAME]" at bounding box center [345, 181] width 51 height 9
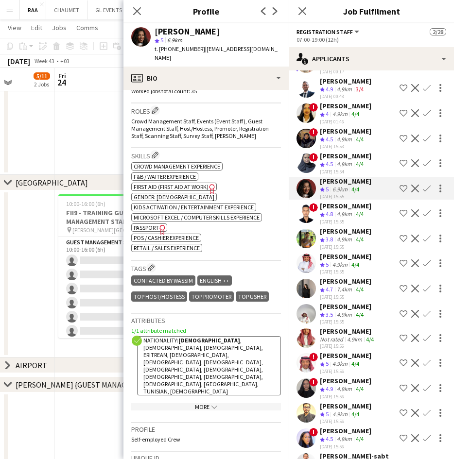
scroll to position [443, 0]
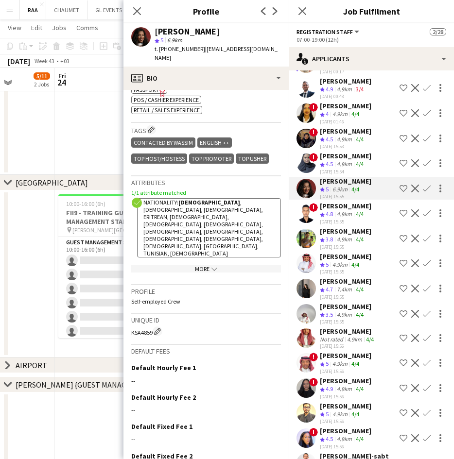
click at [344, 207] on div "[PERSON_NAME]" at bounding box center [345, 206] width 51 height 9
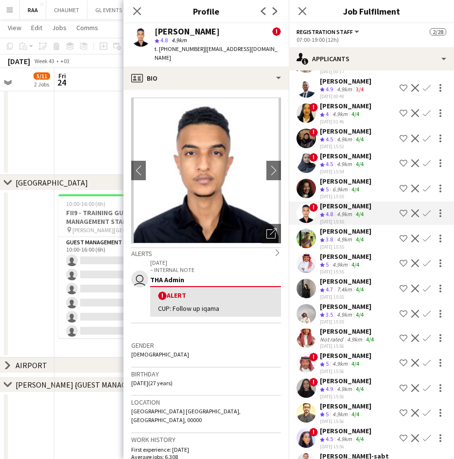
click at [343, 244] on div "4.9km" at bounding box center [344, 240] width 19 height 8
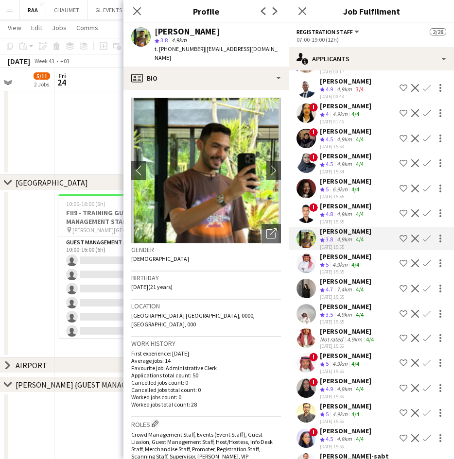
click at [344, 269] on div "4.9km" at bounding box center [339, 265] width 19 height 8
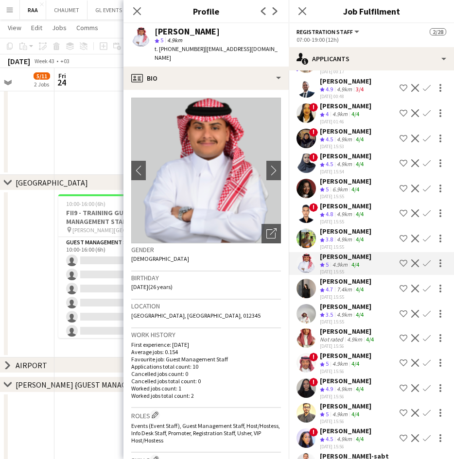
click at [411, 267] on app-icon "Decline" at bounding box center [415, 263] width 8 height 8
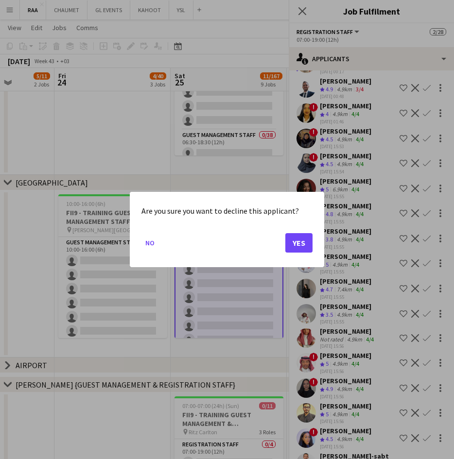
scroll to position [0, 0]
click at [288, 242] on button "Yes" at bounding box center [298, 242] width 27 height 19
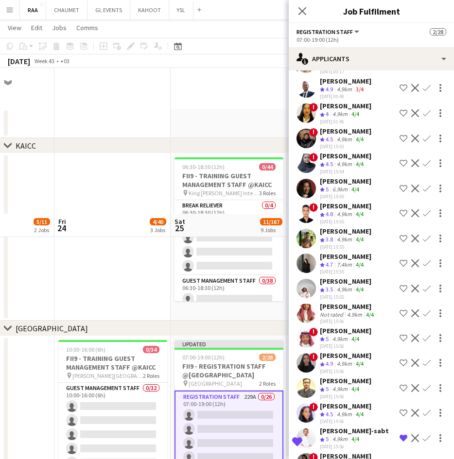
scroll to position [146, 0]
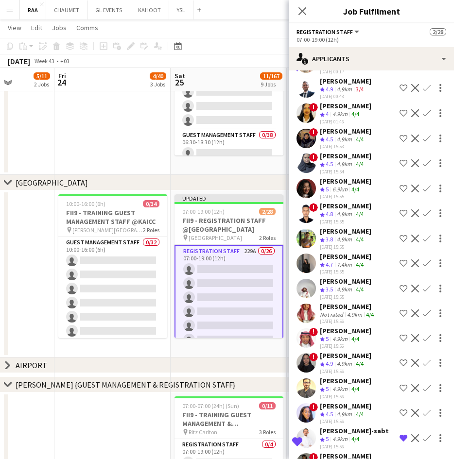
click at [341, 269] on div "7.4km" at bounding box center [344, 265] width 19 height 8
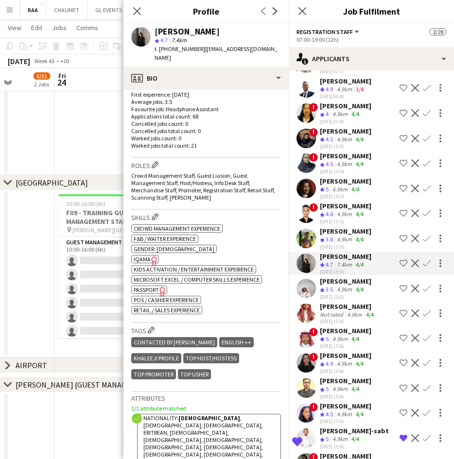
scroll to position [259, 0]
click at [353, 286] on div "[PERSON_NAME]" at bounding box center [345, 281] width 51 height 9
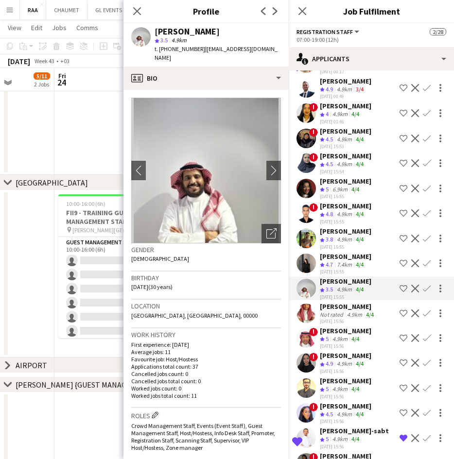
click at [341, 318] on div "Not rated" at bounding box center [332, 314] width 25 height 7
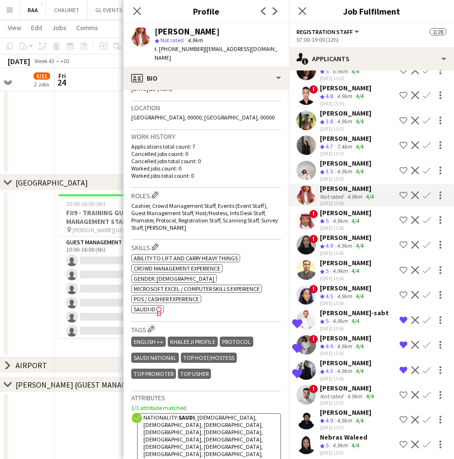
scroll to position [200, 0]
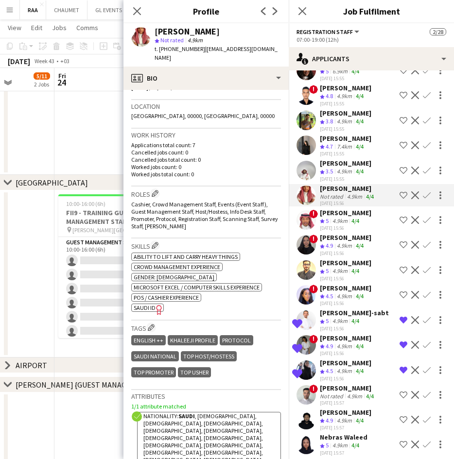
click at [351, 225] on div "4/4" at bounding box center [355, 221] width 12 height 8
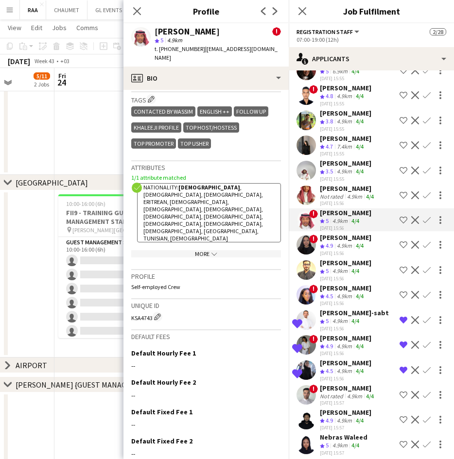
scroll to position [555, 0]
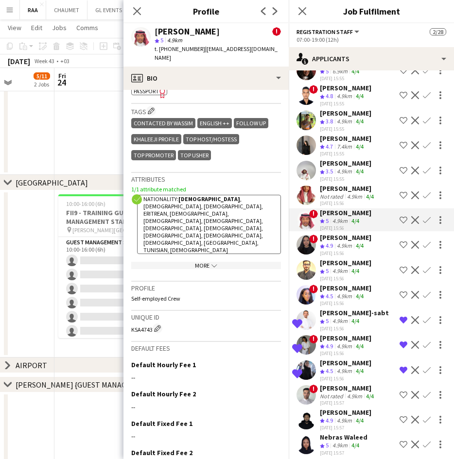
click at [348, 242] on div "[PERSON_NAME]" at bounding box center [345, 237] width 51 height 9
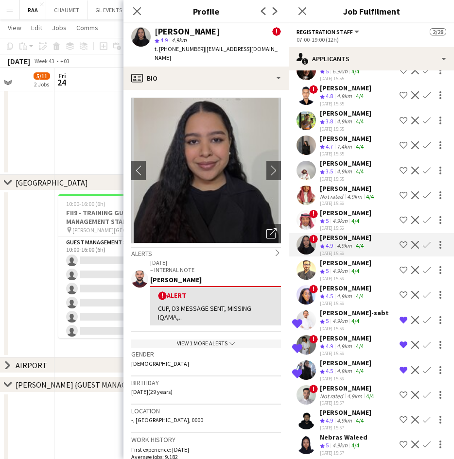
click at [341, 292] on div "[PERSON_NAME]" at bounding box center [345, 288] width 51 height 9
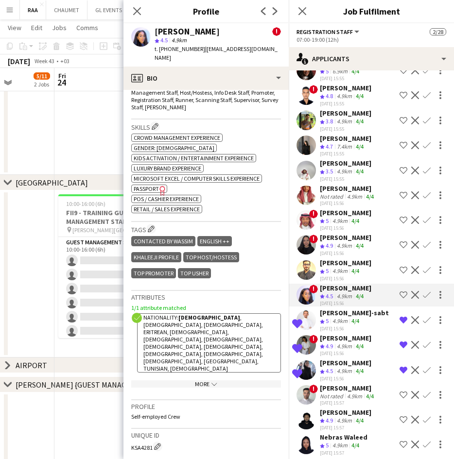
scroll to position [446, 0]
click at [346, 275] on div "4.9km" at bounding box center [339, 271] width 19 height 8
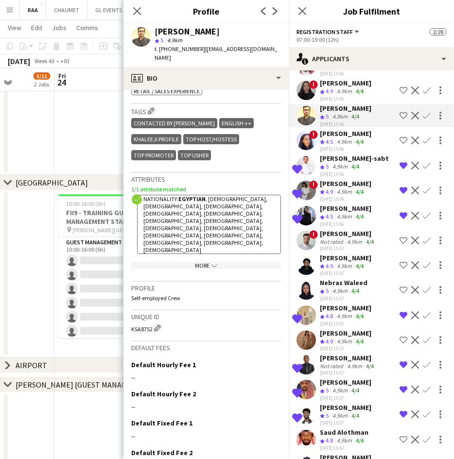
scroll to position [600, 0]
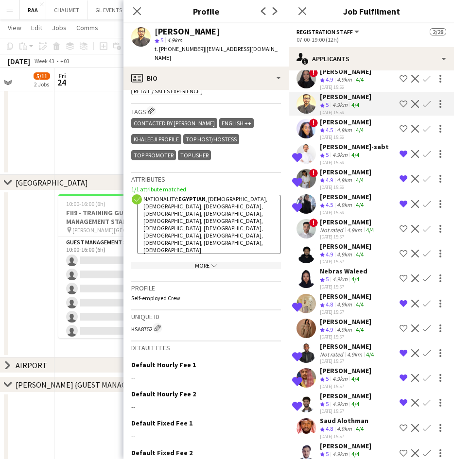
click at [338, 226] on div "[PERSON_NAME]" at bounding box center [348, 222] width 56 height 9
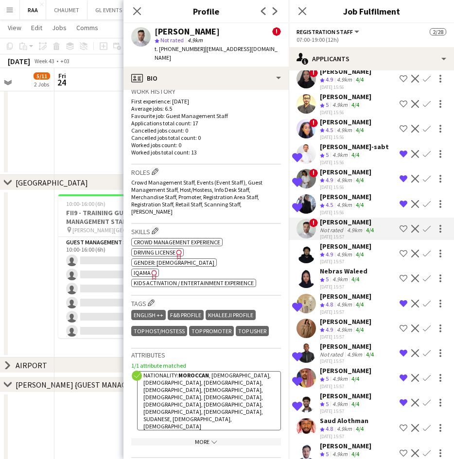
scroll to position [352, 0]
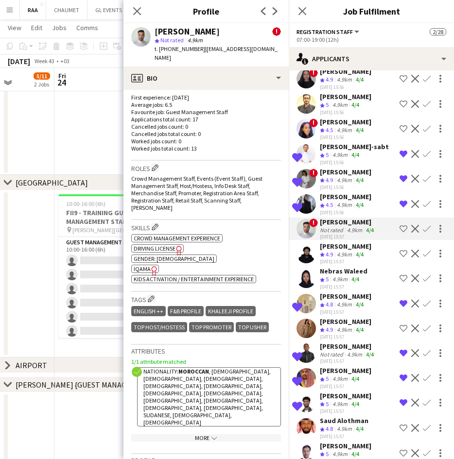
click at [338, 251] on div "[PERSON_NAME]" at bounding box center [345, 246] width 51 height 9
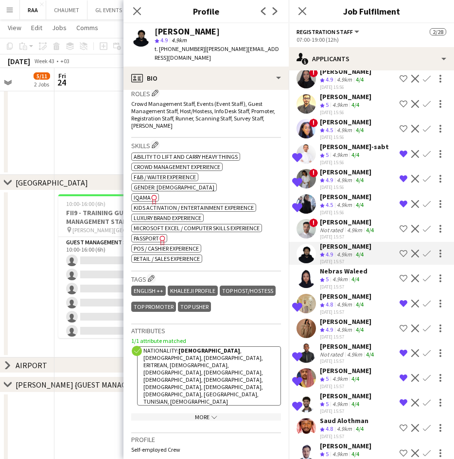
scroll to position [341, 0]
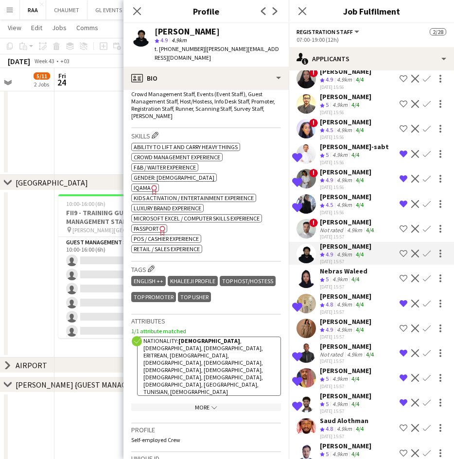
click at [339, 284] on div "4.9km" at bounding box center [339, 279] width 19 height 8
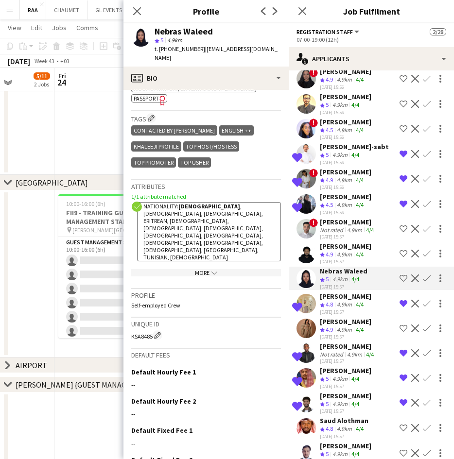
scroll to position [433, 0]
click at [341, 334] on div "4.9km" at bounding box center [344, 330] width 19 height 8
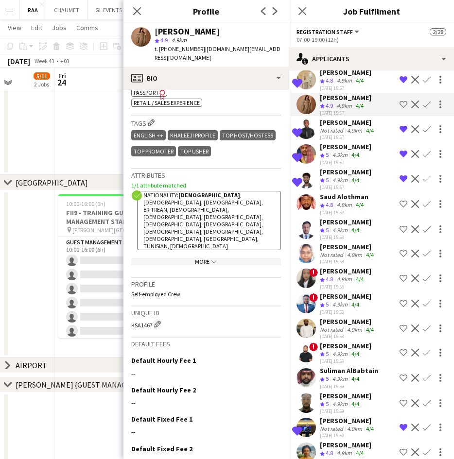
scroll to position [842, 0]
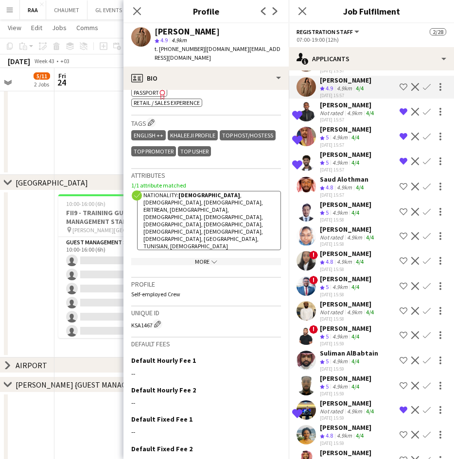
click at [343, 184] on div "[PERSON_NAME]" at bounding box center [345, 179] width 51 height 9
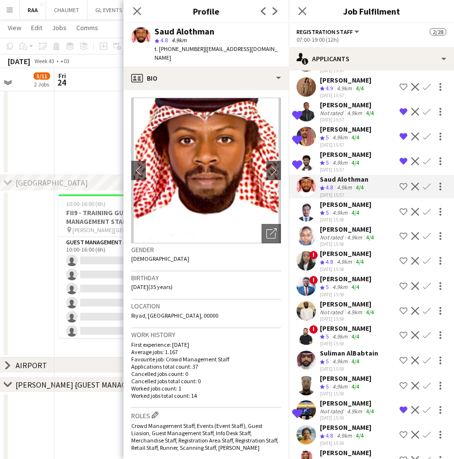
click at [411, 190] on app-icon "Decline" at bounding box center [415, 187] width 8 height 8
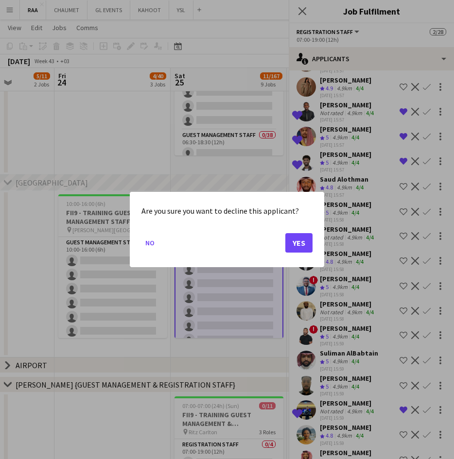
scroll to position [0, 0]
click at [302, 239] on button "Yes" at bounding box center [298, 242] width 27 height 19
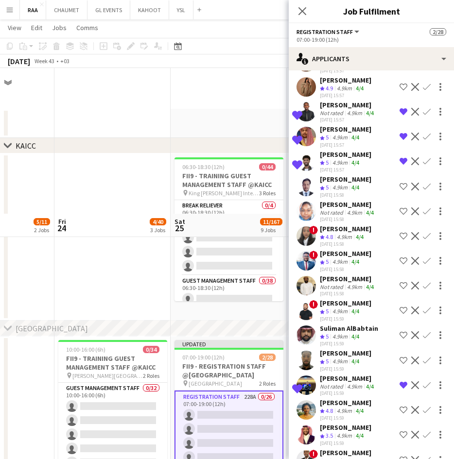
scroll to position [146, 0]
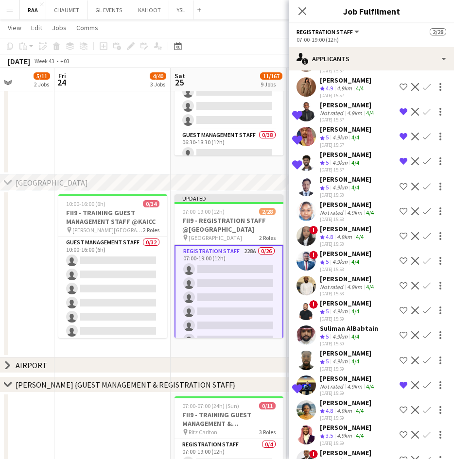
click at [345, 184] on div "[PERSON_NAME]" at bounding box center [345, 179] width 51 height 9
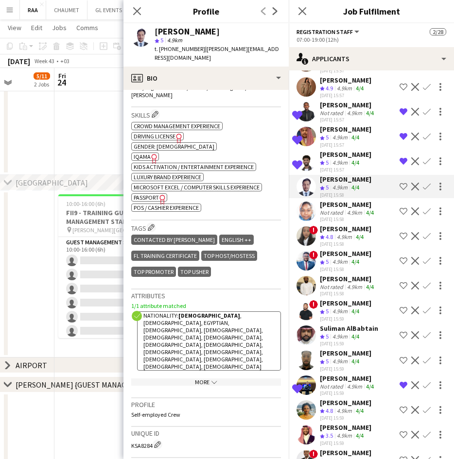
scroll to position [356, 0]
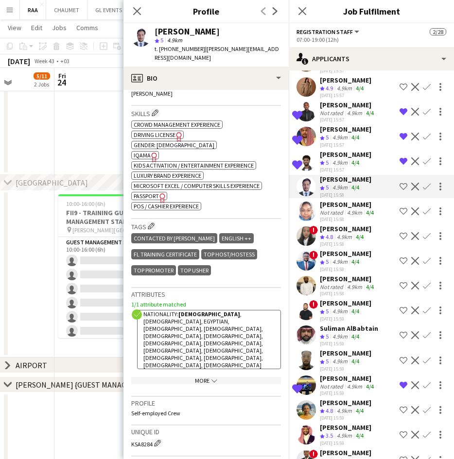
click at [343, 209] on div "[PERSON_NAME]" at bounding box center [348, 204] width 56 height 9
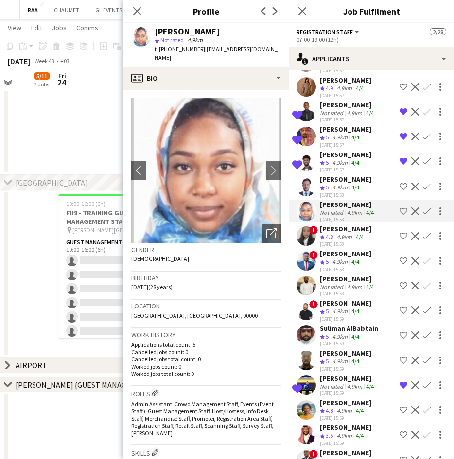
click at [344, 241] on div "4.9km" at bounding box center [344, 237] width 19 height 8
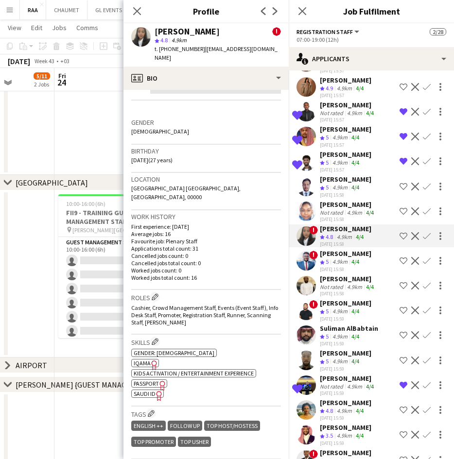
scroll to position [230, 0]
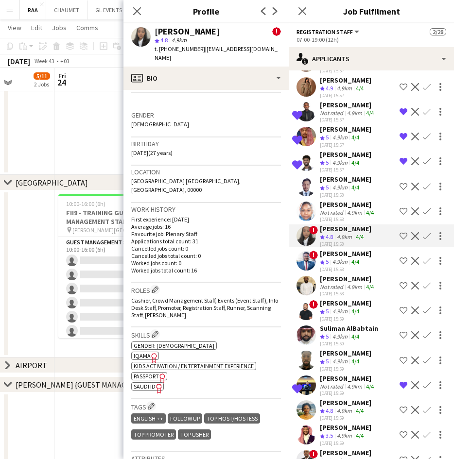
click at [345, 258] on div "[PERSON_NAME]" at bounding box center [345, 253] width 51 height 9
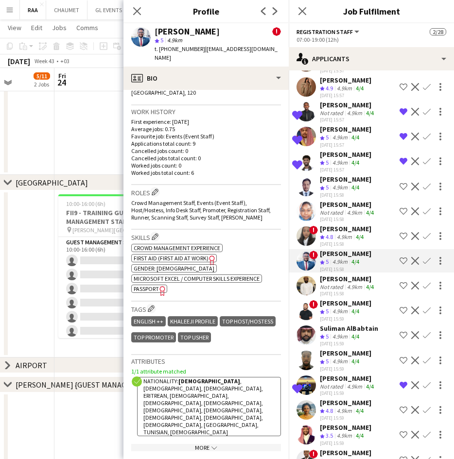
scroll to position [366, 0]
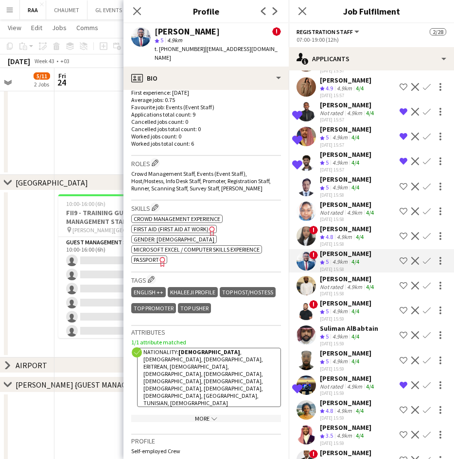
click at [348, 283] on div "[PERSON_NAME]" at bounding box center [348, 278] width 56 height 9
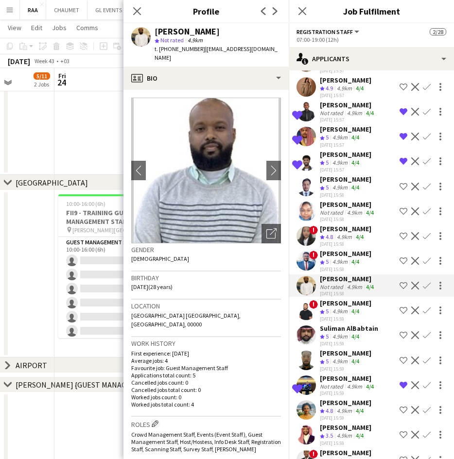
click at [334, 316] on div "4.9km" at bounding box center [339, 311] width 19 height 8
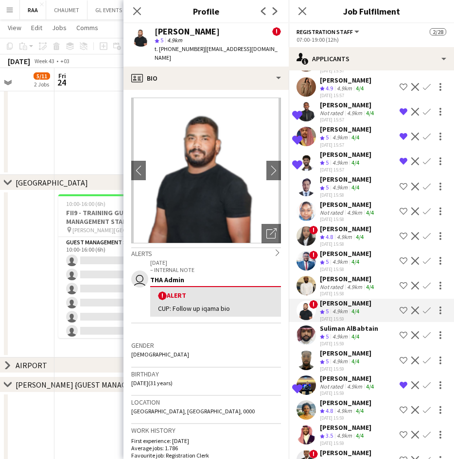
click at [363, 333] on div "Suliman AlBabtain" at bounding box center [349, 328] width 58 height 9
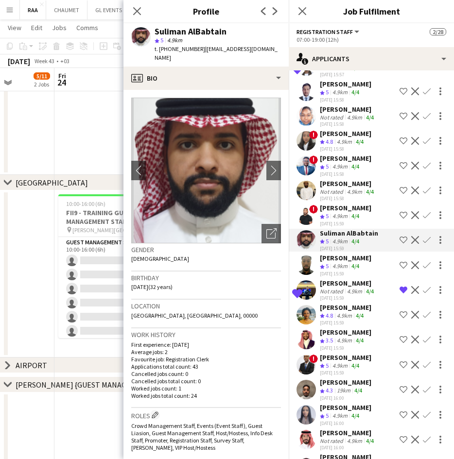
scroll to position [941, 0]
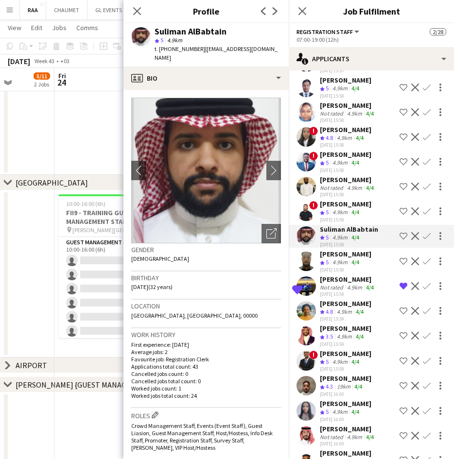
click at [411, 240] on app-icon "Decline" at bounding box center [415, 236] width 8 height 8
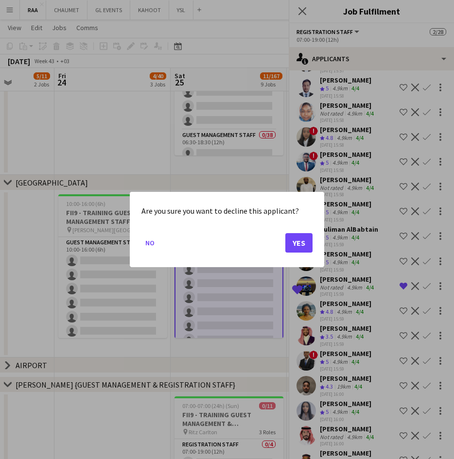
scroll to position [0, 0]
click at [304, 242] on button "Yes" at bounding box center [298, 242] width 27 height 19
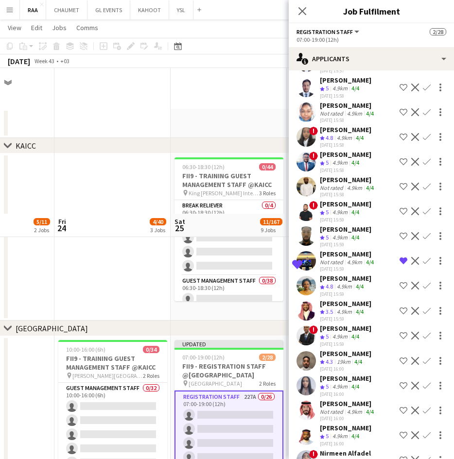
scroll to position [146, 0]
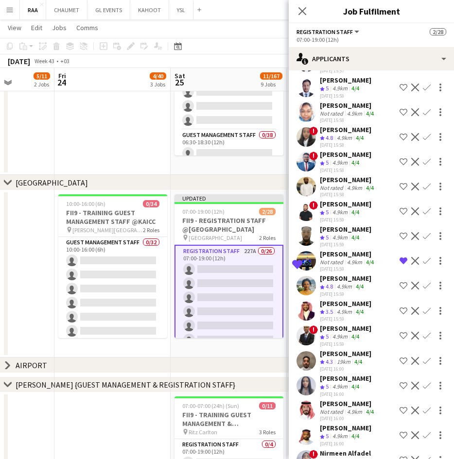
click at [342, 283] on div "[PERSON_NAME]" at bounding box center [345, 278] width 51 height 9
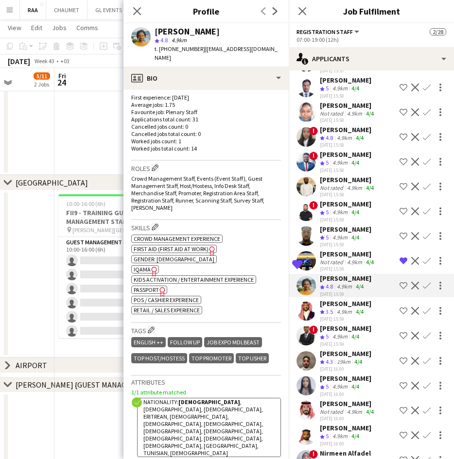
scroll to position [258, 0]
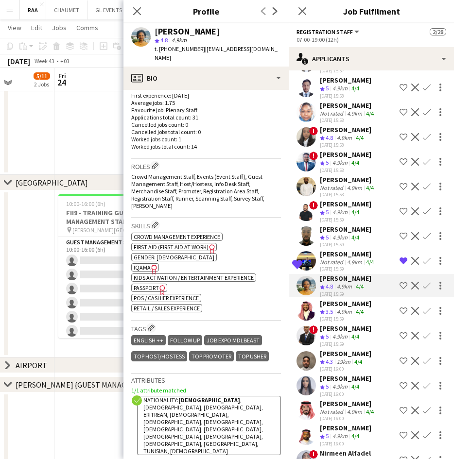
click at [363, 315] on app-skills-label "4/4" at bounding box center [360, 311] width 8 height 7
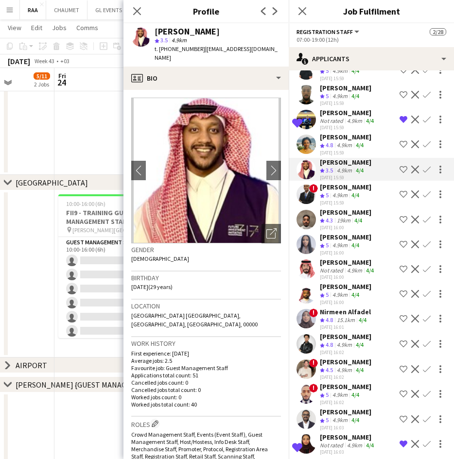
scroll to position [1090, 0]
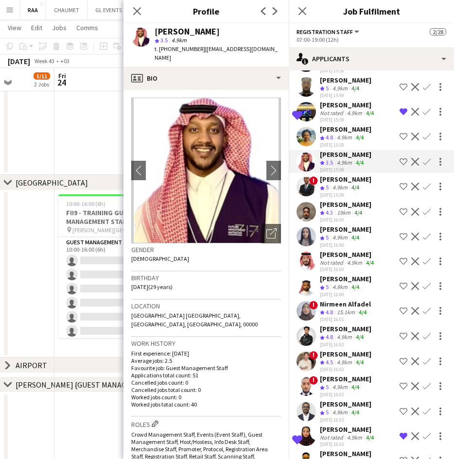
click at [343, 198] on div "[DATE] 15:59" at bounding box center [345, 195] width 51 height 6
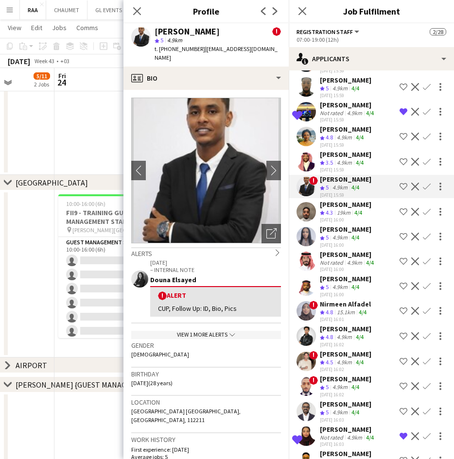
click at [338, 167] on div "4.9km" at bounding box center [344, 163] width 19 height 8
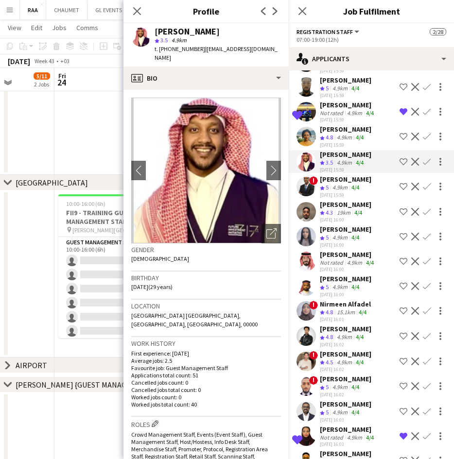
click at [338, 192] on div "4.9km" at bounding box center [339, 188] width 19 height 8
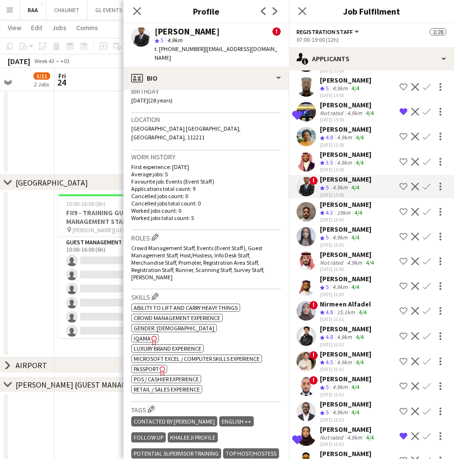
scroll to position [581, 0]
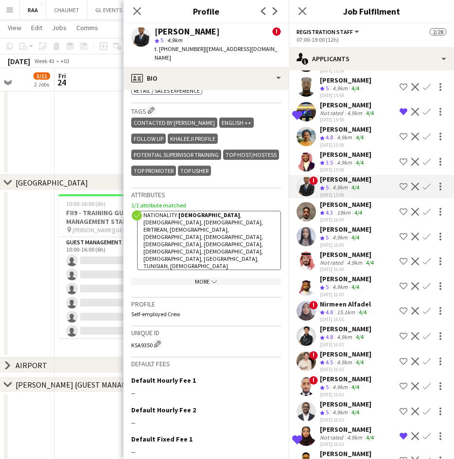
click at [351, 217] on div "19km" at bounding box center [343, 213] width 17 height 8
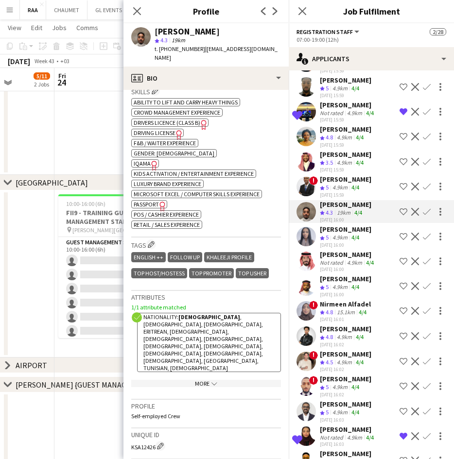
scroll to position [377, 0]
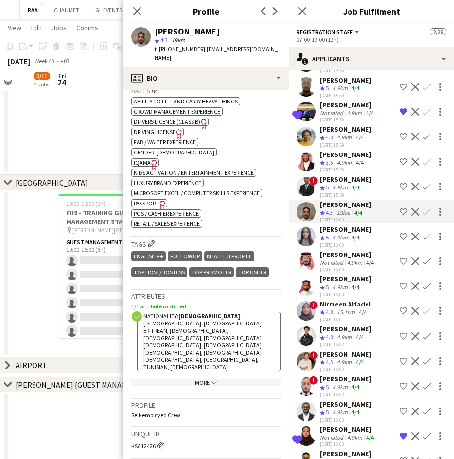
click at [348, 234] on div "[PERSON_NAME]" at bounding box center [345, 229] width 51 height 9
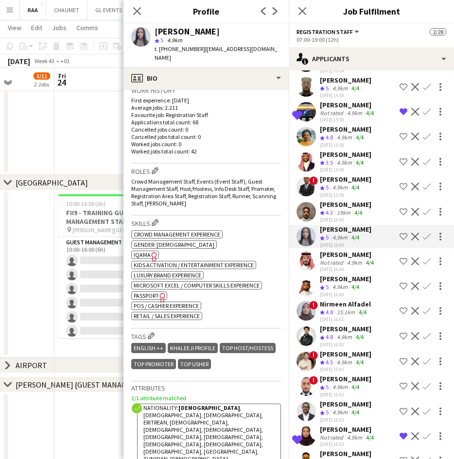
scroll to position [265, 0]
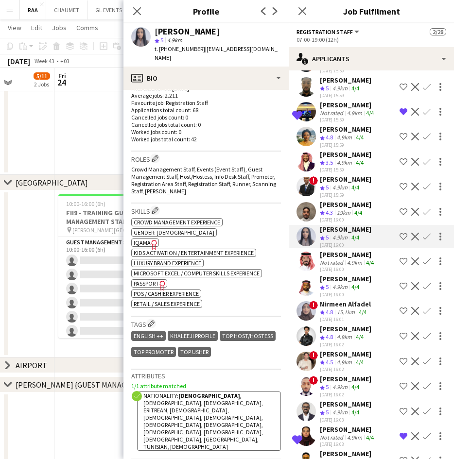
click at [340, 259] on div "[PERSON_NAME]" at bounding box center [348, 254] width 56 height 9
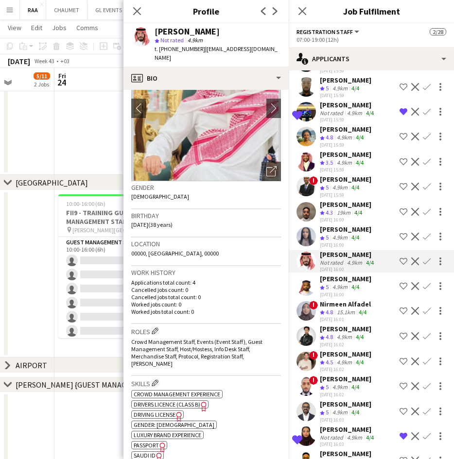
scroll to position [60, 0]
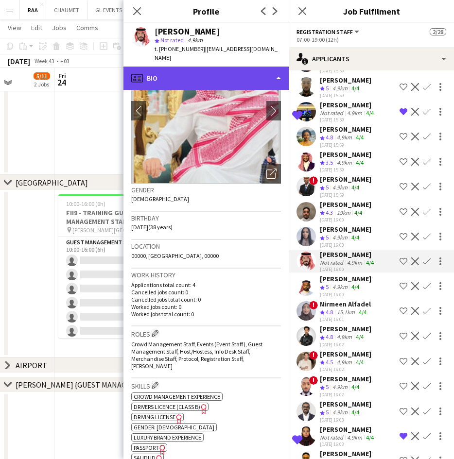
click at [238, 69] on div "profile Bio" at bounding box center [205, 78] width 165 height 23
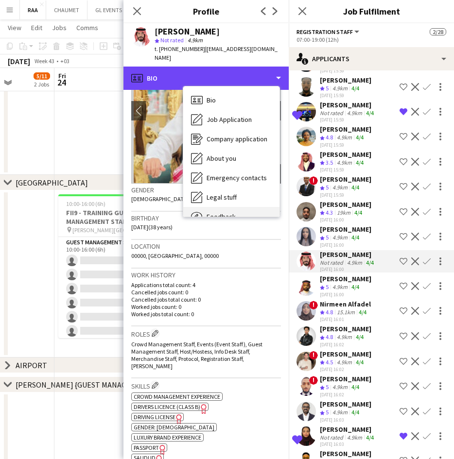
scroll to position [33, 0]
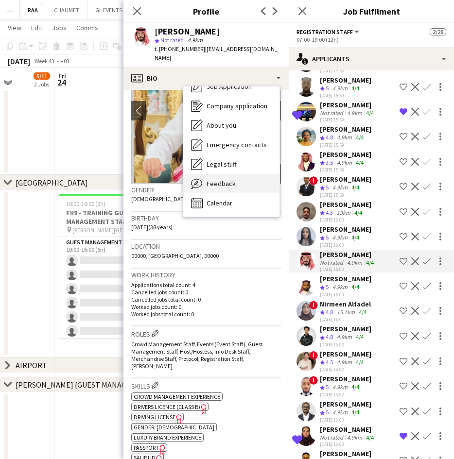
click at [245, 178] on div "Feedback Feedback" at bounding box center [231, 183] width 96 height 19
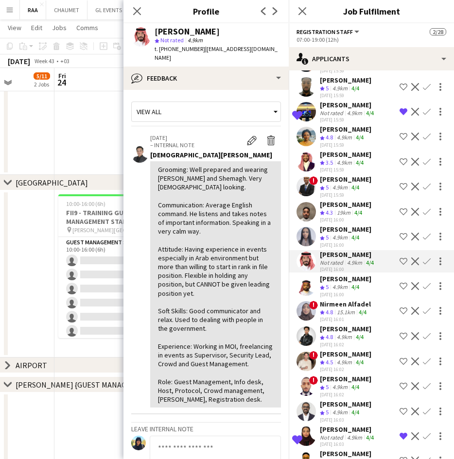
click at [336, 283] on div "[PERSON_NAME]" at bounding box center [345, 278] width 51 height 9
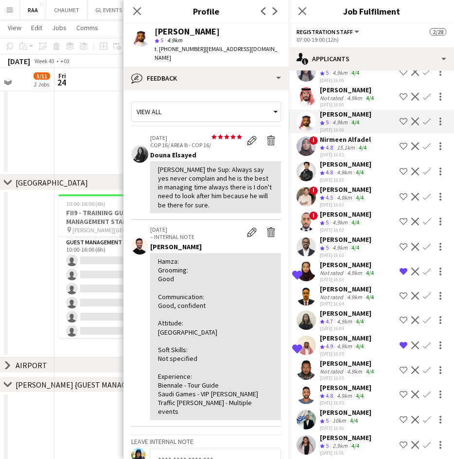
scroll to position [1256, 0]
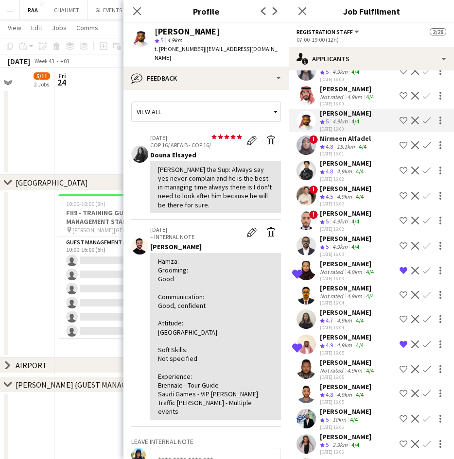
click at [222, 90] on app-crew-profile-feedback-tab "View all star star star star star star star star star star [DATE] COP 16/ AREA …" at bounding box center [205, 274] width 165 height 369
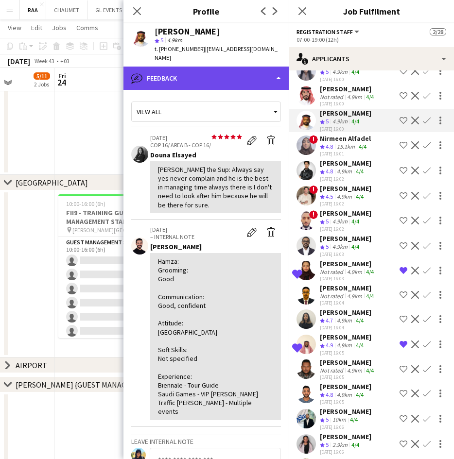
click at [213, 68] on div "bubble-pencil Feedback" at bounding box center [205, 78] width 165 height 23
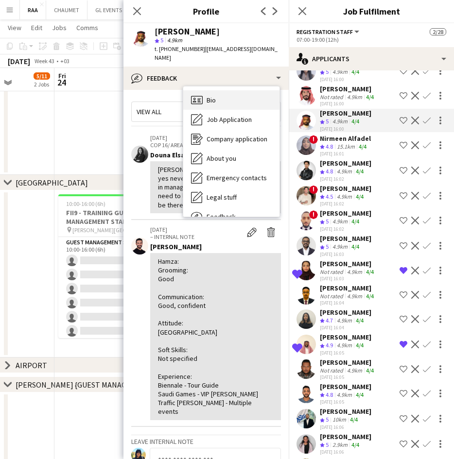
click at [228, 90] on div "Bio Bio" at bounding box center [231, 99] width 96 height 19
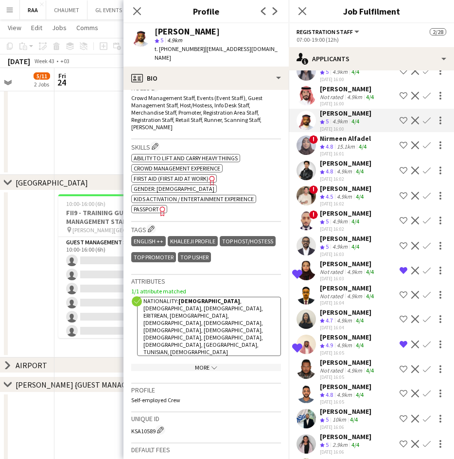
scroll to position [337, 0]
click at [343, 157] on div "[DATE] 16:01" at bounding box center [345, 154] width 51 height 6
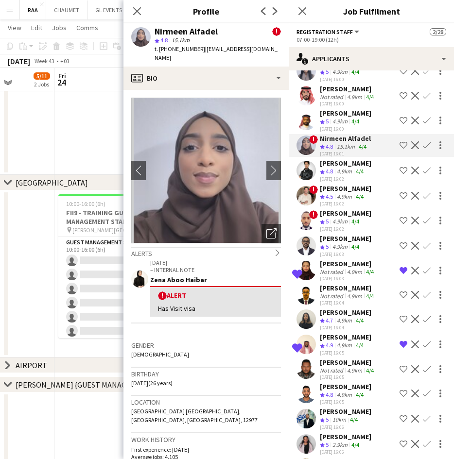
click at [344, 176] on div "4.9km" at bounding box center [344, 172] width 19 height 8
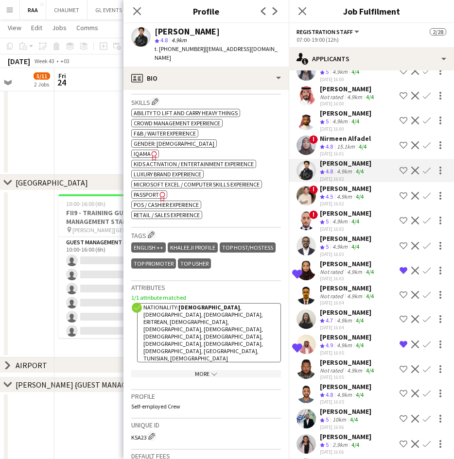
scroll to position [424, 0]
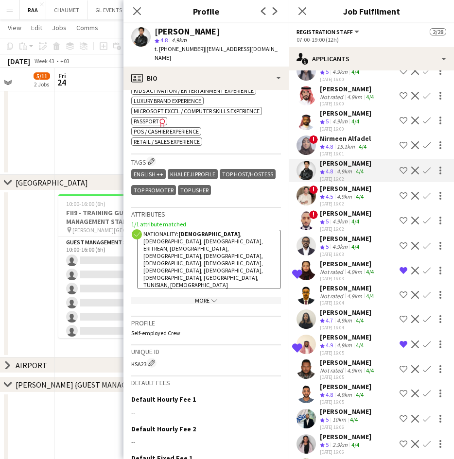
click at [335, 201] on div "Crew rating 4.5" at bounding box center [327, 197] width 15 height 8
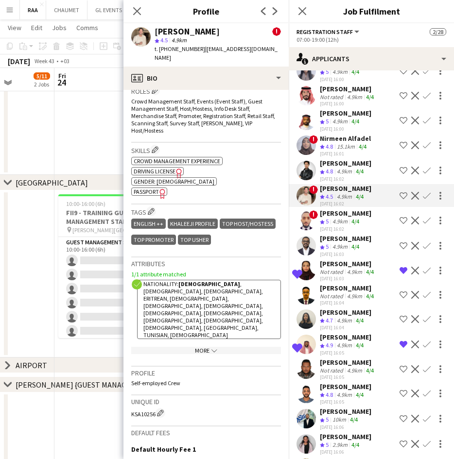
scroll to position [430, 0]
click at [342, 226] on div "4.9km" at bounding box center [339, 222] width 19 height 8
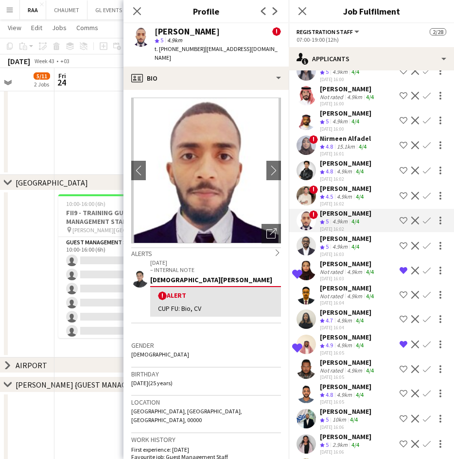
click at [356, 250] on app-skills-label "4/4" at bounding box center [355, 246] width 8 height 7
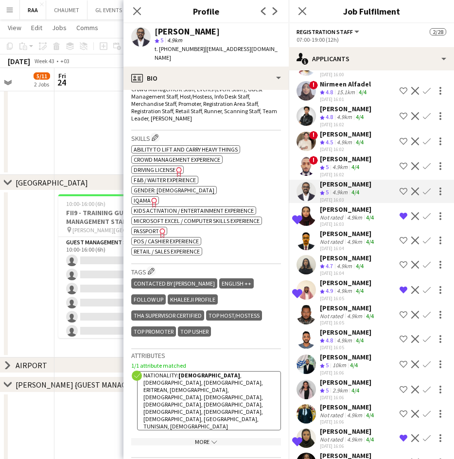
scroll to position [1334, 0]
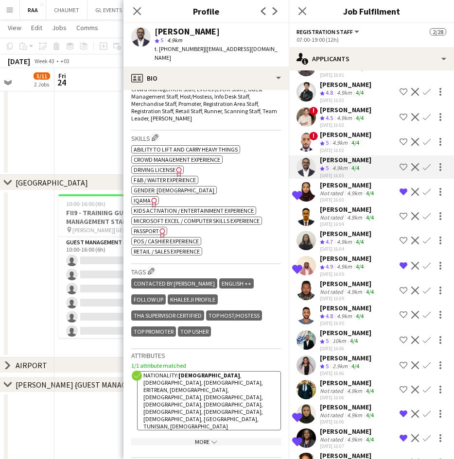
click at [341, 214] on div "[PERSON_NAME]" at bounding box center [348, 209] width 56 height 9
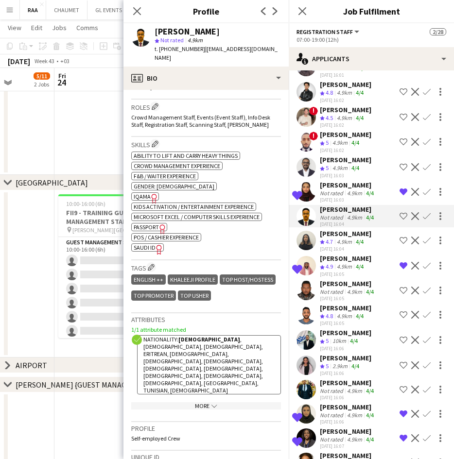
scroll to position [307, 0]
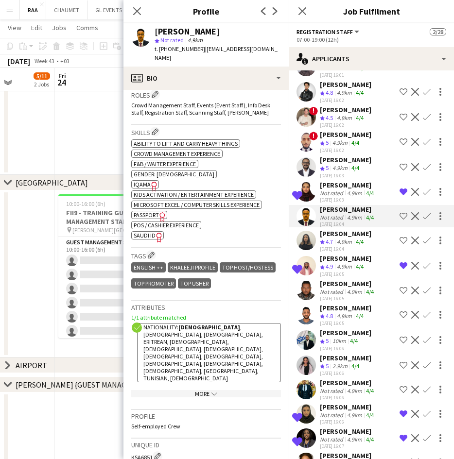
click at [344, 246] on div "4.9km" at bounding box center [344, 242] width 19 height 8
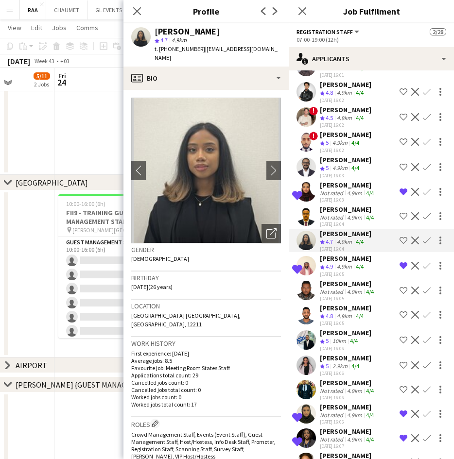
scroll to position [433, 0]
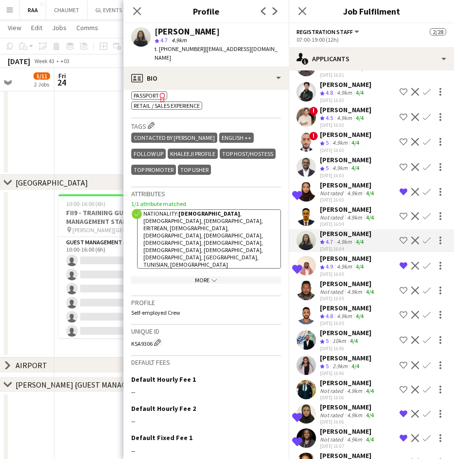
click at [343, 302] on div "[DATE] 16:05" at bounding box center [348, 298] width 56 height 6
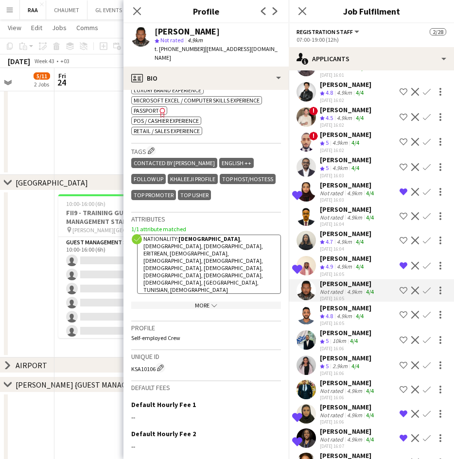
scroll to position [429, 0]
click at [349, 312] on div "[PERSON_NAME]" at bounding box center [345, 308] width 51 height 9
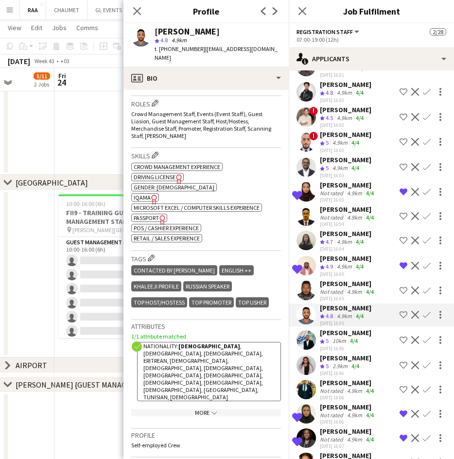
scroll to position [357, 0]
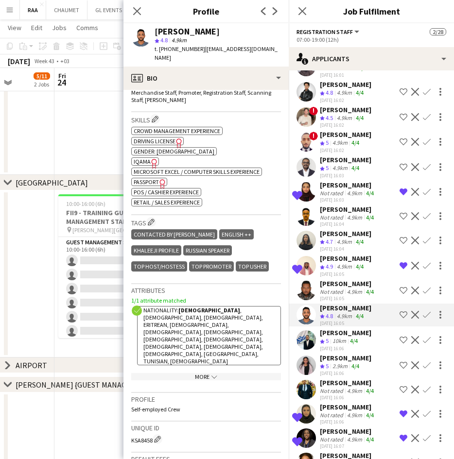
click at [338, 337] on div "[PERSON_NAME]" at bounding box center [345, 332] width 51 height 9
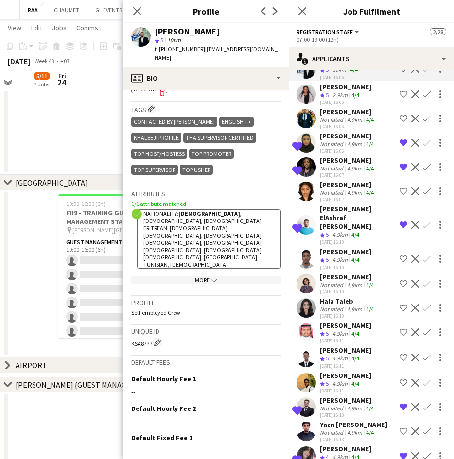
scroll to position [1623, 0]
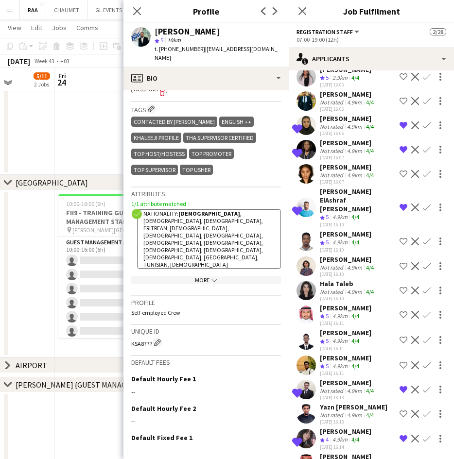
click at [341, 112] on div "[DATE] 16:06" at bounding box center [348, 109] width 56 height 6
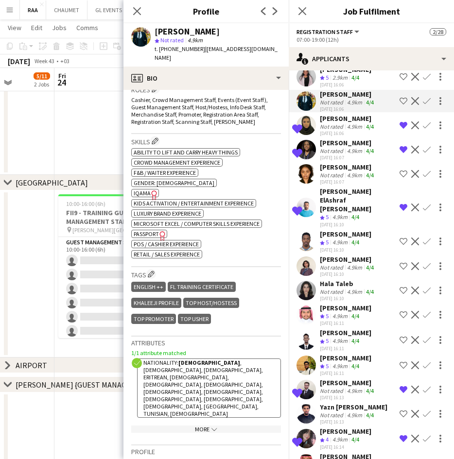
scroll to position [323, 0]
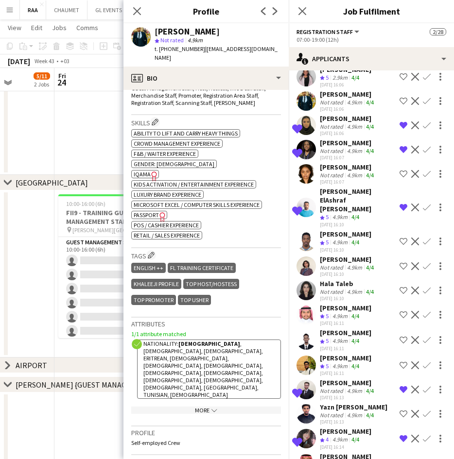
click at [330, 247] on div "Crew rating 5" at bounding box center [325, 242] width 11 height 8
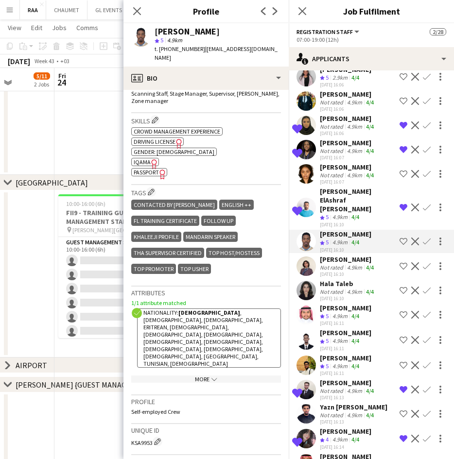
scroll to position [338, 0]
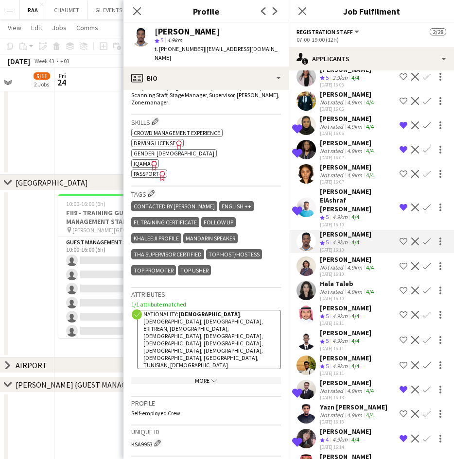
click at [339, 277] on div "[DATE] 16:10" at bounding box center [348, 274] width 56 height 6
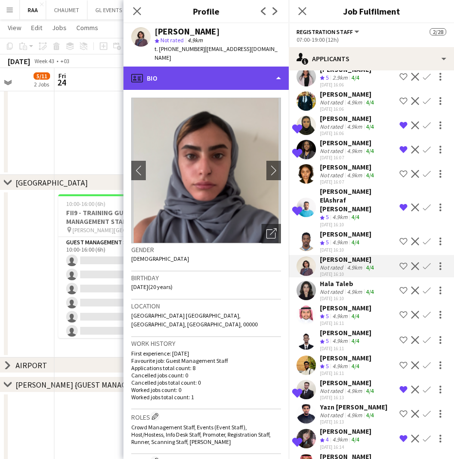
click at [218, 75] on div "profile Bio" at bounding box center [205, 78] width 165 height 23
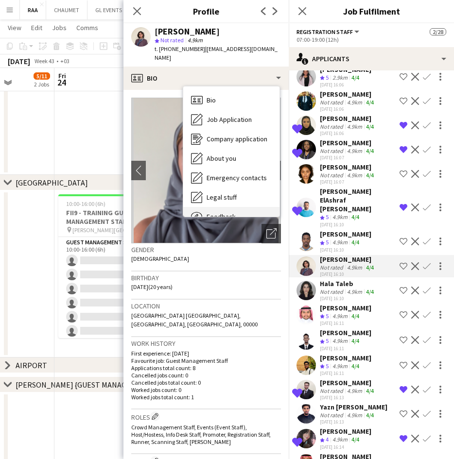
click at [243, 207] on div "Feedback Feedback" at bounding box center [231, 216] width 96 height 19
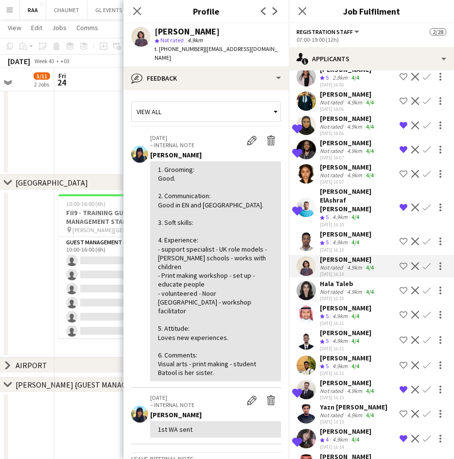
click at [216, 90] on app-crew-profile-feedback-tab "View all [DATE] – INTERNAL NOTE Edit internal note Delete internal note [PERSON…" at bounding box center [205, 274] width 165 height 369
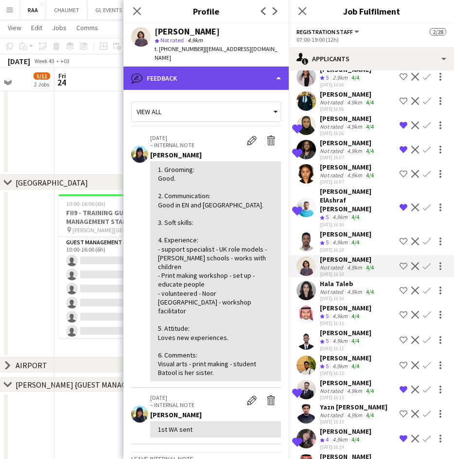
click at [211, 72] on div "bubble-pencil Feedback" at bounding box center [205, 78] width 165 height 23
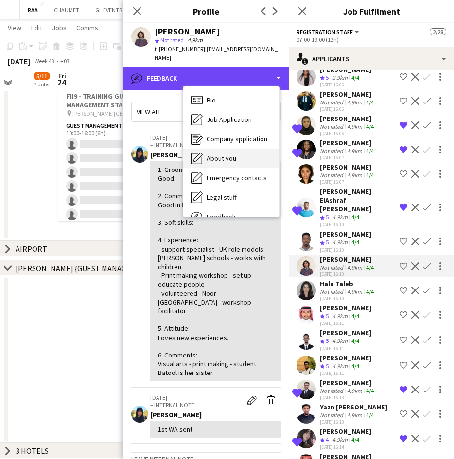
scroll to position [33, 0]
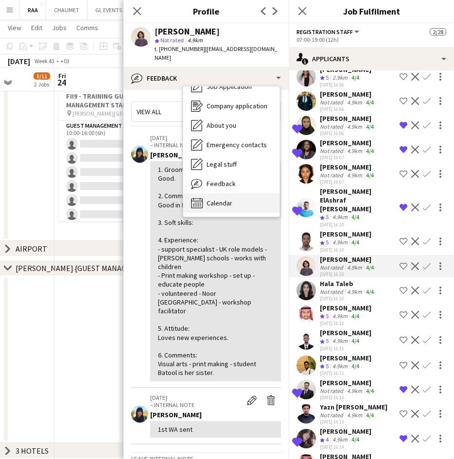
click at [243, 195] on div "Calendar Calendar" at bounding box center [231, 202] width 96 height 19
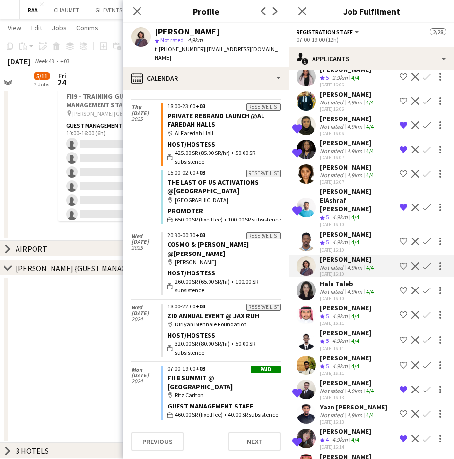
scroll to position [0, 0]
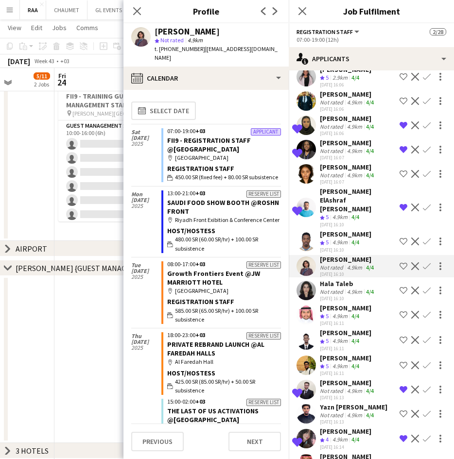
click at [336, 295] on div "Not rated" at bounding box center [332, 291] width 25 height 7
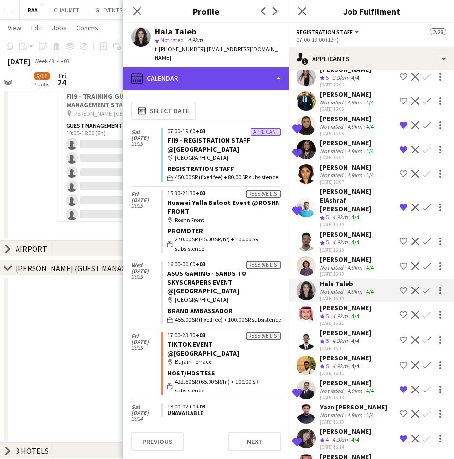
click at [236, 67] on div "calendar-full Calendar" at bounding box center [205, 78] width 165 height 23
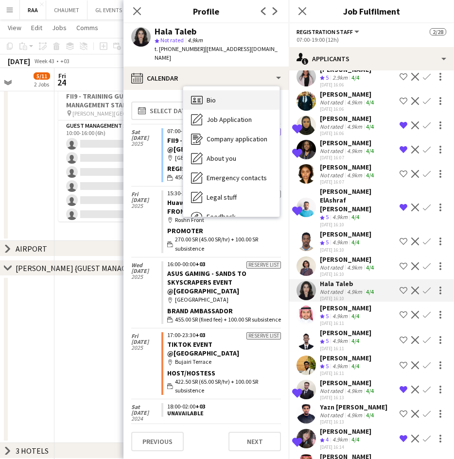
click at [233, 90] on div "Bio Bio" at bounding box center [231, 99] width 96 height 19
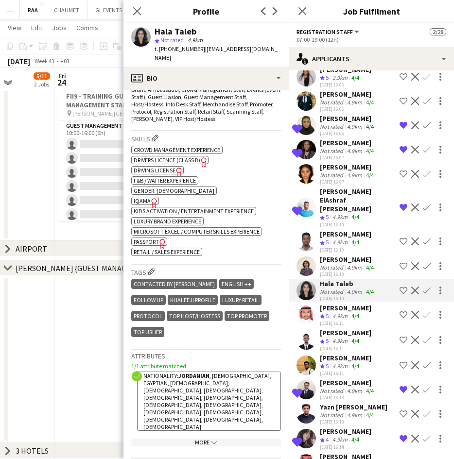
scroll to position [380, 0]
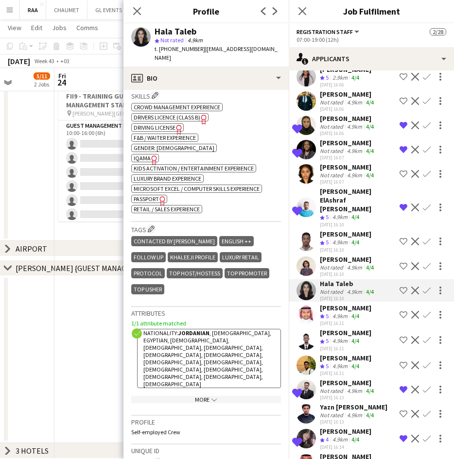
click at [352, 320] on app-skills-label "4/4" at bounding box center [355, 315] width 8 height 7
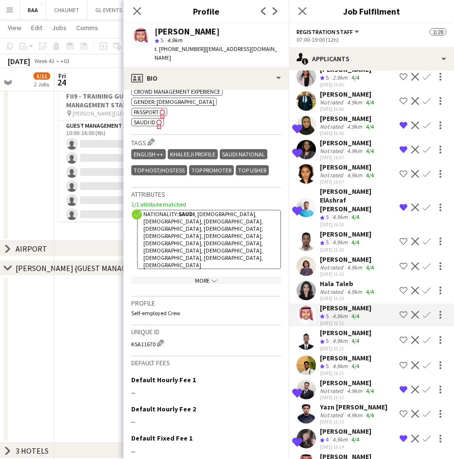
scroll to position [404, 0]
click at [411, 319] on app-icon "Decline" at bounding box center [415, 315] width 8 height 8
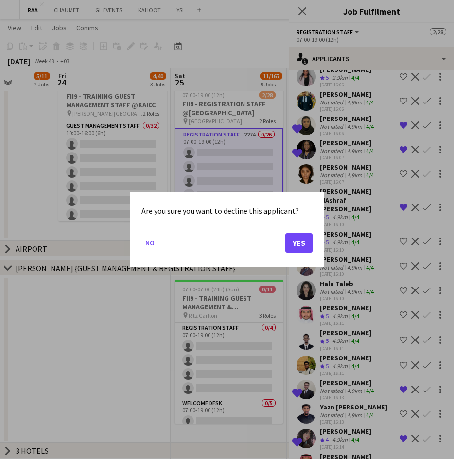
scroll to position [0, 0]
click at [302, 235] on button "Yes" at bounding box center [298, 242] width 27 height 19
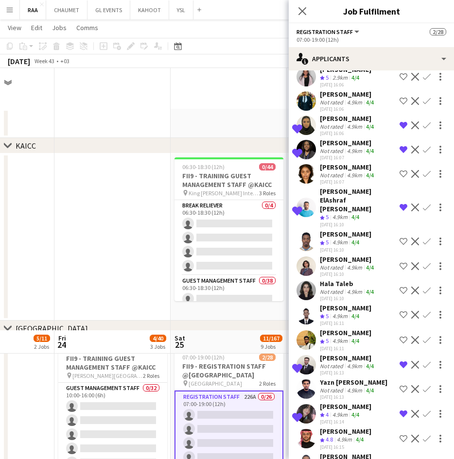
scroll to position [262, 0]
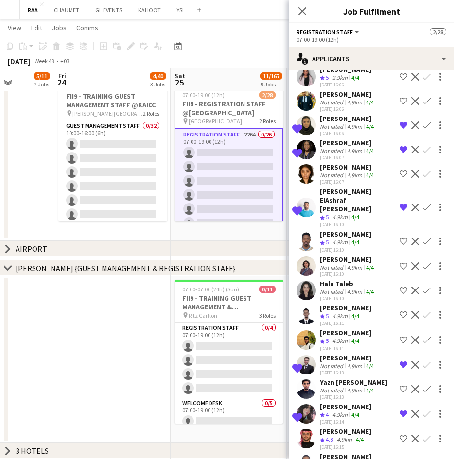
click at [344, 312] on div "[PERSON_NAME]" at bounding box center [345, 308] width 51 height 9
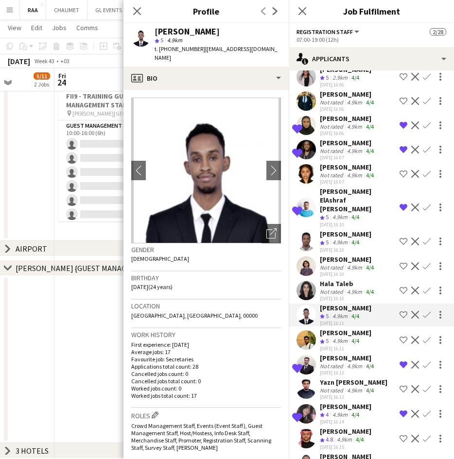
click at [336, 337] on div "[PERSON_NAME]" at bounding box center [345, 332] width 51 height 9
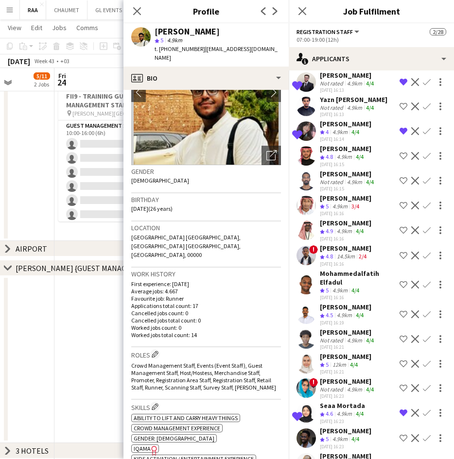
scroll to position [1909, 0]
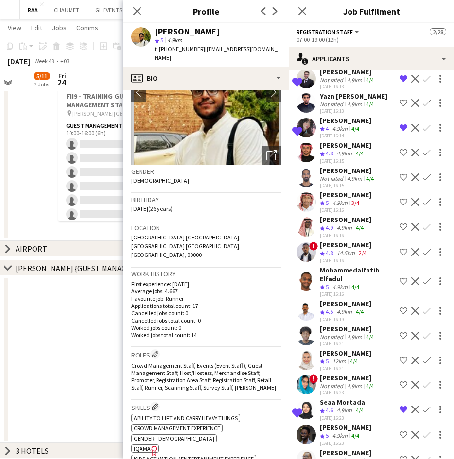
click at [355, 101] on div "Yazn [PERSON_NAME]" at bounding box center [354, 96] width 68 height 9
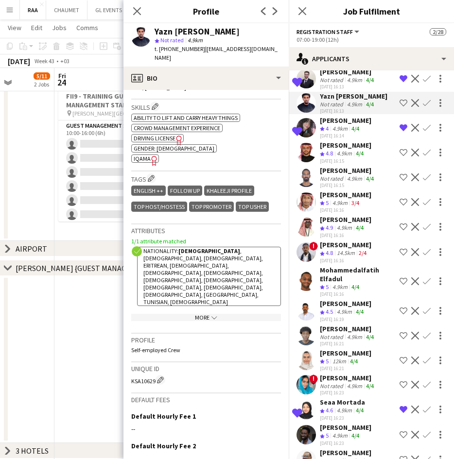
scroll to position [439, 0]
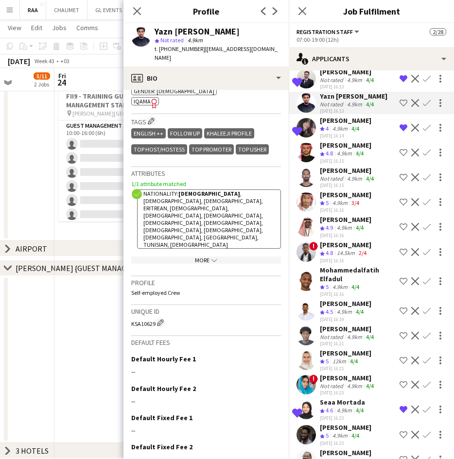
click at [333, 157] on span "4.8" at bounding box center [328, 153] width 7 height 7
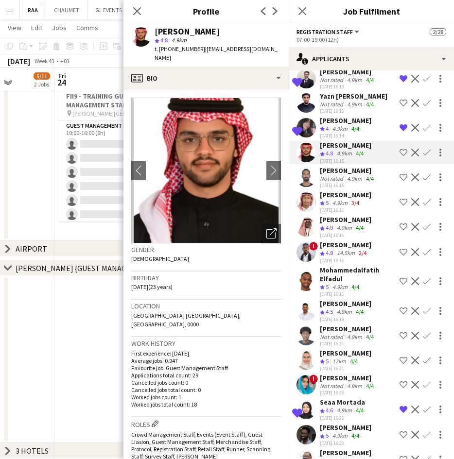
click at [411, 156] on app-icon "Decline" at bounding box center [415, 153] width 8 height 8
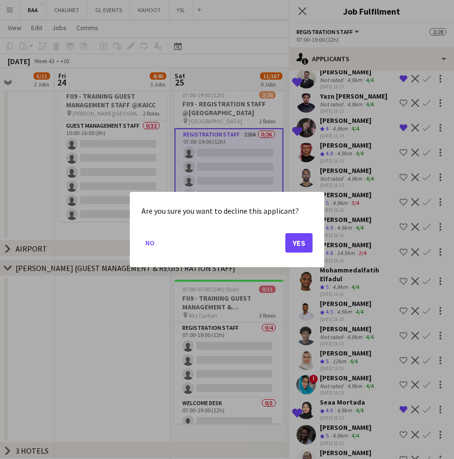
scroll to position [0, 0]
click at [302, 244] on button "Yes" at bounding box center [298, 242] width 27 height 19
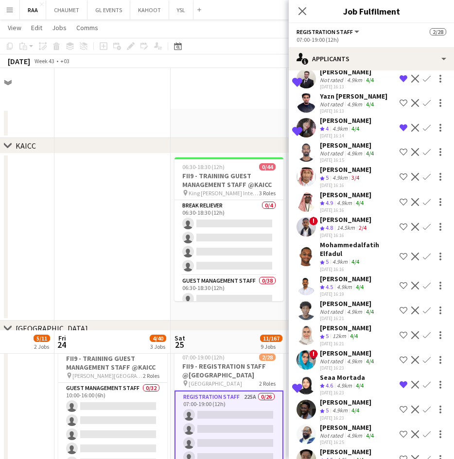
scroll to position [262, 0]
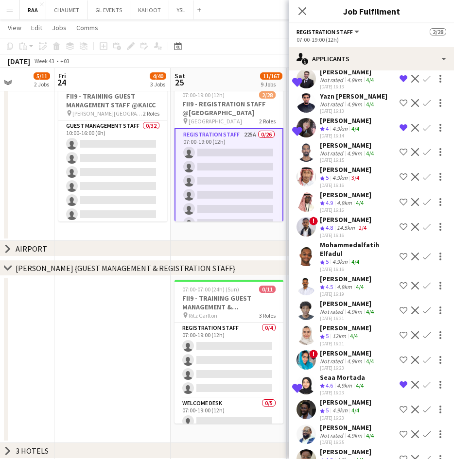
click at [341, 157] on div "Not rated" at bounding box center [332, 153] width 25 height 7
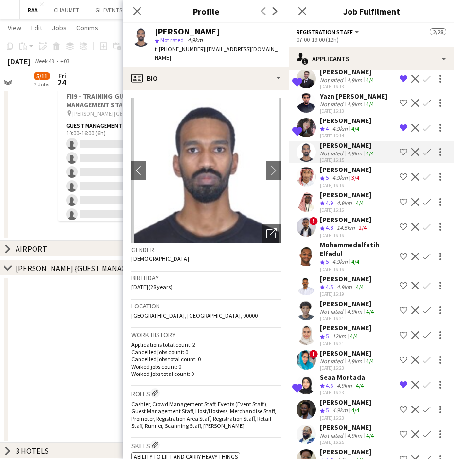
click at [330, 182] on div "Crew rating 5" at bounding box center [325, 178] width 11 height 8
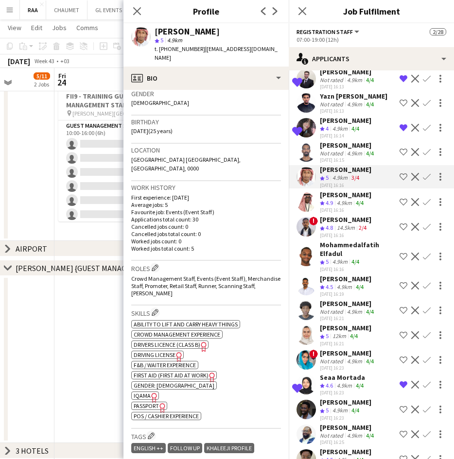
scroll to position [157, 0]
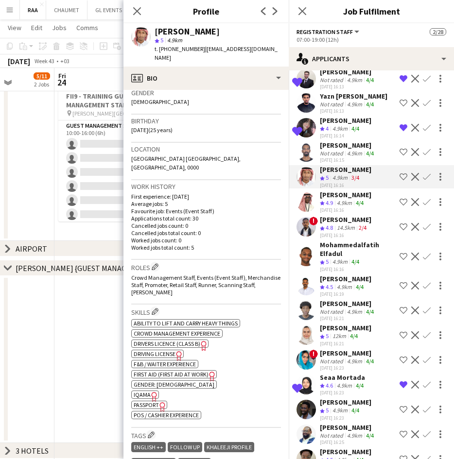
click at [334, 199] on div "[PERSON_NAME]" at bounding box center [345, 194] width 51 height 9
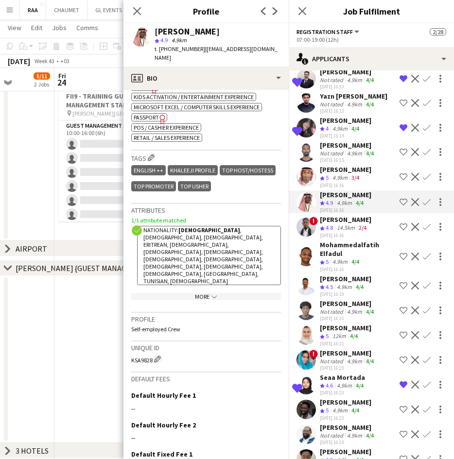
scroll to position [440, 0]
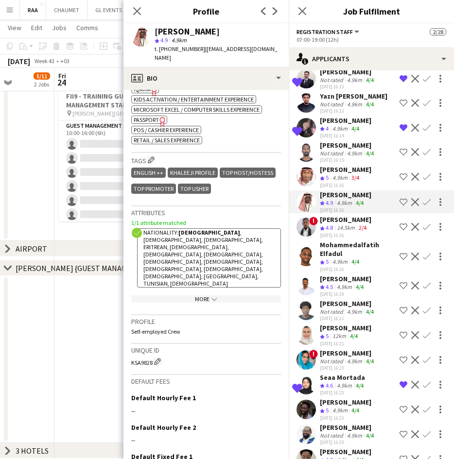
click at [337, 224] on div "[PERSON_NAME]" at bounding box center [345, 219] width 51 height 9
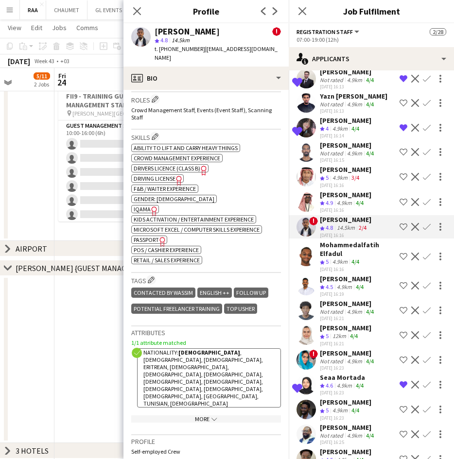
scroll to position [451, 0]
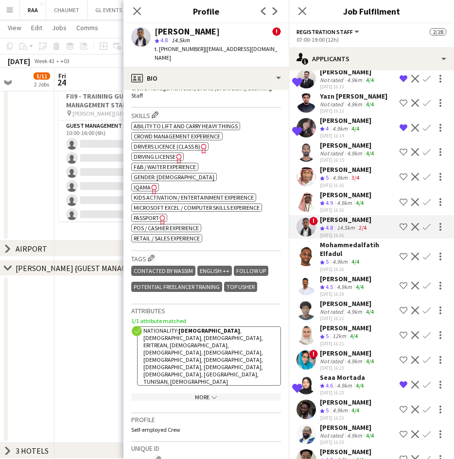
click at [332, 258] on div "Mohammedalfatih Elfadul" at bounding box center [358, 248] width 76 height 17
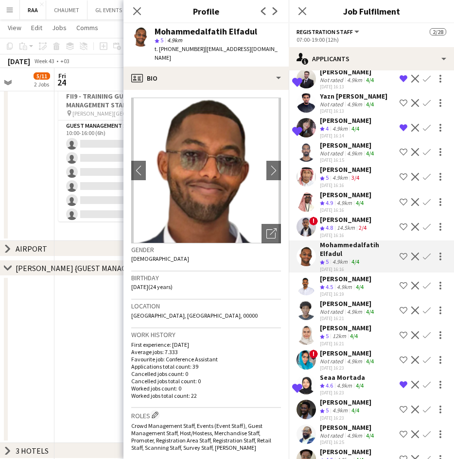
click at [344, 283] on div "[PERSON_NAME]" at bounding box center [345, 278] width 51 height 9
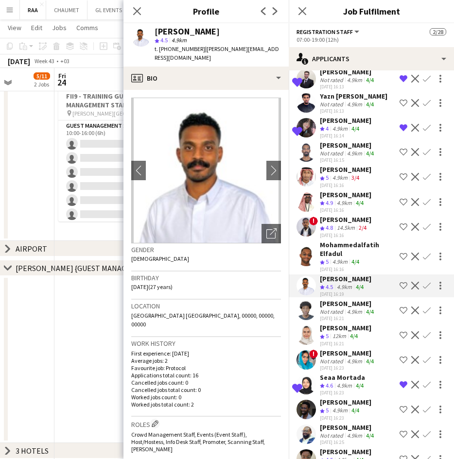
scroll to position [352, 0]
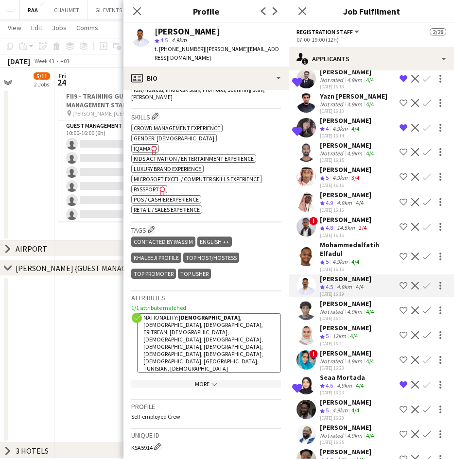
click at [341, 315] on div "Not rated" at bounding box center [332, 311] width 25 height 7
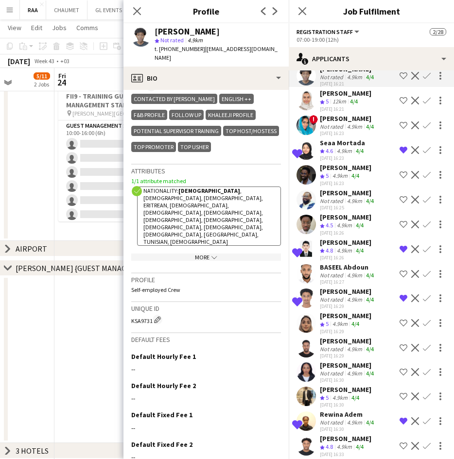
scroll to position [2147, 0]
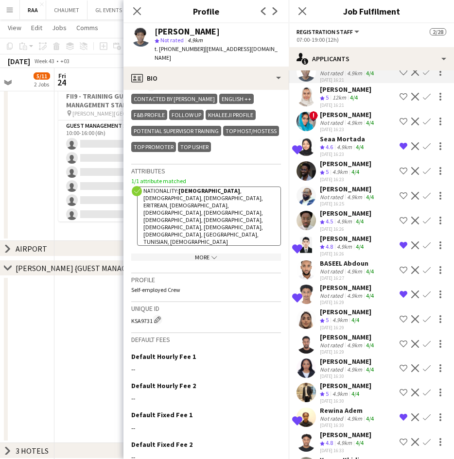
click at [350, 102] on div "4/4" at bounding box center [354, 98] width 12 height 8
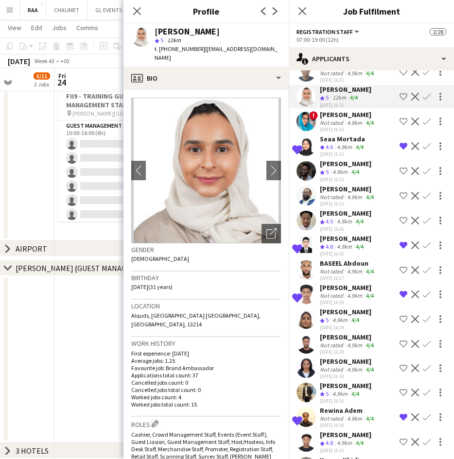
click at [409, 102] on button "Decline" at bounding box center [415, 97] width 12 height 12
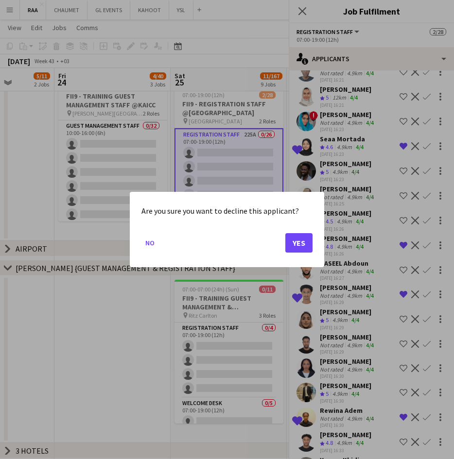
scroll to position [0, 0]
click at [301, 243] on button "Yes" at bounding box center [298, 242] width 27 height 19
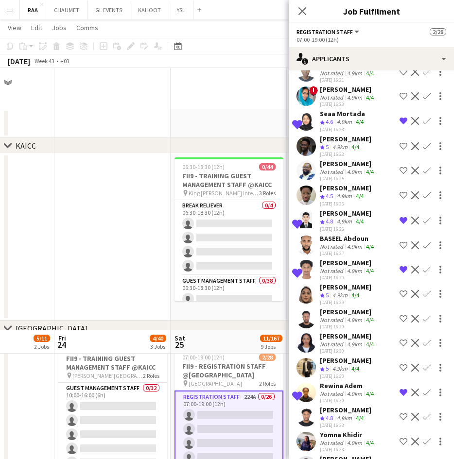
scroll to position [262, 0]
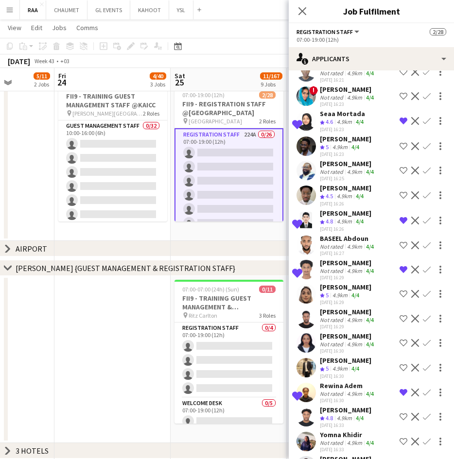
click at [341, 201] on div "4.9km" at bounding box center [344, 196] width 19 height 8
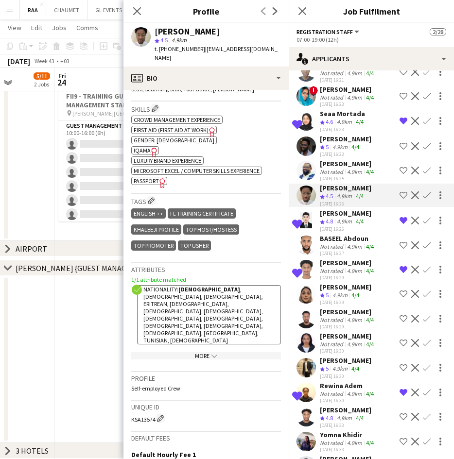
scroll to position [352, 0]
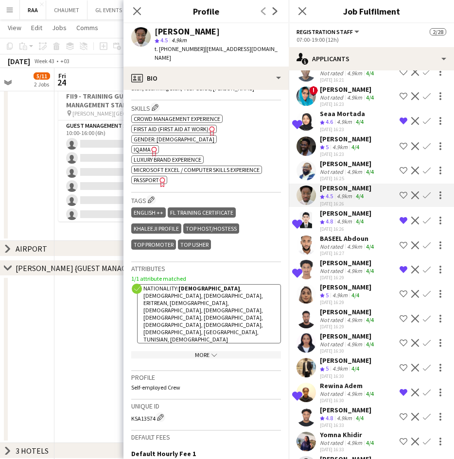
click at [340, 243] on div "BASEEL Abdoun" at bounding box center [348, 238] width 56 height 9
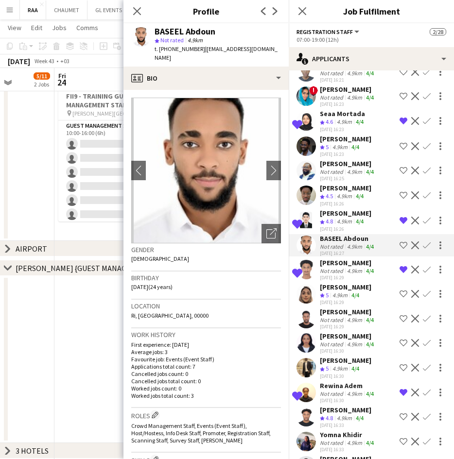
click at [344, 300] on div "4.9km" at bounding box center [339, 295] width 19 height 8
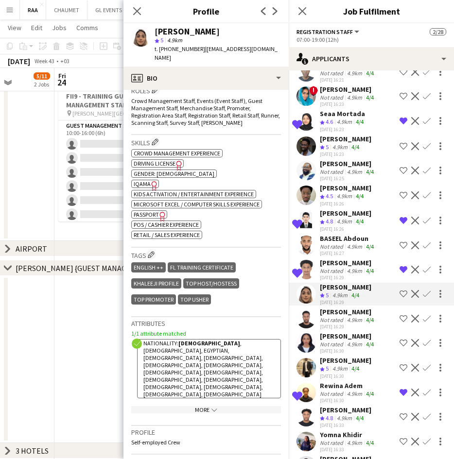
scroll to position [328, 0]
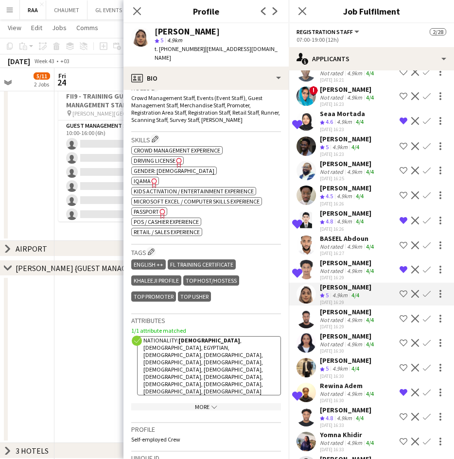
click at [342, 316] on div "[PERSON_NAME]" at bounding box center [348, 311] width 56 height 9
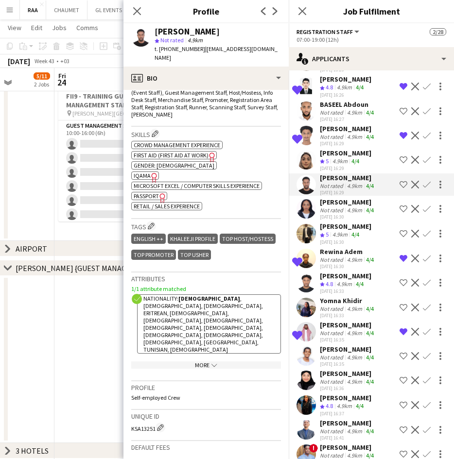
scroll to position [2283, 0]
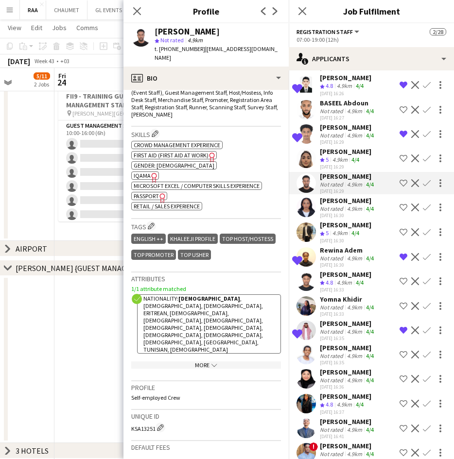
click at [339, 229] on div "[PERSON_NAME]" at bounding box center [345, 225] width 51 height 9
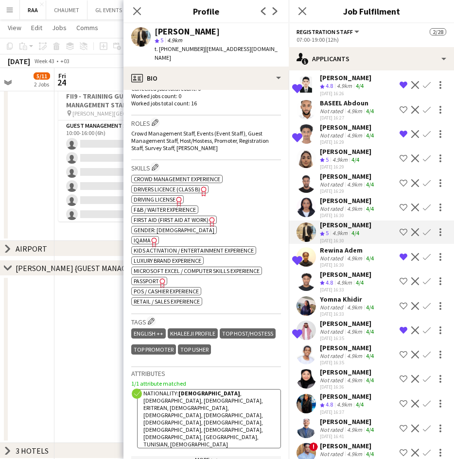
scroll to position [348, 0]
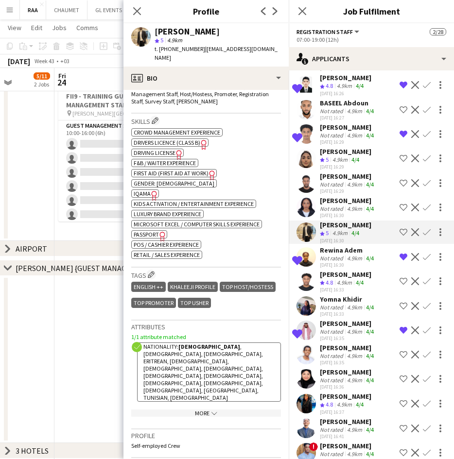
click at [357, 205] on div "[PERSON_NAME]" at bounding box center [348, 200] width 56 height 9
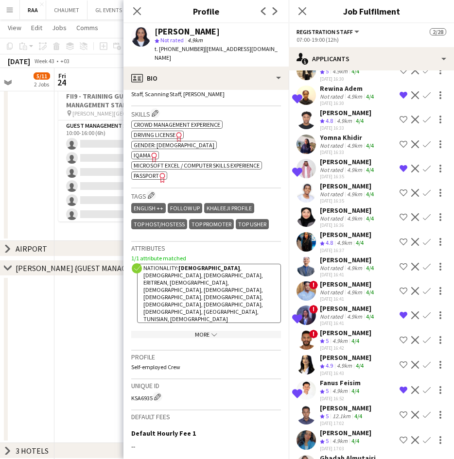
scroll to position [2468, 0]
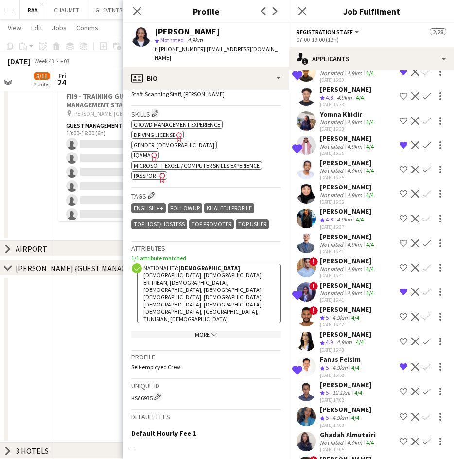
click at [352, 126] on div "4.9km" at bounding box center [354, 122] width 19 height 7
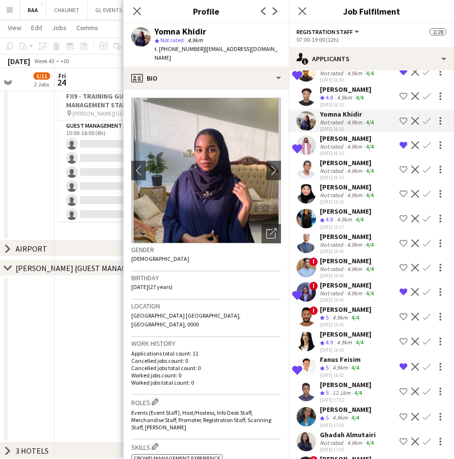
click at [348, 167] on div "[PERSON_NAME]" at bounding box center [348, 162] width 56 height 9
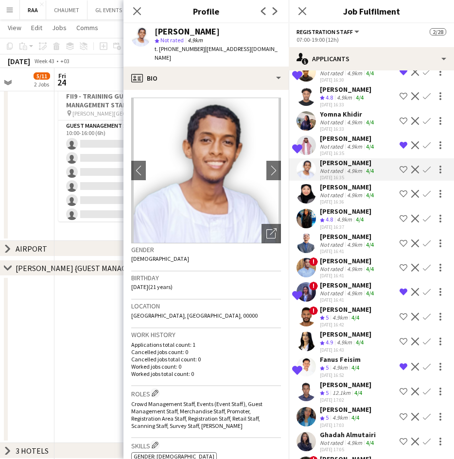
click at [352, 191] on div "[PERSON_NAME]" at bounding box center [348, 187] width 56 height 9
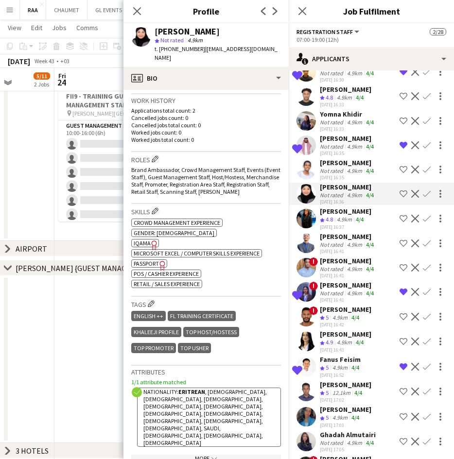
scroll to position [243, 0]
click at [341, 224] on div "4.9km" at bounding box center [344, 220] width 19 height 8
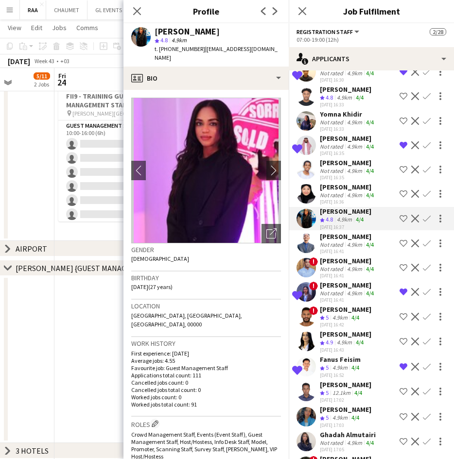
click at [338, 241] on div "[PERSON_NAME]" at bounding box center [348, 236] width 56 height 9
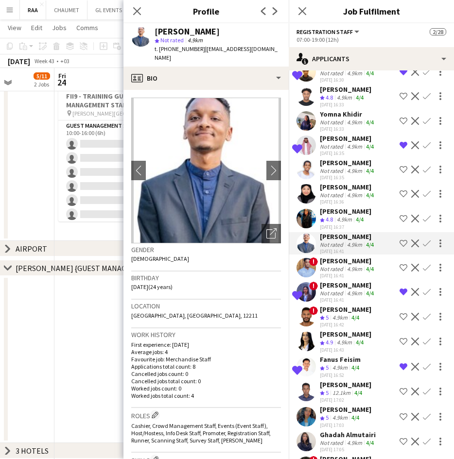
click at [344, 265] on div "[PERSON_NAME]" at bounding box center [348, 260] width 56 height 9
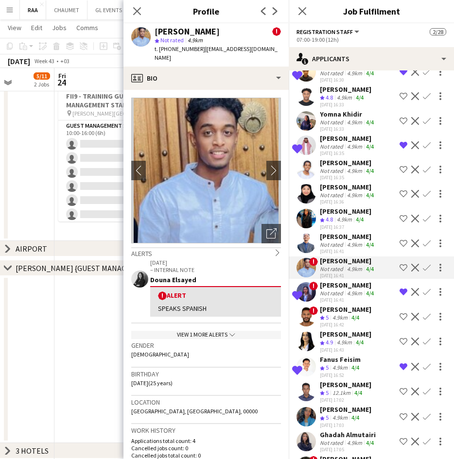
click at [346, 297] on div "4.9km" at bounding box center [354, 292] width 19 height 7
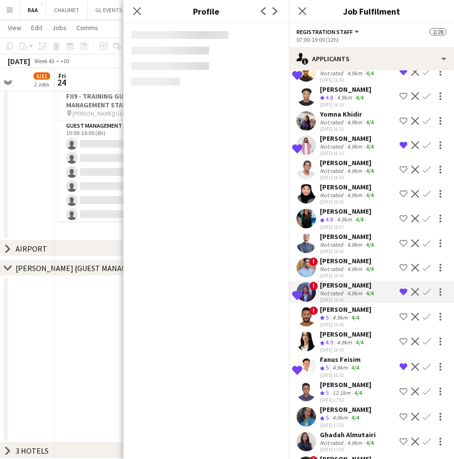
click at [344, 322] on div "4.9km" at bounding box center [339, 318] width 19 height 8
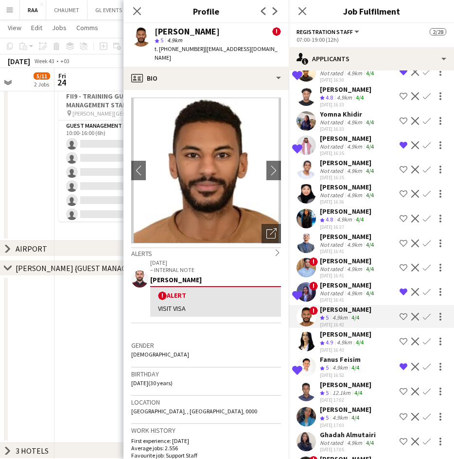
click at [340, 339] on div "[PERSON_NAME]" at bounding box center [345, 334] width 51 height 9
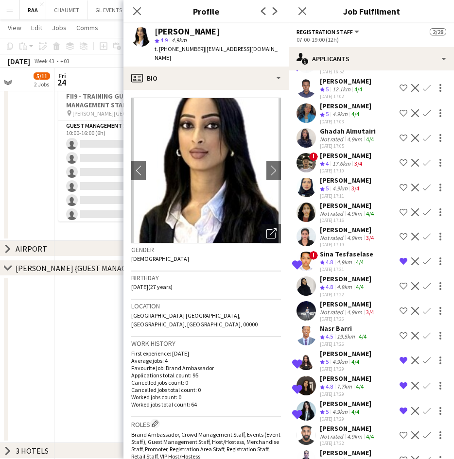
scroll to position [2778, 0]
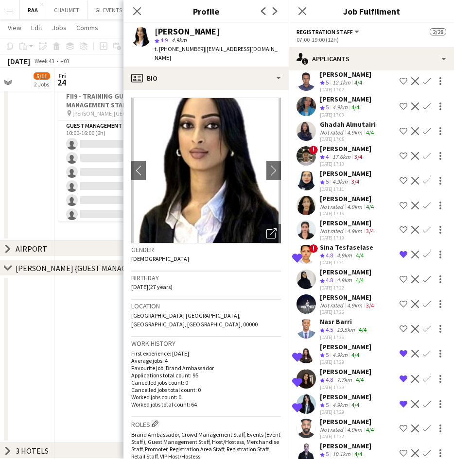
click at [347, 93] on div "[DATE] 17:02" at bounding box center [345, 89] width 51 height 6
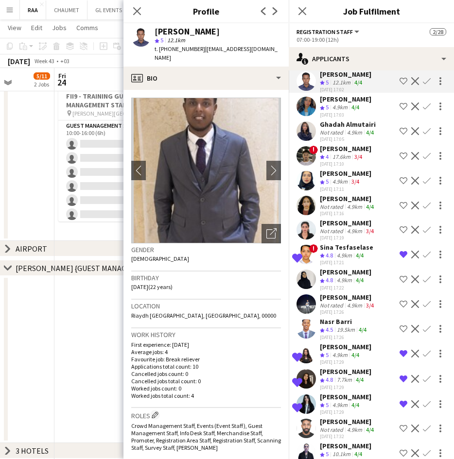
click at [347, 103] on div "[PERSON_NAME]" at bounding box center [345, 99] width 51 height 9
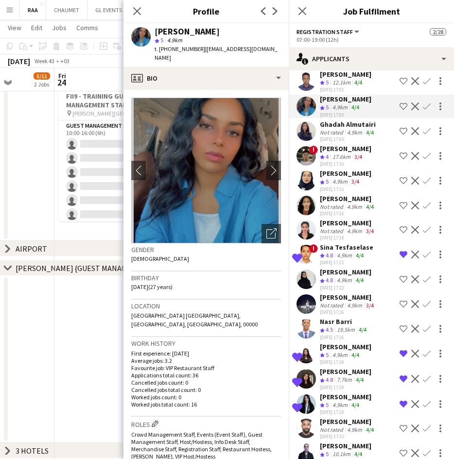
click at [341, 136] on div "Not rated" at bounding box center [332, 132] width 25 height 7
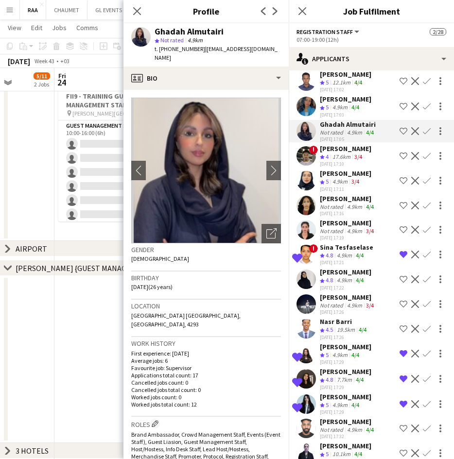
click at [350, 161] on div "17.6km" at bounding box center [341, 157] width 22 height 8
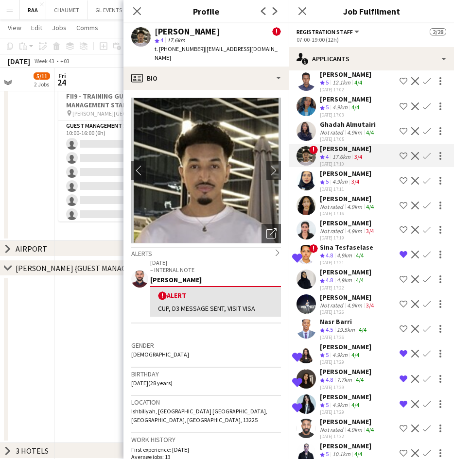
click at [325, 178] on div "[PERSON_NAME]" at bounding box center [345, 173] width 51 height 9
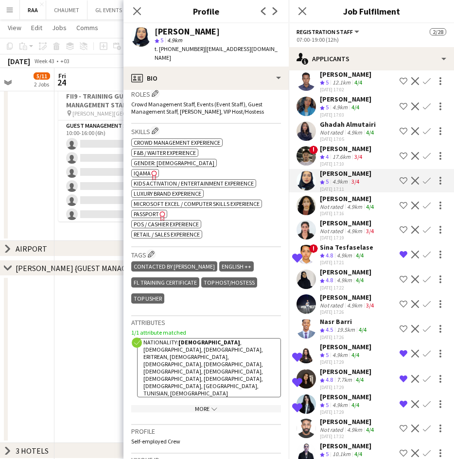
scroll to position [331, 0]
click at [342, 203] on div "[PERSON_NAME]" at bounding box center [348, 198] width 56 height 9
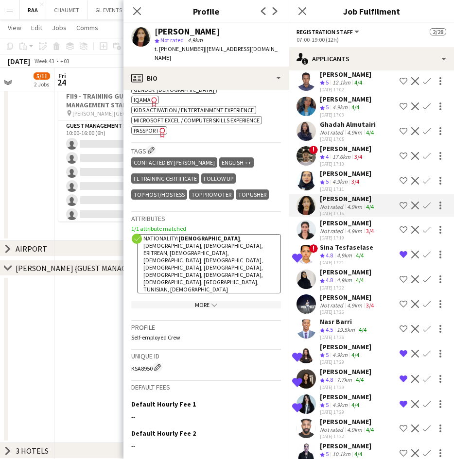
scroll to position [400, 0]
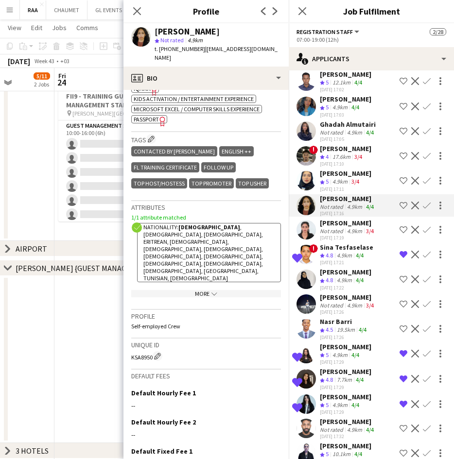
click at [345, 227] on div "[PERSON_NAME]" at bounding box center [348, 223] width 56 height 9
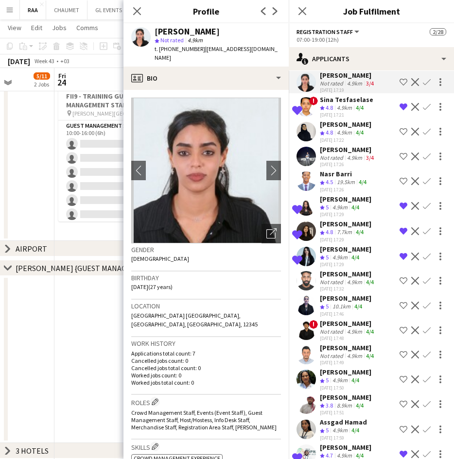
scroll to position [2940, 0]
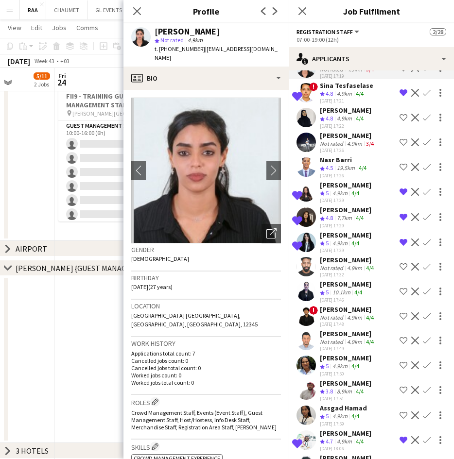
click at [340, 123] on div "4.9km" at bounding box center [344, 119] width 19 height 8
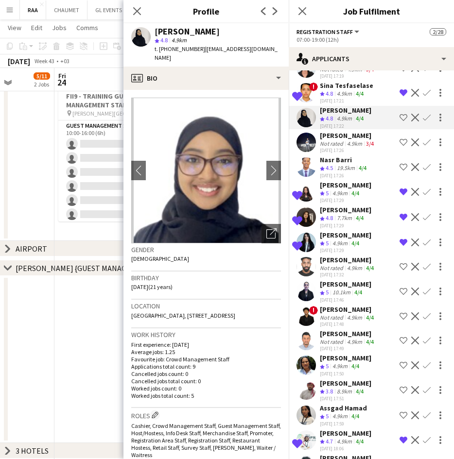
click at [357, 129] on div "[DATE] 17:22" at bounding box center [345, 126] width 51 height 6
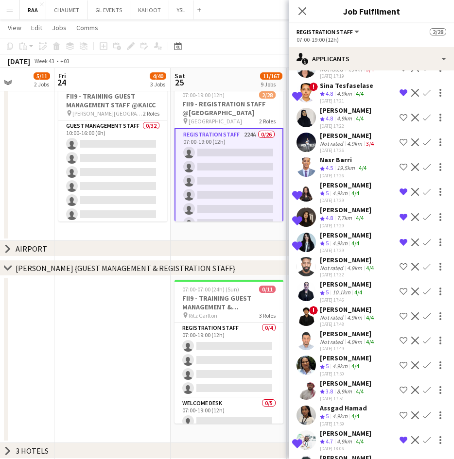
click at [345, 147] on div "4.9km" at bounding box center [354, 143] width 19 height 7
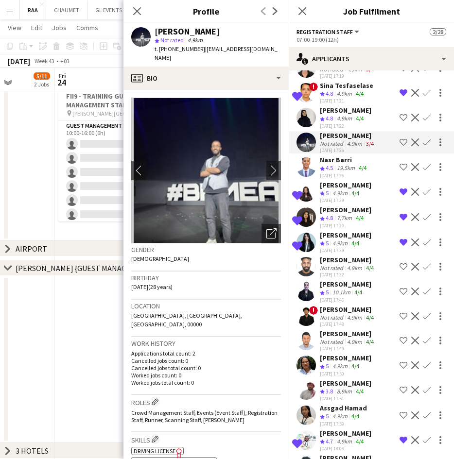
scroll to position [373, 0]
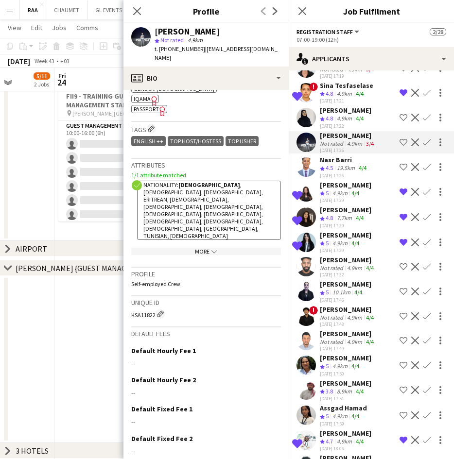
click at [350, 172] on div "19.5km" at bounding box center [346, 168] width 22 height 8
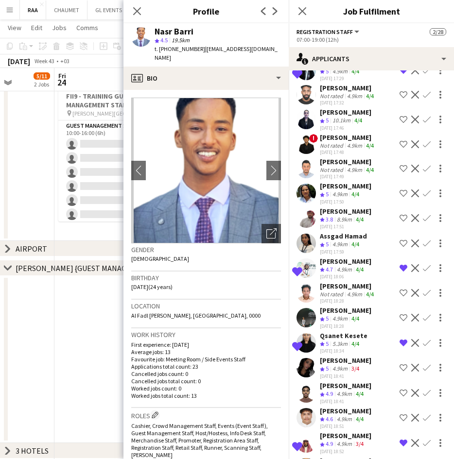
scroll to position [3114, 0]
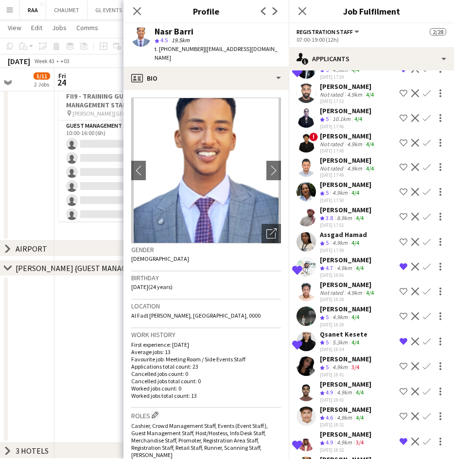
click at [348, 123] on div "10.1km" at bounding box center [341, 119] width 22 height 8
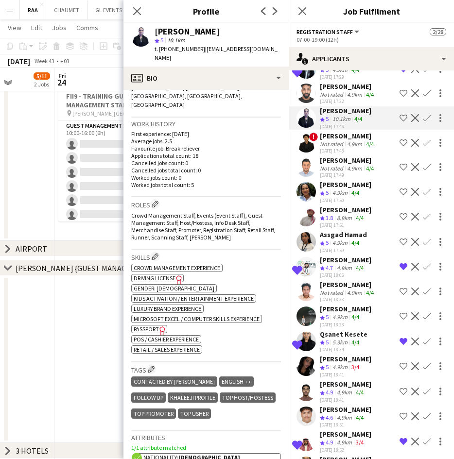
scroll to position [232, 0]
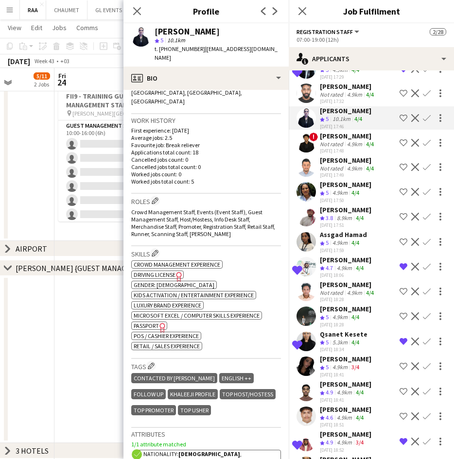
click at [349, 140] on div "[PERSON_NAME]" at bounding box center [348, 136] width 56 height 9
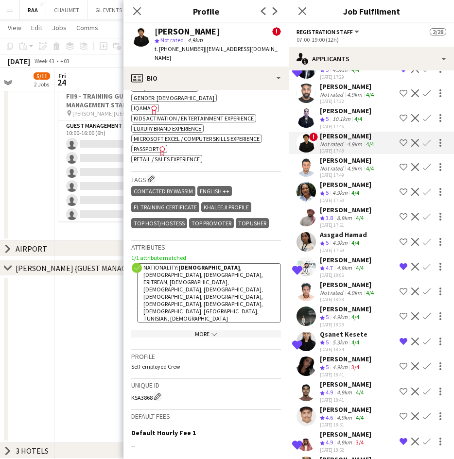
scroll to position [505, 0]
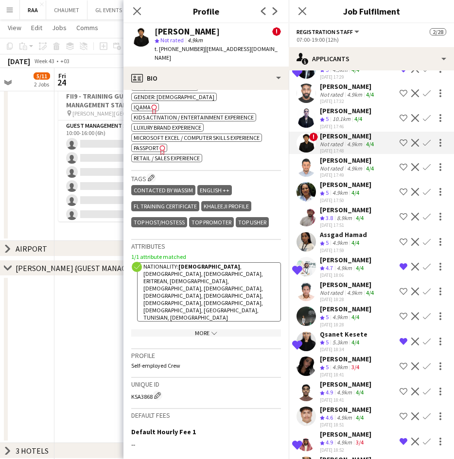
click at [345, 172] on div "4.9km" at bounding box center [354, 168] width 19 height 7
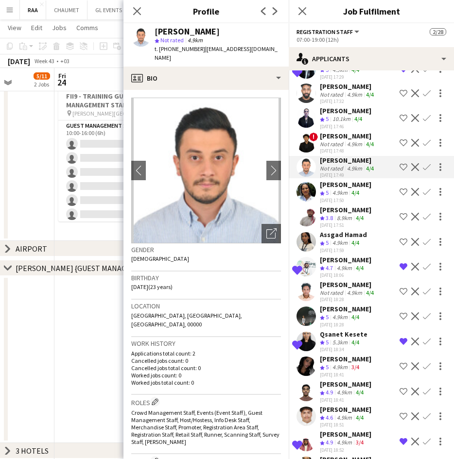
click at [341, 189] on div "[PERSON_NAME]" at bounding box center [345, 184] width 51 height 9
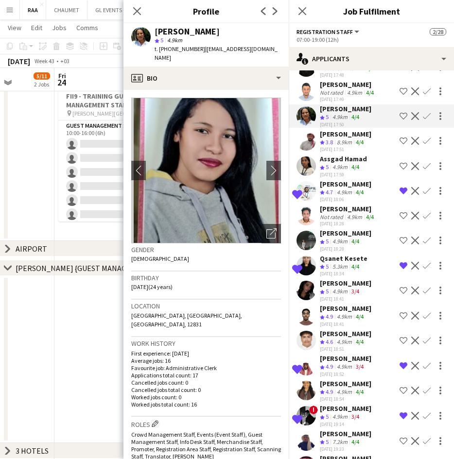
scroll to position [3194, 0]
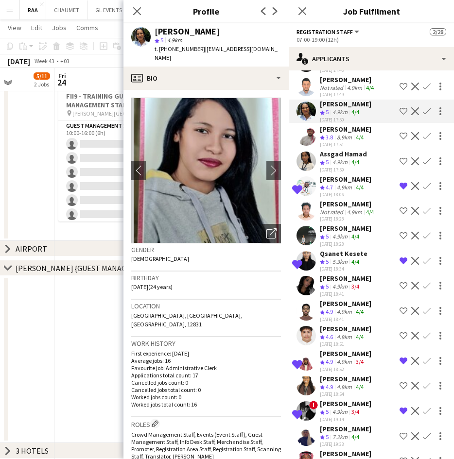
click at [346, 134] on div "[PERSON_NAME]" at bounding box center [345, 129] width 51 height 9
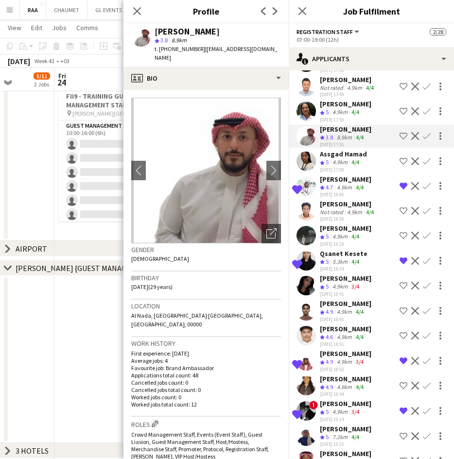
click at [349, 167] on div "4.9km" at bounding box center [339, 162] width 19 height 8
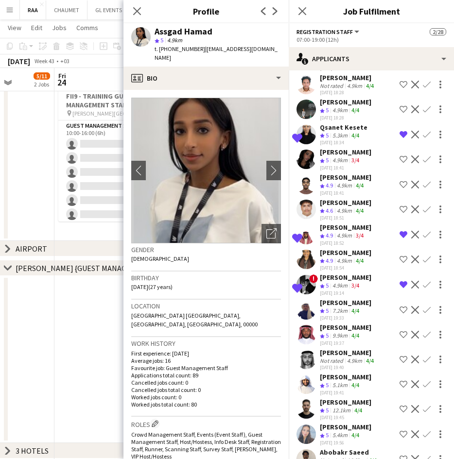
scroll to position [3322, 0]
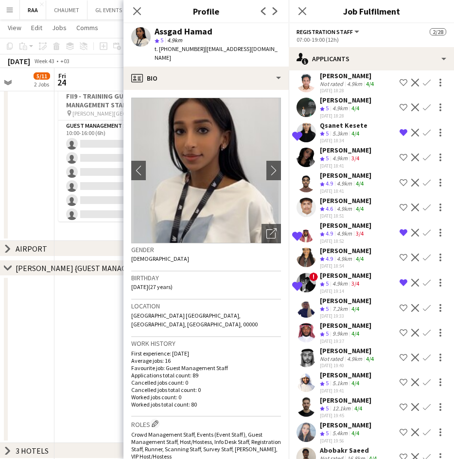
click at [345, 87] on div "4.9km" at bounding box center [354, 83] width 19 height 7
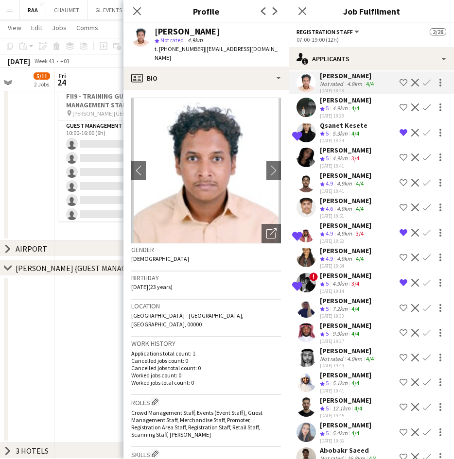
click at [346, 104] on div "[PERSON_NAME]" at bounding box center [345, 100] width 51 height 9
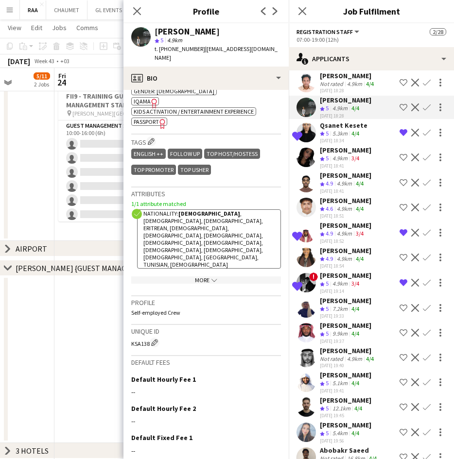
scroll to position [455, 0]
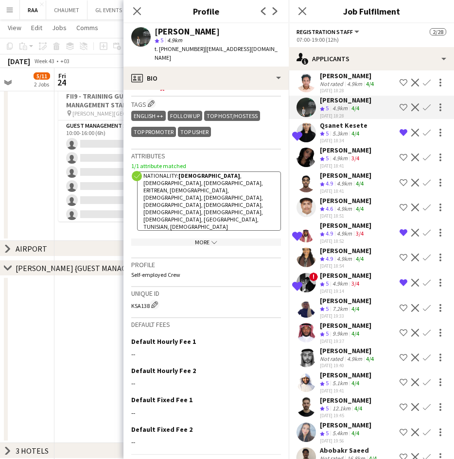
click at [349, 163] on div "4.9km" at bounding box center [339, 158] width 19 height 8
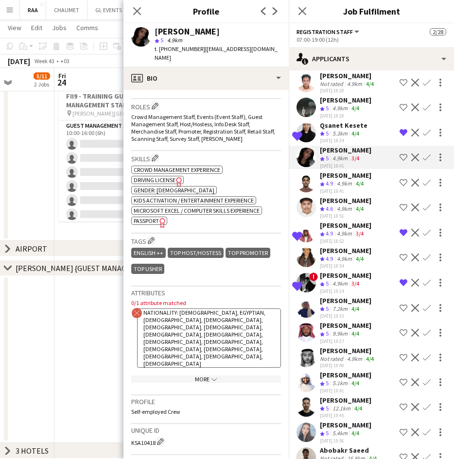
scroll to position [324, 0]
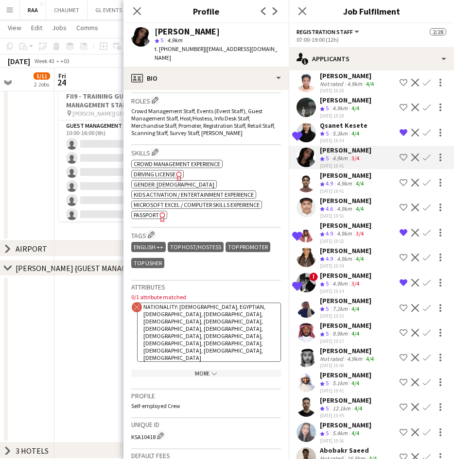
click at [346, 188] on div "4.9km" at bounding box center [344, 184] width 19 height 8
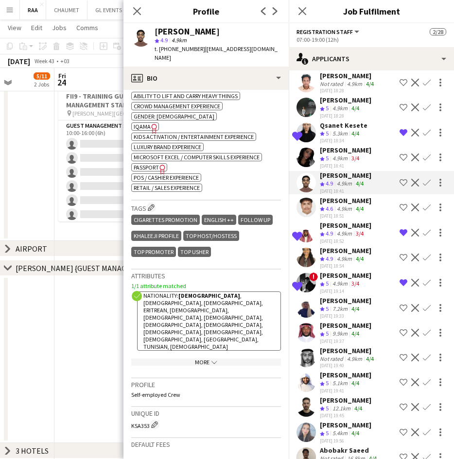
scroll to position [404, 0]
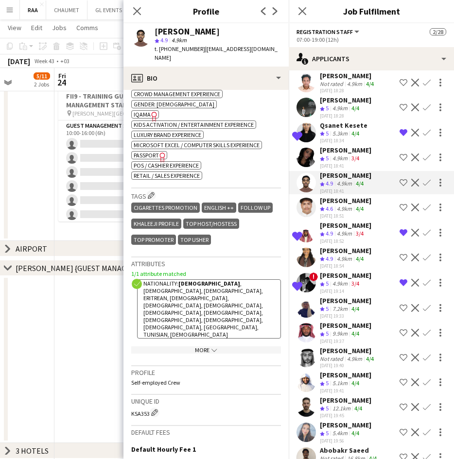
click at [333, 219] on div "[DATE] 18:51" at bounding box center [345, 216] width 51 height 6
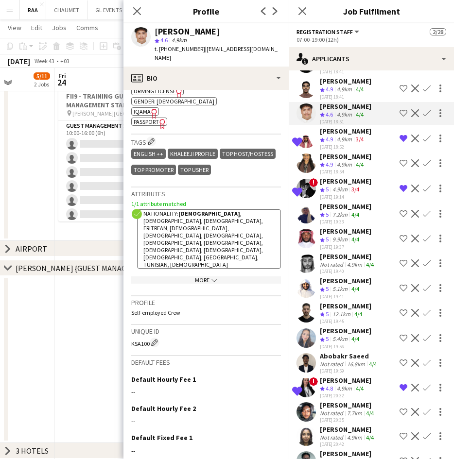
scroll to position [3417, 0]
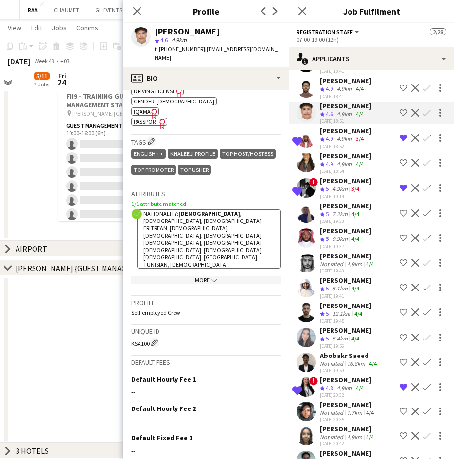
click at [343, 169] on div "4.9km" at bounding box center [344, 164] width 19 height 8
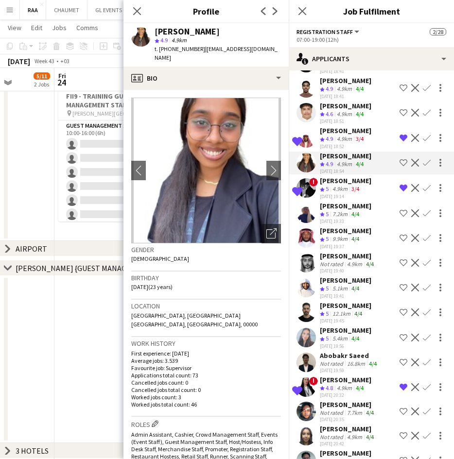
scroll to position [3429, 0]
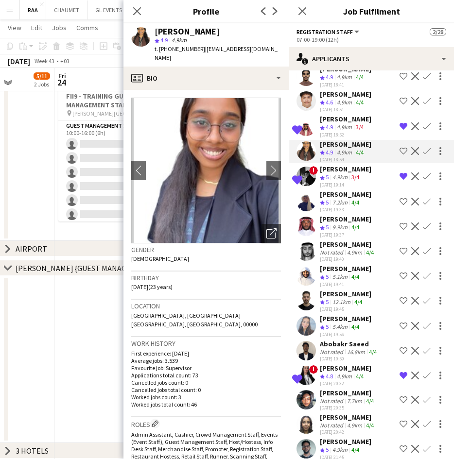
click at [411, 155] on app-icon "Decline" at bounding box center [415, 151] width 8 height 8
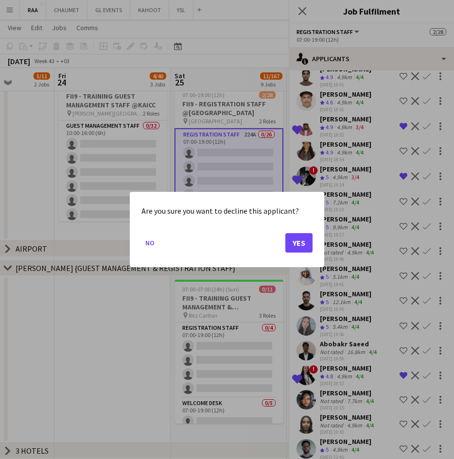
scroll to position [0, 0]
click at [296, 236] on button "Yes" at bounding box center [298, 242] width 27 height 19
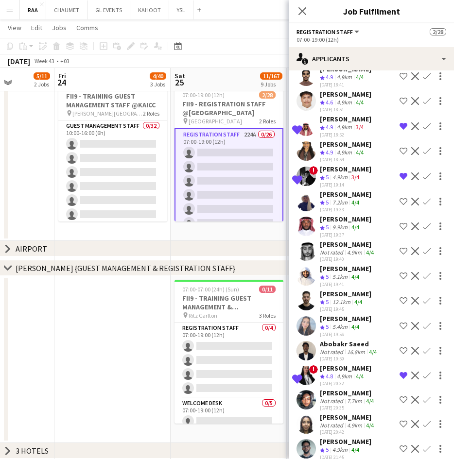
scroll to position [262, 0]
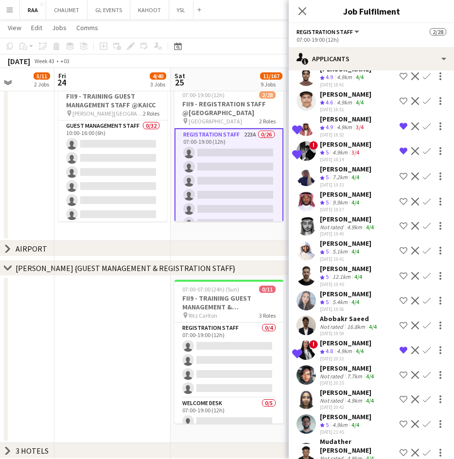
click at [349, 188] on div "[DATE] 19:33" at bounding box center [345, 185] width 51 height 6
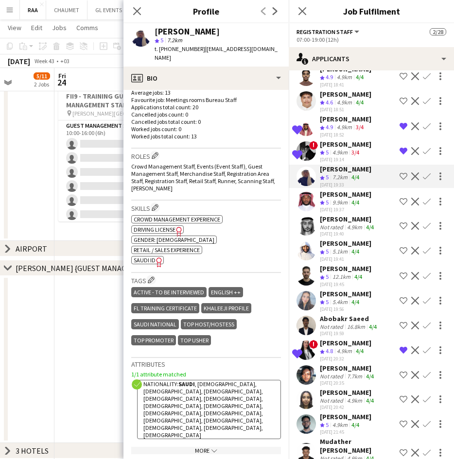
scroll to position [271, 0]
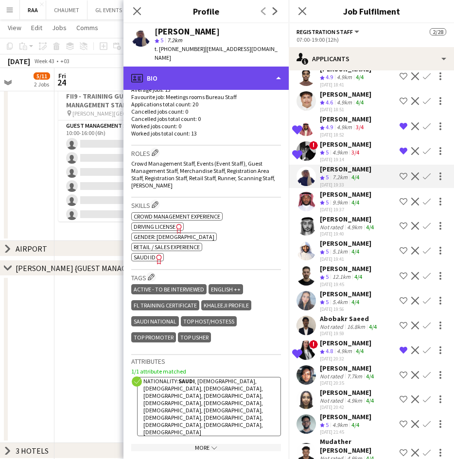
click at [238, 67] on div "profile Bio" at bounding box center [205, 78] width 165 height 23
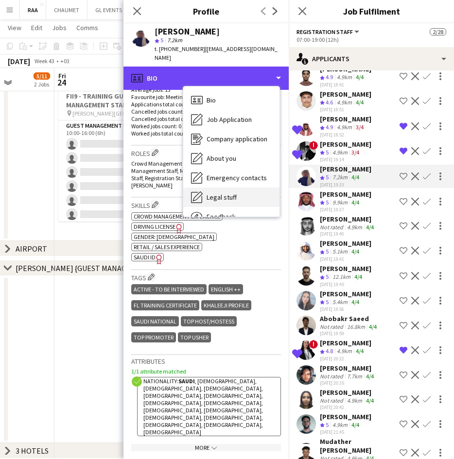
scroll to position [33, 0]
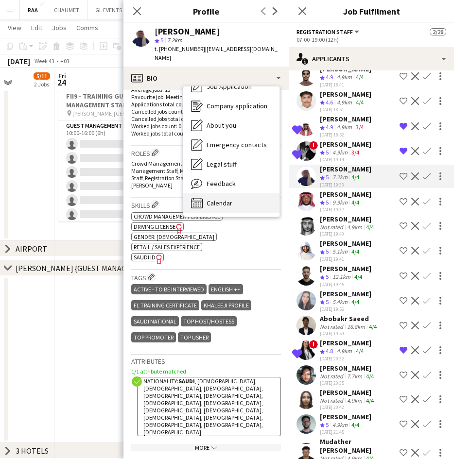
click at [234, 193] on div "Calendar Calendar" at bounding box center [231, 202] width 96 height 19
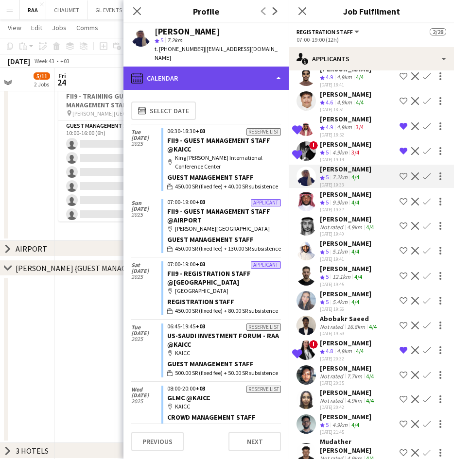
click at [244, 67] on div "calendar-full Calendar" at bounding box center [205, 78] width 165 height 23
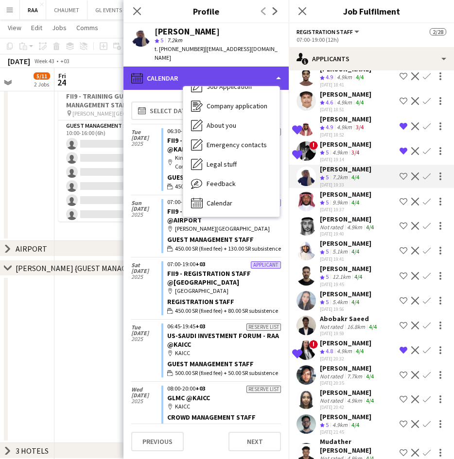
click at [244, 67] on div "calendar-full Calendar" at bounding box center [205, 78] width 165 height 23
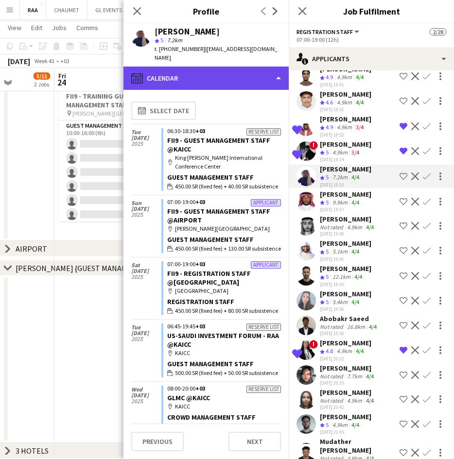
click at [244, 67] on div "calendar-full Calendar" at bounding box center [205, 78] width 165 height 23
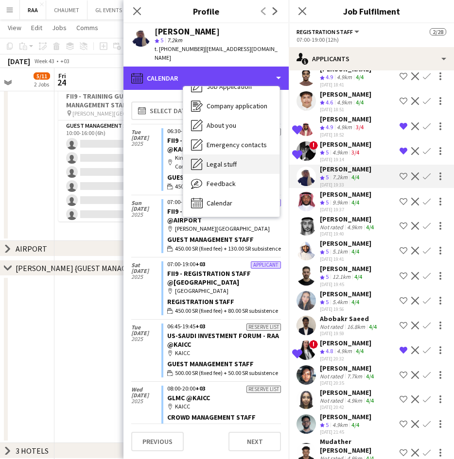
scroll to position [0, 0]
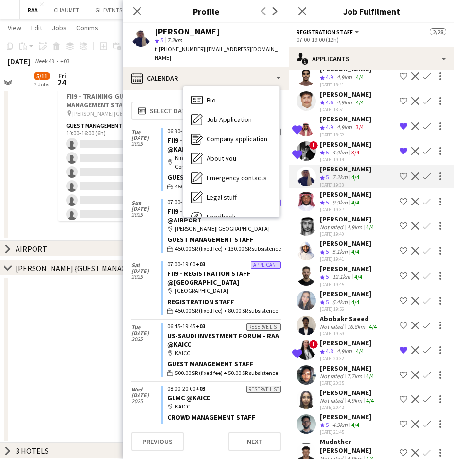
click at [224, 86] on div "Bio Bio Job Application Job Application Company application Company application…" at bounding box center [231, 151] width 96 height 130
click at [224, 90] on div "Bio Bio" at bounding box center [231, 99] width 96 height 19
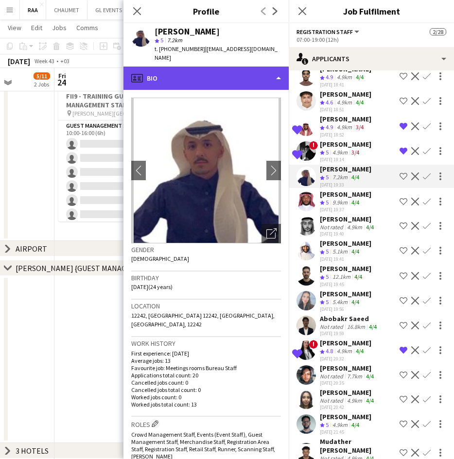
click at [221, 70] on div "profile Bio" at bounding box center [205, 78] width 165 height 23
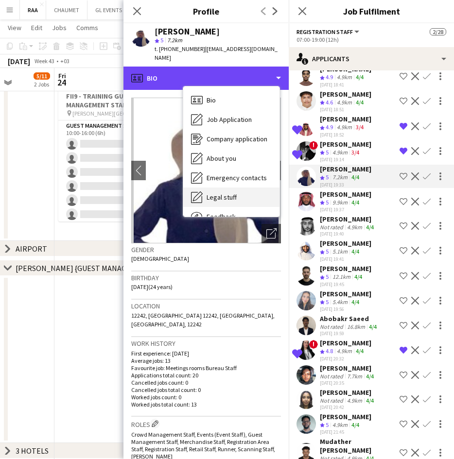
scroll to position [33, 0]
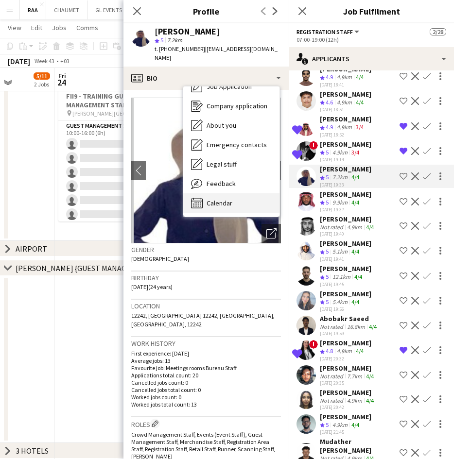
click at [229, 199] on span "Calendar" at bounding box center [219, 203] width 26 height 9
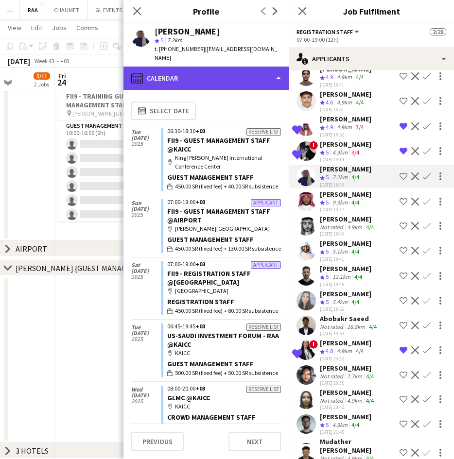
click at [244, 67] on div "calendar-full Calendar" at bounding box center [205, 78] width 165 height 23
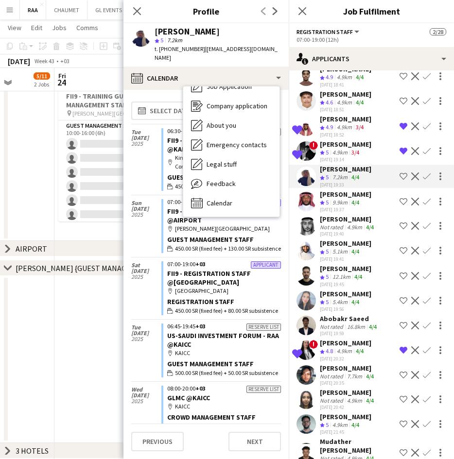
click at [337, 173] on div "[PERSON_NAME]" at bounding box center [345, 169] width 51 height 9
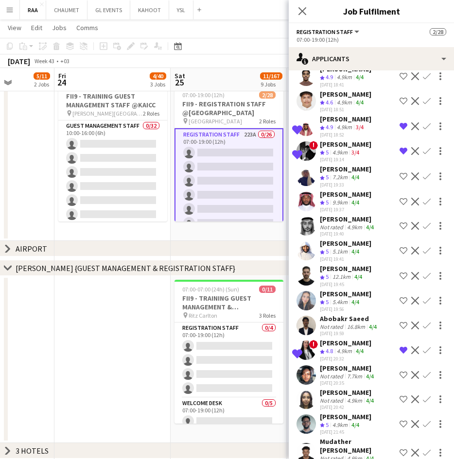
click at [347, 182] on div "7.2km" at bounding box center [339, 177] width 19 height 8
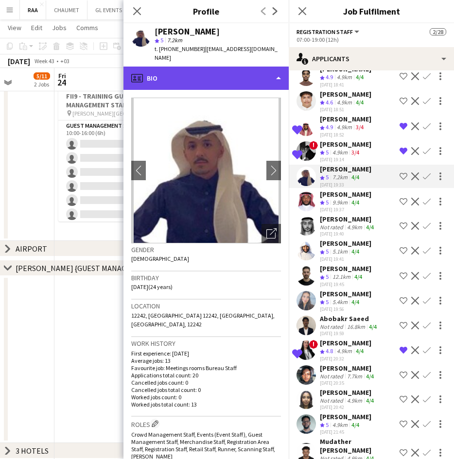
click at [231, 67] on div "profile Bio" at bounding box center [205, 78] width 165 height 23
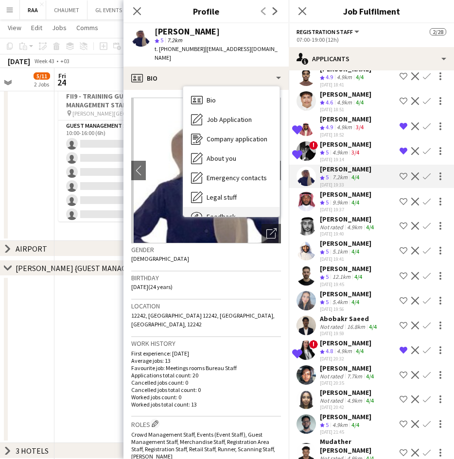
click at [237, 207] on div "Feedback Feedback" at bounding box center [231, 216] width 96 height 19
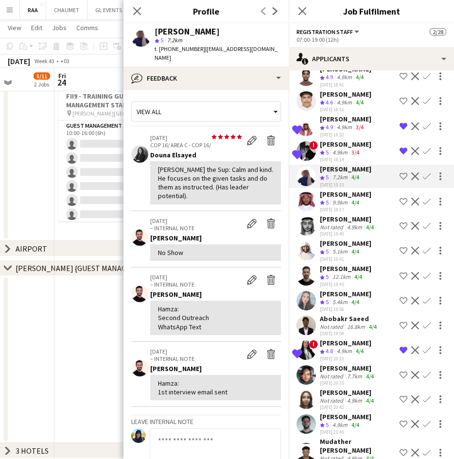
click at [201, 90] on app-crew-profile-feedback-tab "View all star star star star star star star star star star [DATE] COP 16/ AREA …" at bounding box center [205, 274] width 165 height 369
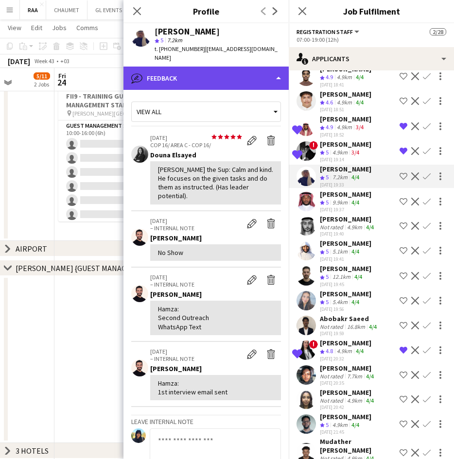
click at [204, 71] on div "bubble-pencil Feedback" at bounding box center [205, 78] width 165 height 23
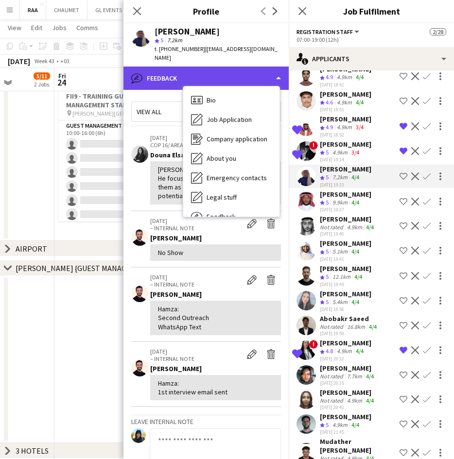
click at [204, 71] on div "bubble-pencil Feedback" at bounding box center [205, 78] width 165 height 23
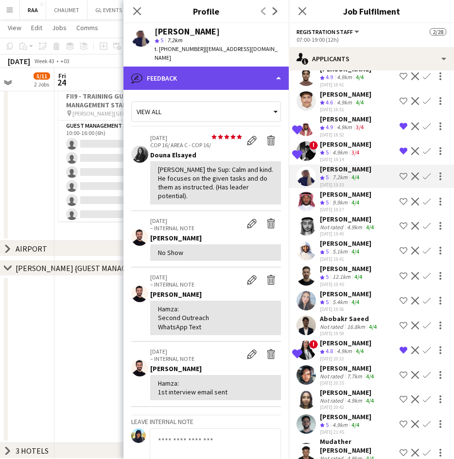
click at [204, 70] on div "bubble-pencil Feedback" at bounding box center [205, 78] width 165 height 23
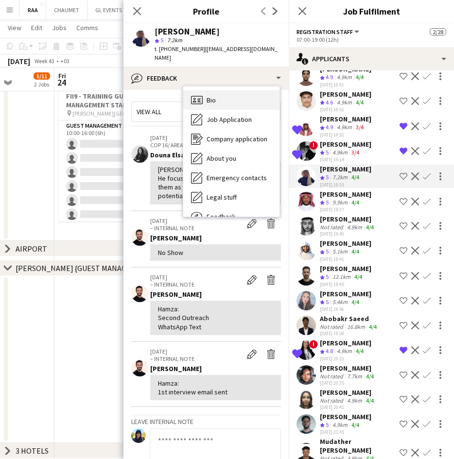
click at [214, 96] on span "Bio" at bounding box center [210, 100] width 9 height 9
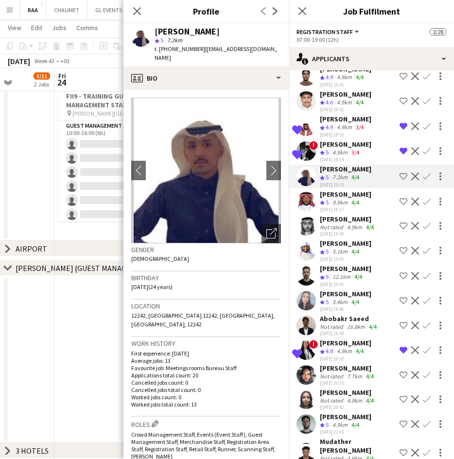
click at [186, 33] on div "[PERSON_NAME]" at bounding box center [186, 31] width 65 height 9
click at [247, 52] on div "t. [PHONE_NUMBER] | [EMAIL_ADDRESS][DOMAIN_NAME]" at bounding box center [217, 53] width 126 height 17
drag, startPoint x: 268, startPoint y: 49, endPoint x: 203, endPoint y: 47, distance: 65.1
click at [203, 47] on div "[PERSON_NAME] star 5 7.2km t. [PHONE_NUMBER] | [EMAIL_ADDRESS][DOMAIN_NAME]" at bounding box center [205, 44] width 165 height 43
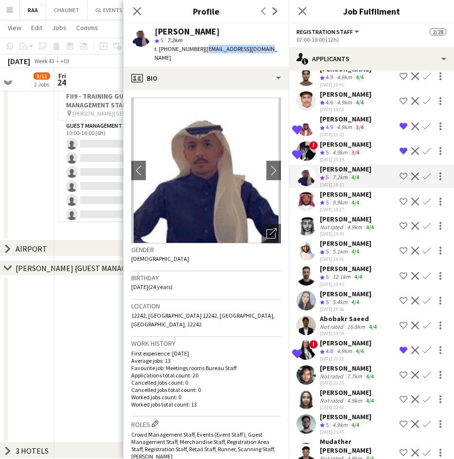
click at [71, 319] on app-date-cell at bounding box center [112, 359] width 116 height 167
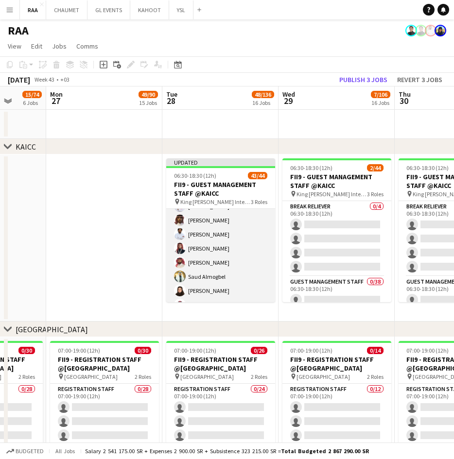
scroll to position [583, 0]
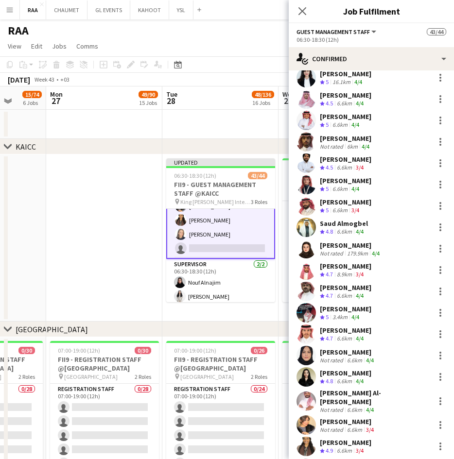
scroll to position [477, 0]
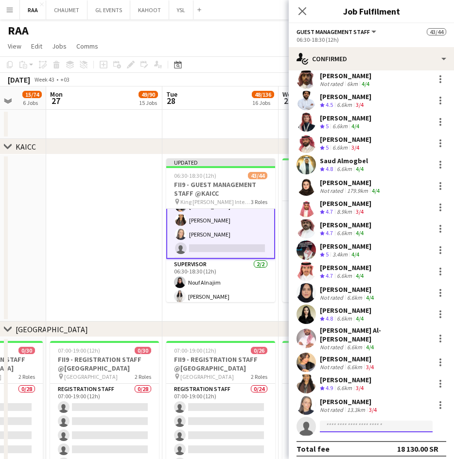
click at [354, 423] on input at bounding box center [376, 427] width 113 height 12
paste input "**********"
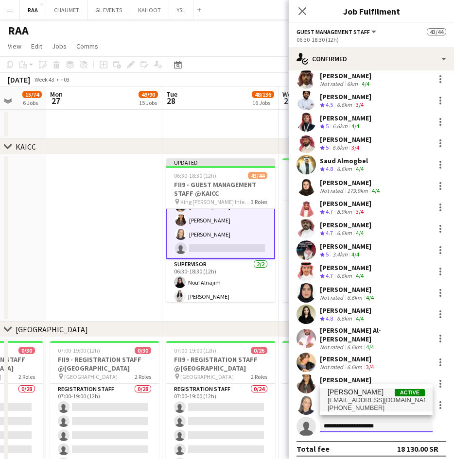
type input "**********"
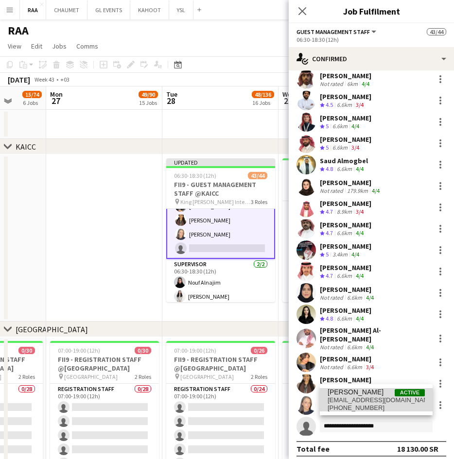
click at [398, 400] on span "[EMAIL_ADDRESS][DOMAIN_NAME]" at bounding box center [375, 400] width 97 height 8
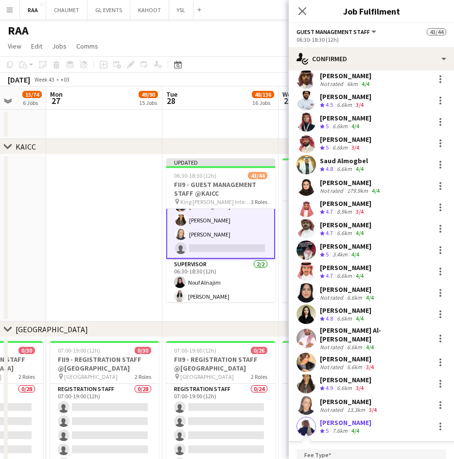
scroll to position [670, 0]
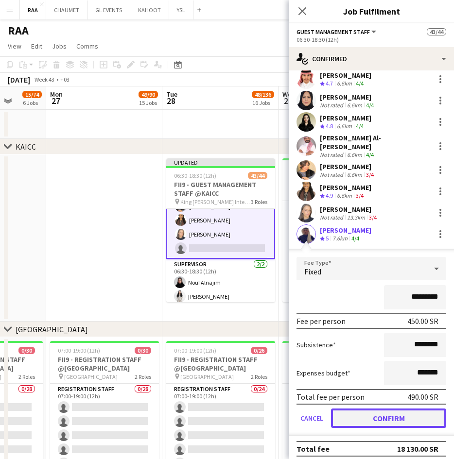
click at [395, 412] on button "Confirm" at bounding box center [388, 418] width 115 height 19
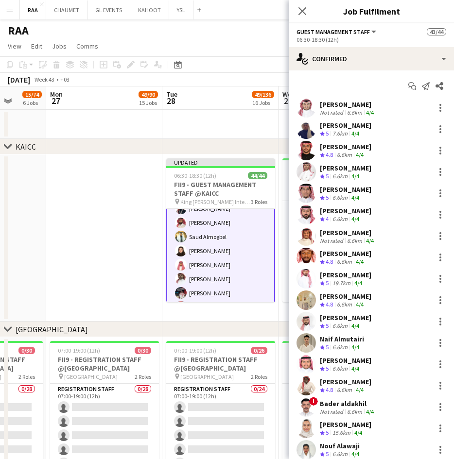
scroll to position [1, 0]
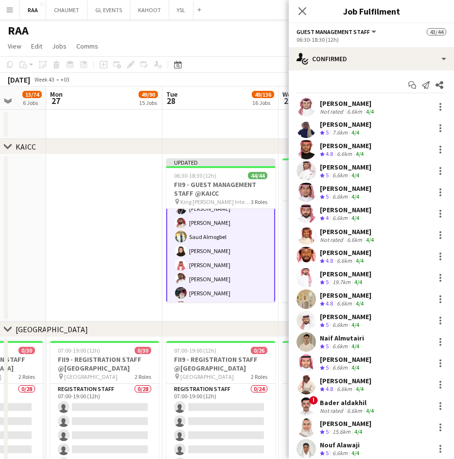
click at [363, 123] on div "[PERSON_NAME]" at bounding box center [345, 124] width 51 height 9
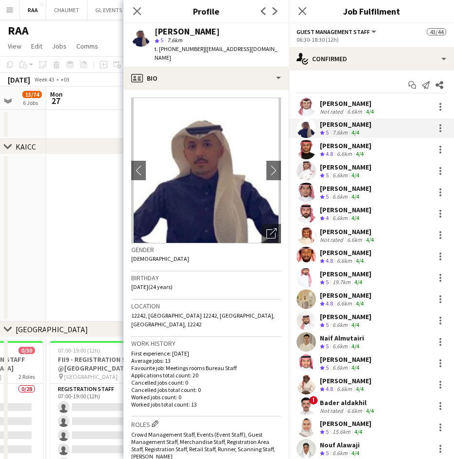
click at [196, 29] on div "[PERSON_NAME]" at bounding box center [186, 31] width 65 height 9
click at [141, 4] on app-icon "Close pop-in" at bounding box center [137, 11] width 14 height 14
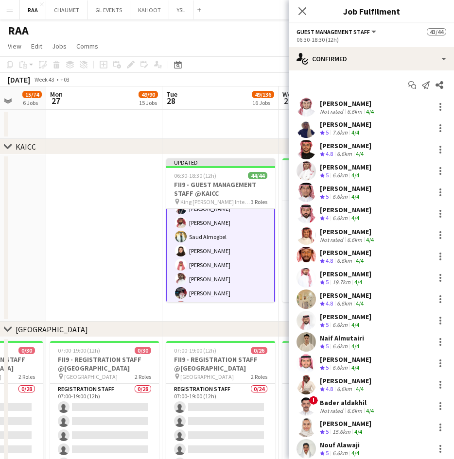
scroll to position [0, 0]
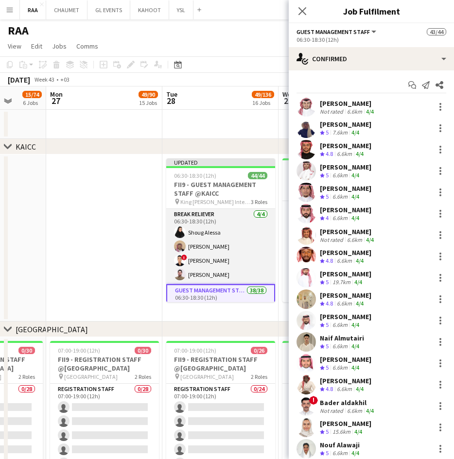
click at [240, 234] on app-card-role "Break reliever [DATE] 06:30-18:30 (12h) [PERSON_NAME] ! [PERSON_NAME] [PERSON_N…" at bounding box center [220, 246] width 109 height 75
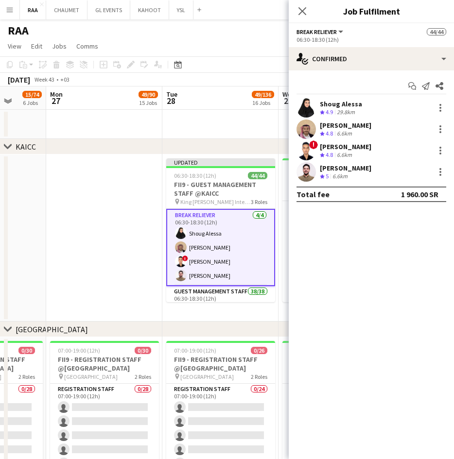
click at [354, 110] on div "29.8km" at bounding box center [346, 112] width 22 height 8
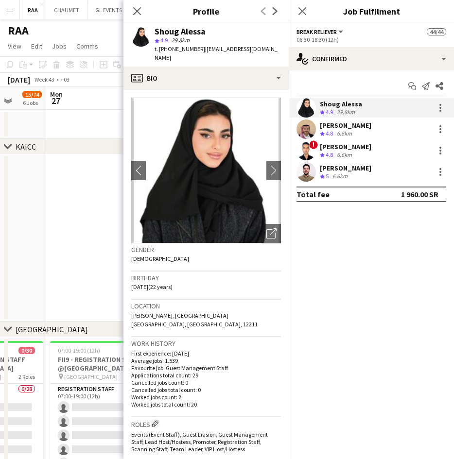
click at [182, 30] on div "Shoug Alessa" at bounding box center [179, 31] width 51 height 9
click at [341, 130] on div "6.6km" at bounding box center [344, 134] width 19 height 8
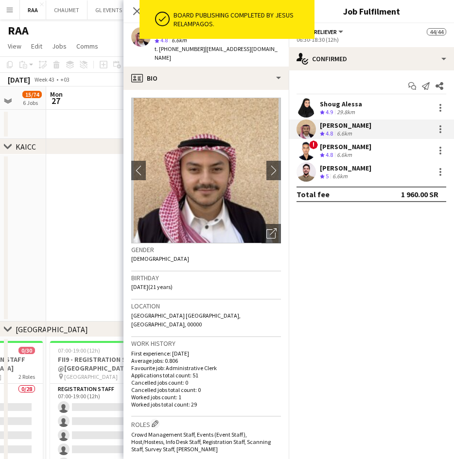
click at [179, 52] on div "t. [PHONE_NUMBER] | [EMAIL_ADDRESS][DOMAIN_NAME]" at bounding box center [217, 53] width 126 height 17
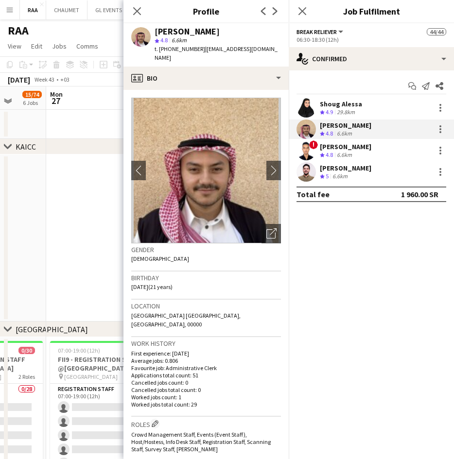
click at [176, 33] on div "[PERSON_NAME]" at bounding box center [186, 31] width 65 height 9
click at [360, 151] on div "[PERSON_NAME]" at bounding box center [345, 146] width 51 height 9
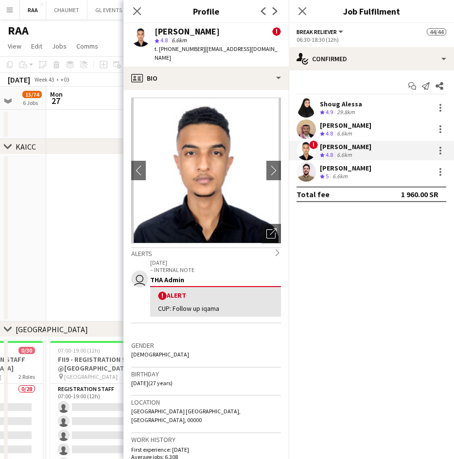
click at [181, 29] on div "[PERSON_NAME]" at bounding box center [186, 31] width 65 height 9
click at [350, 166] on div "[PERSON_NAME]" at bounding box center [345, 168] width 51 height 9
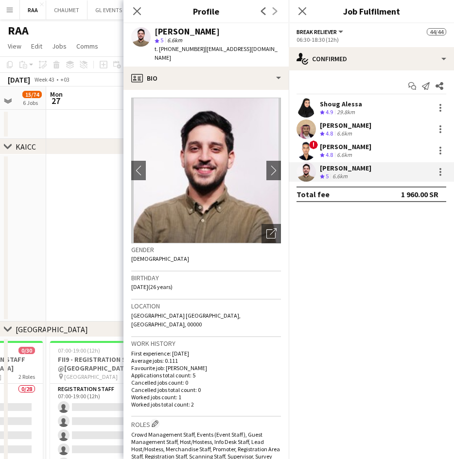
click at [176, 21] on div "Close pop-in Profile Previous Next" at bounding box center [205, 11] width 165 height 23
click at [180, 33] on div "[PERSON_NAME]" at bounding box center [186, 31] width 65 height 9
click at [133, 12] on icon "Close pop-in" at bounding box center [136, 10] width 9 height 9
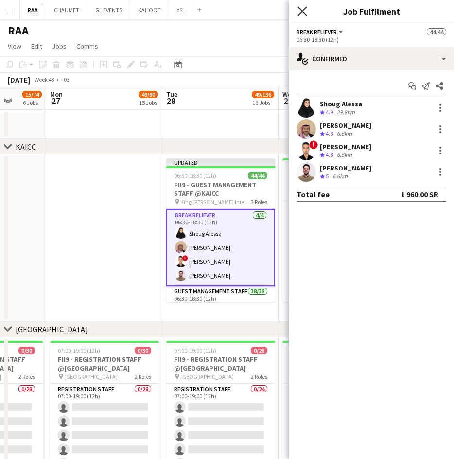
click at [301, 12] on icon at bounding box center [301, 10] width 9 height 9
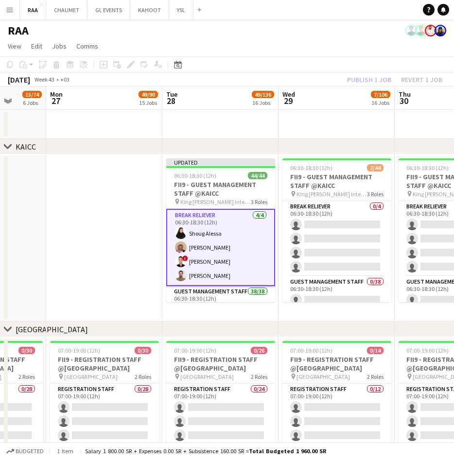
click at [130, 272] on app-date-cell at bounding box center [104, 237] width 116 height 167
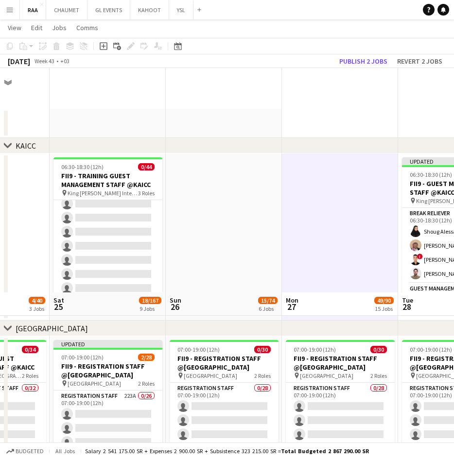
scroll to position [395, 0]
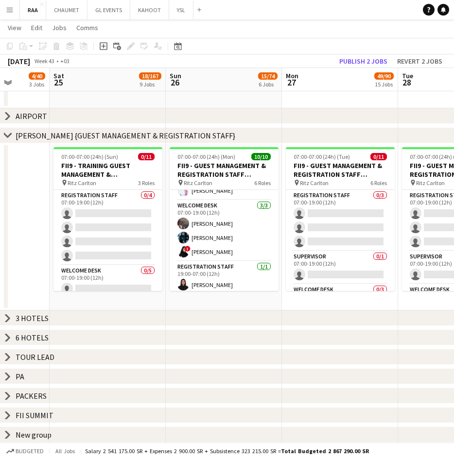
click at [9, 394] on icon at bounding box center [8, 395] width 4 height 7
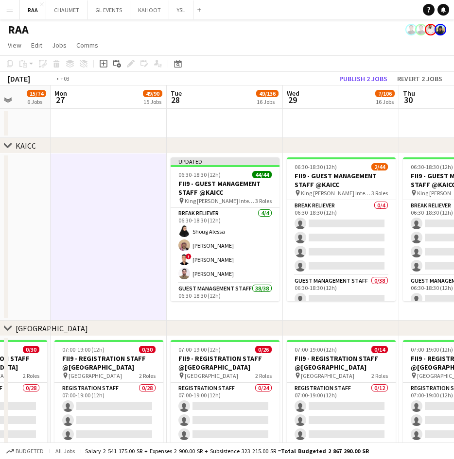
scroll to position [0, 354]
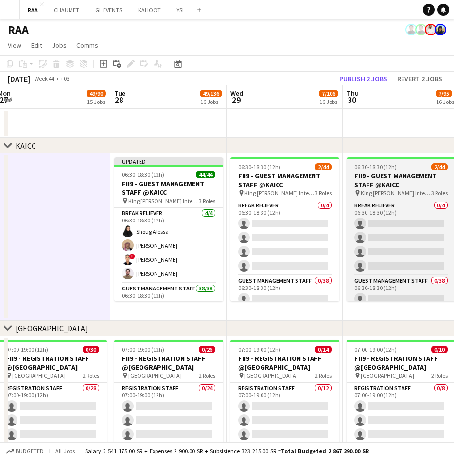
click at [176, 236] on app-card-role "Break reliever [DATE] 06:30-18:30 (12h) [PERSON_NAME] ! [PERSON_NAME] [PERSON_N…" at bounding box center [168, 245] width 109 height 75
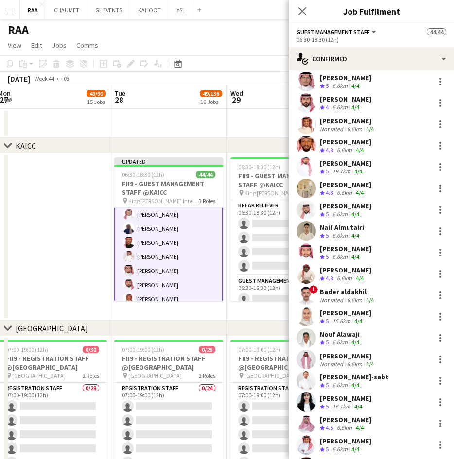
scroll to position [109, 0]
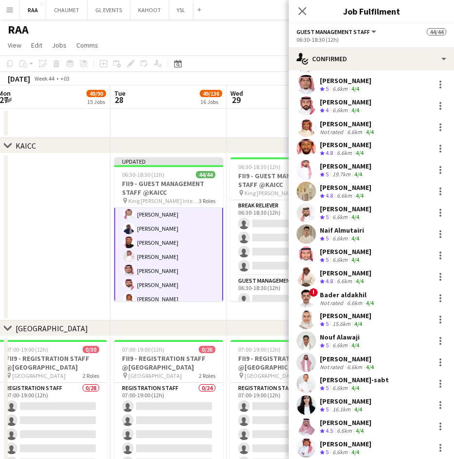
click at [335, 321] on div "15.6km" at bounding box center [341, 324] width 22 height 8
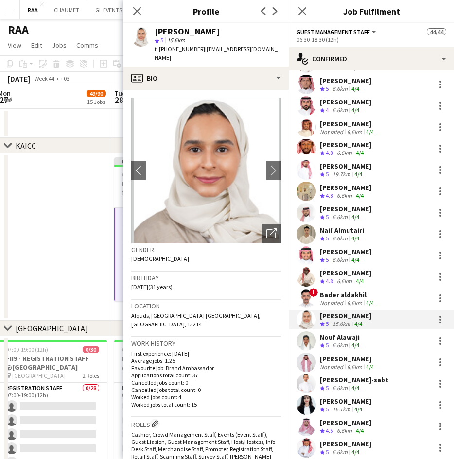
click at [48, 244] on app-date-cell at bounding box center [52, 236] width 116 height 167
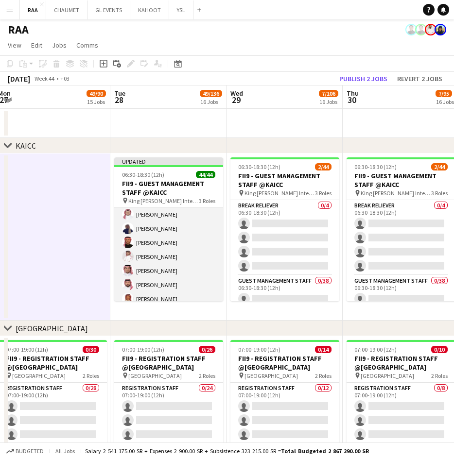
scroll to position [0, 0]
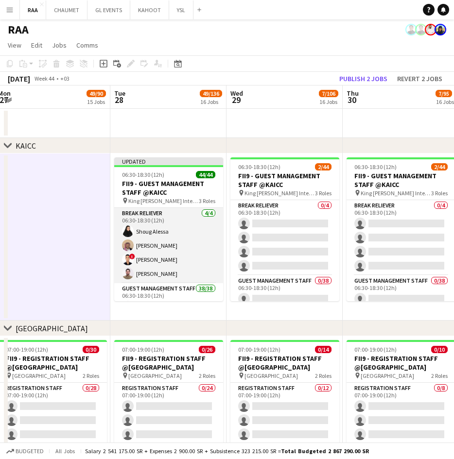
click at [159, 255] on app-card-role "Break reliever [DATE] 06:30-18:30 (12h) [PERSON_NAME] ! [PERSON_NAME] [PERSON_N…" at bounding box center [168, 245] width 109 height 75
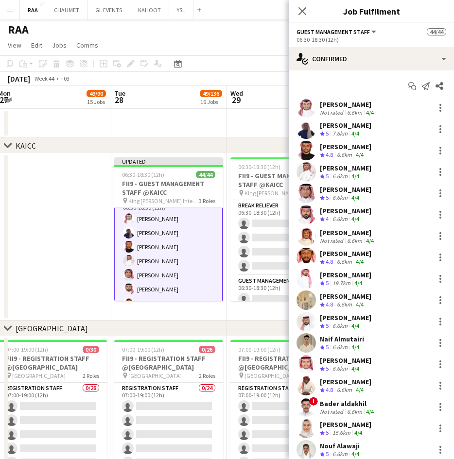
scroll to position [88, 0]
click at [345, 105] on div "[PERSON_NAME]" at bounding box center [348, 104] width 56 height 9
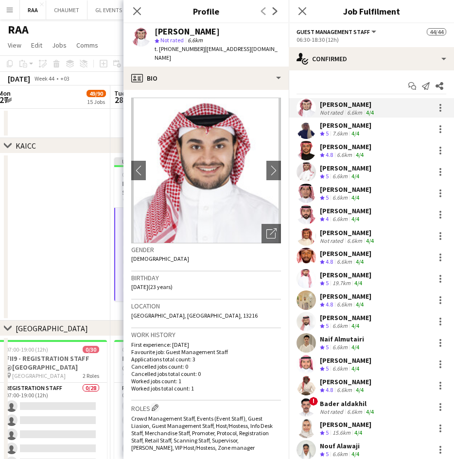
scroll to position [408, 0]
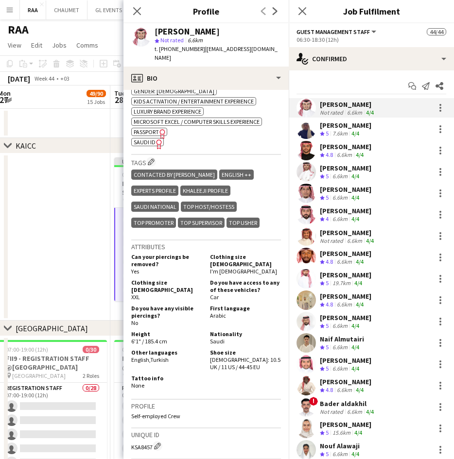
click at [361, 297] on div "[PERSON_NAME]" at bounding box center [345, 296] width 51 height 9
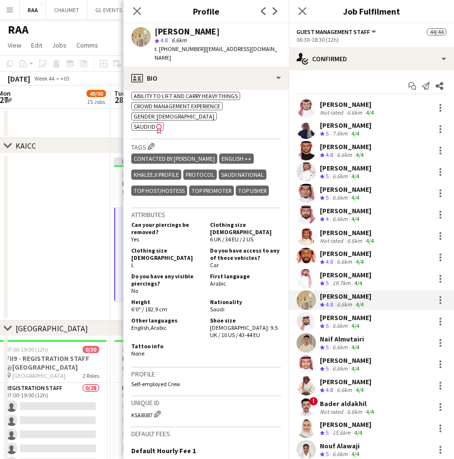
scroll to position [399, 0]
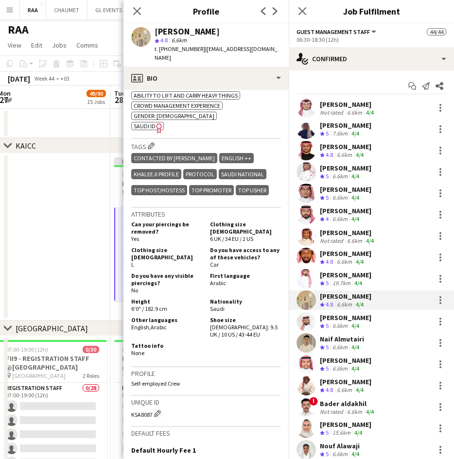
click at [352, 172] on div "4/4" at bounding box center [355, 176] width 12 height 8
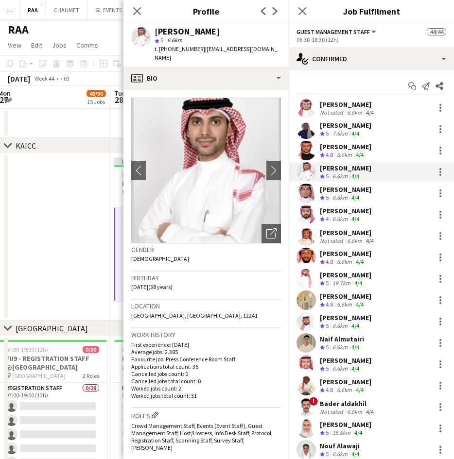
scroll to position [434, 0]
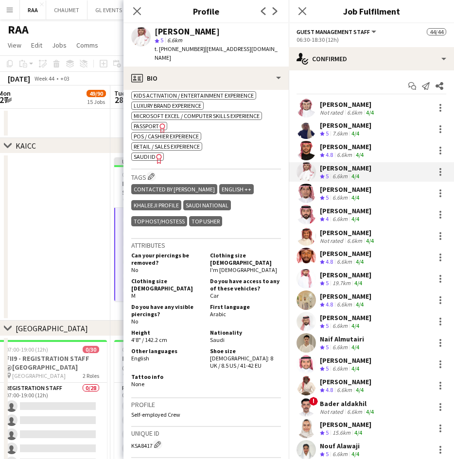
click at [358, 149] on div "[PERSON_NAME]" at bounding box center [345, 146] width 51 height 9
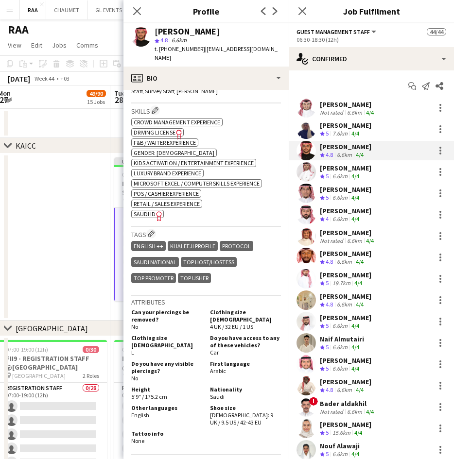
scroll to position [375, 0]
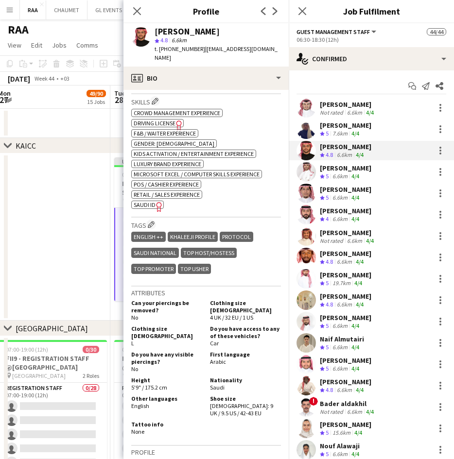
click at [364, 195] on div "Crew rating 5 6.6km 4/4" at bounding box center [345, 198] width 51 height 8
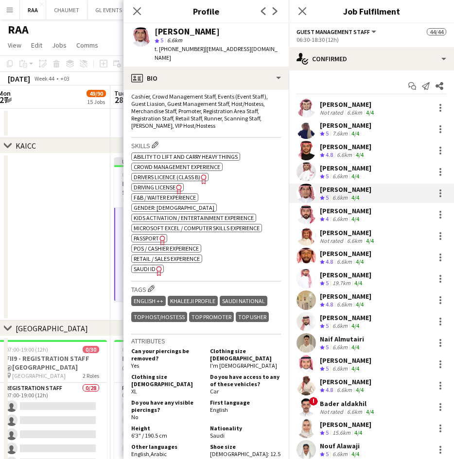
scroll to position [339, 0]
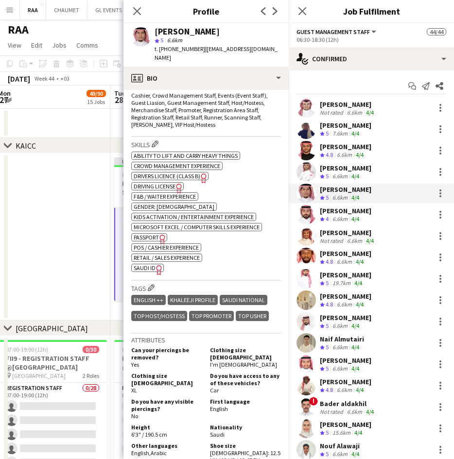
click at [371, 211] on div "[PERSON_NAME]" at bounding box center [345, 210] width 51 height 9
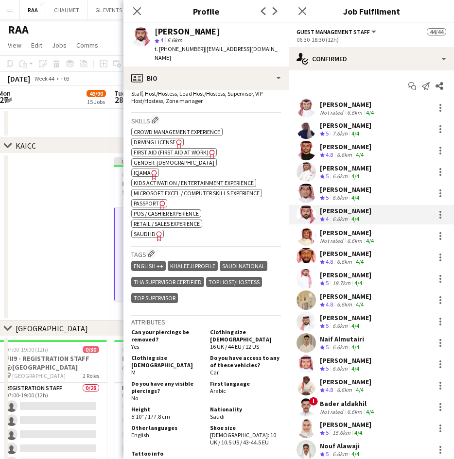
scroll to position [354, 0]
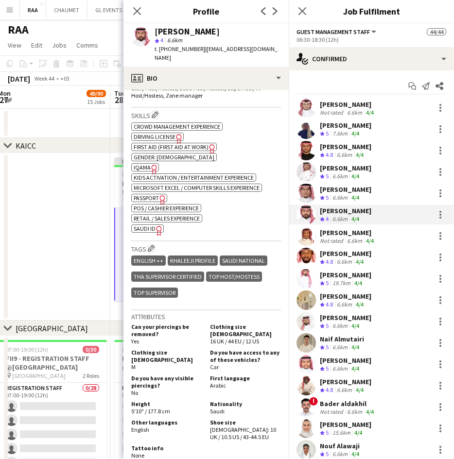
click at [360, 238] on div "6.6km" at bounding box center [354, 240] width 19 height 7
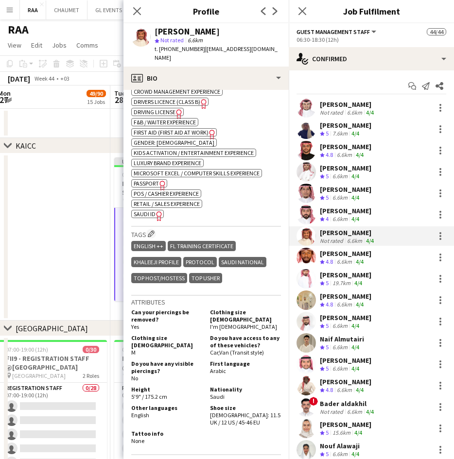
scroll to position [399, 0]
click at [374, 255] on div "[PERSON_NAME] Crew rating 4.8 6.6km 4/4" at bounding box center [371, 257] width 165 height 19
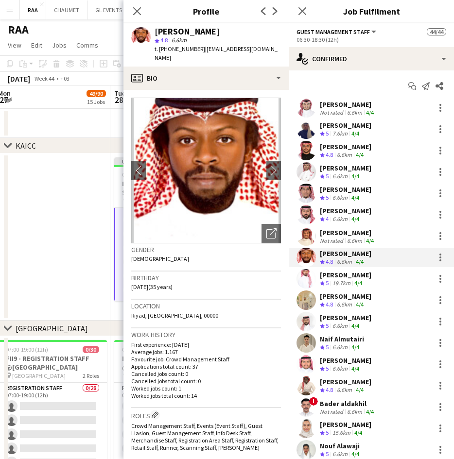
scroll to position [460, 0]
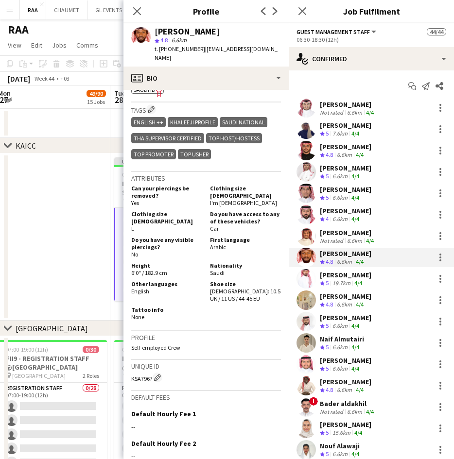
click at [365, 277] on div "[PERSON_NAME] Crew rating 5 19.7km 4/4" at bounding box center [371, 278] width 165 height 19
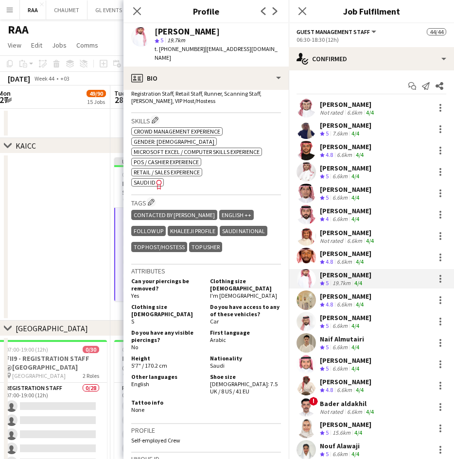
scroll to position [357, 0]
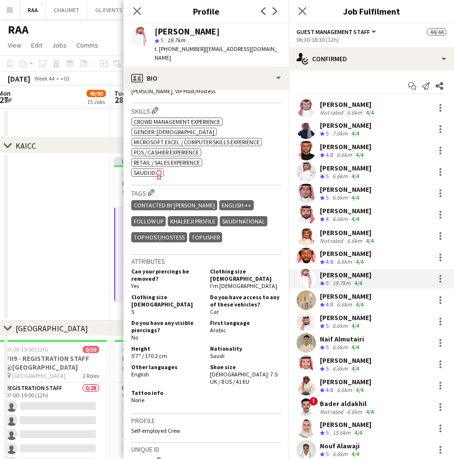
click at [352, 305] on div "6.6km" at bounding box center [344, 305] width 19 height 8
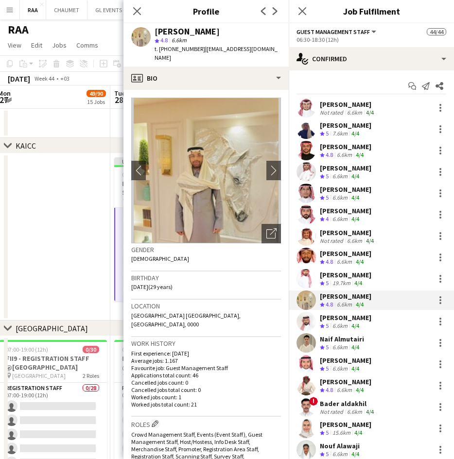
click at [345, 324] on div "6.6km" at bounding box center [339, 326] width 19 height 8
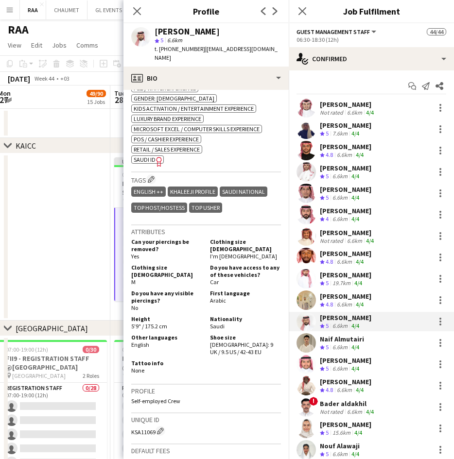
scroll to position [429, 0]
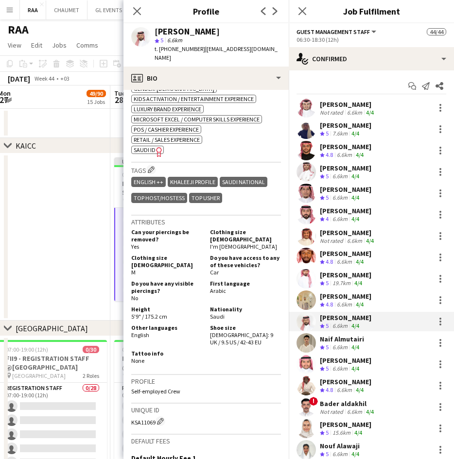
click at [341, 346] on div "6.6km" at bounding box center [339, 347] width 19 height 8
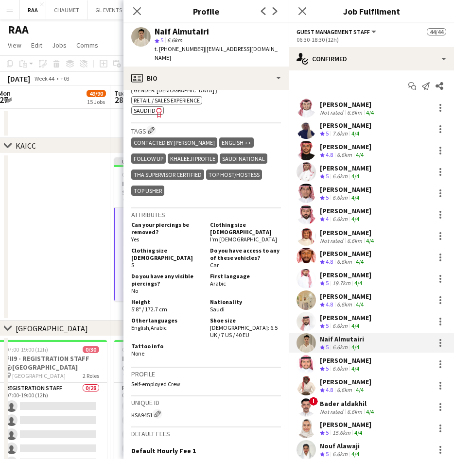
scroll to position [418, 0]
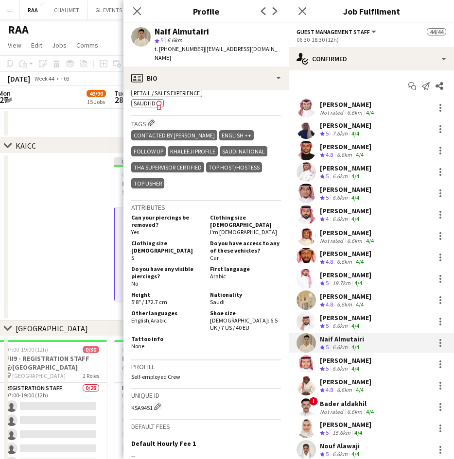
click at [363, 369] on div "Crew rating 5 6.6km 4/4" at bounding box center [345, 369] width 51 height 8
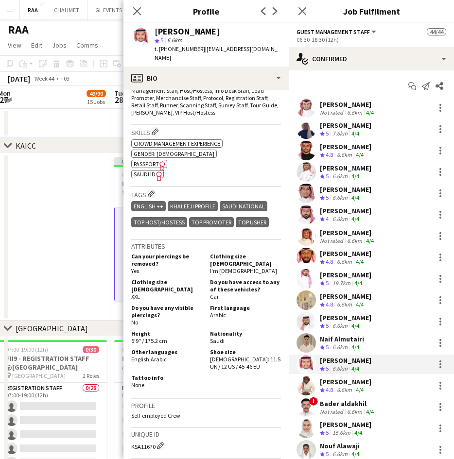
scroll to position [352, 0]
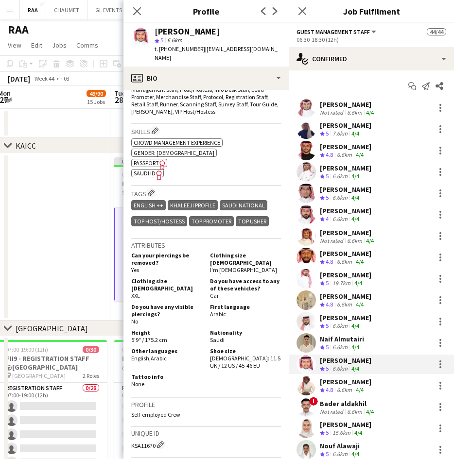
click at [367, 388] on div "Crew rating 4.8 6.6km 4/4" at bounding box center [345, 390] width 51 height 8
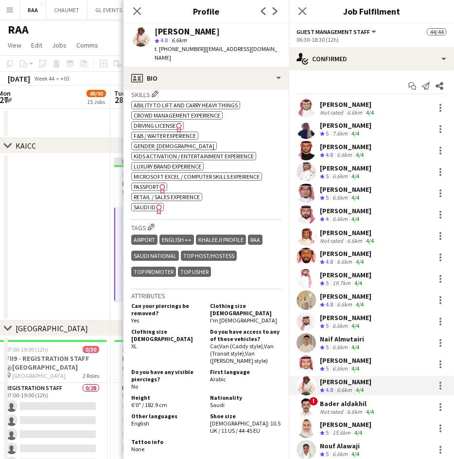
scroll to position [375, 0]
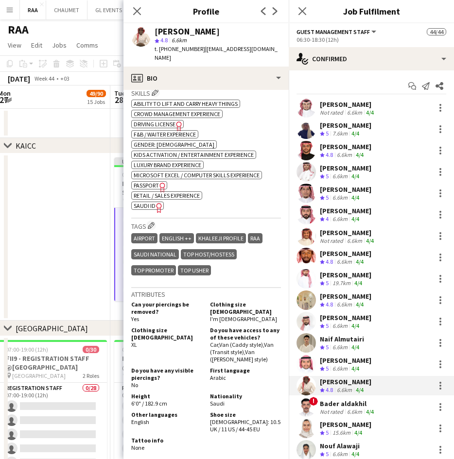
click at [362, 403] on div "Bader aldakhil" at bounding box center [348, 403] width 56 height 9
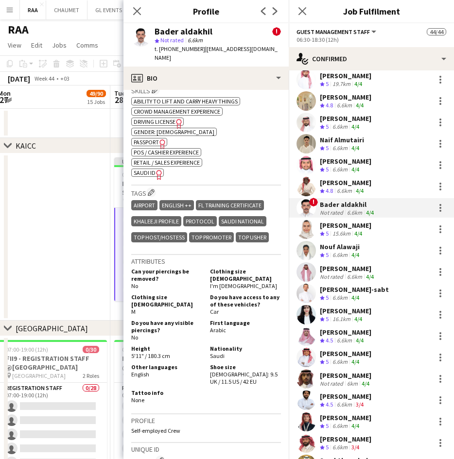
scroll to position [219, 0]
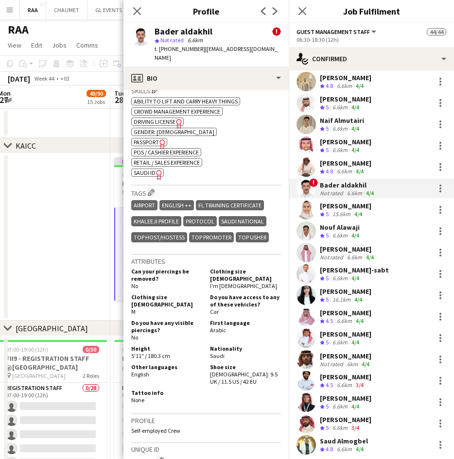
click at [368, 210] on div "[PERSON_NAME]" at bounding box center [345, 206] width 51 height 9
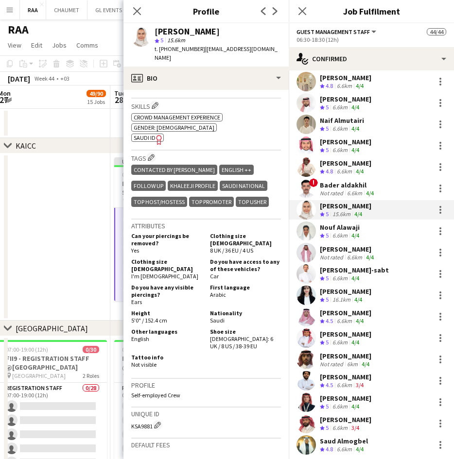
scroll to position [385, 0]
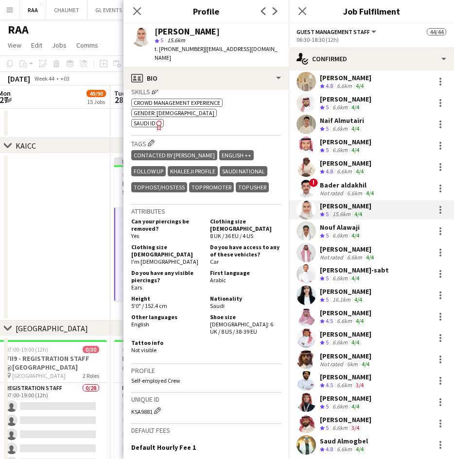
click at [347, 236] on div "6.6km" at bounding box center [339, 236] width 19 height 8
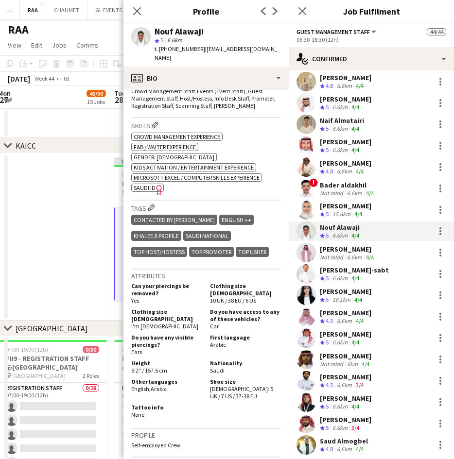
scroll to position [344, 0]
click at [371, 250] on div "[PERSON_NAME]" at bounding box center [348, 249] width 56 height 9
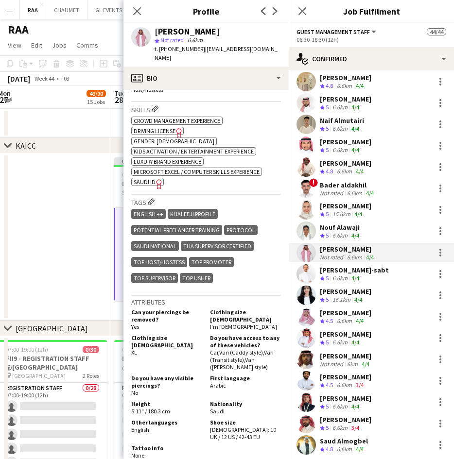
scroll to position [385, 0]
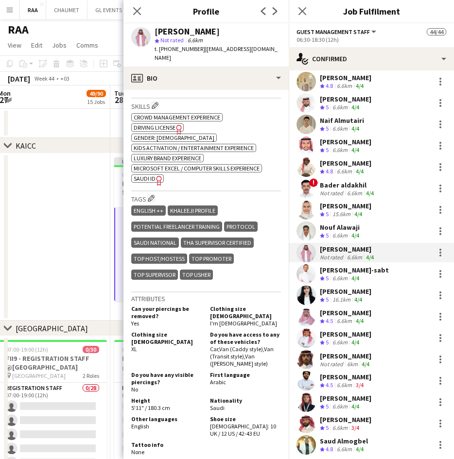
click at [349, 277] on div "6.6km" at bounding box center [339, 278] width 19 height 8
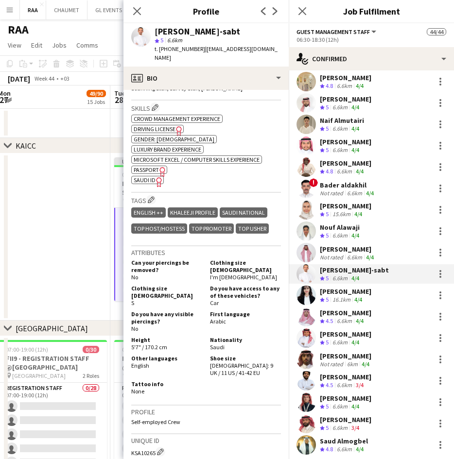
scroll to position [361, 0]
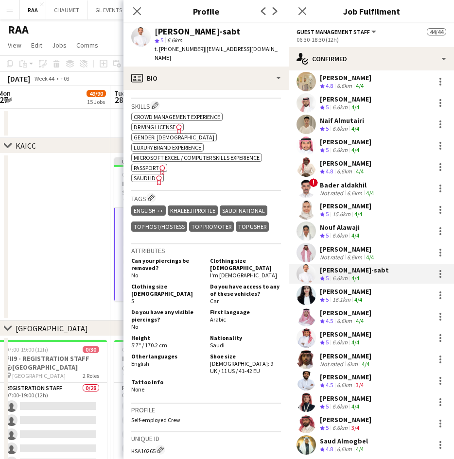
click at [360, 296] on app-skills-label "4/4" at bounding box center [358, 299] width 8 height 7
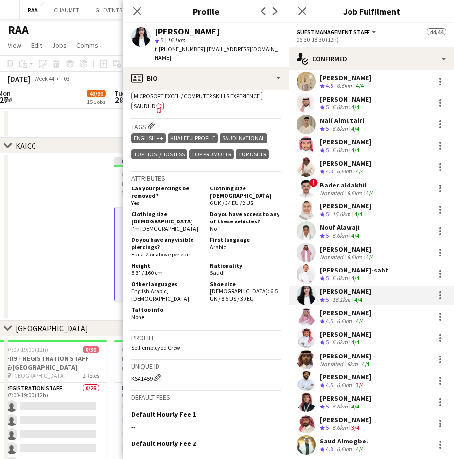
scroll to position [405, 0]
drag, startPoint x: 358, startPoint y: 314, endPoint x: 339, endPoint y: 324, distance: 22.2
click at [359, 314] on div "[PERSON_NAME]" at bounding box center [345, 312] width 51 height 9
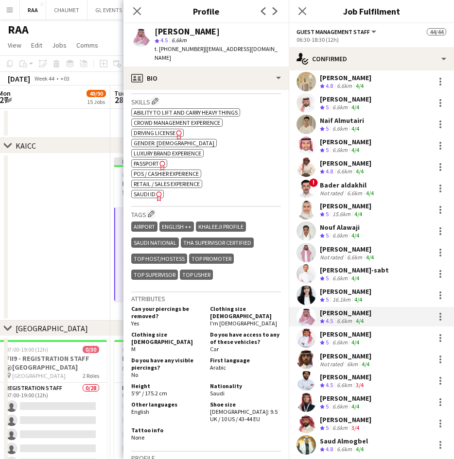
scroll to position [365, 0]
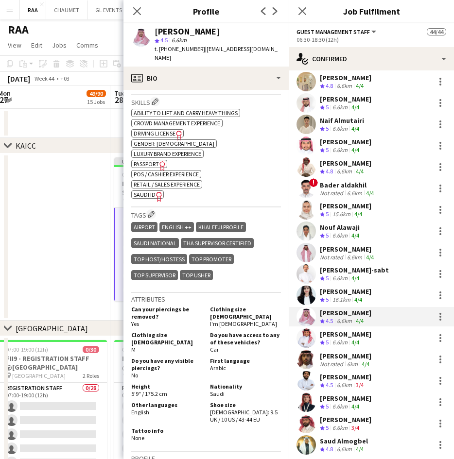
click at [353, 339] on app-skills-label "4/4" at bounding box center [355, 342] width 8 height 7
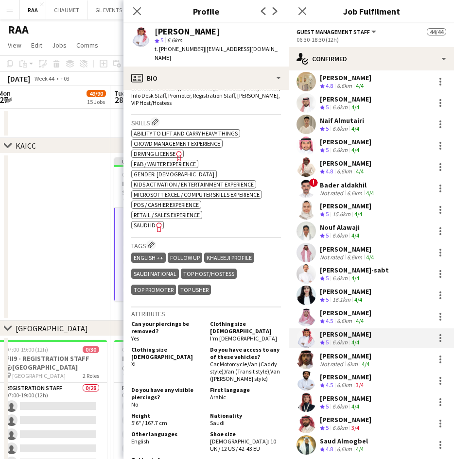
scroll to position [338, 0]
click at [361, 358] on div "[PERSON_NAME]" at bounding box center [345, 356] width 51 height 9
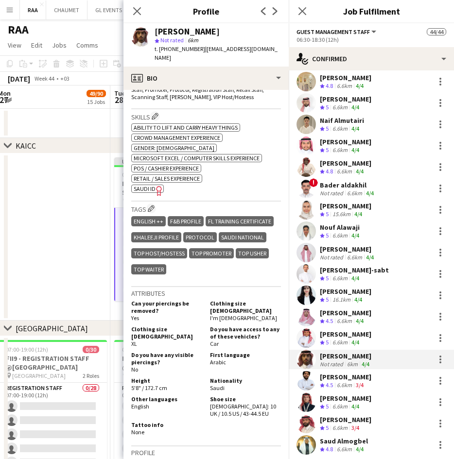
scroll to position [353, 0]
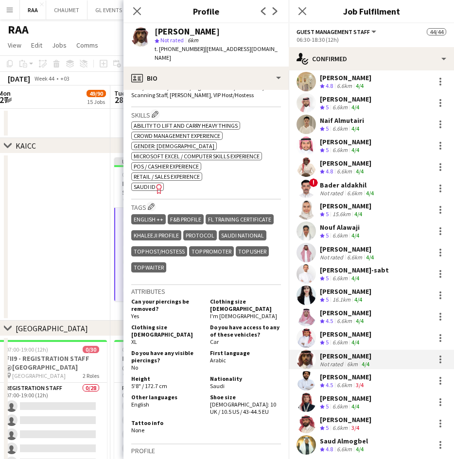
click at [352, 375] on div "[PERSON_NAME]" at bounding box center [345, 377] width 51 height 9
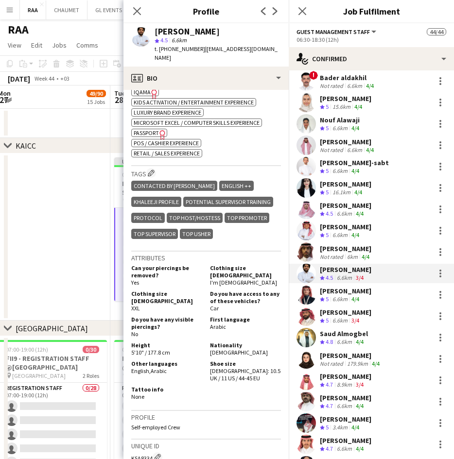
scroll to position [376, 0]
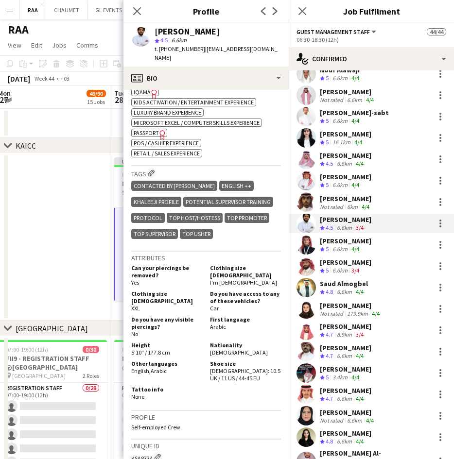
click at [359, 242] on div "[PERSON_NAME]" at bounding box center [345, 241] width 51 height 9
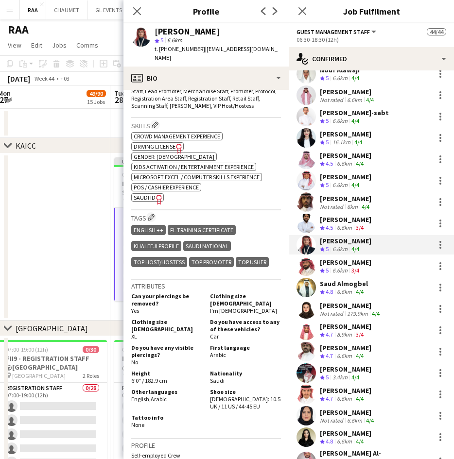
scroll to position [348, 0]
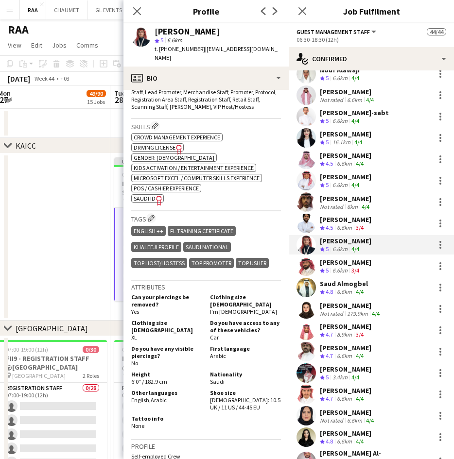
click at [346, 274] on div "[PERSON_NAME] Crew rating 5 6.6km 3/4" at bounding box center [371, 265] width 165 height 19
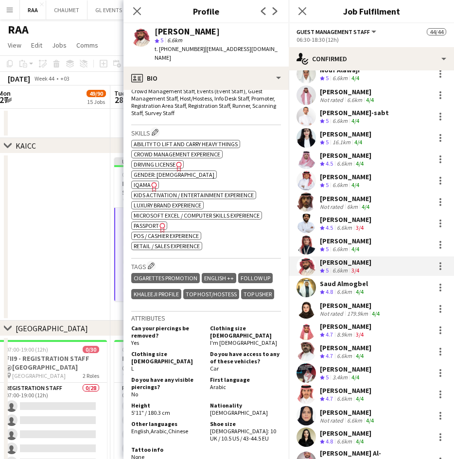
scroll to position [349, 0]
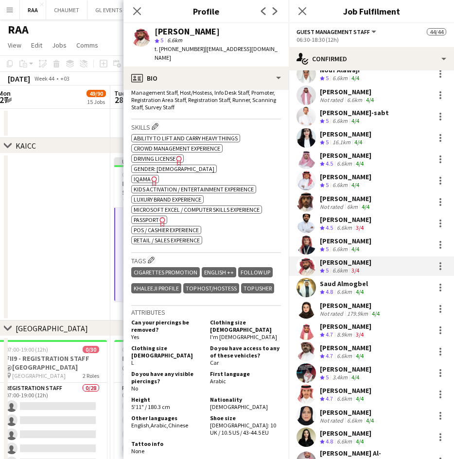
click at [362, 288] on app-skills-label "4/4" at bounding box center [360, 291] width 8 height 7
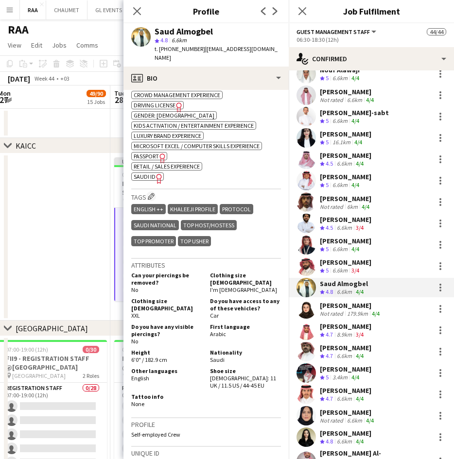
scroll to position [383, 0]
click at [373, 310] on app-skills-label "4/4" at bounding box center [376, 313] width 8 height 7
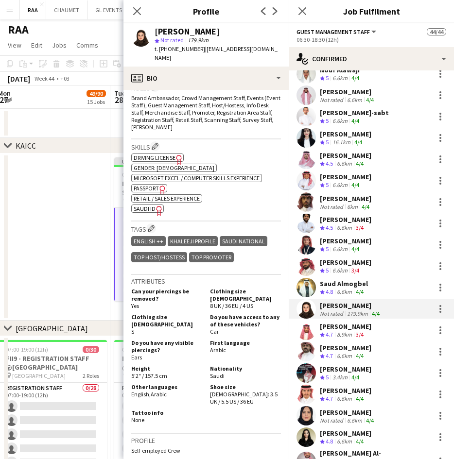
scroll to position [338, 0]
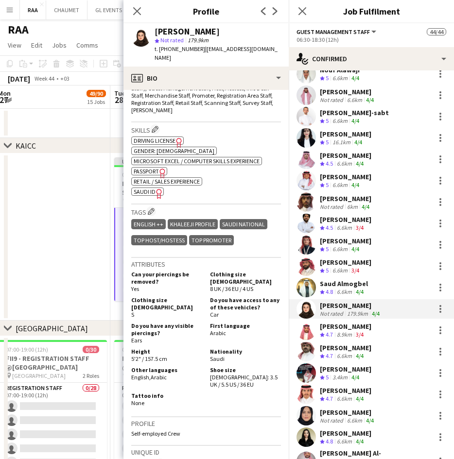
click at [353, 327] on div "[PERSON_NAME]" at bounding box center [345, 326] width 51 height 9
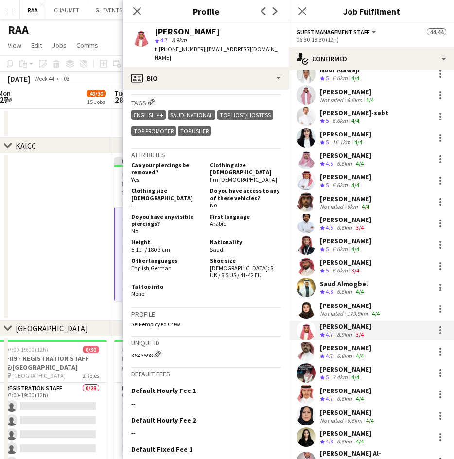
scroll to position [426, 0]
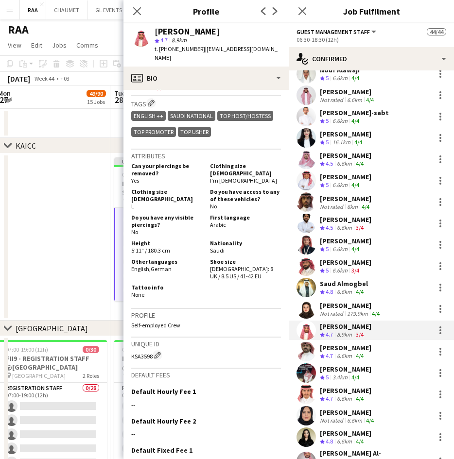
click at [362, 356] on app-skills-label "4/4" at bounding box center [360, 355] width 8 height 7
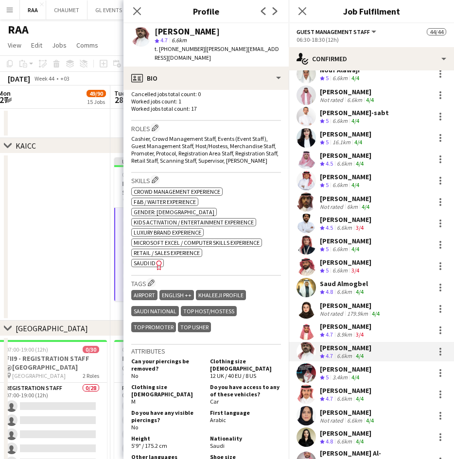
scroll to position [343, 0]
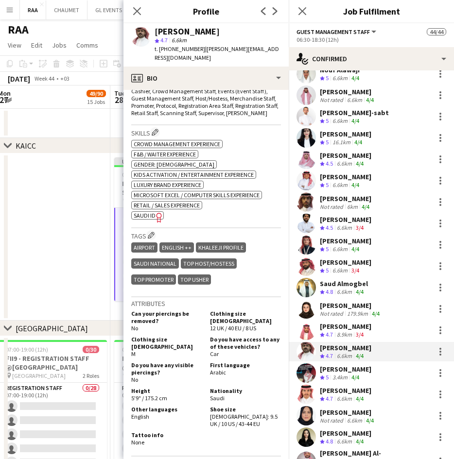
click at [353, 372] on div "[PERSON_NAME]" at bounding box center [345, 369] width 51 height 9
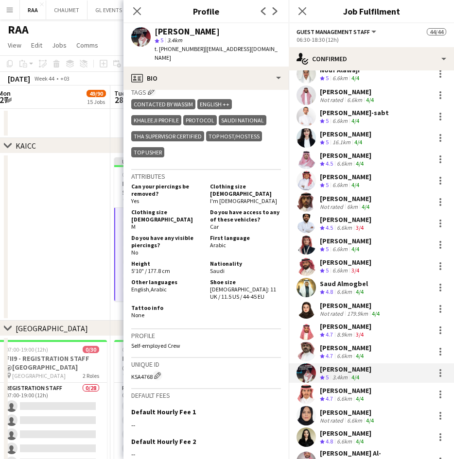
scroll to position [480, 0]
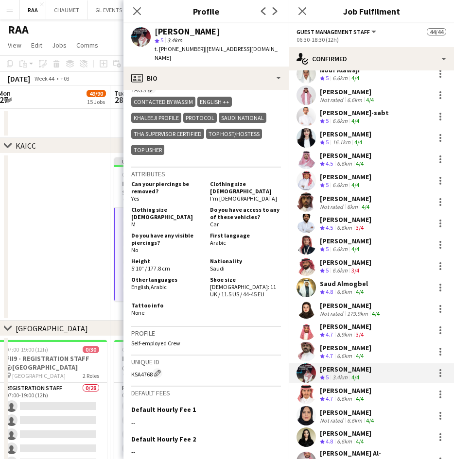
click at [351, 392] on div "[PERSON_NAME]" at bounding box center [345, 390] width 51 height 9
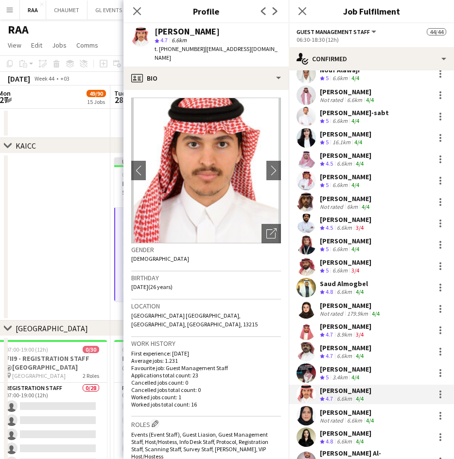
click at [341, 366] on div "[PERSON_NAME]" at bounding box center [345, 369] width 51 height 9
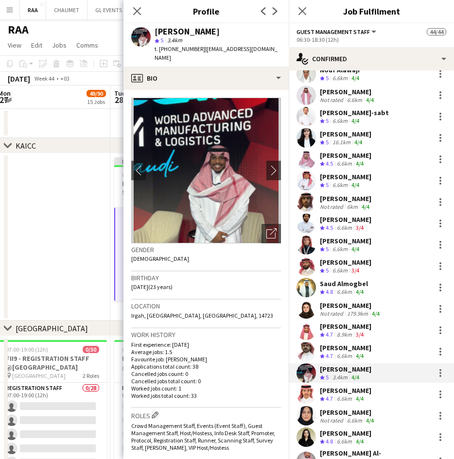
click at [359, 395] on app-skills-label "4/4" at bounding box center [360, 398] width 8 height 7
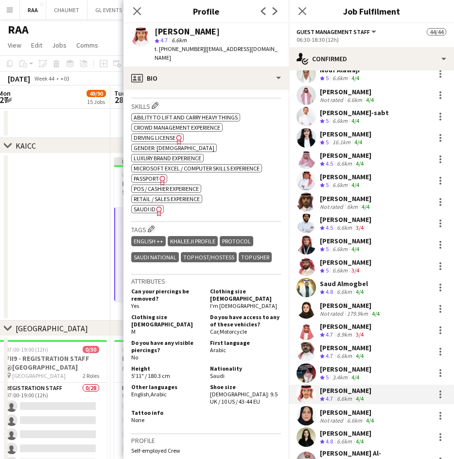
scroll to position [370, 0]
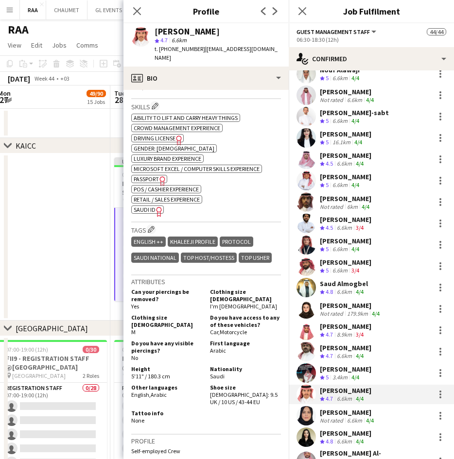
click at [358, 412] on div "[PERSON_NAME]" at bounding box center [348, 412] width 56 height 9
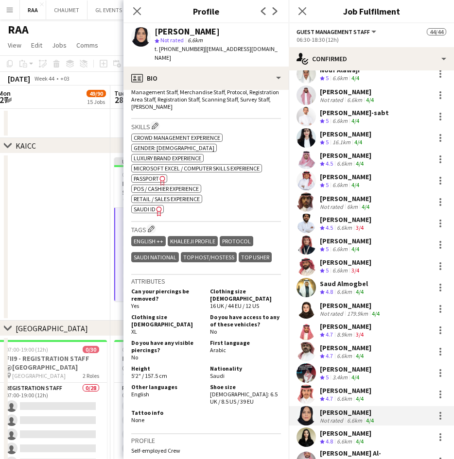
scroll to position [477, 0]
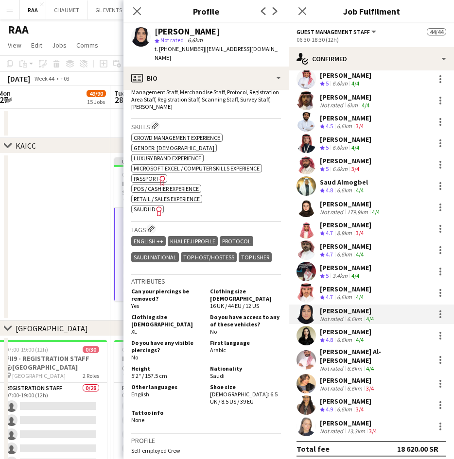
click at [342, 331] on div "[PERSON_NAME]" at bounding box center [345, 331] width 51 height 9
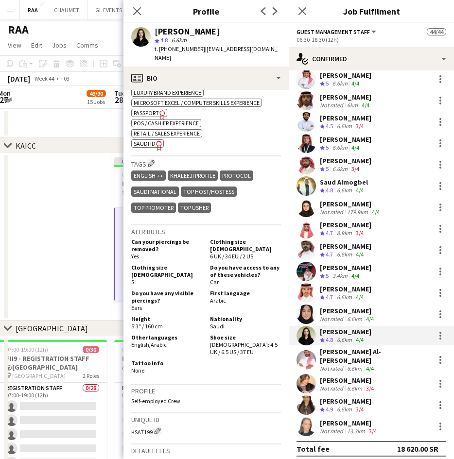
scroll to position [450, 0]
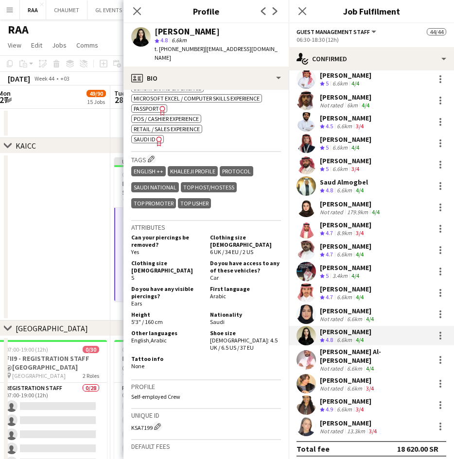
click at [358, 365] on div "6.6km" at bounding box center [354, 368] width 19 height 7
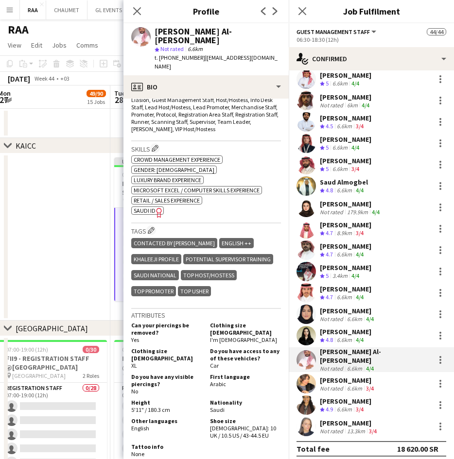
scroll to position [349, 0]
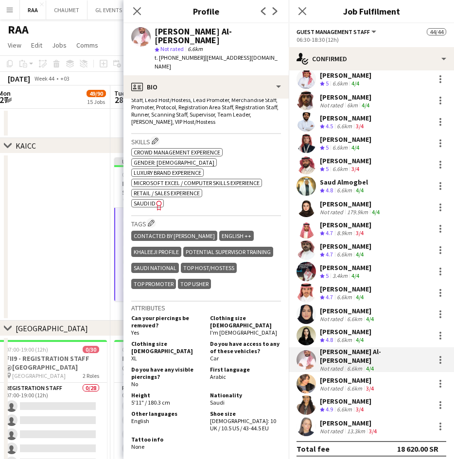
click at [367, 376] on div "[PERSON_NAME]" at bounding box center [348, 380] width 56 height 9
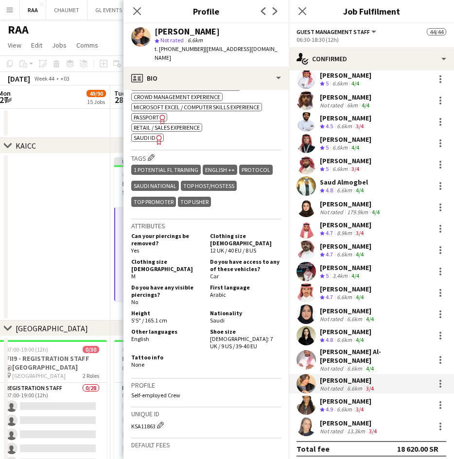
scroll to position [409, 0]
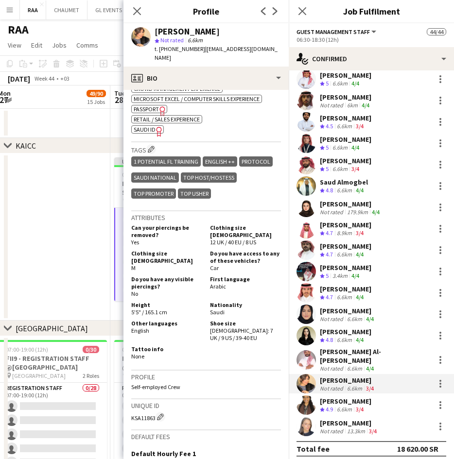
click at [324, 407] on div "Crew rating 4.9" at bounding box center [327, 410] width 15 height 8
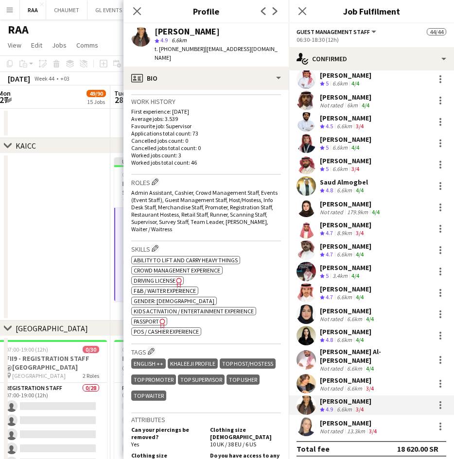
scroll to position [365, 0]
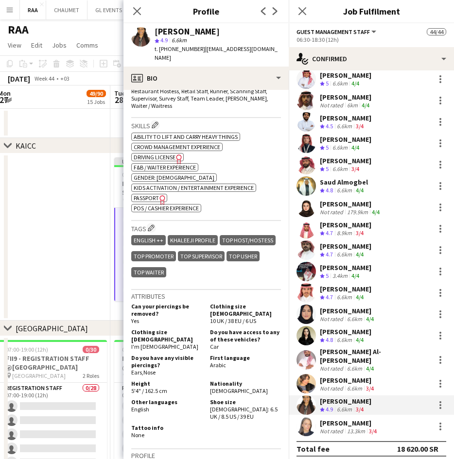
click at [359, 417] on div "[PERSON_NAME] Not rated 13.3km 3/4" at bounding box center [371, 426] width 165 height 19
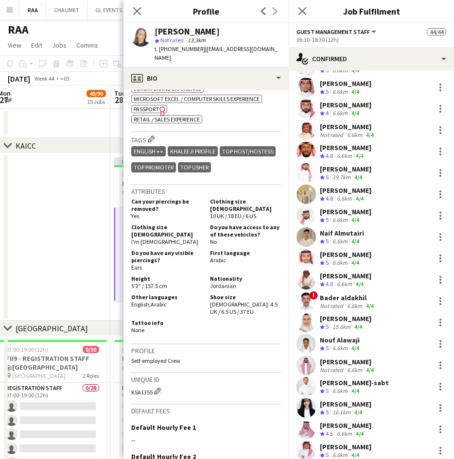
scroll to position [0, 0]
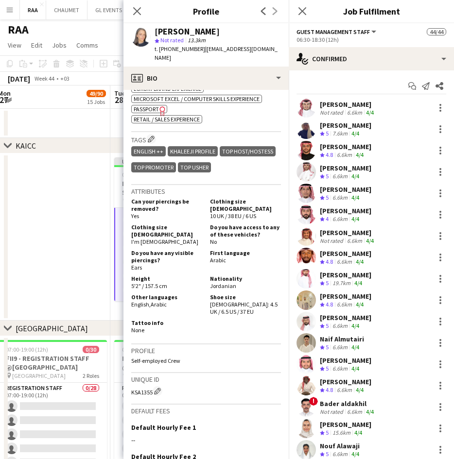
click at [366, 136] on div "Crew rating 5 7.6km 4/4" at bounding box center [345, 134] width 51 height 8
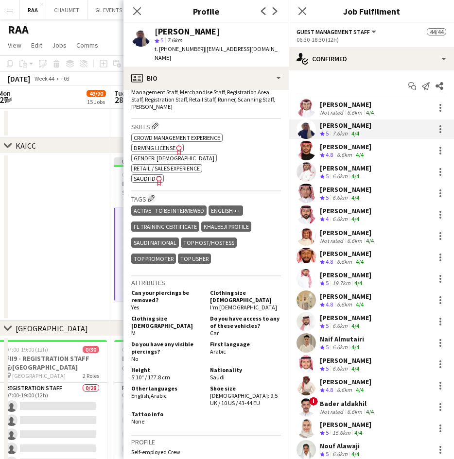
scroll to position [349, 0]
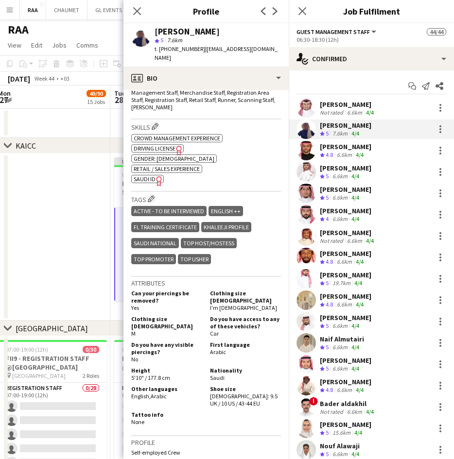
click at [143, 8] on div "Close pop-in" at bounding box center [136, 11] width 27 height 22
click at [141, 8] on icon "Close pop-in" at bounding box center [136, 10] width 9 height 9
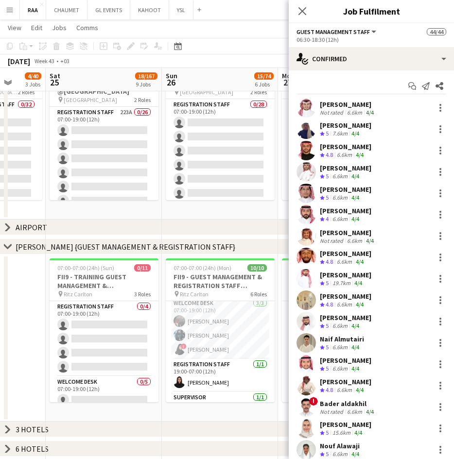
scroll to position [85, 0]
click at [220, 335] on app-card-role "Welcome Desk [DATE] 07:00-19:00 (12h) [PERSON_NAME] [PERSON_NAME] ! [PERSON_NAM…" at bounding box center [220, 327] width 109 height 61
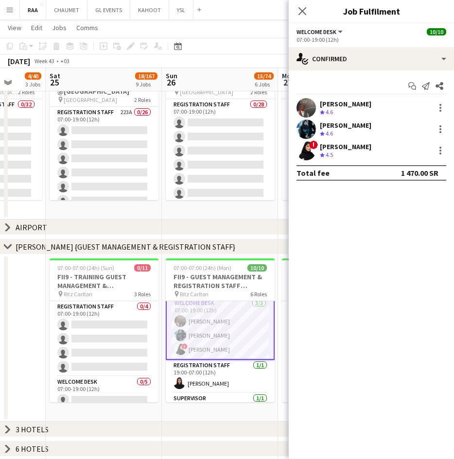
scroll to position [85, 0]
click at [353, 112] on div "179.6km" at bounding box center [347, 112] width 25 height 8
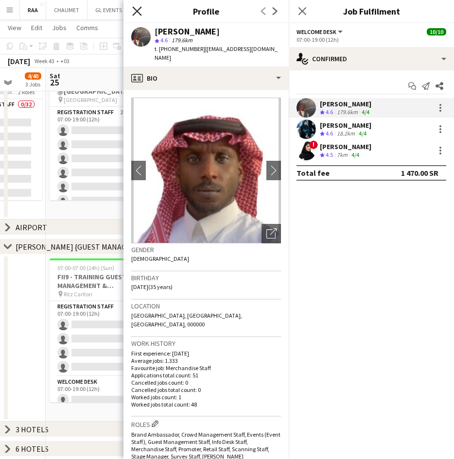
click at [134, 8] on icon at bounding box center [136, 10] width 9 height 9
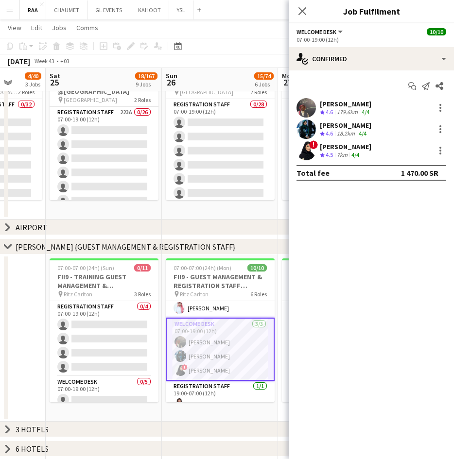
scroll to position [155, 0]
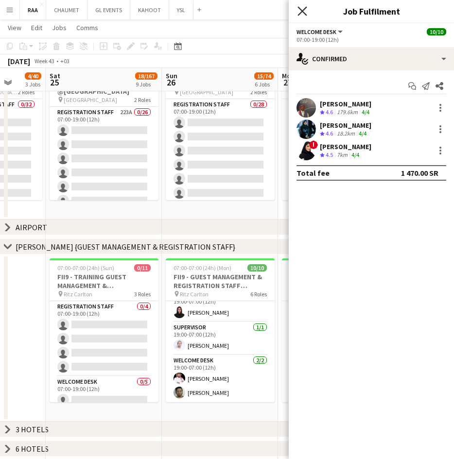
click at [302, 13] on icon "Close pop-in" at bounding box center [301, 10] width 9 height 9
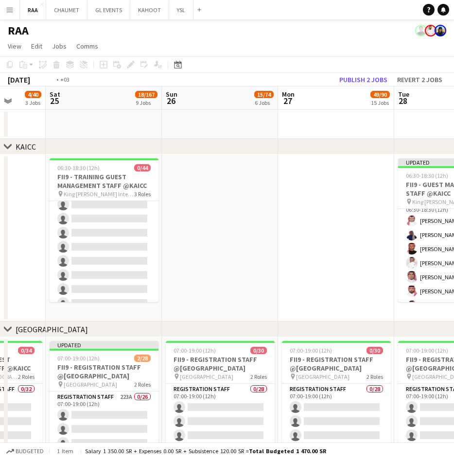
scroll to position [0, 375]
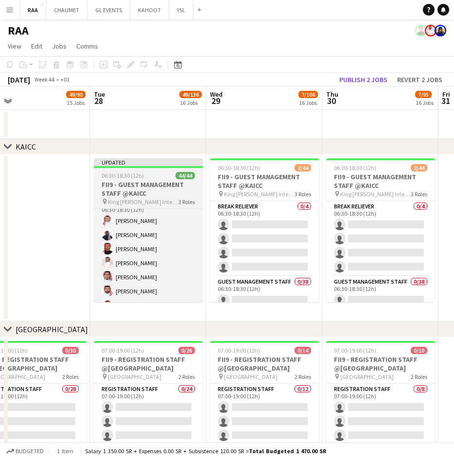
click at [151, 180] on h3 "FII9 - GUEST MANAGEMENT STAFF @KAICC" at bounding box center [148, 188] width 109 height 17
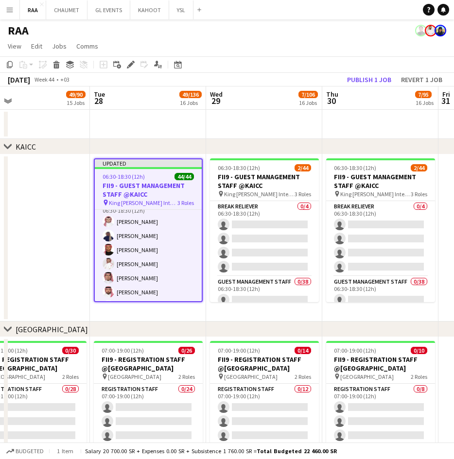
scroll to position [153, 0]
click at [376, 79] on button "Publish 1 job" at bounding box center [369, 79] width 52 height 13
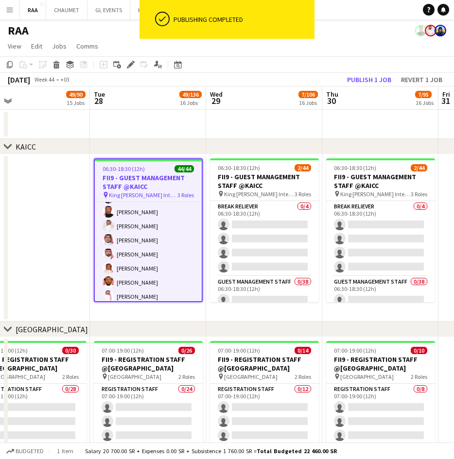
scroll to position [0, 0]
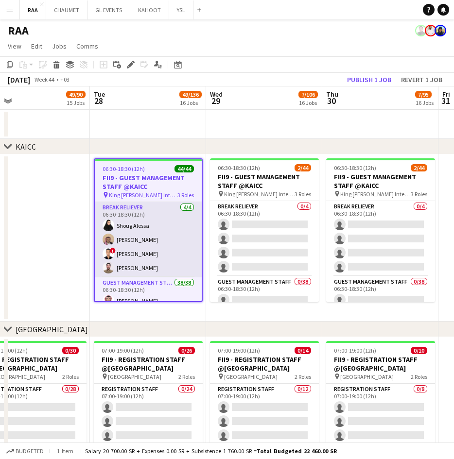
click at [154, 248] on app-card-role "Break reliever [DATE] 06:30-18:30 (12h) [PERSON_NAME] ! [PERSON_NAME] [PERSON_N…" at bounding box center [148, 239] width 107 height 75
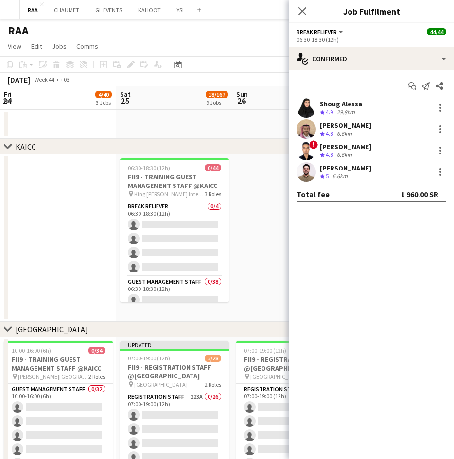
scroll to position [153, 0]
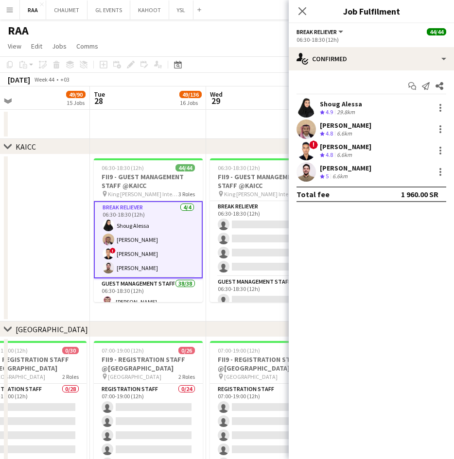
click at [373, 108] on div "Shoug Alessa Crew rating 4.9 29.8km" at bounding box center [371, 107] width 165 height 19
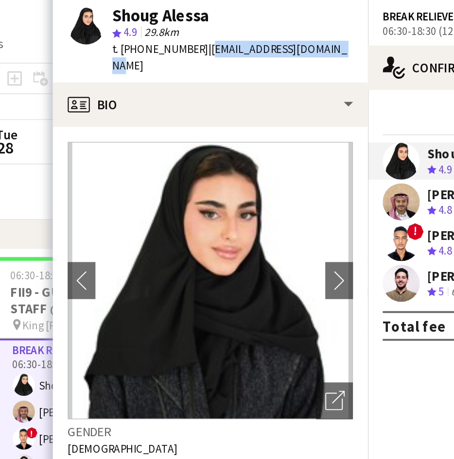
drag, startPoint x: 201, startPoint y: 50, endPoint x: 270, endPoint y: 46, distance: 68.6
click at [270, 46] on div "Shoug Alessa star 4.9 29.8km t. +966554102277 | shoug.alessa@outlook.com" at bounding box center [205, 44] width 165 height 43
copy span "[EMAIL_ADDRESS][DOMAIN_NAME]"
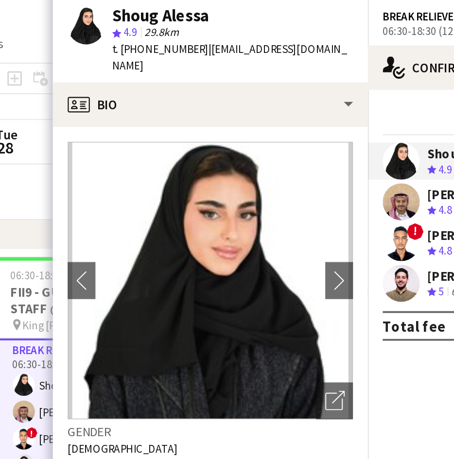
click at [326, 135] on span "4.8" at bounding box center [328, 133] width 7 height 7
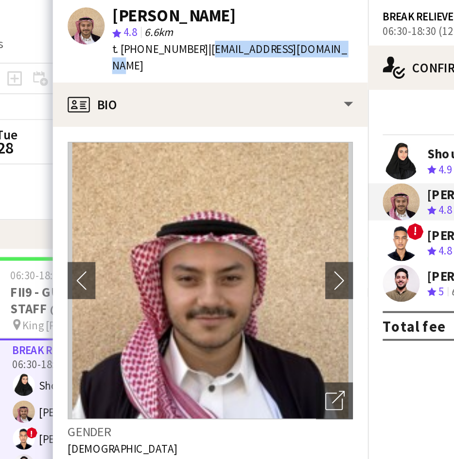
drag, startPoint x: 201, startPoint y: 48, endPoint x: 287, endPoint y: 46, distance: 86.0
click at [287, 46] on app-profile-header "Mohammed Midhat star 4.8 6.6km t. +966539812685 | bilalwahab2233@gmail.com" at bounding box center [205, 44] width 165 height 43
copy span "[EMAIL_ADDRESS][DOMAIN_NAME]"
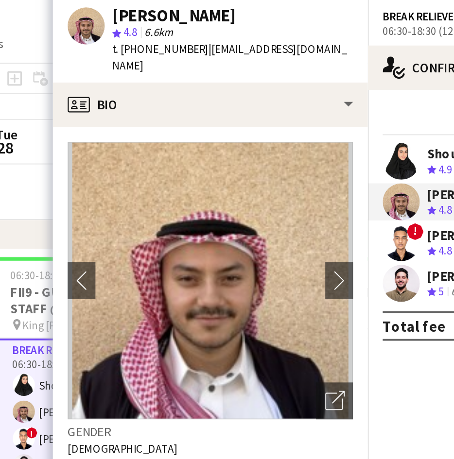
click at [316, 151] on div "! Mohamed Ibrahim Crew rating 4.8 6.6km" at bounding box center [371, 150] width 165 height 19
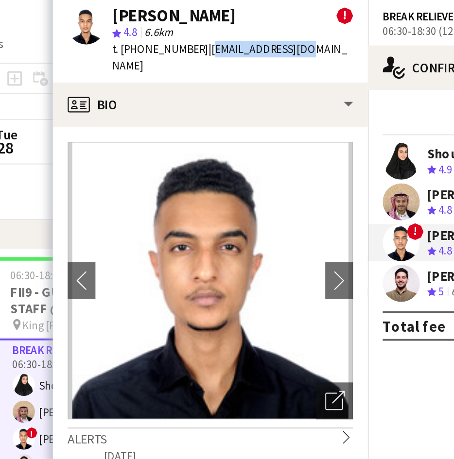
drag, startPoint x: 257, startPoint y: 49, endPoint x: 201, endPoint y: 49, distance: 55.9
click at [201, 49] on div "Mohamed Ibrahim ! star 4.8 6.6km t. +966558251208 | joobusy@yahoo.com" at bounding box center [205, 44] width 165 height 43
copy span "[EMAIL_ADDRESS][DOMAIN_NAME]"
click at [318, 172] on div "Noor Elhusseiny Crew rating 5 6.6km" at bounding box center [371, 171] width 165 height 19
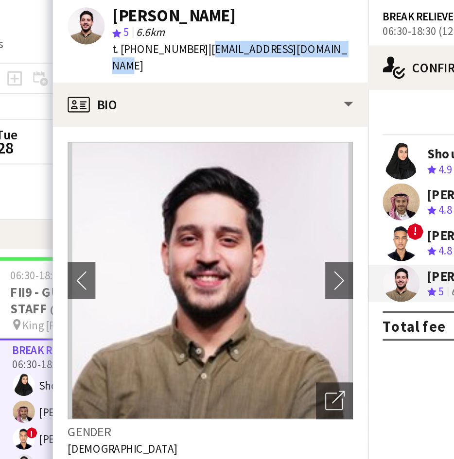
drag, startPoint x: 279, startPoint y: 53, endPoint x: 201, endPoint y: 50, distance: 78.8
click at [201, 50] on app-profile-header "Noor Elhusseiny star 5 6.6km t. +966536529504 | noorelhusseiny2@gmail.com" at bounding box center [205, 44] width 165 height 43
copy span "[EMAIL_ADDRESS][DOMAIN_NAME]"
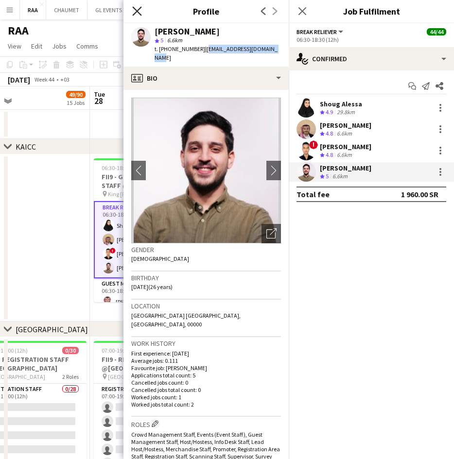
click at [138, 8] on icon "Close pop-in" at bounding box center [136, 10] width 9 height 9
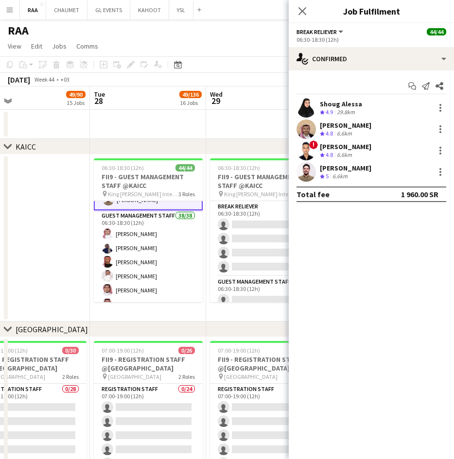
scroll to position [71, 0]
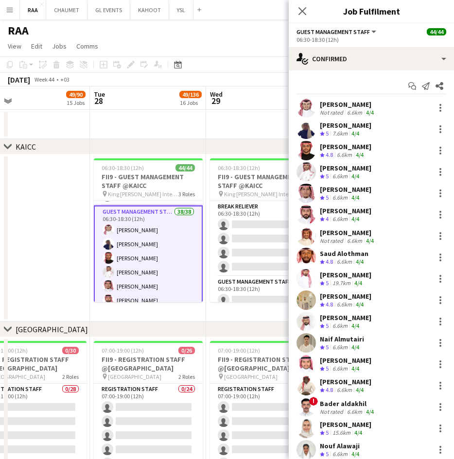
scroll to position [70, 0]
click at [355, 112] on div "6.6km" at bounding box center [354, 112] width 19 height 7
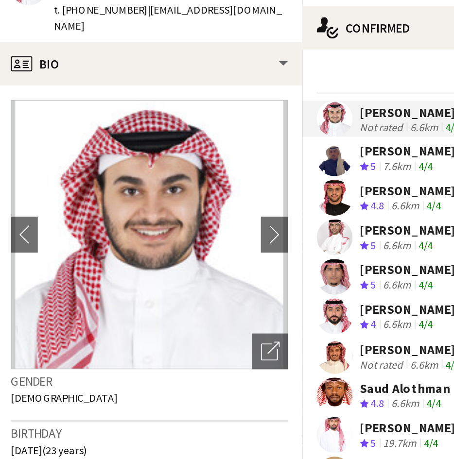
drag, startPoint x: 211, startPoint y: 57, endPoint x: 202, endPoint y: 51, distance: 11.6
click at [202, 51] on div "t. +966530767719 | mohammedalshuwaier@gmail.com" at bounding box center [217, 53] width 126 height 17
copy span "[EMAIL_ADDRESS][DOMAIN_NAME]"
click at [330, 132] on div "Crew rating 5" at bounding box center [325, 134] width 11 height 8
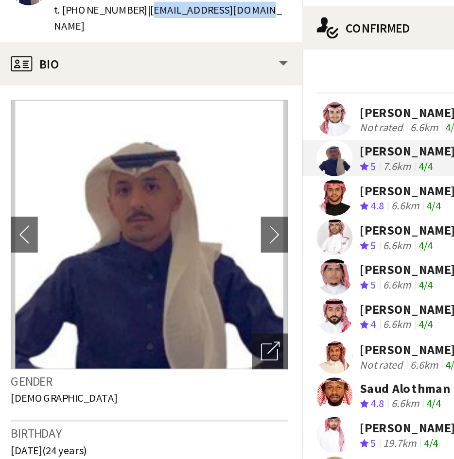
drag, startPoint x: 204, startPoint y: 48, endPoint x: 273, endPoint y: 50, distance: 69.0
click at [273, 50] on div "abdullah obidan star 5 7.6km t. +9660540220919 | abode1255@hotmail.com" at bounding box center [205, 44] width 165 height 43
copy span "[EMAIL_ADDRESS][DOMAIN_NAME]"
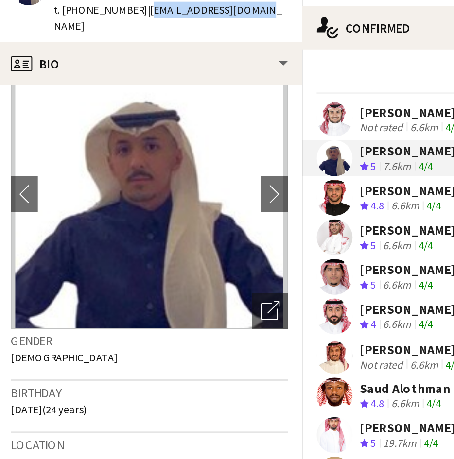
scroll to position [0, 0]
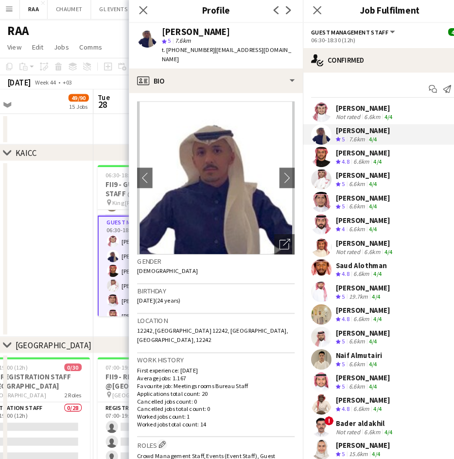
click at [345, 295] on div "[PERSON_NAME]" at bounding box center [345, 296] width 51 height 9
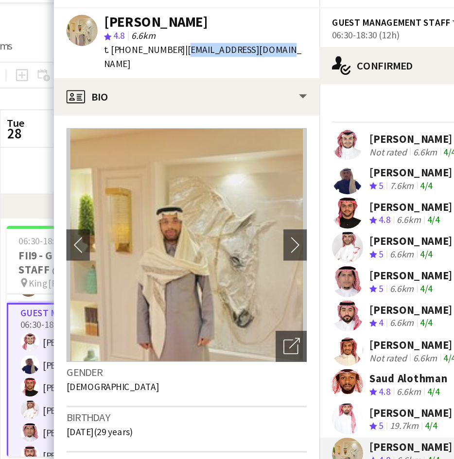
drag, startPoint x: 260, startPoint y: 50, endPoint x: 201, endPoint y: 50, distance: 59.7
click at [201, 50] on div "Tamem Albakheet star 4.8 6.6km t. +966555097967 | taalbakheet@gmail.com" at bounding box center [205, 44] width 165 height 43
copy span "[EMAIL_ADDRESS][DOMAIN_NAME]"
click at [348, 177] on div "6.6km" at bounding box center [339, 176] width 19 height 8
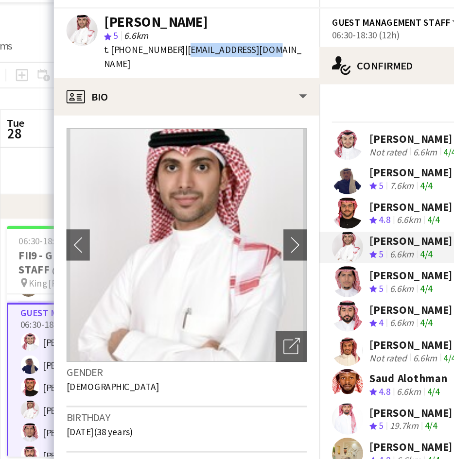
drag, startPoint x: 257, startPoint y: 52, endPoint x: 201, endPoint y: 54, distance: 56.4
click at [201, 54] on div "Riyadh Alamoudi star 5 6.6km t. +966508191901 | riyad922@gmail.com" at bounding box center [205, 44] width 165 height 43
copy span "[EMAIL_ADDRESS][DOMAIN_NAME]"
click at [328, 157] on span "4.8" at bounding box center [328, 154] width 7 height 7
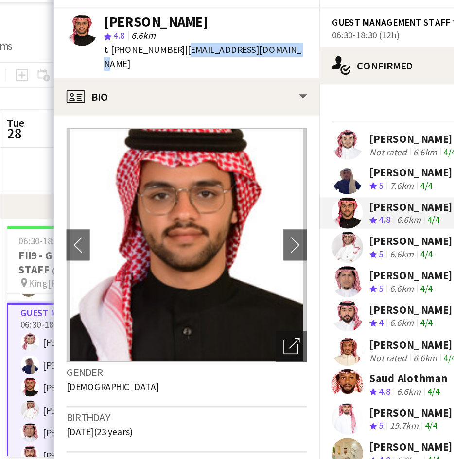
drag, startPoint x: 266, startPoint y: 50, endPoint x: 200, endPoint y: 49, distance: 66.1
click at [200, 49] on div "Turki Alattas star 4.8 6.6km t. +966563083088 | turkish303060@gmail.com" at bounding box center [205, 44] width 165 height 43
copy span "[EMAIL_ADDRESS][DOMAIN_NAME]"
click at [337, 174] on div "6.6km" at bounding box center [339, 176] width 19 height 8
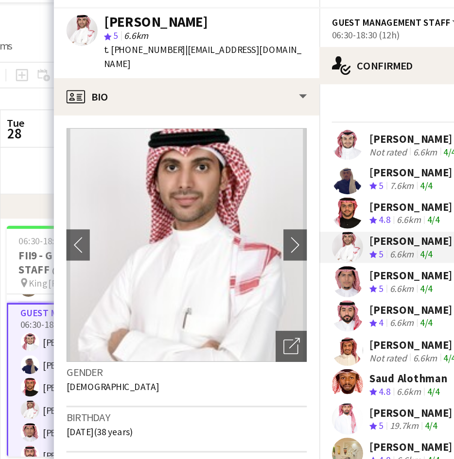
click at [348, 198] on div "6.6km" at bounding box center [339, 198] width 19 height 8
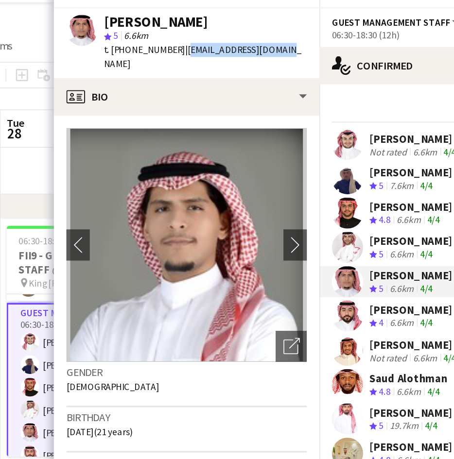
drag, startPoint x: 271, startPoint y: 50, endPoint x: 202, endPoint y: 51, distance: 69.0
click at [202, 51] on div "Osama Alghamdi star 5 6.6km t. +966501973430 | osamaksa187@gmail.com" at bounding box center [205, 44] width 165 height 43
copy span "[EMAIL_ADDRESS][DOMAIN_NAME]"
click at [340, 215] on div "6.6km" at bounding box center [339, 219] width 19 height 8
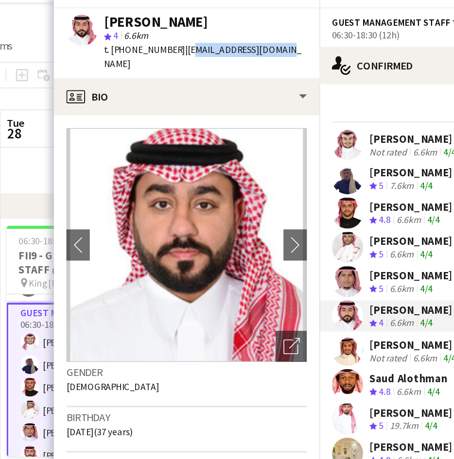
drag, startPoint x: 265, startPoint y: 51, endPoint x: 202, endPoint y: 49, distance: 63.7
click at [202, 49] on div "Abdulaziz Mohammed star 4 6.6km t. +966510694911 | a.aldharman@gmail.com" at bounding box center [205, 44] width 165 height 43
click at [348, 228] on div "[PERSON_NAME]" at bounding box center [348, 232] width 56 height 9
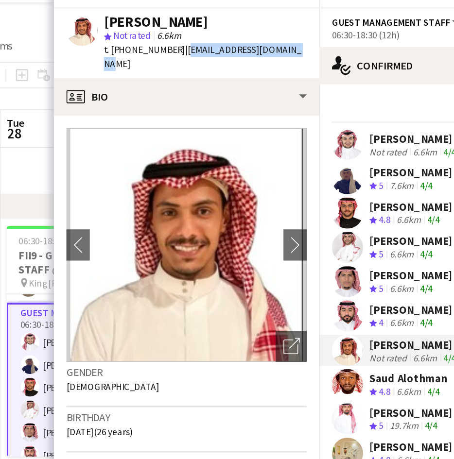
drag, startPoint x: 268, startPoint y: 48, endPoint x: 200, endPoint y: 50, distance: 68.0
click at [200, 50] on div "Fahad Al sultan star Not rated 6.6km t. +966533626680 | im3nt4listz101@gmail.com" at bounding box center [205, 44] width 165 height 43
click at [351, 258] on div "6.6km" at bounding box center [344, 262] width 19 height 8
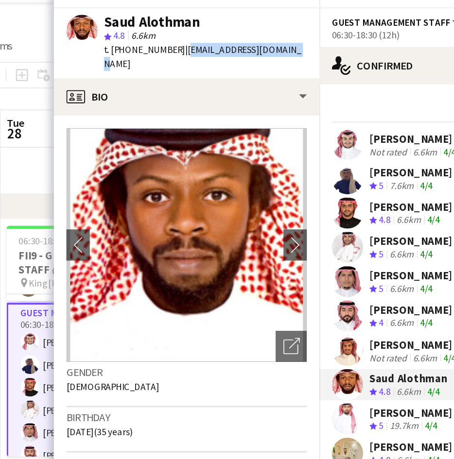
drag, startPoint x: 274, startPoint y: 45, endPoint x: 201, endPoint y: 49, distance: 73.4
click at [201, 49] on div "Saud Alothman star 4.8 6.6km t. +966556253992 | saud2011ksa@hotmail.com" at bounding box center [205, 44] width 165 height 43
click at [257, 56] on div "Saud Alothman star 4.8 6.6km t. +966556253992 | saud2011ksa@hotmail.com" at bounding box center [205, 44] width 165 height 43
drag, startPoint x: 272, startPoint y: 49, endPoint x: 201, endPoint y: 51, distance: 70.5
click at [201, 51] on div "Saud Alothman star 4.8 6.6km t. +966556253992 | saud2011ksa@hotmail.com" at bounding box center [205, 44] width 165 height 43
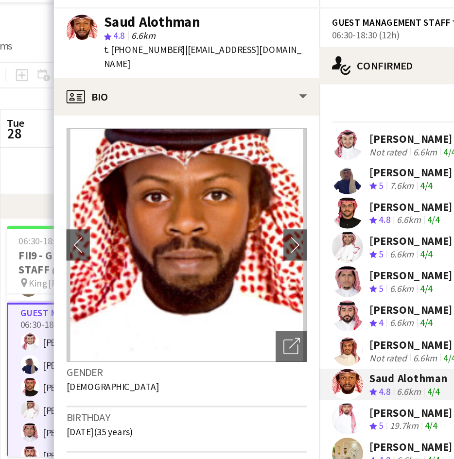
click at [338, 279] on div "19.7km" at bounding box center [341, 283] width 22 height 8
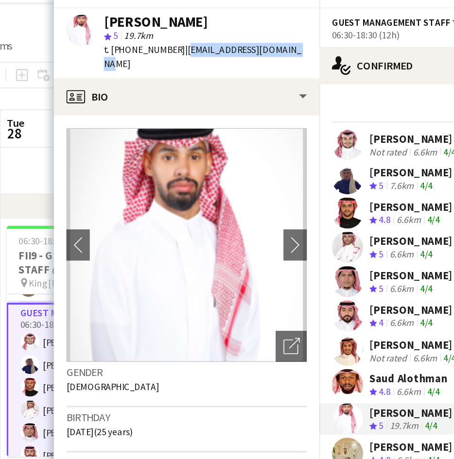
drag, startPoint x: 266, startPoint y: 46, endPoint x: 201, endPoint y: 50, distance: 65.2
click at [201, 50] on span "| adel-mutairi@outlook.com" at bounding box center [215, 53] width 123 height 16
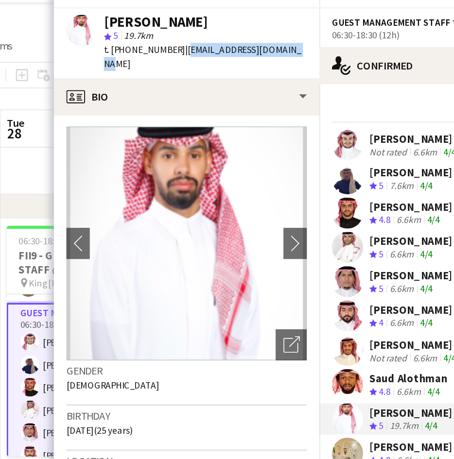
scroll to position [0, 0]
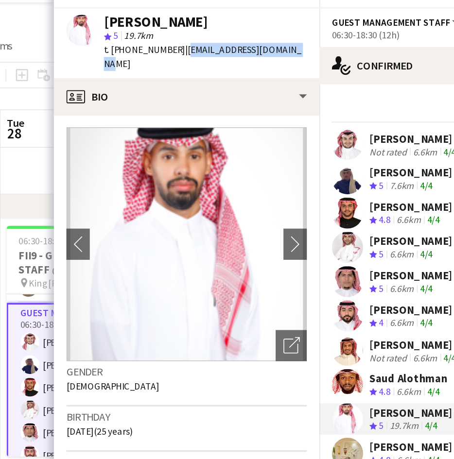
click at [237, 51] on span "| adel-mutairi@outlook.com" at bounding box center [215, 53] width 123 height 16
click at [287, 51] on app-profile-header "Adel Almutairi star 5 19.7km t. +966560842545 | adel-mutairi@outlook.com" at bounding box center [205, 44] width 165 height 43
drag, startPoint x: 279, startPoint y: 51, endPoint x: 201, endPoint y: 52, distance: 78.2
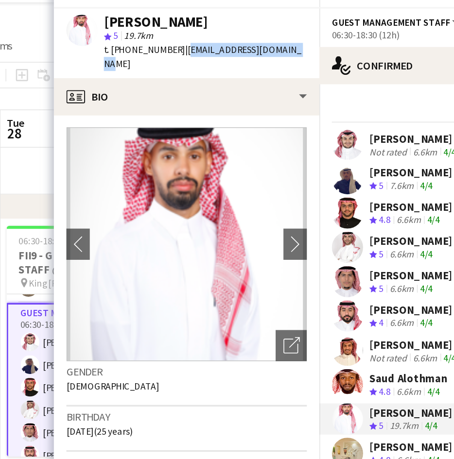
click at [201, 52] on app-profile-header "Adel Almutairi star 5 19.7km t. +966560842545 | adel-mutairi@outlook.com" at bounding box center [205, 44] width 165 height 43
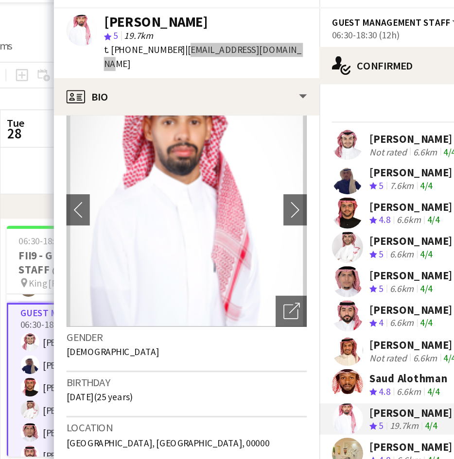
scroll to position [0, 0]
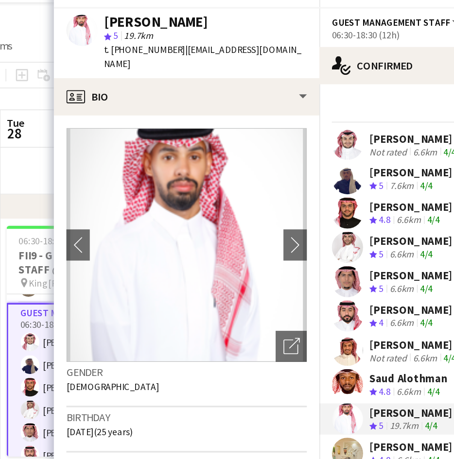
click at [312, 248] on div at bounding box center [305, 257] width 19 height 19
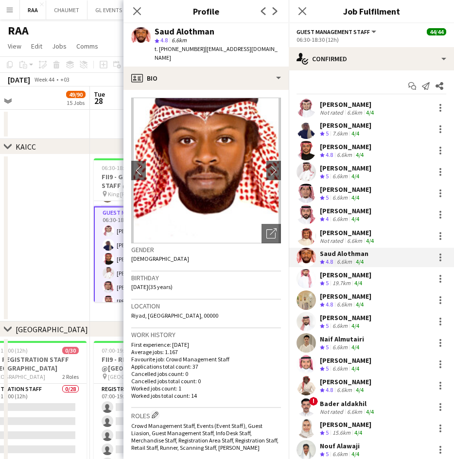
click at [357, 330] on div "Naif Saleh Crew rating 5 6.6km 4/4" at bounding box center [371, 321] width 165 height 19
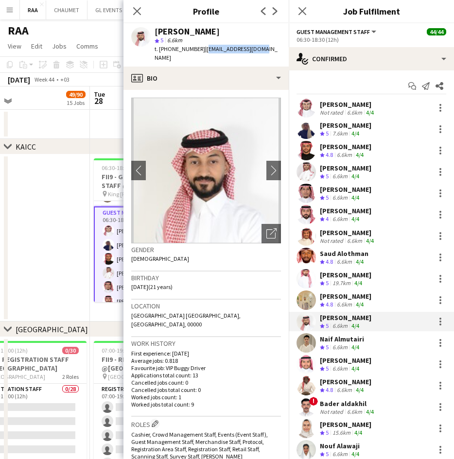
drag, startPoint x: 256, startPoint y: 47, endPoint x: 201, endPoint y: 48, distance: 55.4
click at [201, 48] on div "Naif Saleh star 5 6.6km t. +966592528807 | na.ifsd00@gmail.com" at bounding box center [205, 44] width 165 height 43
click at [351, 335] on div "Naif Almutairi" at bounding box center [342, 339] width 44 height 9
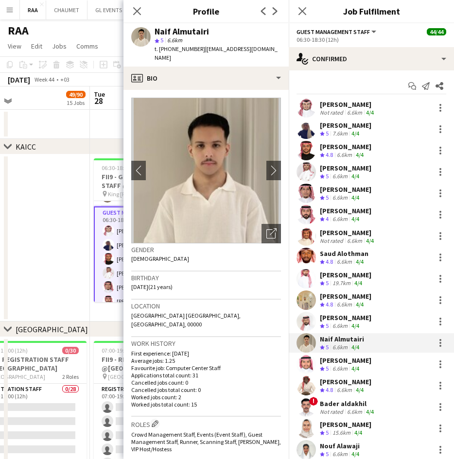
drag, startPoint x: 282, startPoint y: 48, endPoint x: 199, endPoint y: 46, distance: 83.6
click at [199, 46] on app-profile-header "Naif Almutairi star 5 6.6km t. +966547433695 | na.almutairi999@gmail.com" at bounding box center [205, 44] width 165 height 43
click at [260, 45] on span "| na.almutairi999@gmail.com" at bounding box center [215, 53] width 123 height 16
drag, startPoint x: 275, startPoint y: 47, endPoint x: 202, endPoint y: 49, distance: 73.4
click at [202, 49] on div "Naif Almutairi star 5 6.6km t. +966547433695 | na.almutairi999@gmail.com" at bounding box center [205, 44] width 165 height 43
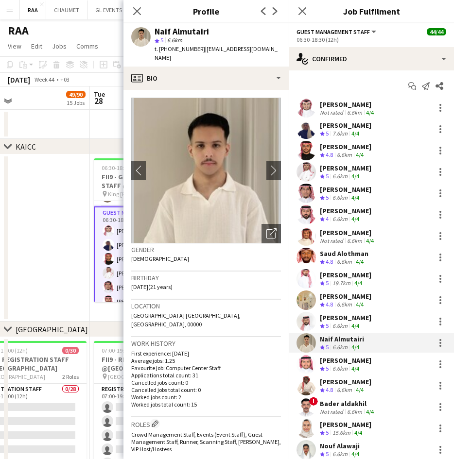
click at [341, 369] on div "6.6km" at bounding box center [339, 369] width 19 height 8
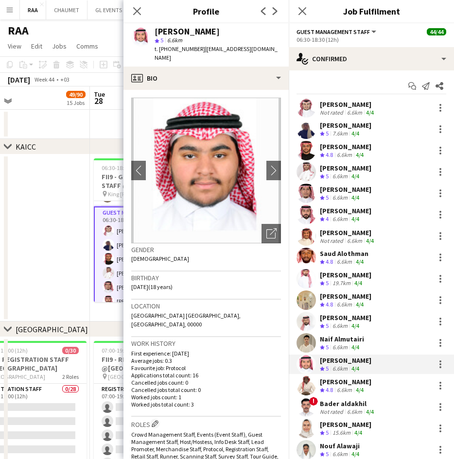
drag, startPoint x: 264, startPoint y: 47, endPoint x: 200, endPoint y: 50, distance: 64.7
click at [200, 50] on div "Abdullah Alzayed star 5 6.6km t. +966502665272 | aazmajeed2@gmail.com" at bounding box center [205, 44] width 165 height 43
click at [241, 49] on span "| aazmajeed2@gmail.com" at bounding box center [215, 53] width 123 height 16
drag, startPoint x: 264, startPoint y: 50, endPoint x: 202, endPoint y: 51, distance: 62.2
click at [202, 51] on div "Abdullah Alzayed star 5 6.6km t. +966502665272 | aazmajeed2@gmail.com" at bounding box center [205, 44] width 165 height 43
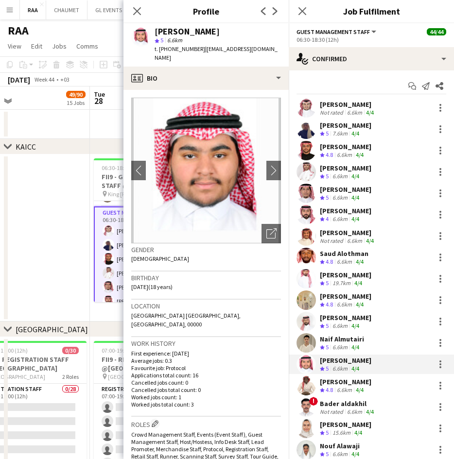
click at [358, 386] on app-skills-label "4/4" at bounding box center [360, 389] width 8 height 7
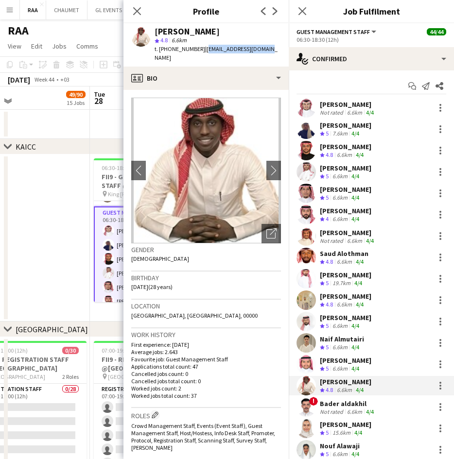
drag, startPoint x: 272, startPoint y: 46, endPoint x: 202, endPoint y: 49, distance: 70.0
click at [202, 49] on app-profile-header "Muhannad Jabril star 4.8 6.6km t. +966592627293 | katakawey70@gmail.com" at bounding box center [205, 44] width 165 height 43
click at [244, 48] on span "| katakawey70@gmail.com" at bounding box center [215, 53] width 123 height 16
drag, startPoint x: 265, startPoint y: 49, endPoint x: 200, endPoint y: 48, distance: 65.1
click at [200, 48] on div "Muhannad Jabril star 4.8 6.6km t. +966592627293 | katakawey70@gmail.com" at bounding box center [205, 44] width 165 height 43
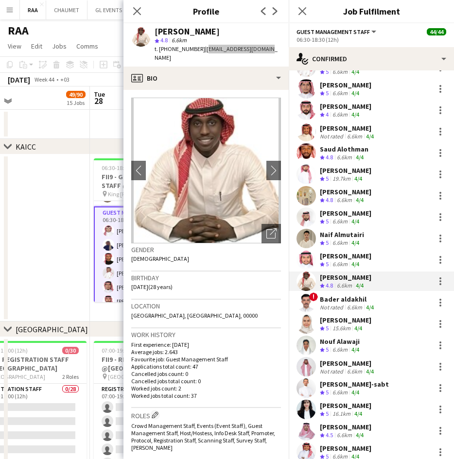
scroll to position [105, 0]
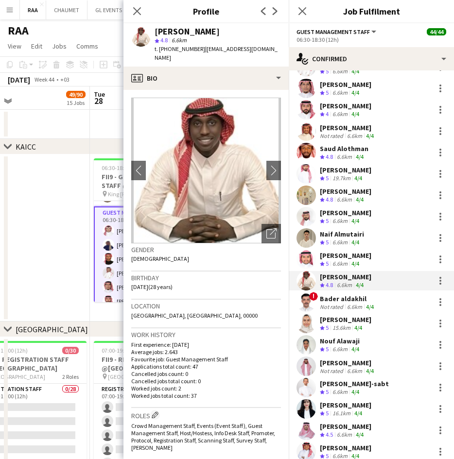
click at [342, 303] on div "Not rated" at bounding box center [332, 306] width 25 height 7
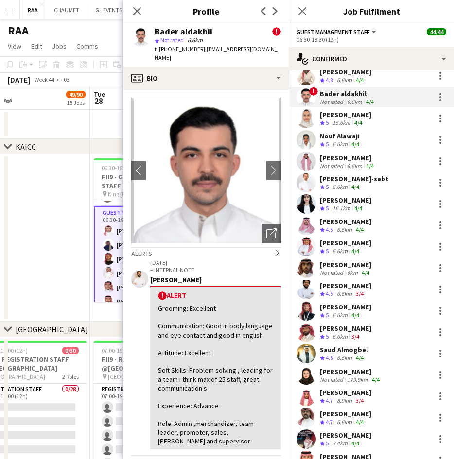
scroll to position [319, 0]
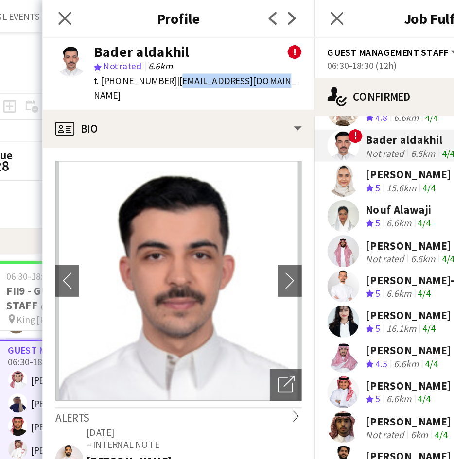
drag, startPoint x: 265, startPoint y: 49, endPoint x: 202, endPoint y: 51, distance: 63.2
click at [202, 51] on div "Bader aldakhil ! star Not rated 6.6km t. +966594028266 | badersa8266@gmail.com" at bounding box center [205, 44] width 165 height 43
click at [336, 105] on div "[PERSON_NAME]" at bounding box center [345, 106] width 51 height 9
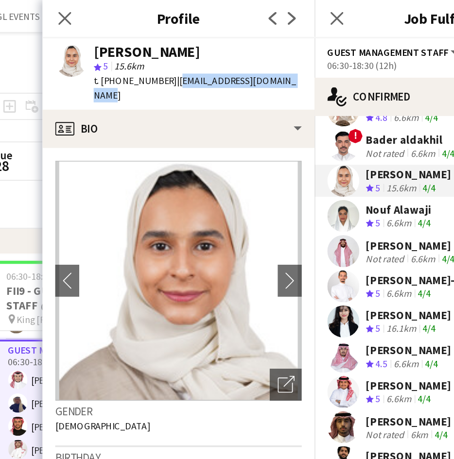
drag, startPoint x: 275, startPoint y: 50, endPoint x: 201, endPoint y: 50, distance: 74.3
click at [201, 50] on div "Mashael Alhelayel star 5 15.6km t. +966552783316 | mashaelalhelayel@gmail.com" at bounding box center [205, 44] width 165 height 43
click at [340, 125] on div "Nouf Alawaji" at bounding box center [340, 127] width 41 height 9
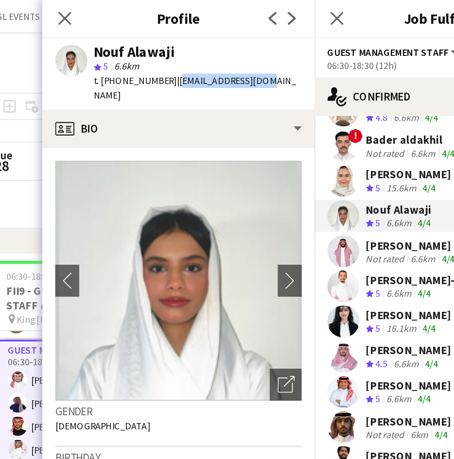
drag, startPoint x: 262, startPoint y: 50, endPoint x: 200, endPoint y: 50, distance: 61.7
click at [200, 50] on app-profile-header "Nouf Alawaji star 5 6.6km t. +966555918816 | noof5120@gmail.com" at bounding box center [205, 44] width 165 height 43
click at [325, 149] on div "[PERSON_NAME]" at bounding box center [348, 149] width 56 height 9
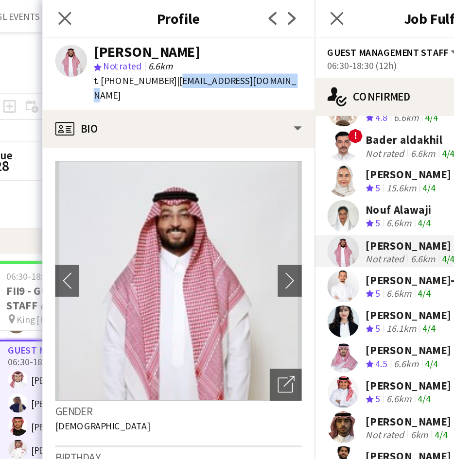
drag, startPoint x: 267, startPoint y: 48, endPoint x: 201, endPoint y: 49, distance: 66.6
click at [201, 49] on span "| alhumaied_s@hotmail.com" at bounding box center [215, 53] width 123 height 16
click at [341, 177] on div "6.6km" at bounding box center [339, 178] width 19 height 8
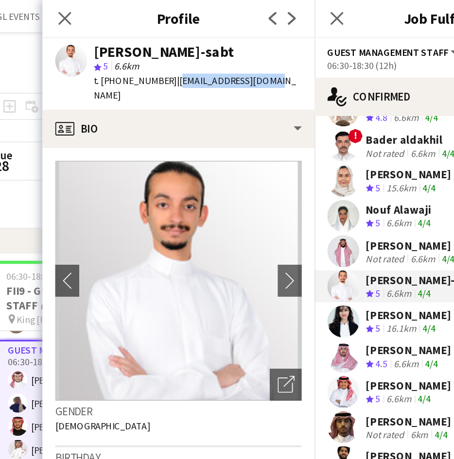
drag, startPoint x: 263, startPoint y: 51, endPoint x: 201, endPoint y: 48, distance: 62.7
click at [201, 48] on div "Abdulmajid Al-sabt star 5 6.6km t. +966597797877 | mjeedx5556@gmail.com" at bounding box center [205, 44] width 165 height 43
drag, startPoint x: 342, startPoint y: 198, endPoint x: 325, endPoint y: 189, distance: 18.7
click at [325, 189] on div "[PERSON_NAME]" at bounding box center [345, 191] width 51 height 9
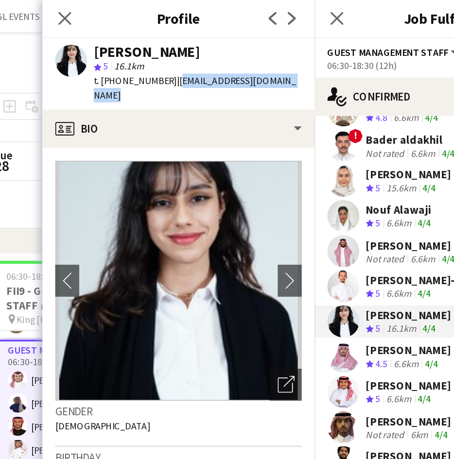
drag, startPoint x: 227, startPoint y: 62, endPoint x: 202, endPoint y: 50, distance: 27.6
click at [202, 50] on div "t. +966532657557 | manar.abdulmohsen@gmail.com" at bounding box center [217, 53] width 126 height 17
click at [354, 219] on div "4/4" at bounding box center [360, 221] width 12 height 8
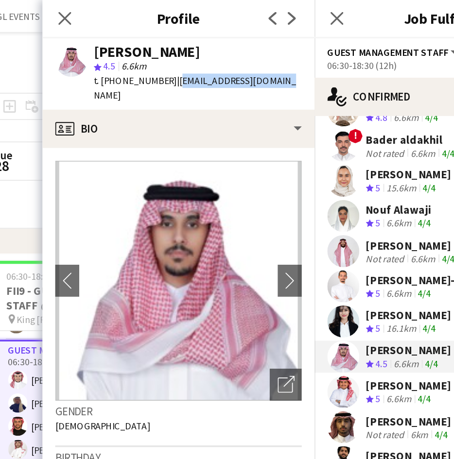
drag, startPoint x: 269, startPoint y: 52, endPoint x: 201, endPoint y: 51, distance: 68.5
click at [201, 51] on app-profile-header "Saad Aljohani star 4.5 6.6km t. +966565588778 | saljohanii@outlook.com" at bounding box center [205, 44] width 165 height 43
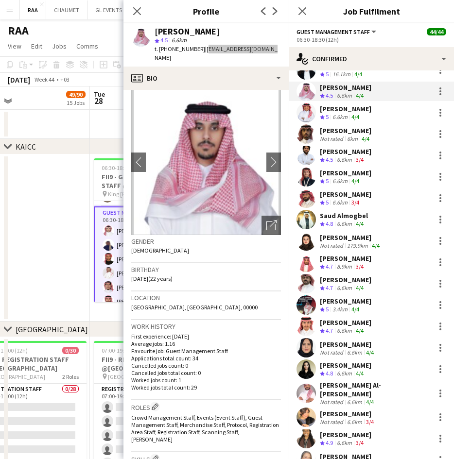
scroll to position [453, 0]
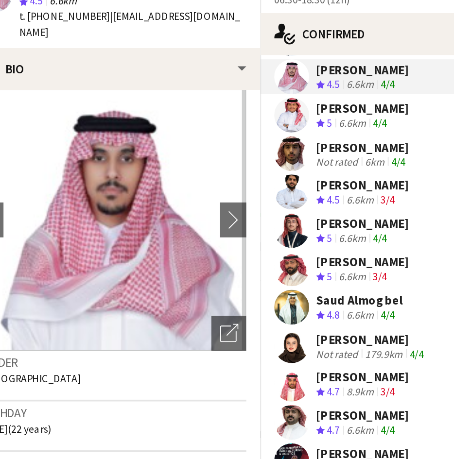
click at [349, 105] on div "6.6km" at bounding box center [339, 108] width 19 height 8
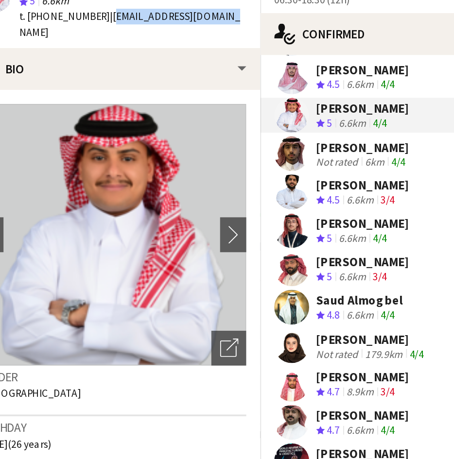
drag, startPoint x: 276, startPoint y: 50, endPoint x: 201, endPoint y: 50, distance: 74.8
click at [201, 50] on div "Mohammed Alatfah star 5 6.6km t. +966535276615 | mohammadksa7@gmail.com" at bounding box center [205, 44] width 165 height 43
click at [345, 126] on div "6km" at bounding box center [352, 129] width 15 height 7
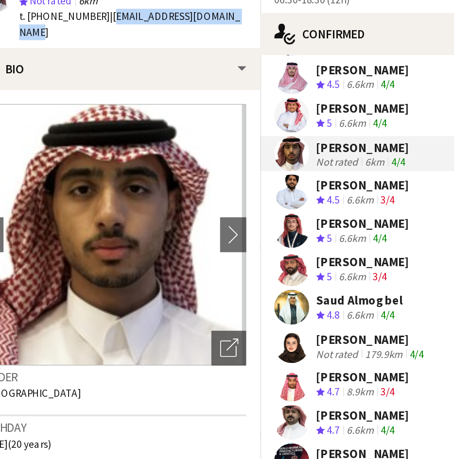
drag, startPoint x: 277, startPoint y: 47, endPoint x: 204, endPoint y: 51, distance: 73.5
click at [204, 51] on div "Abdullah Alsanie star Not rated 6km t. +9660559747088 | abdullahturki450@gmail.…" at bounding box center [205, 44] width 165 height 43
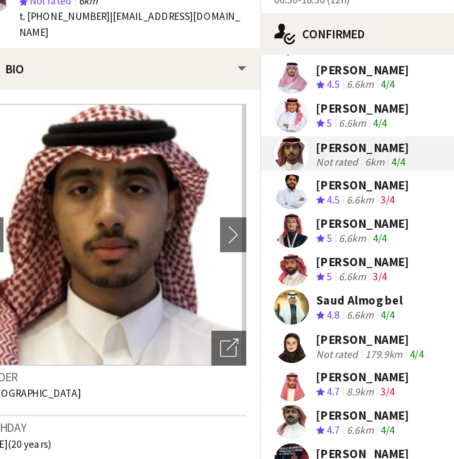
click at [354, 147] on div "3/4" at bounding box center [360, 151] width 12 height 8
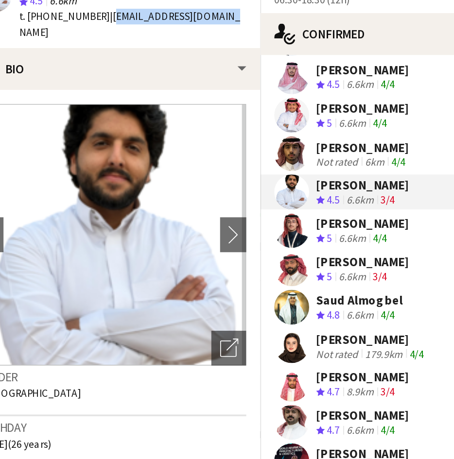
drag, startPoint x: 272, startPoint y: 51, endPoint x: 201, endPoint y: 51, distance: 70.4
click at [201, 51] on div "Malek Fayyad star 4.5 6.6km t. +966540475023 | malekfayyad3@gmail.com" at bounding box center [205, 44] width 165 height 43
click at [343, 170] on div "6.6km" at bounding box center [339, 173] width 19 height 8
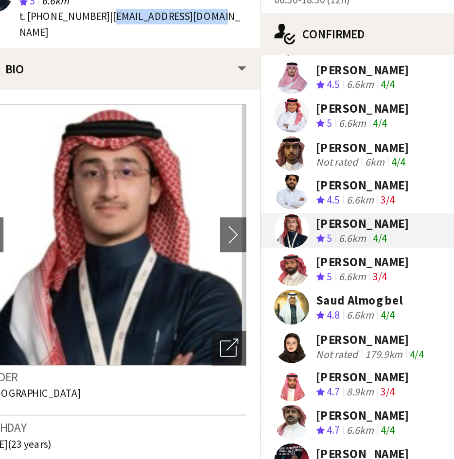
drag, startPoint x: 267, startPoint y: 48, endPoint x: 201, endPoint y: 50, distance: 66.6
click at [201, 50] on div "Khalid Al Dosari star 5 6.6km t. +966553225155 | swager2014@gmail.com" at bounding box center [205, 44] width 165 height 43
click at [353, 194] on app-skills-label "3/4" at bounding box center [355, 193] width 8 height 7
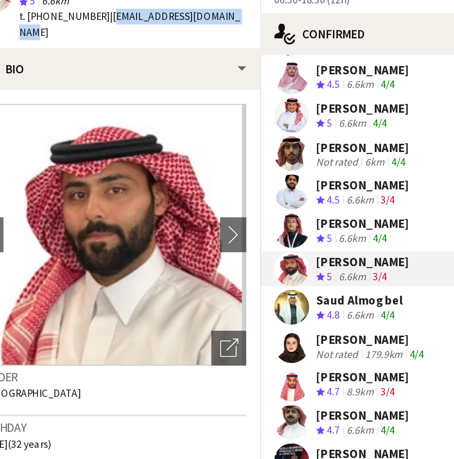
drag, startPoint x: 275, startPoint y: 50, endPoint x: 204, endPoint y: 49, distance: 71.4
click at [204, 49] on div "Ahmed ALshaer star 5 6.6km t. +9660596229100 | eng.alshaer2019@gmail.com" at bounding box center [205, 44] width 165 height 43
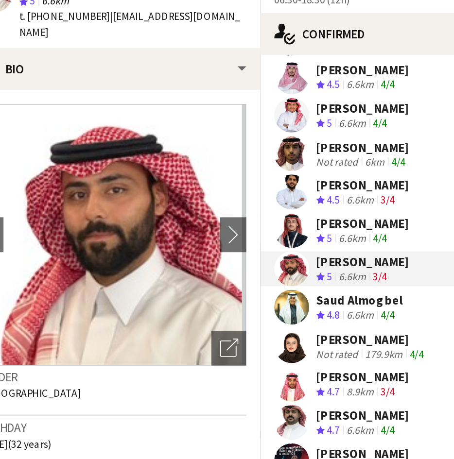
click at [343, 206] on div "Saud Almogbel" at bounding box center [344, 207] width 48 height 9
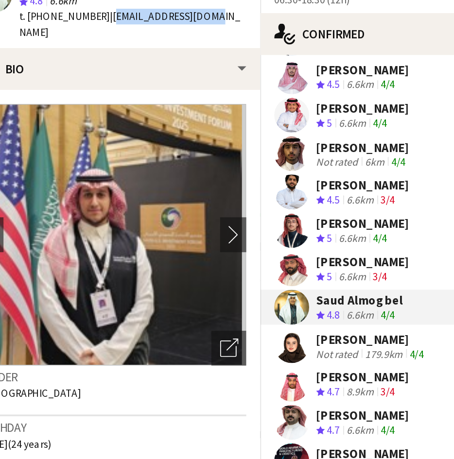
drag, startPoint x: 261, startPoint y: 48, endPoint x: 201, endPoint y: 51, distance: 60.8
click at [201, 51] on div "Saud Almogbel star 4.8 6.6km t. +966537660298 | xs3odx506@gmail.com" at bounding box center [205, 44] width 165 height 43
click at [349, 233] on div "179.9km" at bounding box center [357, 236] width 25 height 7
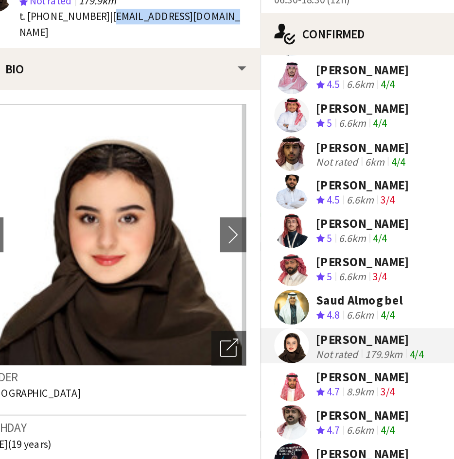
drag, startPoint x: 262, startPoint y: 48, endPoint x: 201, endPoint y: 46, distance: 61.2
click at [201, 46] on div "Lana Aldraian star Not rated 179.9km t. +966505600914 | lanaaldraian@gmail.com" at bounding box center [205, 44] width 165 height 43
click at [345, 249] on div "[PERSON_NAME]" at bounding box center [345, 249] width 51 height 9
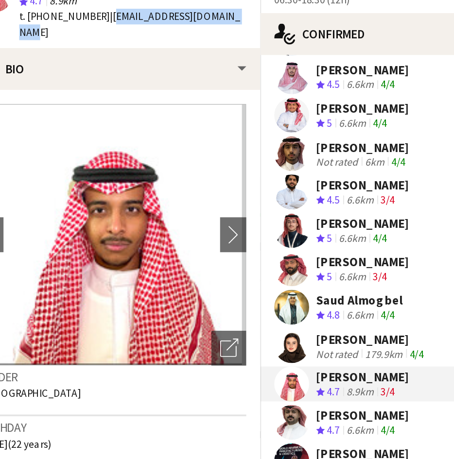
drag, startPoint x: 276, startPoint y: 51, endPoint x: 201, endPoint y: 49, distance: 75.3
click at [201, 49] on div "Majed Abdullah star 4.7 8.9km t. +966593513132 | majedabdallah67@gmail.com" at bounding box center [205, 44] width 165 height 43
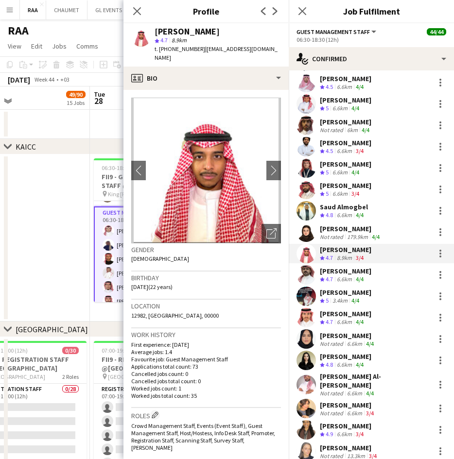
scroll to position [477, 0]
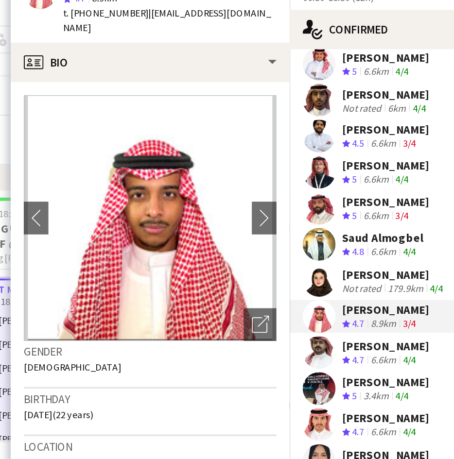
click at [347, 246] on div "[PERSON_NAME]" at bounding box center [345, 246] width 51 height 9
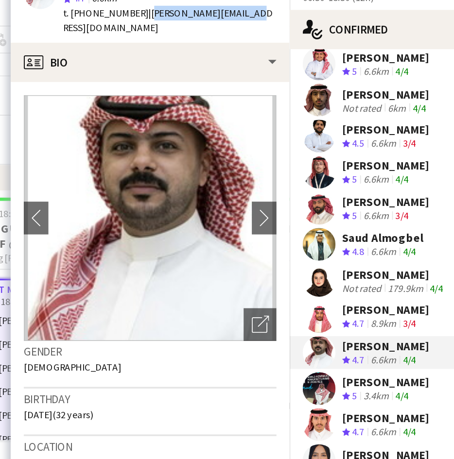
drag, startPoint x: 256, startPoint y: 50, endPoint x: 201, endPoint y: 51, distance: 55.9
click at [201, 51] on div "Faisal Alghamdi star 4.7 6.6km t. +966501698868 | f.a.ghamdie@gmail.com" at bounding box center [205, 44] width 165 height 43
click at [343, 269] on div "[PERSON_NAME]" at bounding box center [345, 267] width 51 height 9
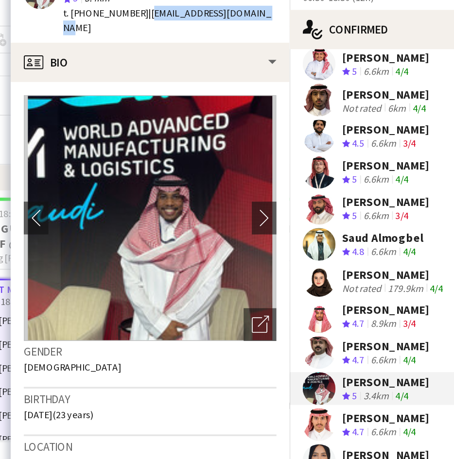
drag, startPoint x: 273, startPoint y: 50, endPoint x: 201, endPoint y: 48, distance: 71.9
click at [201, 48] on div "Mosab Omar star 5 3.4km t. +966542656441 | mosab.omar.b11@gmail.com" at bounding box center [205, 44] width 165 height 43
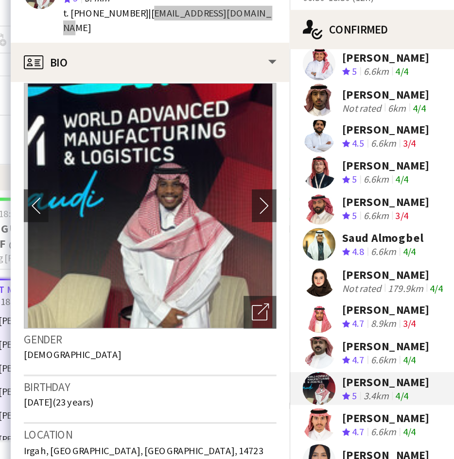
scroll to position [0, 0]
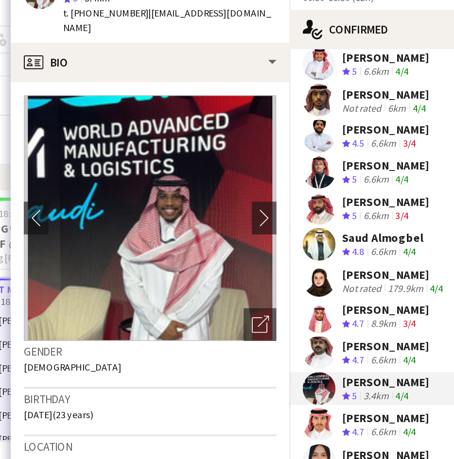
click at [343, 288] on div "[PERSON_NAME]" at bounding box center [345, 289] width 51 height 9
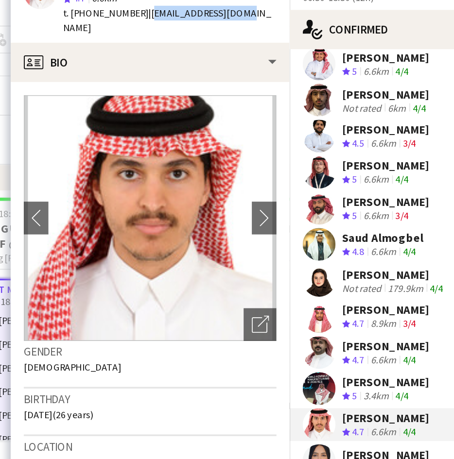
drag, startPoint x: 260, startPoint y: 51, endPoint x: 201, endPoint y: 53, distance: 59.3
click at [201, 53] on div "Khalid Almujibh star 4.7 6.6km t. +966533667411 | km6788023@gmail.com" at bounding box center [205, 44] width 165 height 43
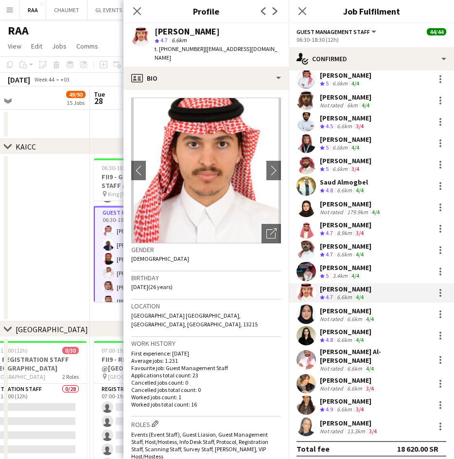
click at [359, 314] on div "[PERSON_NAME]" at bounding box center [348, 311] width 56 height 9
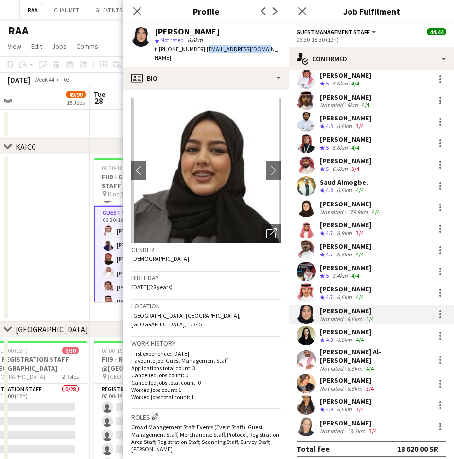
drag, startPoint x: 263, startPoint y: 51, endPoint x: 201, endPoint y: 51, distance: 62.7
click at [201, 51] on div "Lama Saad star Not rated 6.6km t. +966545078020 | lama.78020@gmail.com" at bounding box center [205, 44] width 165 height 43
click at [359, 334] on div "[PERSON_NAME]" at bounding box center [345, 331] width 51 height 9
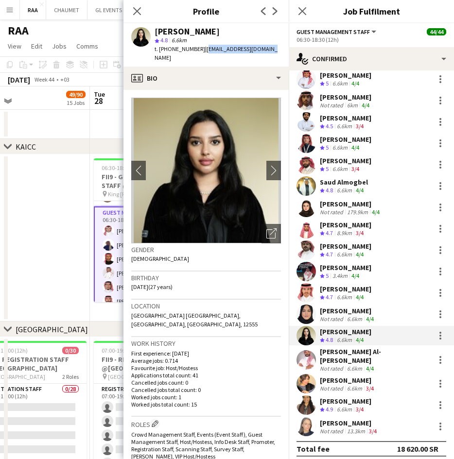
drag, startPoint x: 268, startPoint y: 51, endPoint x: 201, endPoint y: 50, distance: 67.0
click at [201, 50] on div "Nada Alrumaih star 4.8 6.6km t. +966502192509 | n.alrumaih98@gmail.com" at bounding box center [205, 44] width 165 height 43
click at [335, 365] on div "Not rated" at bounding box center [332, 368] width 25 height 7
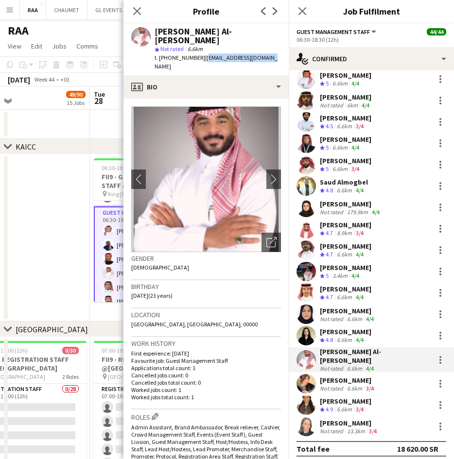
drag, startPoint x: 268, startPoint y: 51, endPoint x: 202, endPoint y: 47, distance: 66.2
click at [202, 47] on div "Mohammed Al-Fahad star Not rated 6.6km t. +966545169442 | mo.alfahad14@gmail.com" at bounding box center [205, 49] width 165 height 52
click at [342, 385] on div "Not rated" at bounding box center [332, 388] width 25 height 7
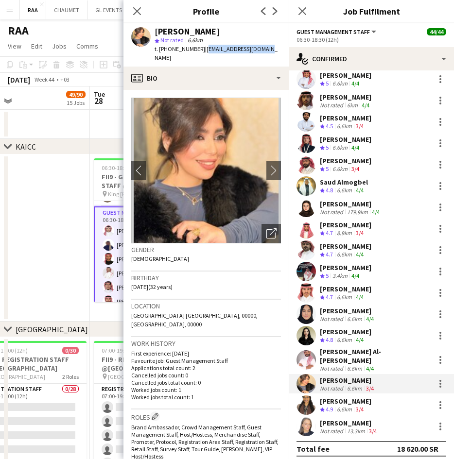
drag, startPoint x: 267, startPoint y: 49, endPoint x: 202, endPoint y: 51, distance: 65.2
click at [202, 51] on div "Nourah Alshahrani star Not rated 6.6km t. +966581555158 | noo8888oony@gmail.com" at bounding box center [205, 44] width 165 height 43
click at [345, 397] on div "[PERSON_NAME]" at bounding box center [345, 401] width 51 height 9
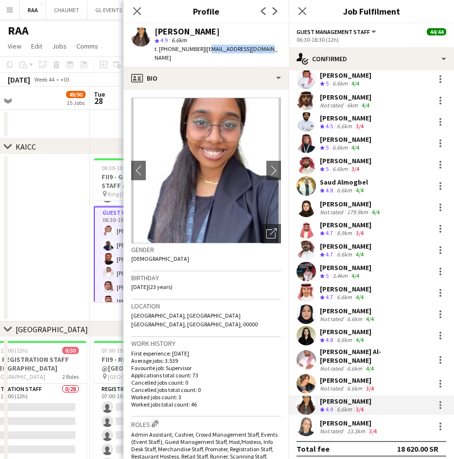
drag, startPoint x: 262, startPoint y: 51, endPoint x: 202, endPoint y: 50, distance: 60.7
click at [202, 50] on div "Leena AL-Gifari star 4.9 6.6km t. +966570997574 | leena.464@hotmail.com" at bounding box center [205, 44] width 165 height 43
click at [249, 47] on span "| leena.464@hotmail.com" at bounding box center [215, 53] width 123 height 16
drag, startPoint x: 270, startPoint y: 49, endPoint x: 200, endPoint y: 50, distance: 70.0
click at [200, 50] on app-profile-header "Leena AL-Gifari star 4.9 6.6km t. +966570997574 | leena.464@hotmail.com" at bounding box center [205, 44] width 165 height 43
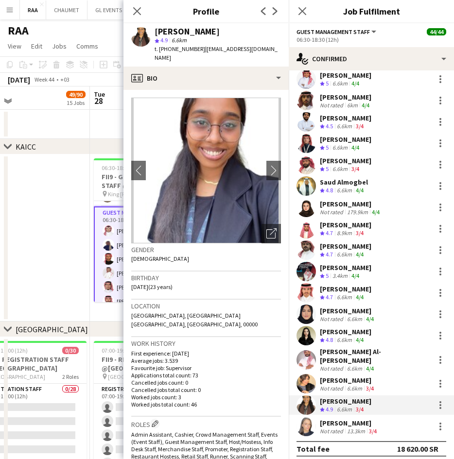
click at [350, 417] on div "[PERSON_NAME] Not rated 13.3km 3/4" at bounding box center [371, 426] width 165 height 19
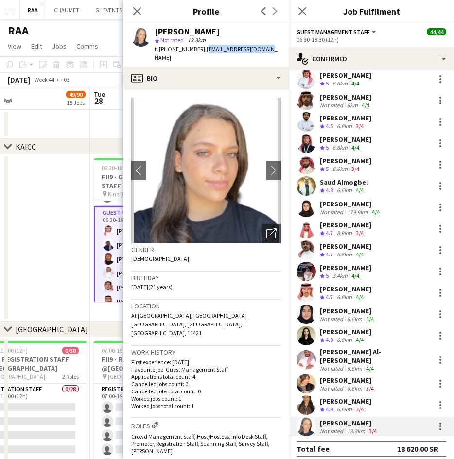
drag, startPoint x: 263, startPoint y: 50, endPoint x: 201, endPoint y: 50, distance: 62.2
click at [201, 50] on div "Deena Shibly star Not rated 13.3km t. +966558325886 | deenashibly@gmail.com" at bounding box center [205, 44] width 165 height 43
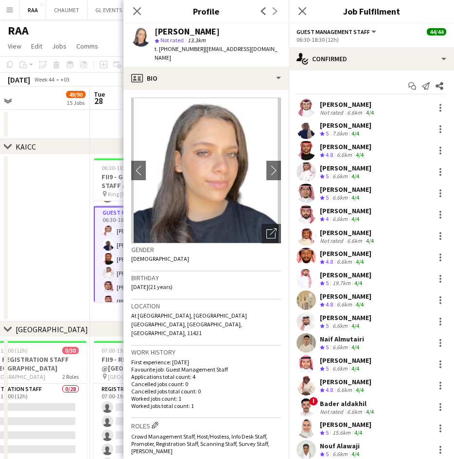
click at [364, 121] on div "[PERSON_NAME]" at bounding box center [345, 125] width 51 height 9
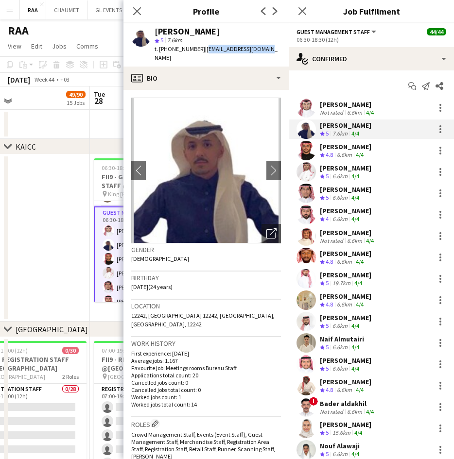
drag, startPoint x: 269, startPoint y: 49, endPoint x: 204, endPoint y: 49, distance: 65.6
click at [204, 49] on div "abdullah obidan star 5 7.6km t. +9660540220919 | abode1255@hotmail.com" at bounding box center [205, 44] width 165 height 43
click at [362, 104] on div "[PERSON_NAME]" at bounding box center [348, 104] width 56 height 9
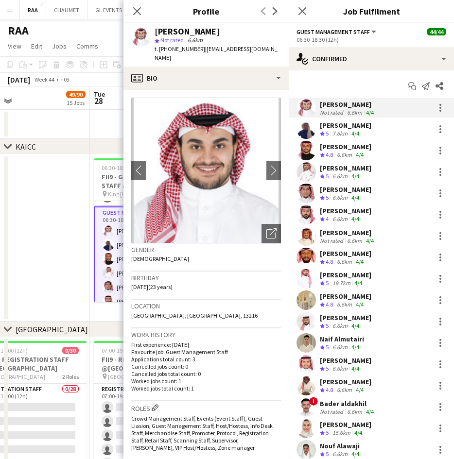
click at [177, 48] on span "t. [PHONE_NUMBER]" at bounding box center [179, 48] width 51 height 7
click at [345, 136] on div "7.6km" at bounding box center [339, 134] width 19 height 8
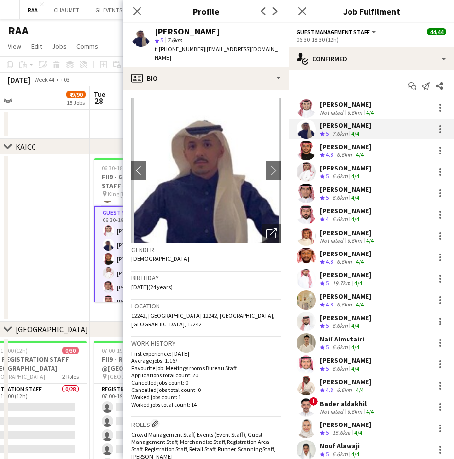
click at [357, 156] on app-skills-label "4/4" at bounding box center [360, 154] width 8 height 7
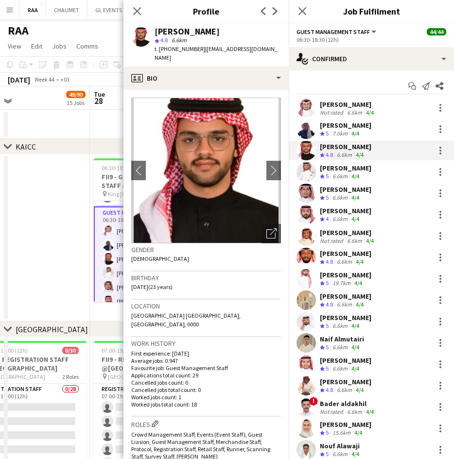
click at [183, 50] on span "t. [PHONE_NUMBER]" at bounding box center [179, 48] width 51 height 7
click at [361, 130] on div "4/4" at bounding box center [355, 134] width 12 height 8
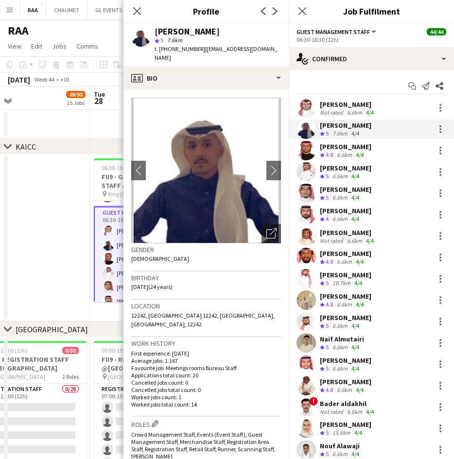
click at [241, 49] on span "| abode1255@hotmail.com" at bounding box center [215, 53] width 123 height 16
click at [187, 46] on span "t. [PHONE_NUMBER]" at bounding box center [179, 48] width 51 height 7
click at [358, 300] on div "[PERSON_NAME]" at bounding box center [345, 296] width 51 height 9
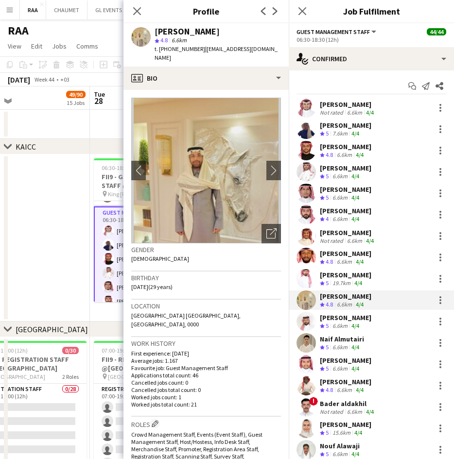
click at [178, 50] on span "t. [PHONE_NUMBER]" at bounding box center [179, 48] width 51 height 7
click at [376, 170] on div "Riyadh Alamoudi Crew rating 5 6.6km 4/4" at bounding box center [371, 171] width 165 height 19
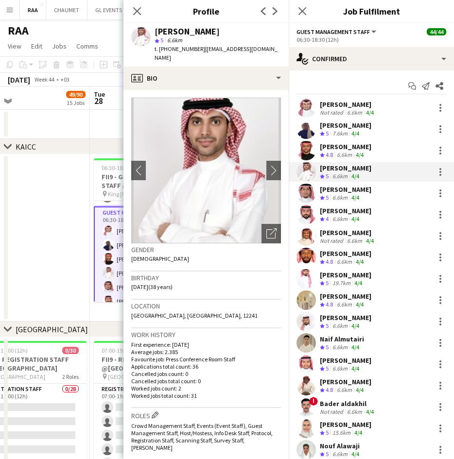
click at [174, 49] on span "t. [PHONE_NUMBER]" at bounding box center [179, 48] width 51 height 7
click at [349, 196] on div "6.6km" at bounding box center [339, 198] width 19 height 8
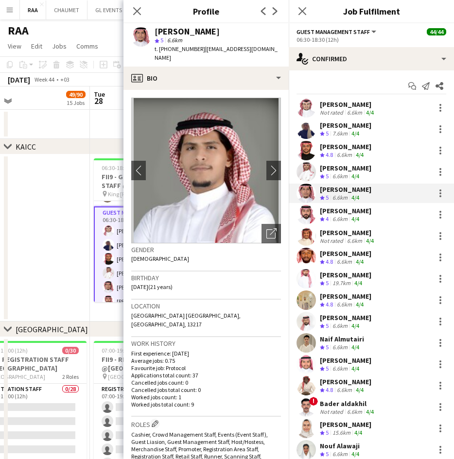
click at [183, 46] on span "t. [PHONE_NUMBER]" at bounding box center [179, 48] width 51 height 7
click at [341, 213] on div "[PERSON_NAME]" at bounding box center [345, 210] width 51 height 9
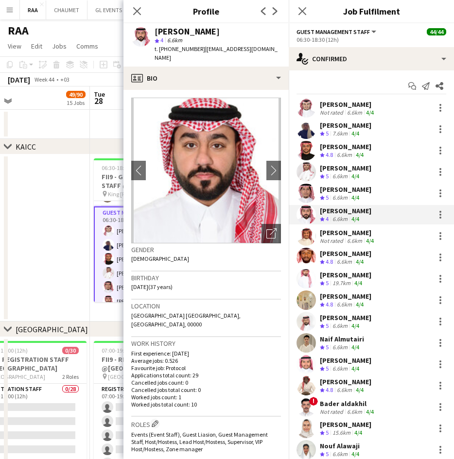
click at [181, 47] on span "t. [PHONE_NUMBER]" at bounding box center [179, 48] width 51 height 7
click at [358, 239] on div "6.6km" at bounding box center [354, 240] width 19 height 7
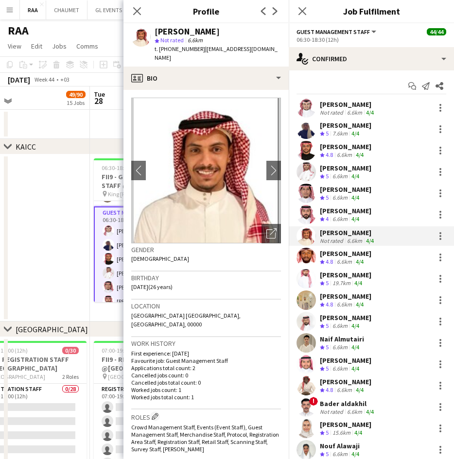
click at [177, 47] on span "t. [PHONE_NUMBER]" at bounding box center [179, 48] width 51 height 7
click at [324, 251] on div "[PERSON_NAME]" at bounding box center [345, 253] width 51 height 9
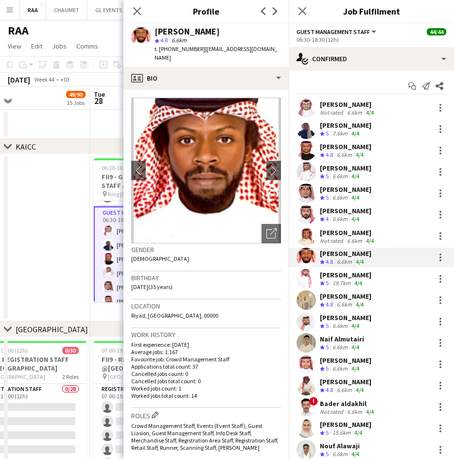
click at [180, 51] on span "t. [PHONE_NUMBER]" at bounding box center [179, 48] width 51 height 7
click at [361, 273] on div "[PERSON_NAME]" at bounding box center [345, 275] width 51 height 9
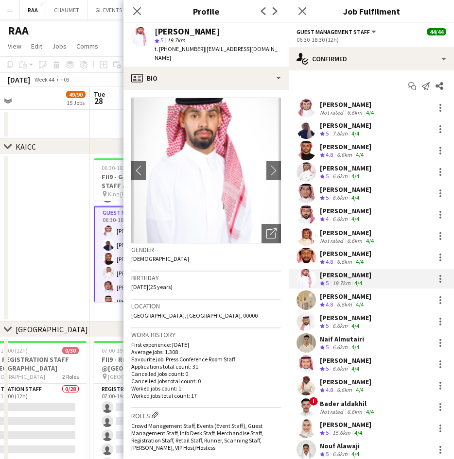
click at [182, 52] on span "t. [PHONE_NUMBER]" at bounding box center [179, 48] width 51 height 7
click at [350, 305] on div "6.6km" at bounding box center [344, 305] width 19 height 8
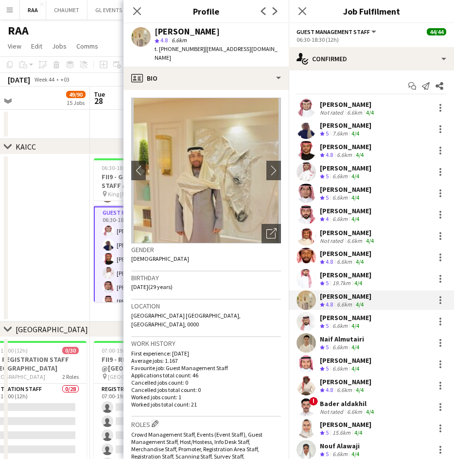
click at [176, 51] on span "t. [PHONE_NUMBER]" at bounding box center [179, 48] width 51 height 7
click at [344, 320] on div "[PERSON_NAME]" at bounding box center [345, 317] width 51 height 9
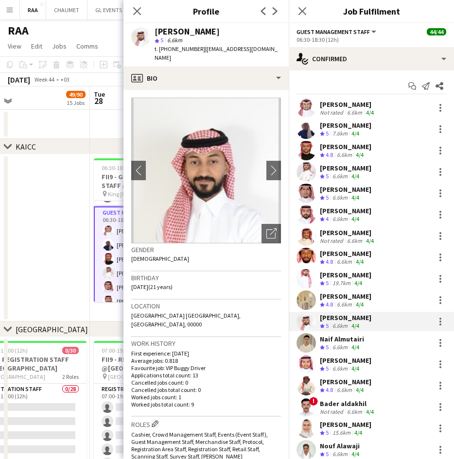
click at [172, 45] on span "t. [PHONE_NUMBER]" at bounding box center [179, 48] width 51 height 7
click at [357, 365] on app-skills-label "4/4" at bounding box center [355, 368] width 8 height 7
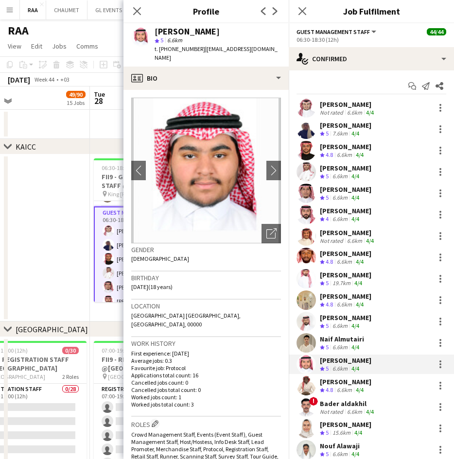
click at [171, 48] on span "t. [PHONE_NUMBER]" at bounding box center [179, 48] width 51 height 7
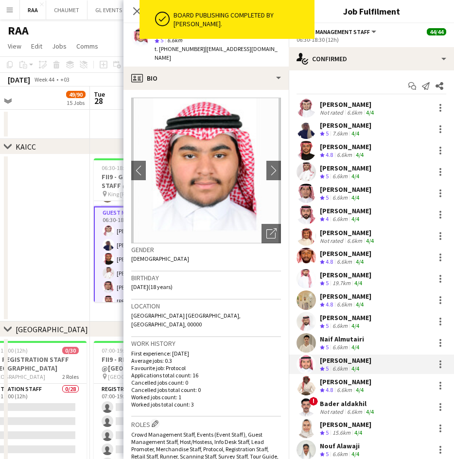
click at [357, 340] on div "Naif Almutairi" at bounding box center [342, 339] width 44 height 9
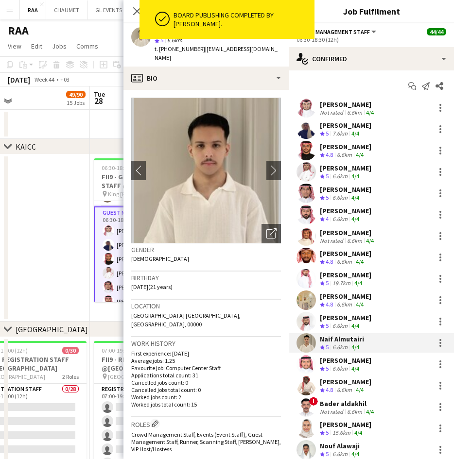
click at [180, 49] on span "t. [PHONE_NUMBER]" at bounding box center [179, 48] width 51 height 7
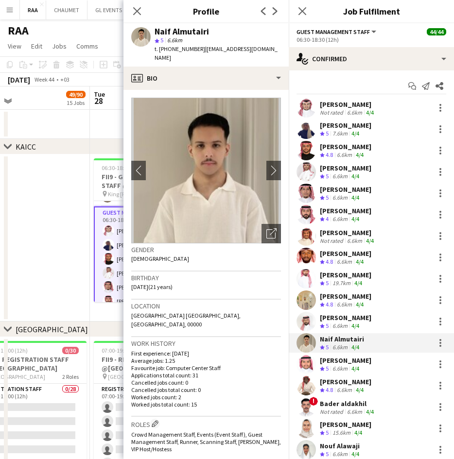
click at [180, 49] on span "t. [PHONE_NUMBER]" at bounding box center [179, 48] width 51 height 7
click at [357, 355] on div "Abdullah Alzayed Crew rating 5 6.6km 4/4" at bounding box center [371, 364] width 165 height 19
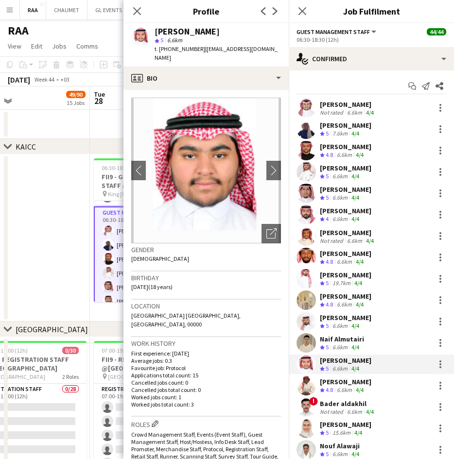
click at [176, 48] on span "t. [PHONE_NUMBER]" at bounding box center [179, 48] width 51 height 7
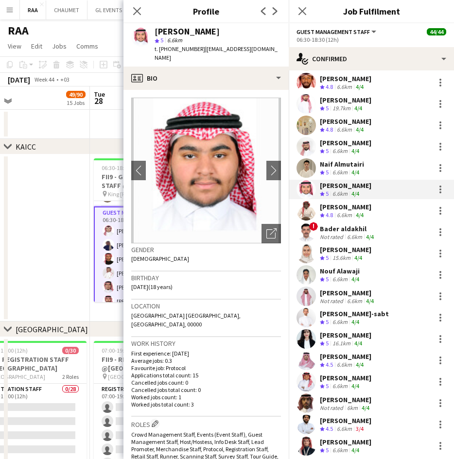
scroll to position [174, 0]
click at [368, 167] on div "Naif Almutairi Crew rating 5 6.6km 4/4" at bounding box center [371, 168] width 165 height 19
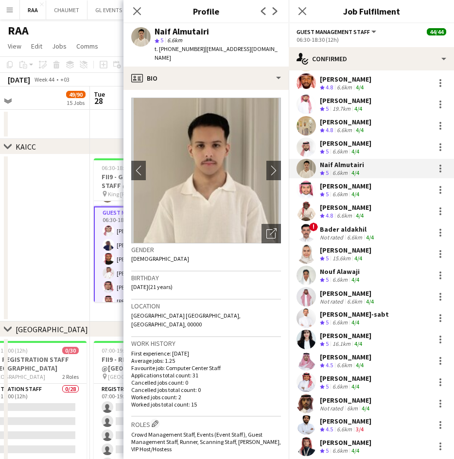
click at [179, 49] on span "t. [PHONE_NUMBER]" at bounding box center [179, 48] width 51 height 7
click at [362, 214] on app-skills-label "4/4" at bounding box center [360, 215] width 8 height 7
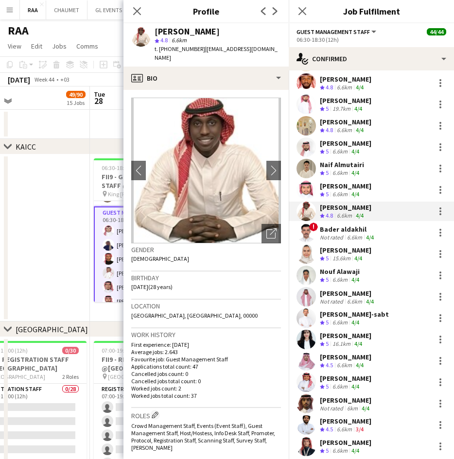
click at [174, 50] on span "t. [PHONE_NUMBER]" at bounding box center [179, 48] width 51 height 7
click at [366, 179] on div "Mohammed Alshuwaier Not rated 6.6km 4/4 abdullah obidan Crew rating 5 7.6km 4/4…" at bounding box center [371, 332] width 165 height 816
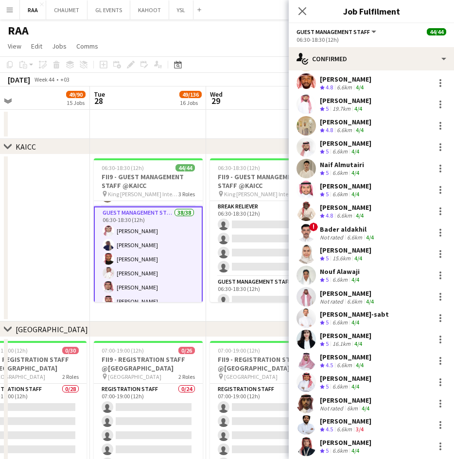
click at [365, 187] on div "[PERSON_NAME]" at bounding box center [345, 186] width 51 height 9
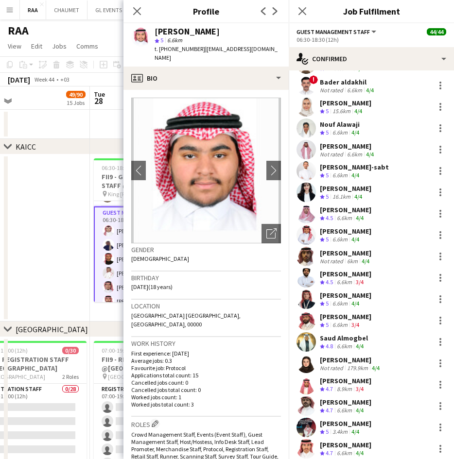
scroll to position [323, 0]
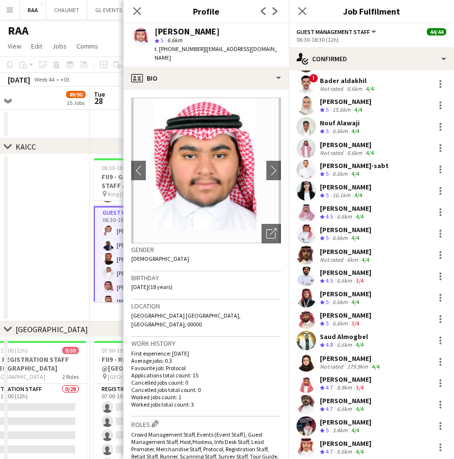
click at [365, 82] on div "Bader aldakhil" at bounding box center [348, 80] width 56 height 9
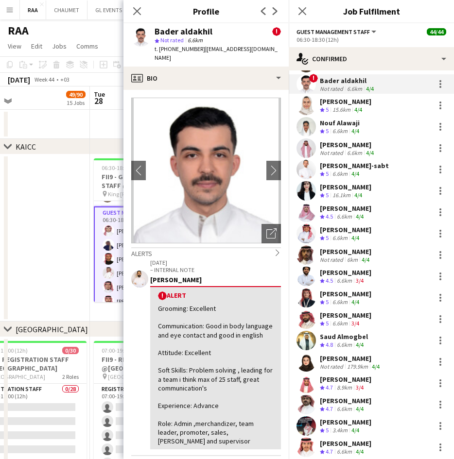
click at [175, 45] on span "t. [PHONE_NUMBER]" at bounding box center [179, 48] width 51 height 7
click at [346, 103] on div "[PERSON_NAME]" at bounding box center [345, 101] width 51 height 9
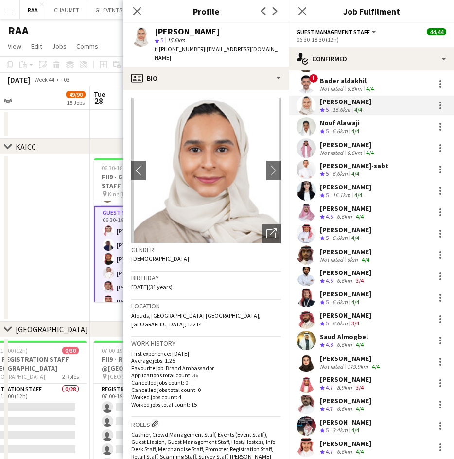
click at [175, 44] on div "star 5 15.6km" at bounding box center [217, 40] width 126 height 9
click at [177, 48] on span "t. [PHONE_NUMBER]" at bounding box center [179, 48] width 51 height 7
click at [356, 131] on app-skills-label "4/4" at bounding box center [355, 130] width 8 height 7
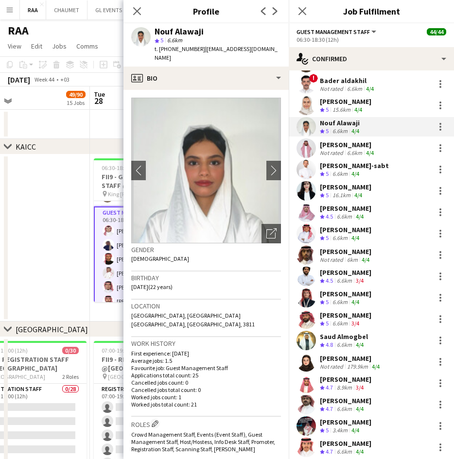
click at [179, 48] on span "t. [PHONE_NUMBER]" at bounding box center [179, 48] width 51 height 7
click at [348, 147] on div "[PERSON_NAME]" at bounding box center [348, 144] width 56 height 9
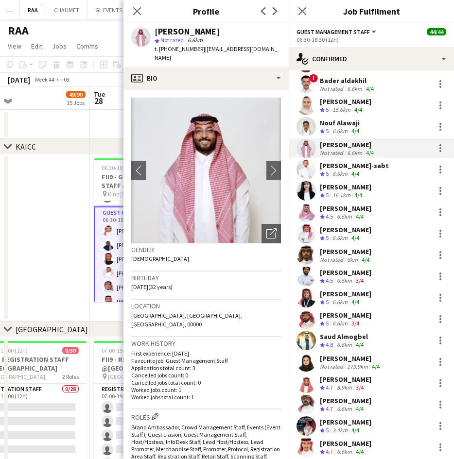
click at [183, 45] on span "t. [PHONE_NUMBER]" at bounding box center [179, 48] width 51 height 7
click at [348, 161] on div "[PERSON_NAME]-sabt" at bounding box center [354, 165] width 69 height 9
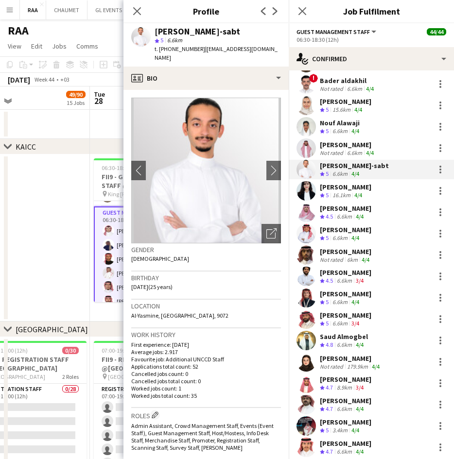
click at [185, 49] on span "t. [PHONE_NUMBER]" at bounding box center [179, 48] width 51 height 7
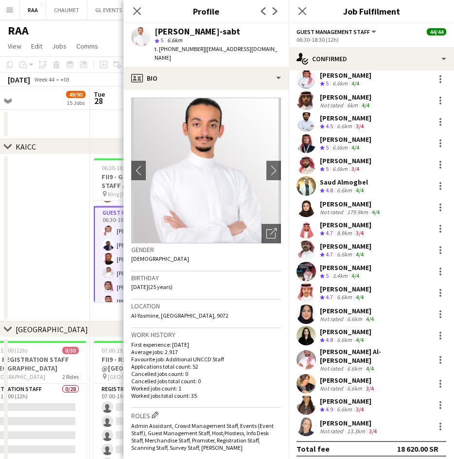
click at [367, 427] on div "3/4" at bounding box center [373, 430] width 12 height 7
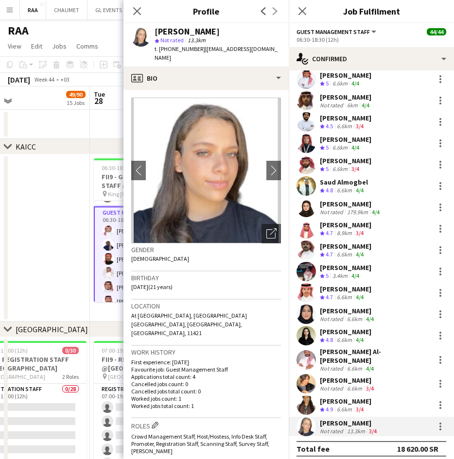
click at [177, 50] on span "t. [PHONE_NUMBER]" at bounding box center [179, 48] width 51 height 7
click at [362, 397] on div "[PERSON_NAME]" at bounding box center [345, 401] width 51 height 9
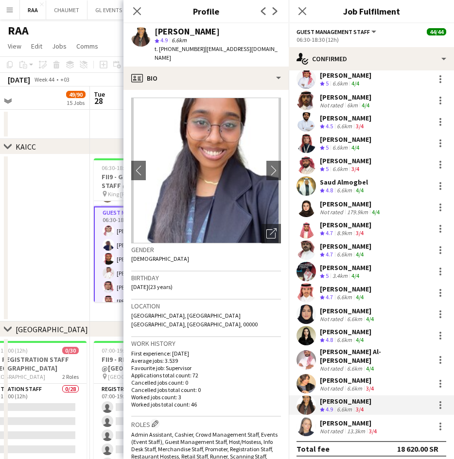
click at [172, 38] on span "6.6km" at bounding box center [179, 39] width 19 height 7
click at [173, 51] on span "t. [PHONE_NUMBER]" at bounding box center [179, 48] width 51 height 7
click at [340, 376] on div "[PERSON_NAME]" at bounding box center [348, 380] width 56 height 9
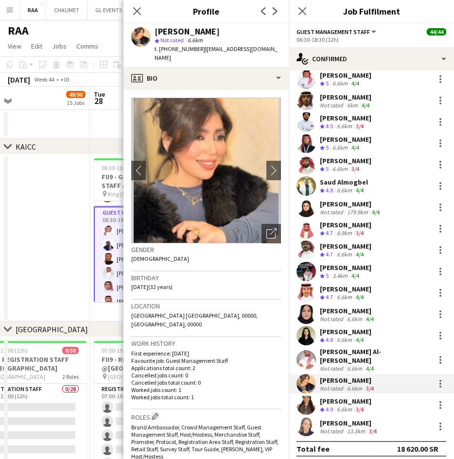
click at [177, 47] on span "t. [PHONE_NUMBER]" at bounding box center [179, 48] width 51 height 7
click at [338, 354] on div "[PERSON_NAME] Al-[PERSON_NAME]" at bounding box center [375, 355] width 111 height 17
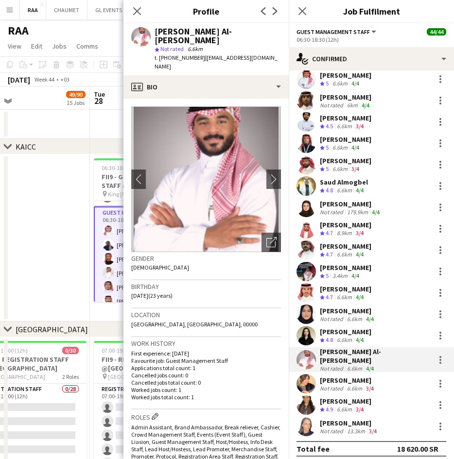
click at [176, 54] on span "t. [PHONE_NUMBER]" at bounding box center [179, 57] width 51 height 7
click at [359, 340] on app-skills-label "4/4" at bounding box center [360, 339] width 8 height 7
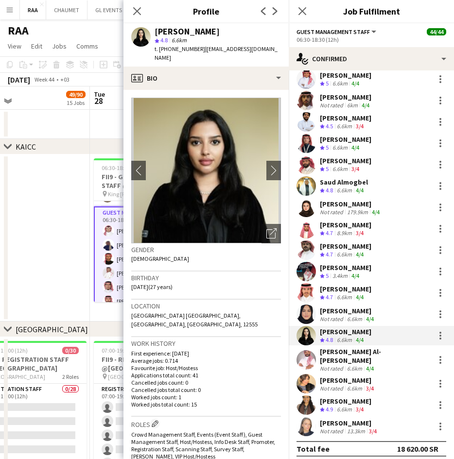
click at [177, 52] on div "t. +966502192509 | n.alrumaih98@gmail.com" at bounding box center [217, 53] width 126 height 17
click at [365, 323] on div "Lama Saad Not rated 6.6km 4/4" at bounding box center [371, 314] width 165 height 19
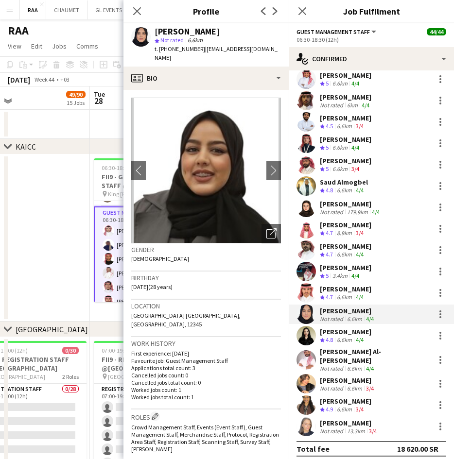
click at [180, 45] on div "t. +966545078020 | lama.78020@gmail.com" at bounding box center [217, 53] width 126 height 17
click at [350, 291] on div "[PERSON_NAME]" at bounding box center [345, 289] width 51 height 9
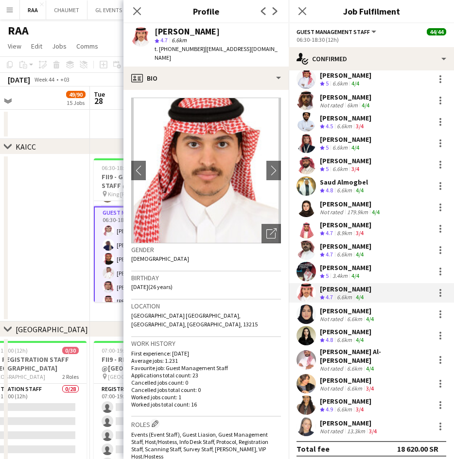
click at [182, 49] on span "t. [PHONE_NUMBER]" at bounding box center [179, 48] width 51 height 7
click at [362, 274] on div "Mosab Omar Crew rating 5 3.4km 4/4" at bounding box center [371, 271] width 165 height 19
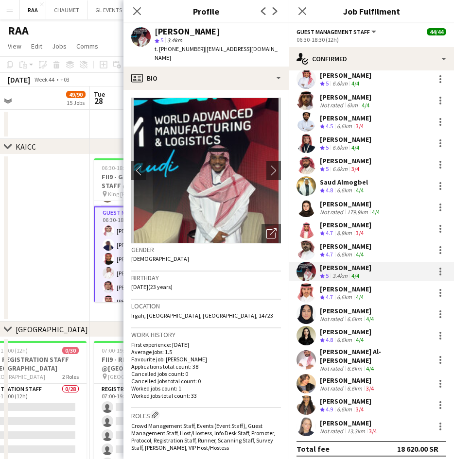
click at [172, 50] on span "t. [PHONE_NUMBER]" at bounding box center [179, 48] width 51 height 7
click at [338, 287] on div "[PERSON_NAME]" at bounding box center [345, 289] width 51 height 9
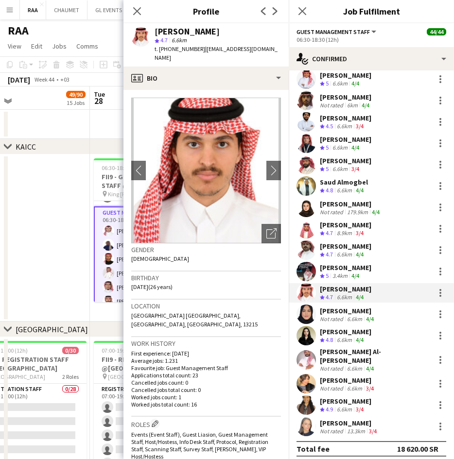
click at [355, 251] on div "4/4" at bounding box center [360, 255] width 12 height 8
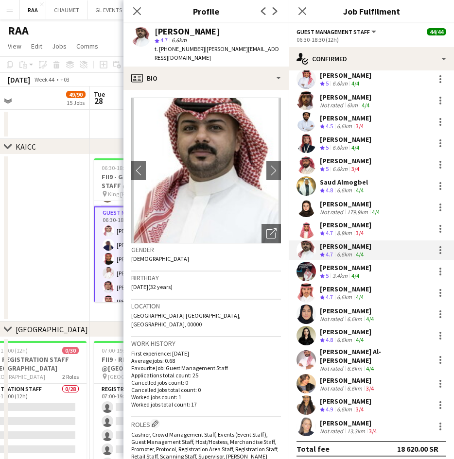
click at [176, 45] on div "t. +966501698868 | f.a.ghamdie@gmail.com" at bounding box center [217, 53] width 126 height 17
click at [348, 222] on div "[PERSON_NAME]" at bounding box center [345, 225] width 51 height 9
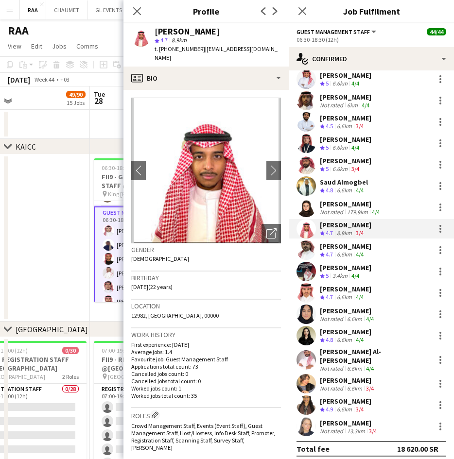
click at [182, 47] on span "t. [PHONE_NUMBER]" at bounding box center [179, 48] width 51 height 7
click at [365, 254] on div "4/4" at bounding box center [360, 255] width 12 height 8
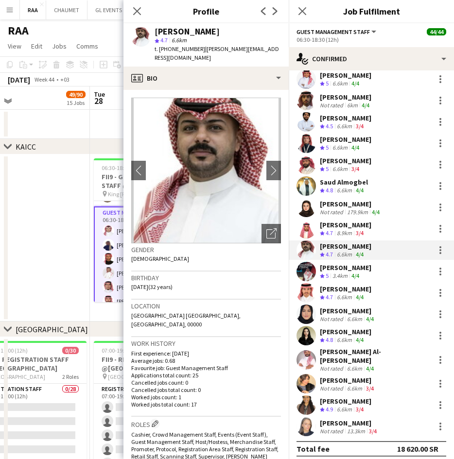
click at [357, 217] on div "Lana Aldraian Not rated 179.9km 4/4" at bounding box center [371, 207] width 165 height 19
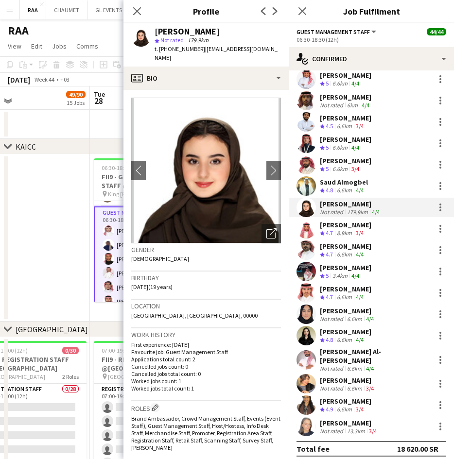
click at [174, 47] on span "t. [PHONE_NUMBER]" at bounding box center [179, 48] width 51 height 7
click at [356, 187] on div "4/4" at bounding box center [360, 191] width 12 height 8
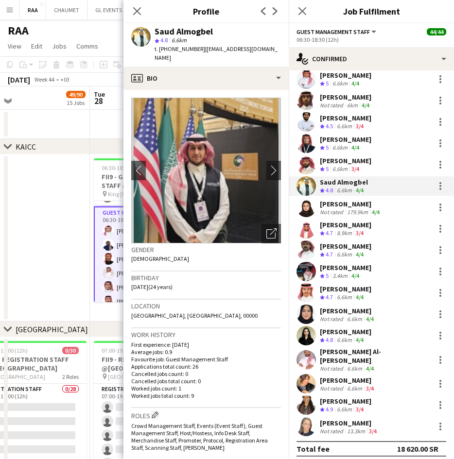
click at [170, 47] on span "t. [PHONE_NUMBER]" at bounding box center [179, 48] width 51 height 7
click at [378, 168] on div "[PERSON_NAME] Crew rating 5 6.6km 3/4" at bounding box center [371, 164] width 165 height 19
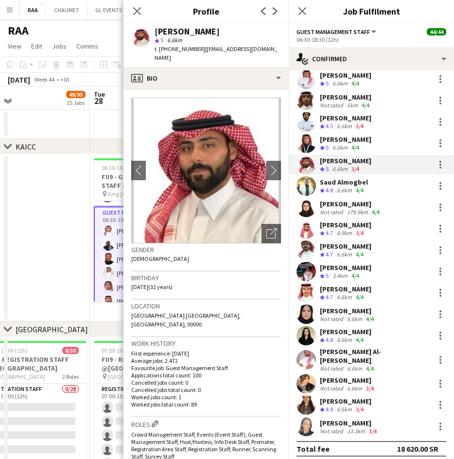
click at [174, 48] on span "t. [PHONE_NUMBER]" at bounding box center [179, 48] width 51 height 7
click at [359, 145] on app-skills-label "4/4" at bounding box center [355, 147] width 8 height 7
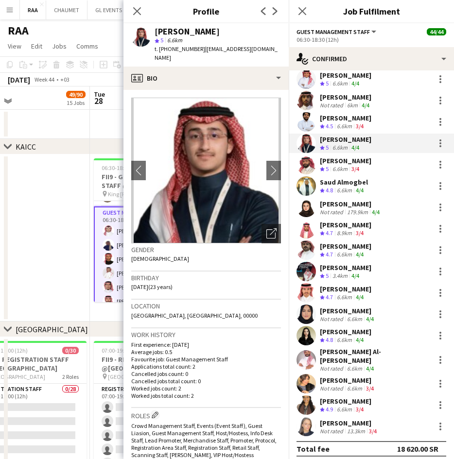
click at [183, 48] on span "t. [PHONE_NUMBER]" at bounding box center [179, 48] width 51 height 7
click at [359, 120] on div "[PERSON_NAME]" at bounding box center [345, 118] width 51 height 9
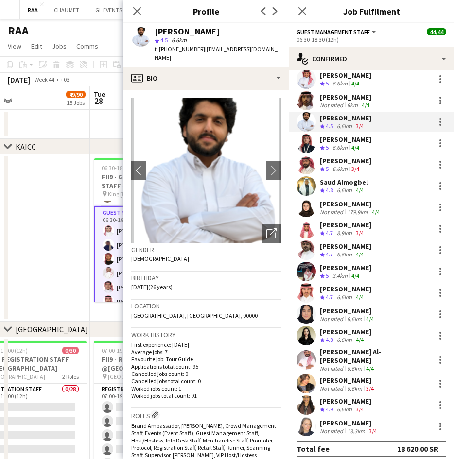
click at [179, 48] on span "t. [PHONE_NUMBER]" at bounding box center [179, 48] width 51 height 7
click at [361, 95] on div "[PERSON_NAME]" at bounding box center [345, 97] width 51 height 9
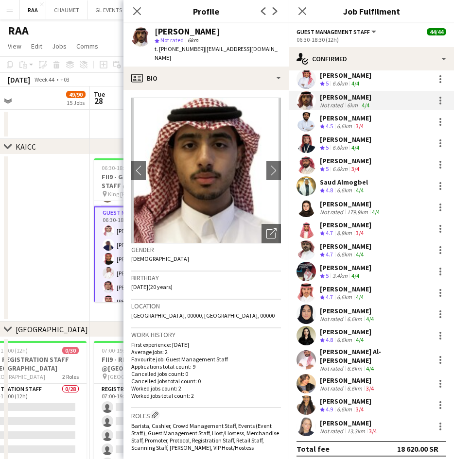
click at [180, 49] on span "t. [PHONE_NUMBER]" at bounding box center [179, 48] width 51 height 7
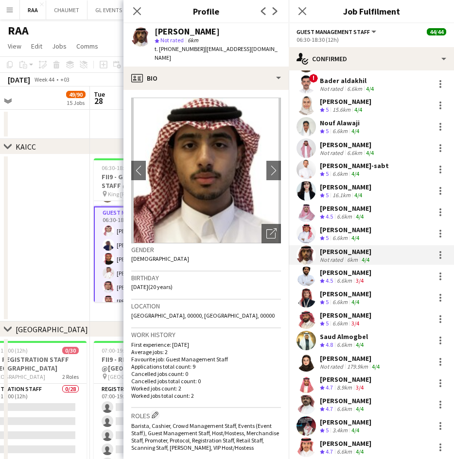
scroll to position [322, 0]
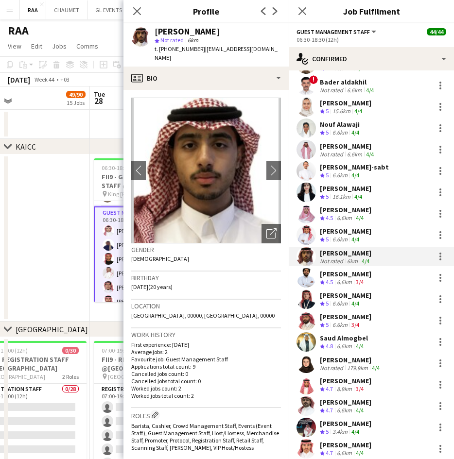
click at [357, 237] on app-skills-label "4/4" at bounding box center [355, 239] width 8 height 7
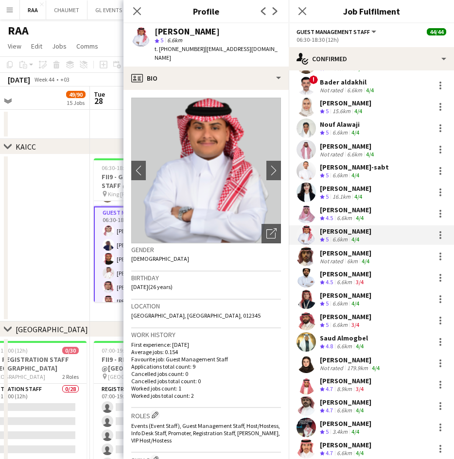
click at [173, 51] on span "t. [PHONE_NUMBER]" at bounding box center [179, 48] width 51 height 7
click at [353, 207] on div "[PERSON_NAME]" at bounding box center [345, 209] width 51 height 9
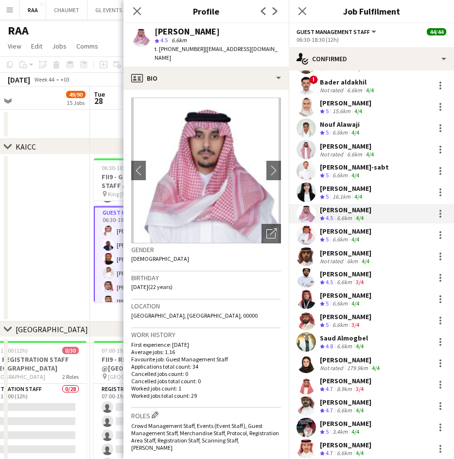
click at [168, 46] on span "t. [PHONE_NUMBER]" at bounding box center [179, 48] width 51 height 7
click at [362, 196] on app-skills-label "4/4" at bounding box center [358, 196] width 8 height 7
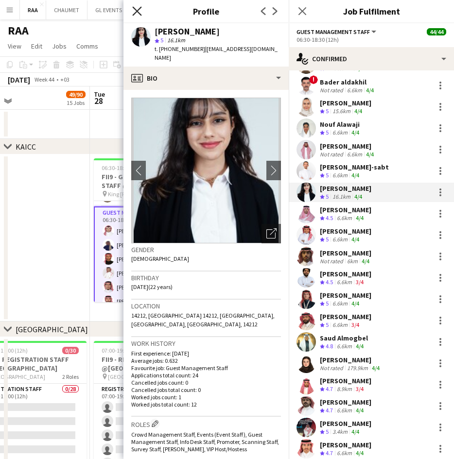
click at [134, 7] on icon at bounding box center [136, 10] width 9 height 9
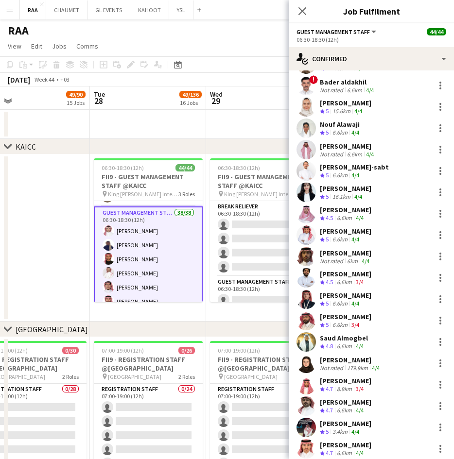
scroll to position [0, 0]
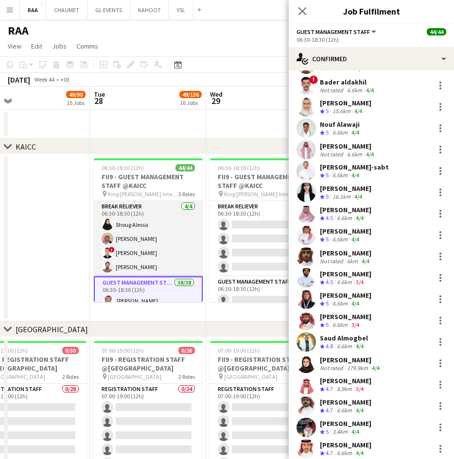
click at [137, 240] on app-card-role "Break reliever [DATE] 06:30-18:30 (12h) [PERSON_NAME] ! [PERSON_NAME] [PERSON_N…" at bounding box center [148, 238] width 109 height 75
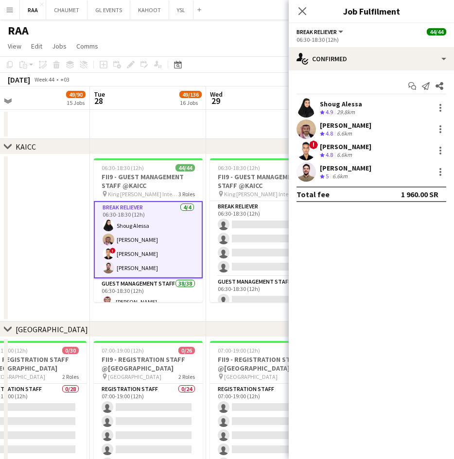
click at [350, 110] on div "29.8km" at bounding box center [346, 112] width 22 height 8
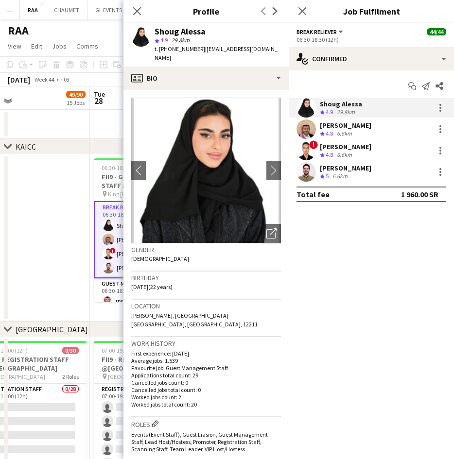
click at [172, 49] on span "t. [PHONE_NUMBER]" at bounding box center [179, 48] width 51 height 7
click at [368, 120] on div "Mohammed Midhat Crew rating 4.8 6.6km" at bounding box center [371, 128] width 165 height 19
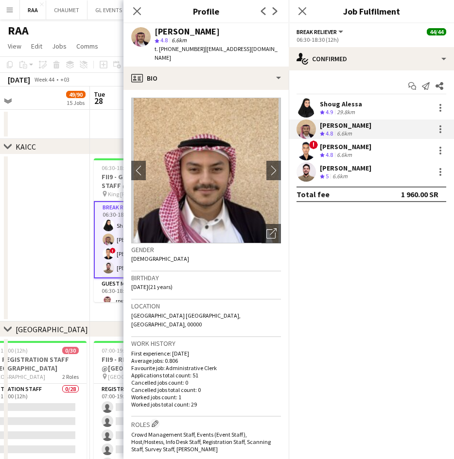
click at [182, 48] on span "t. [PHONE_NUMBER]" at bounding box center [179, 48] width 51 height 7
click at [358, 142] on div "[PERSON_NAME]" at bounding box center [345, 146] width 51 height 9
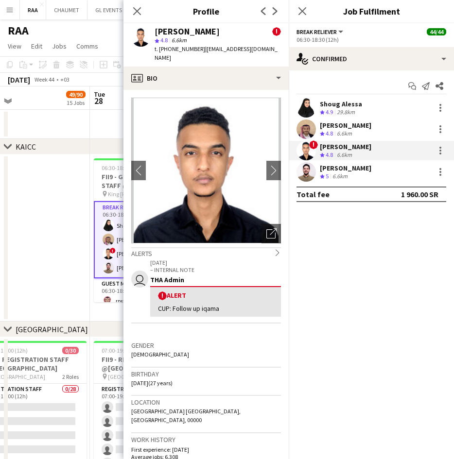
click at [181, 49] on span "t. [PHONE_NUMBER]" at bounding box center [179, 48] width 51 height 7
click at [367, 175] on div "Crew rating 5 6.6km" at bounding box center [345, 176] width 51 height 8
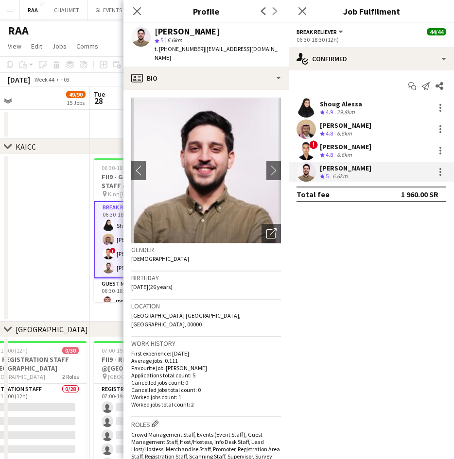
click at [175, 49] on span "t. [PHONE_NUMBER]" at bounding box center [179, 48] width 51 height 7
drag, startPoint x: 50, startPoint y: 256, endPoint x: 100, endPoint y: 277, distance: 53.6
click at [50, 256] on app-date-cell at bounding box center [32, 237] width 116 height 167
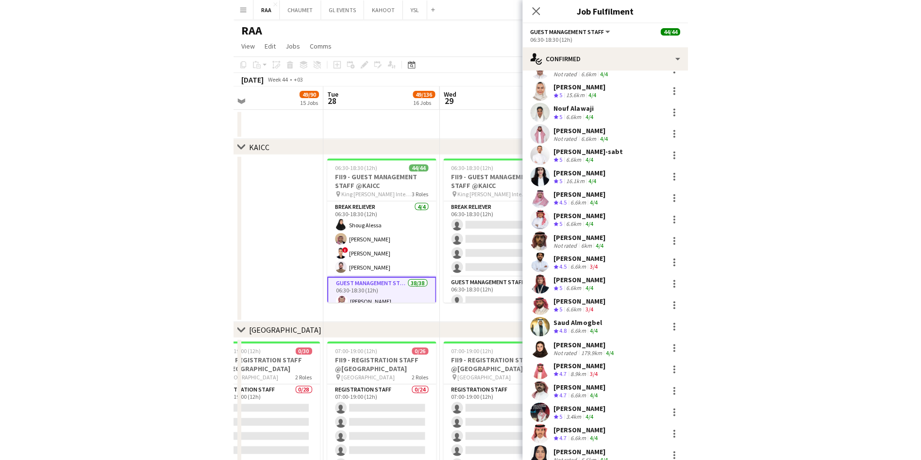
scroll to position [329, 0]
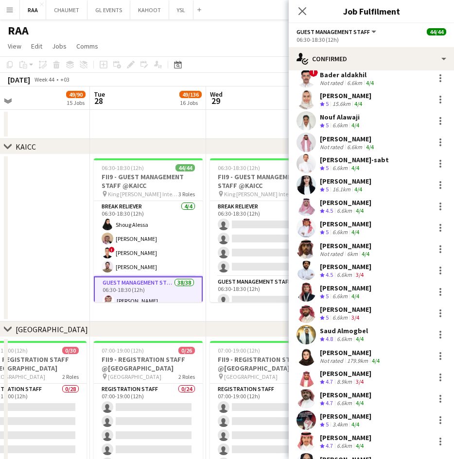
click at [343, 183] on div "[PERSON_NAME]" at bounding box center [345, 181] width 51 height 9
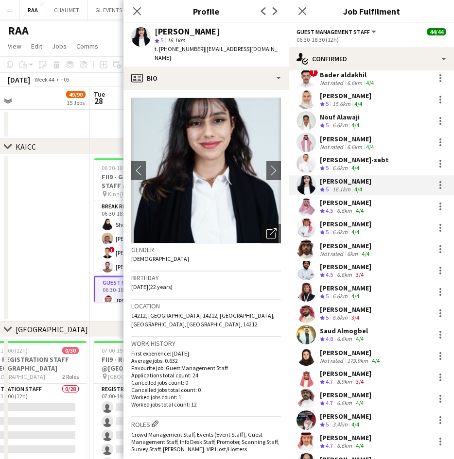
click at [175, 46] on span "t. [PHONE_NUMBER]" at bounding box center [179, 48] width 51 height 7
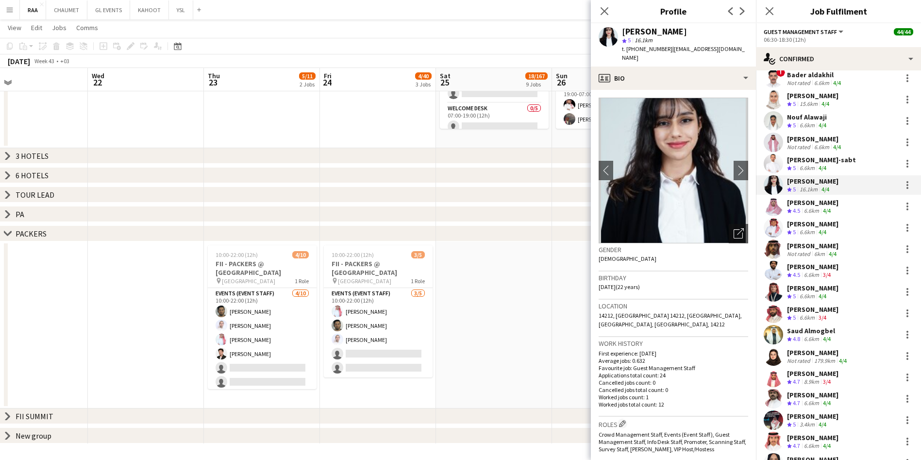
scroll to position [0, 249]
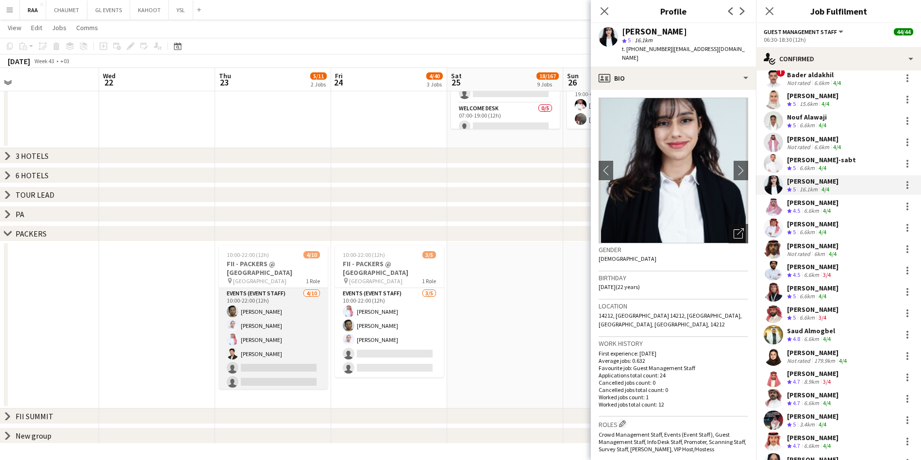
click at [280, 378] on app-card-role "Events (Event Staff) 4/10 10:00-22:00 (12h) Abdulaziz Alnaji Abdullah Alnaji Ah…" at bounding box center [273, 368] width 109 height 160
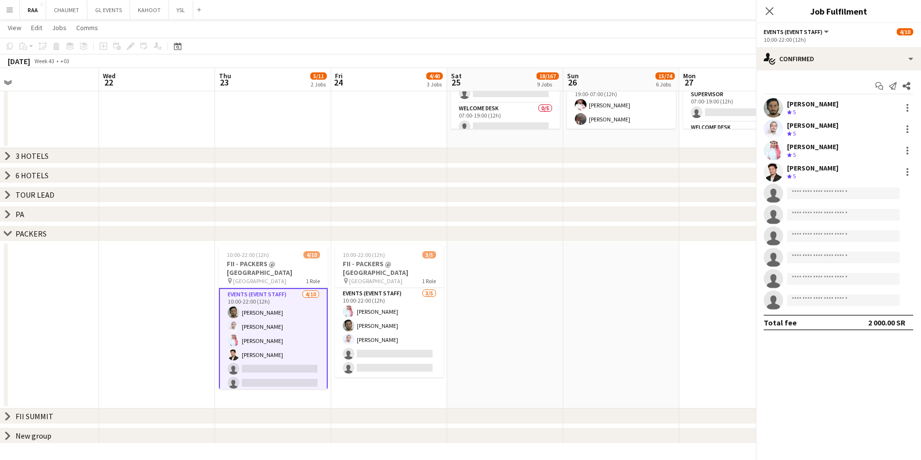
scroll to position [0, 0]
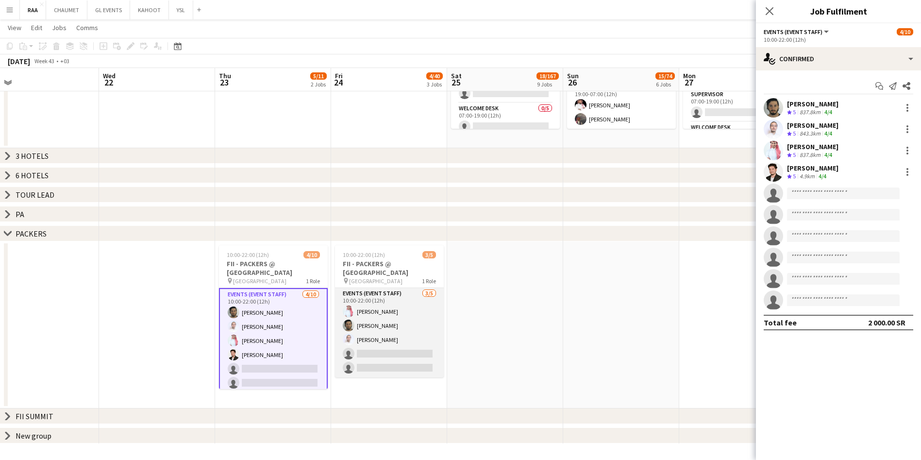
click at [381, 343] on app-card-role "Events (Event Staff) 3/5 10:00-22:00 (12h) Ahmad Ghali Abdulaziz Alnaji Abdulla…" at bounding box center [389, 332] width 109 height 89
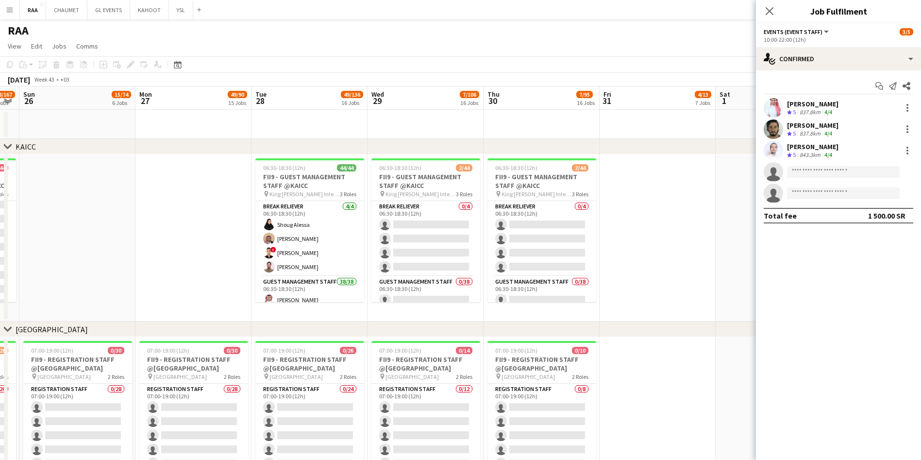
scroll to position [0, 336]
